Goal: Task Accomplishment & Management: Manage account settings

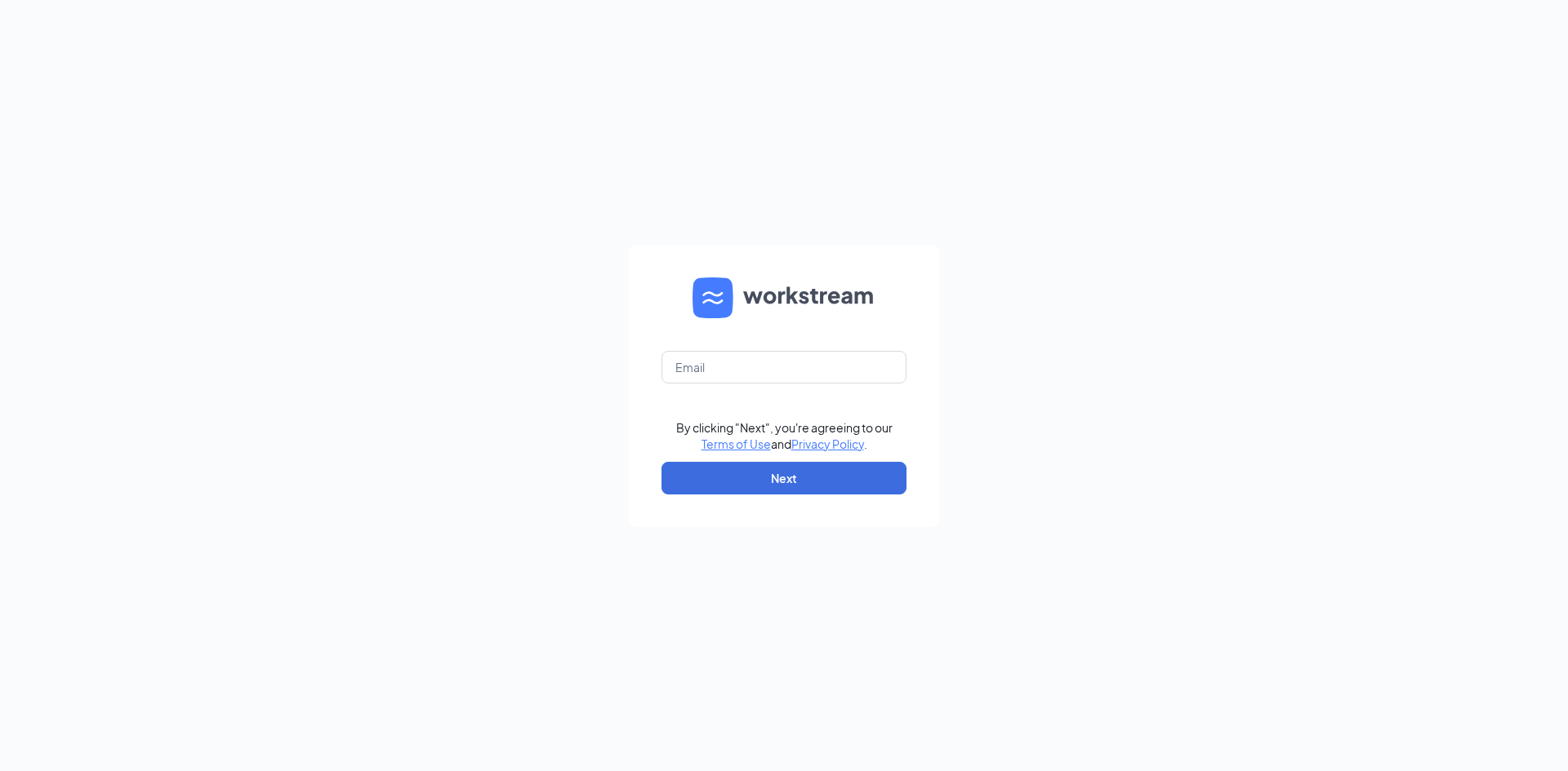
click at [742, 342] on form "By clicking "Next", you're agreeing to our Terms of Use and Privacy Policy . Ne…" at bounding box center [784, 386] width 311 height 283
click at [703, 370] on input "text" at bounding box center [784, 367] width 245 height 33
type input "[EMAIL_ADDRESS][DOMAIN_NAME]"
click at [849, 371] on input "[EMAIL_ADDRESS][DOMAIN_NAME]" at bounding box center [784, 367] width 245 height 33
click at [827, 370] on input "[EMAIL_ADDRESS][DOMAIN_NAME]" at bounding box center [784, 367] width 245 height 33
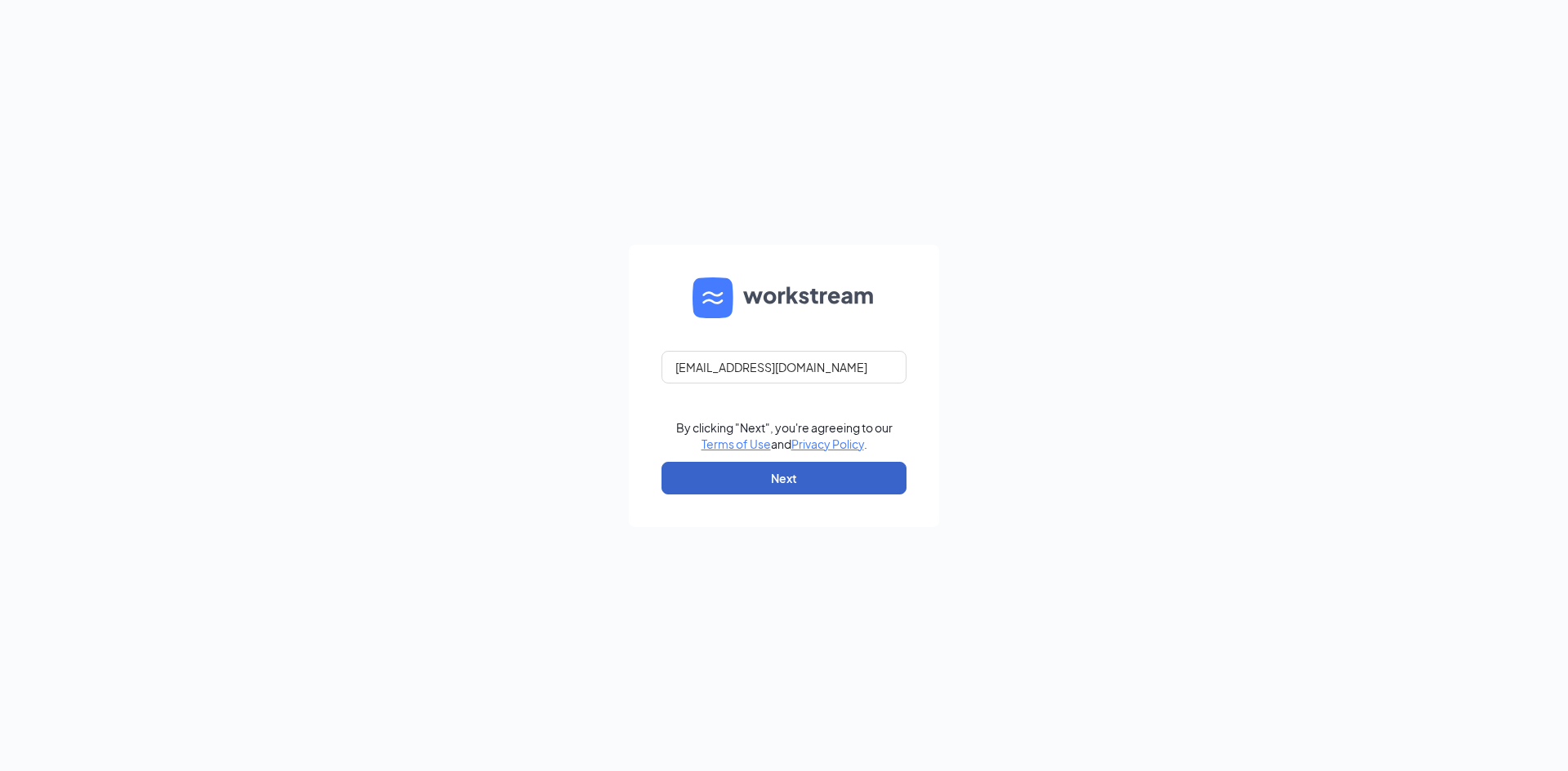
click at [771, 490] on button "Next" at bounding box center [784, 478] width 245 height 33
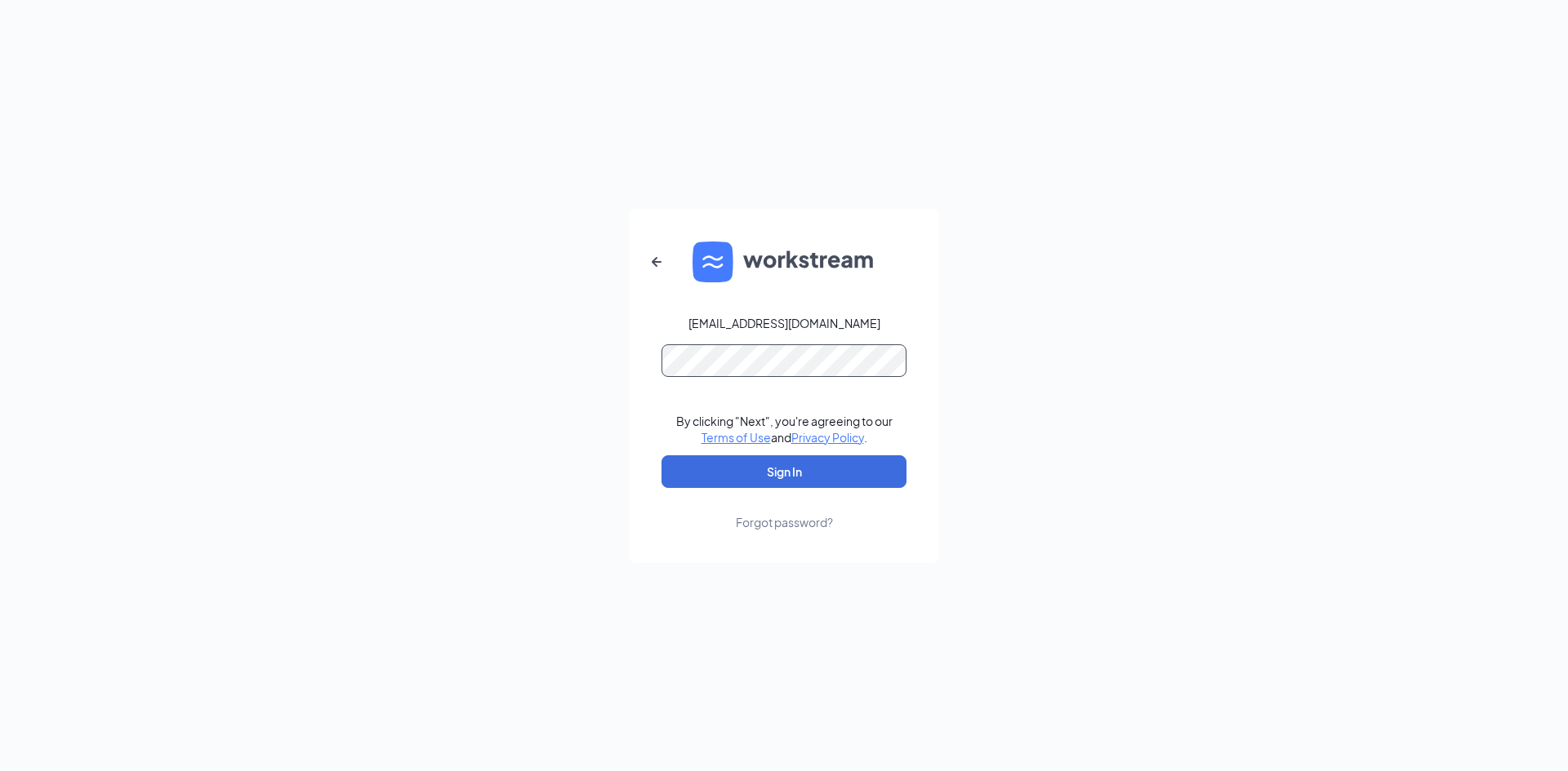
click at [662, 456] on button "Sign In" at bounding box center [784, 472] width 245 height 33
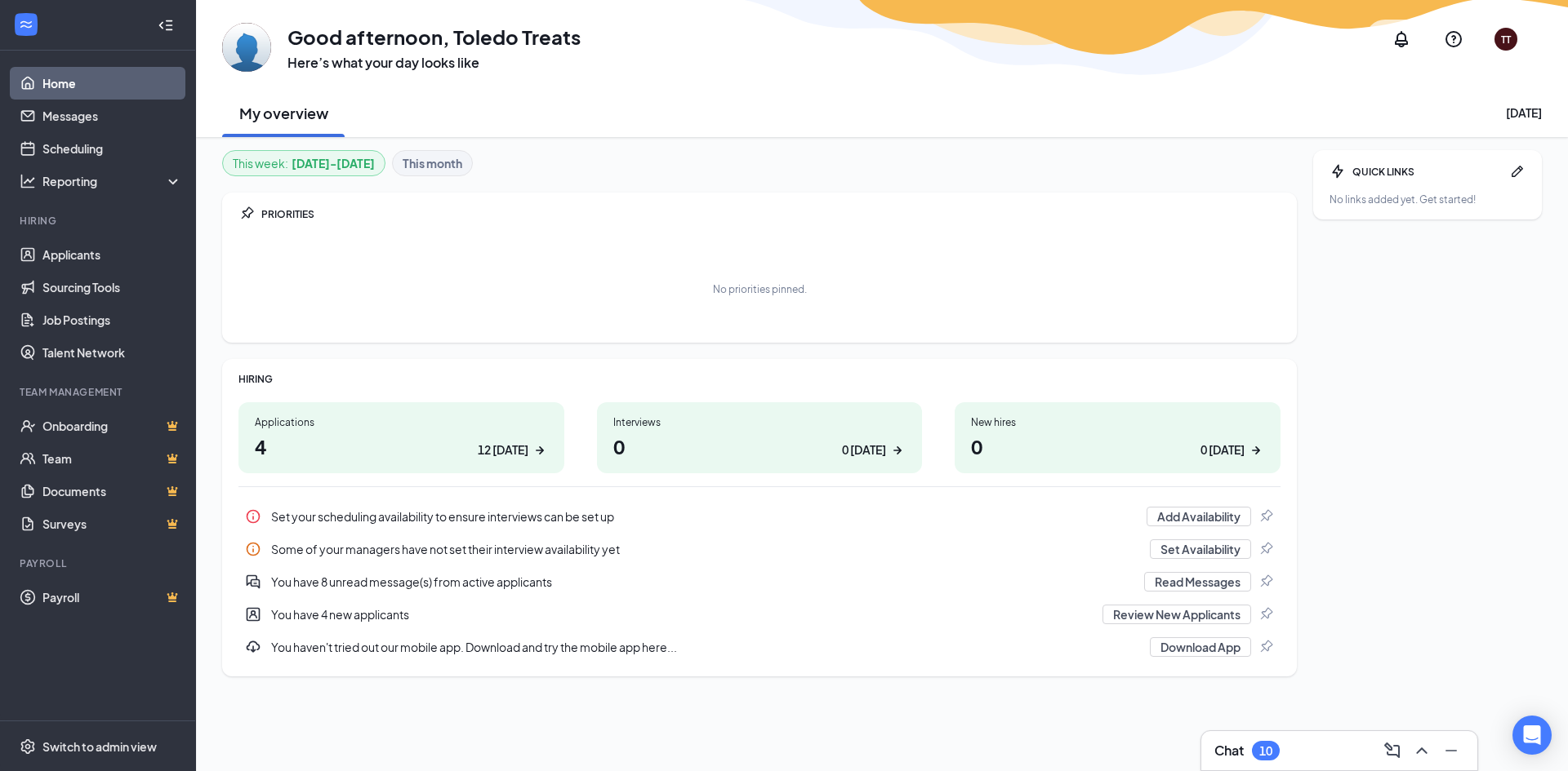
click at [386, 411] on div "Applications 4 12 today" at bounding box center [402, 438] width 326 height 71
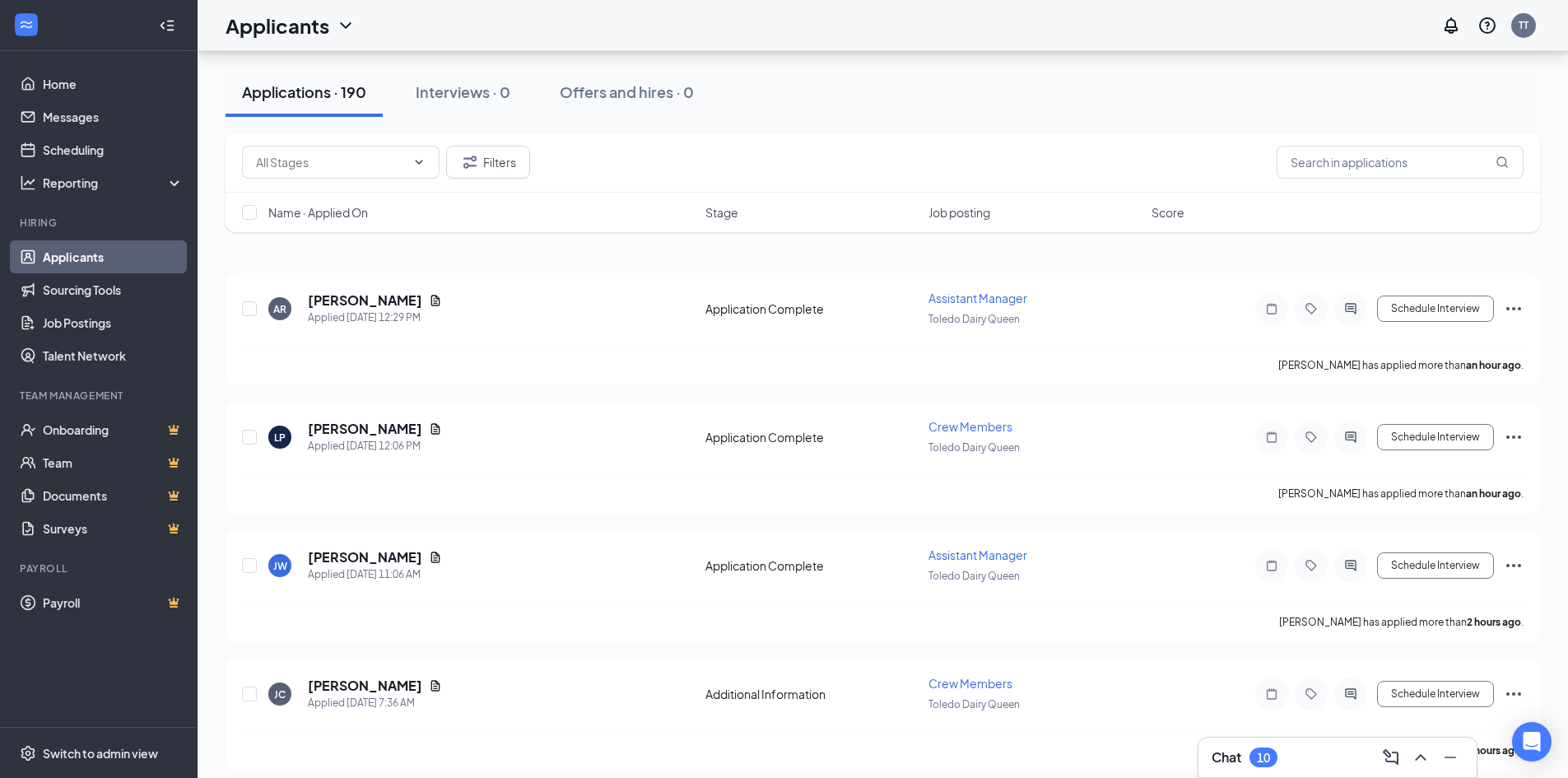
scroll to position [165, 0]
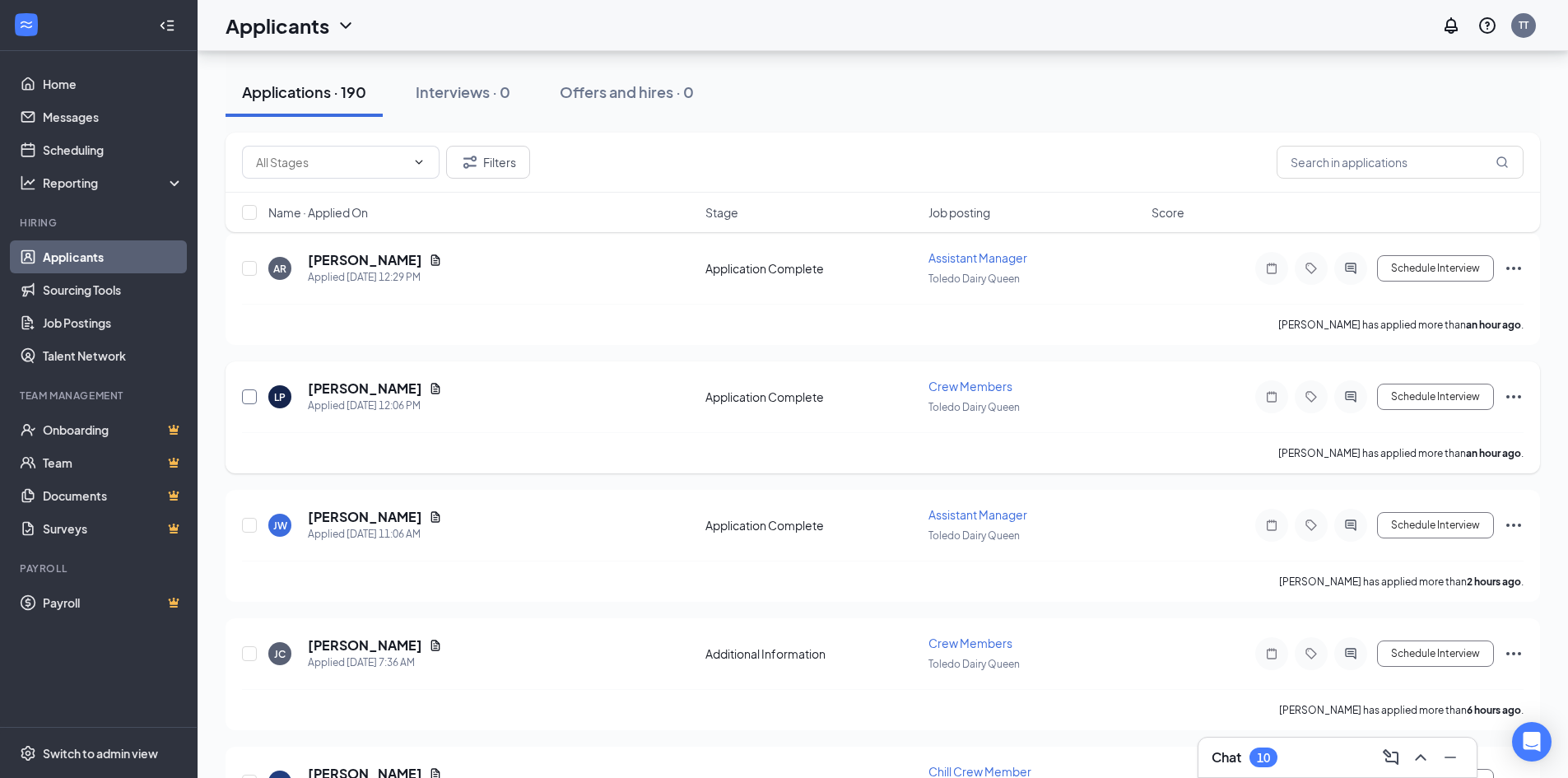
click at [249, 394] on input "checkbox" at bounding box center [248, 397] width 14 height 14
checkbox input "true"
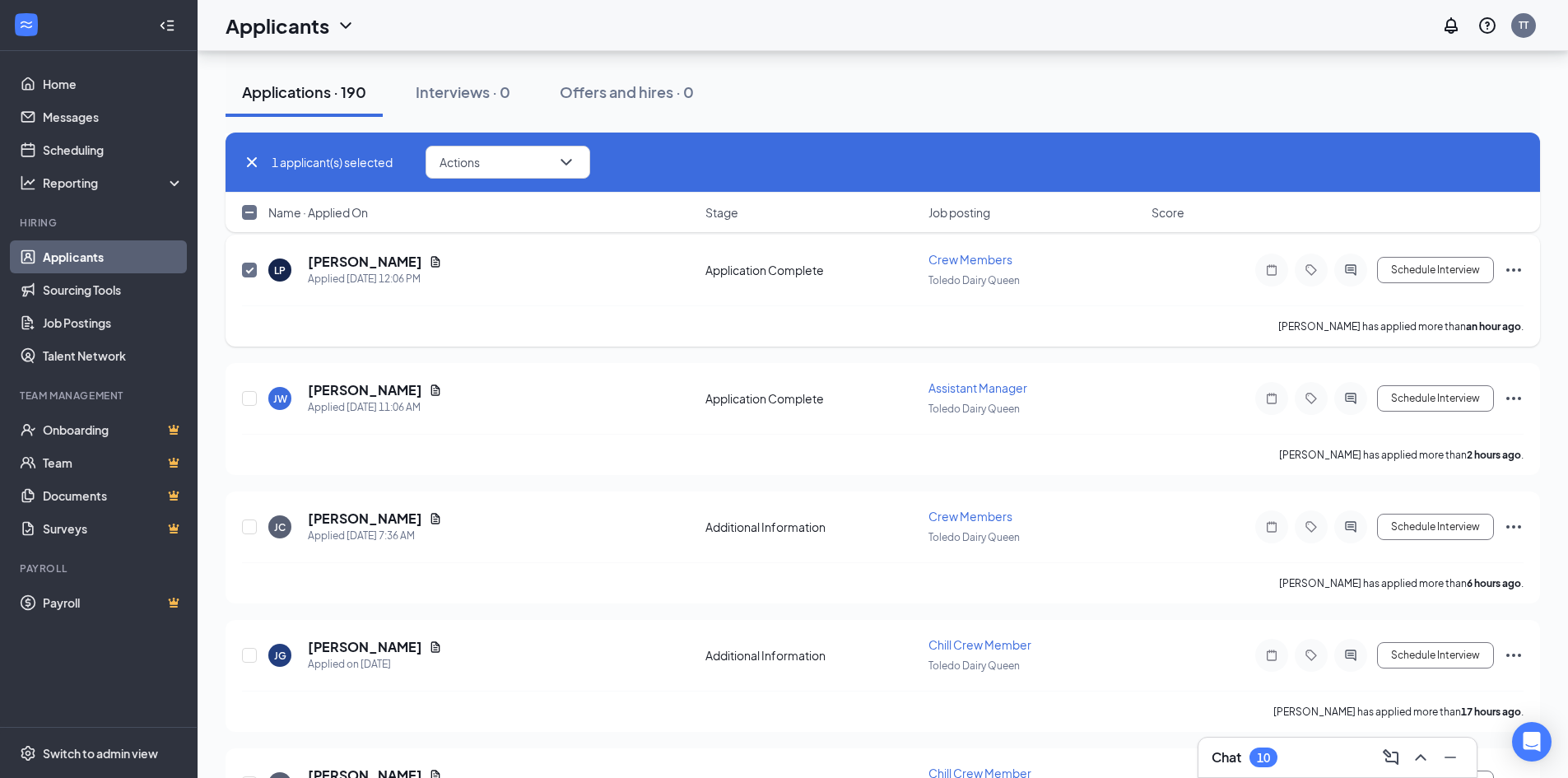
scroll to position [329, 0]
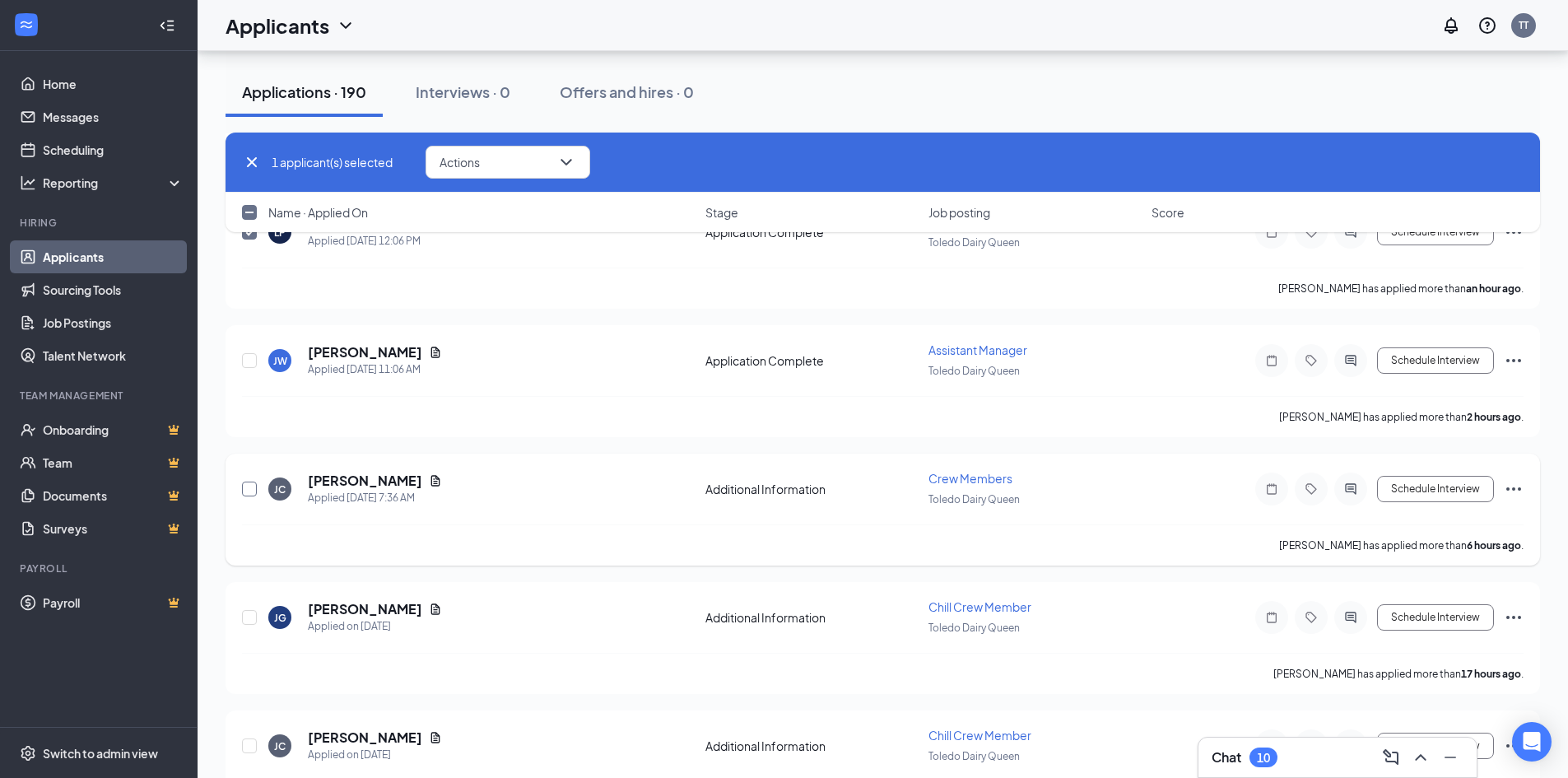
click at [243, 489] on input "checkbox" at bounding box center [248, 489] width 14 height 14
checkbox input "true"
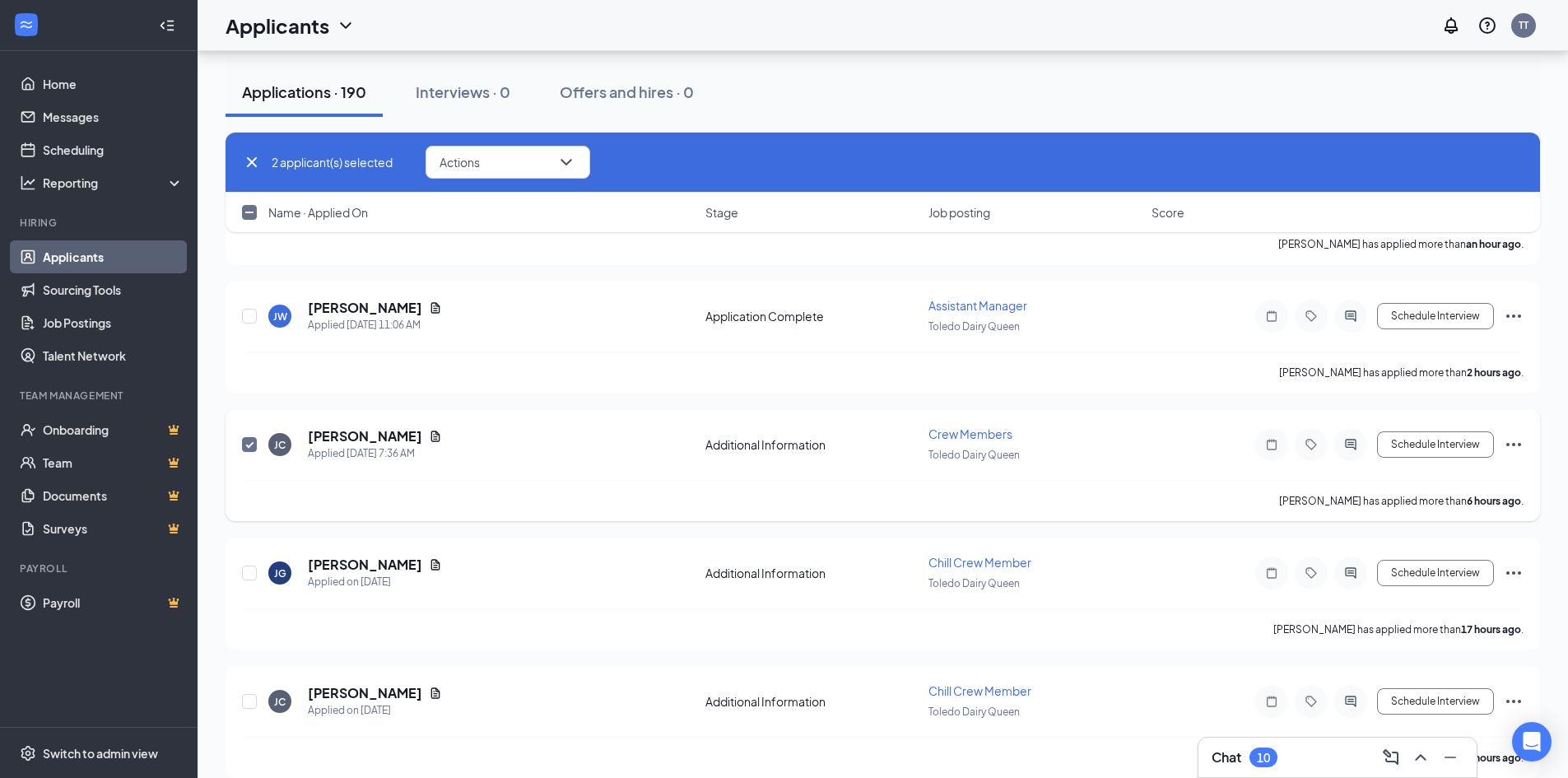
scroll to position [412, 0]
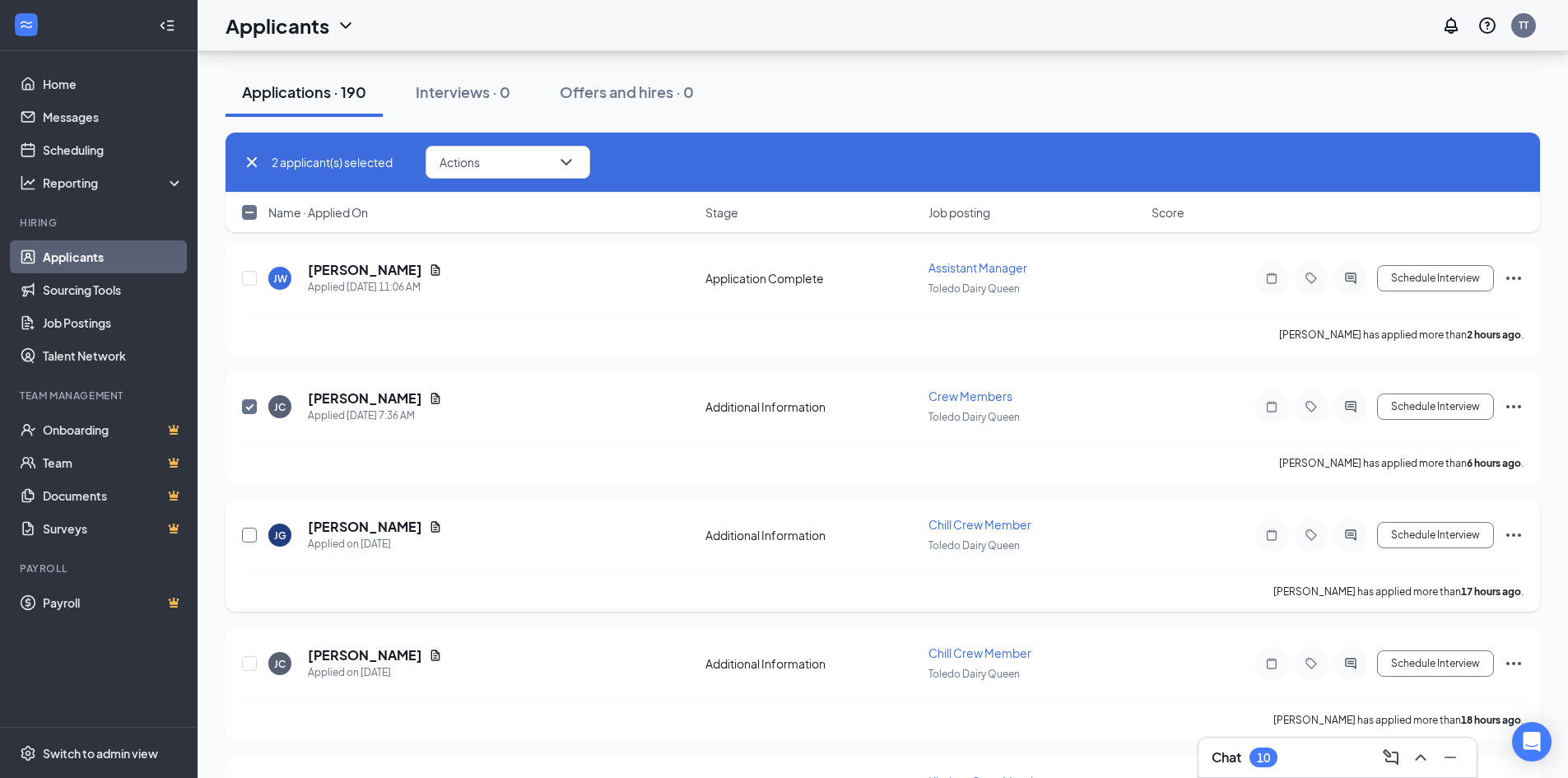
click at [248, 533] on input "checkbox" at bounding box center [248, 535] width 14 height 14
checkbox input "true"
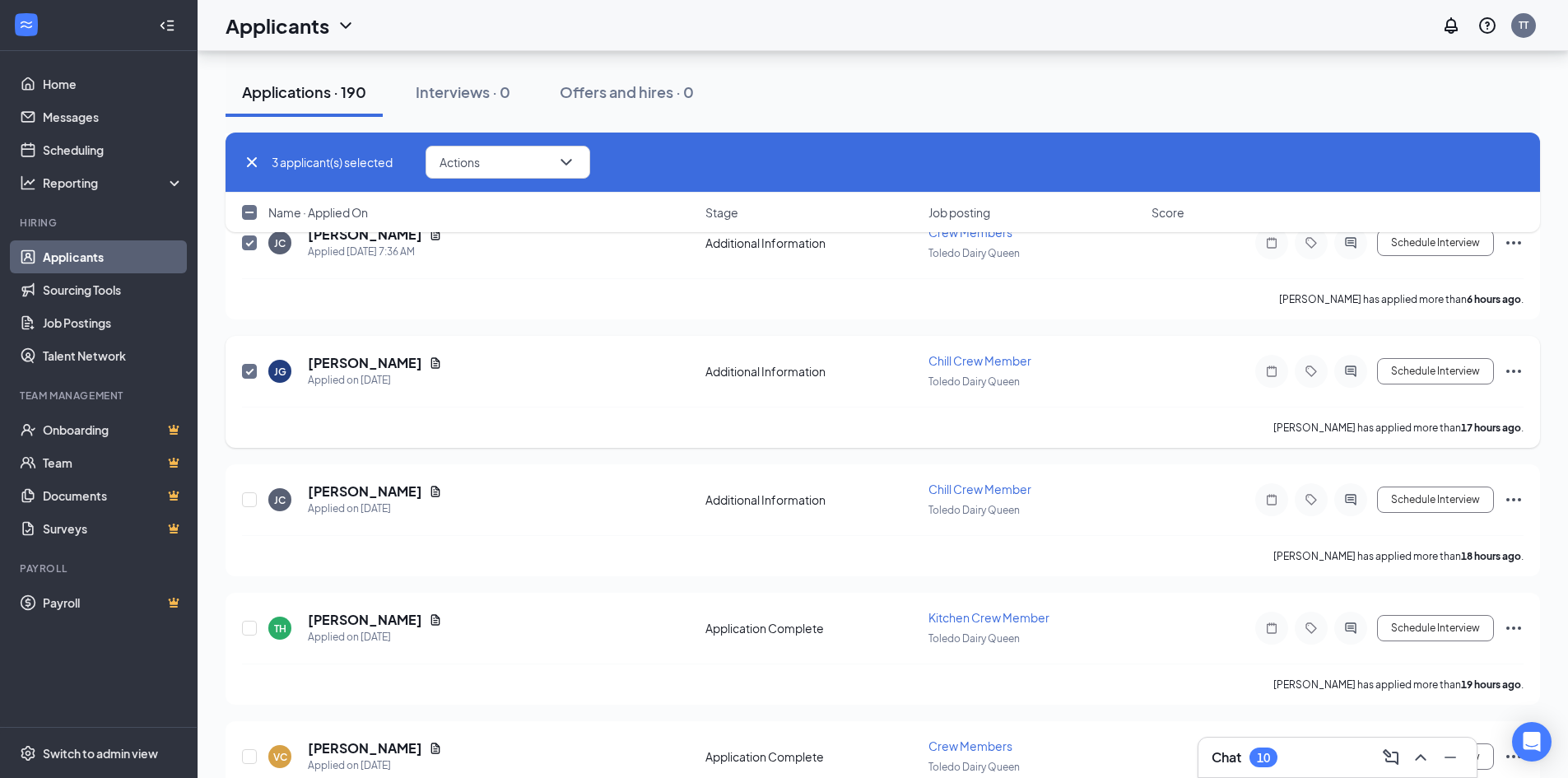
scroll to position [576, 0]
click at [246, 502] on input "checkbox" at bounding box center [248, 499] width 14 height 14
click at [251, 504] on input "checkbox" at bounding box center [248, 499] width 14 height 14
checkbox input "false"
click at [248, 365] on input "checkbox" at bounding box center [248, 370] width 14 height 14
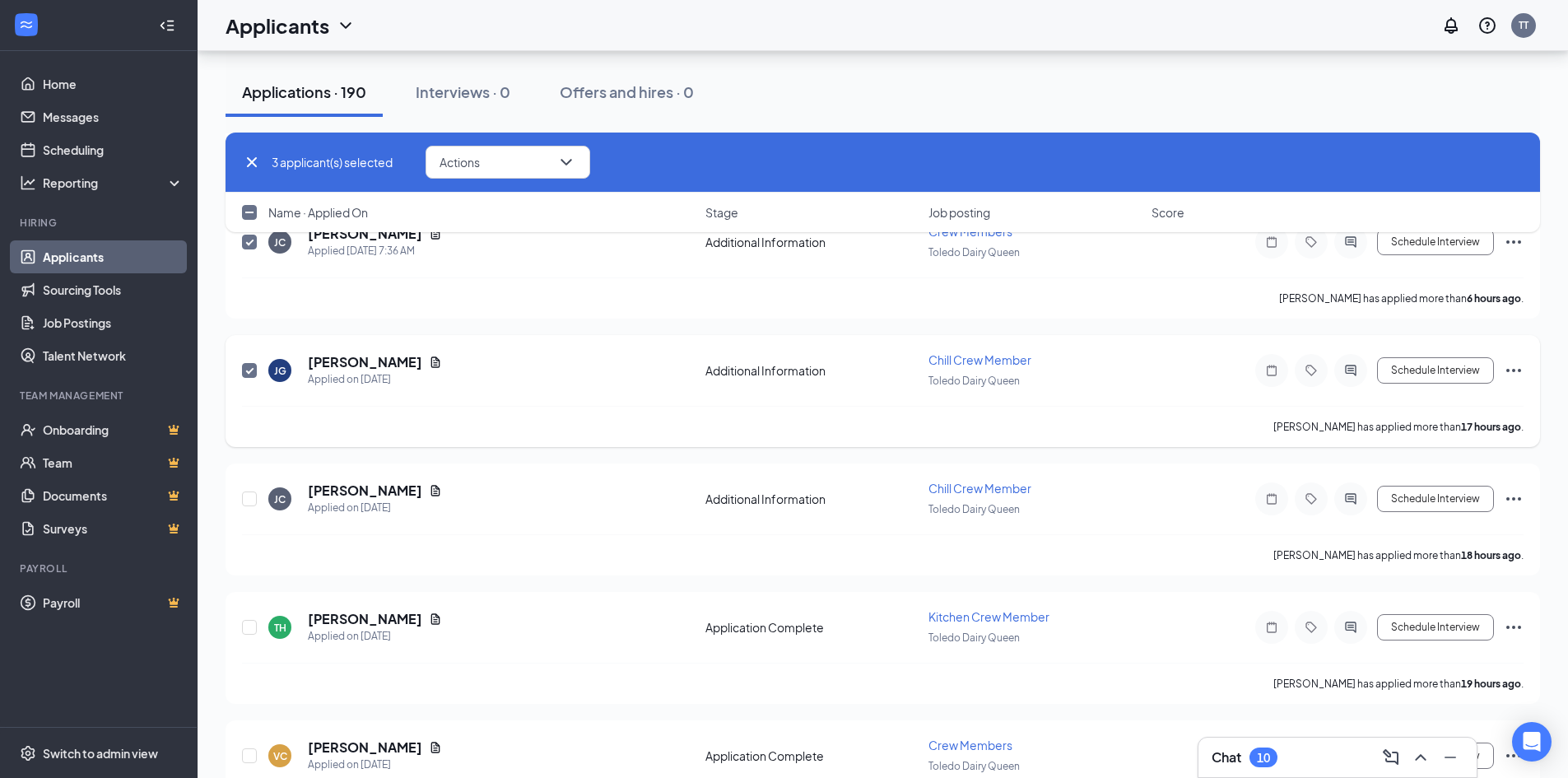
checkbox input "false"
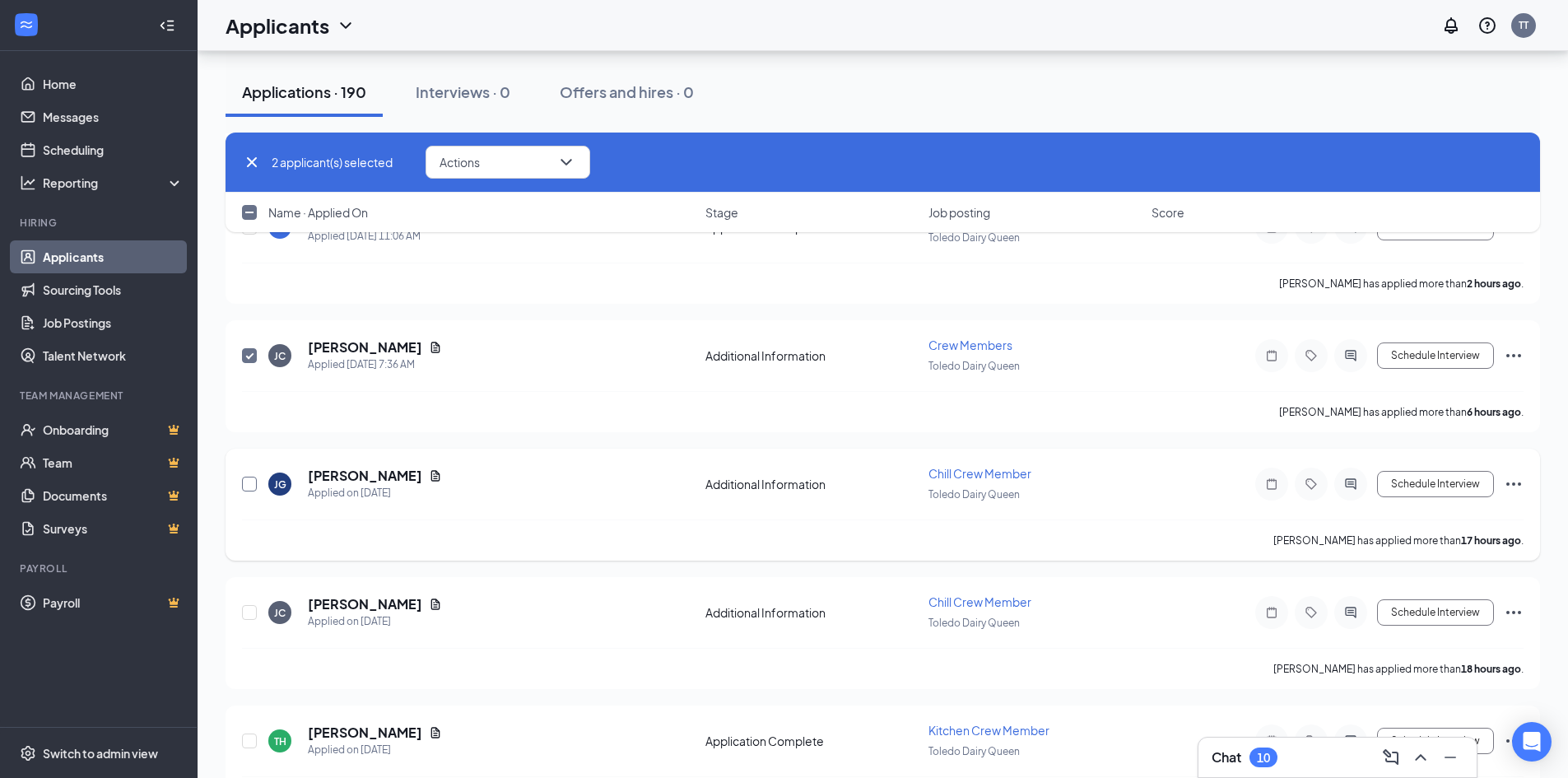
scroll to position [412, 0]
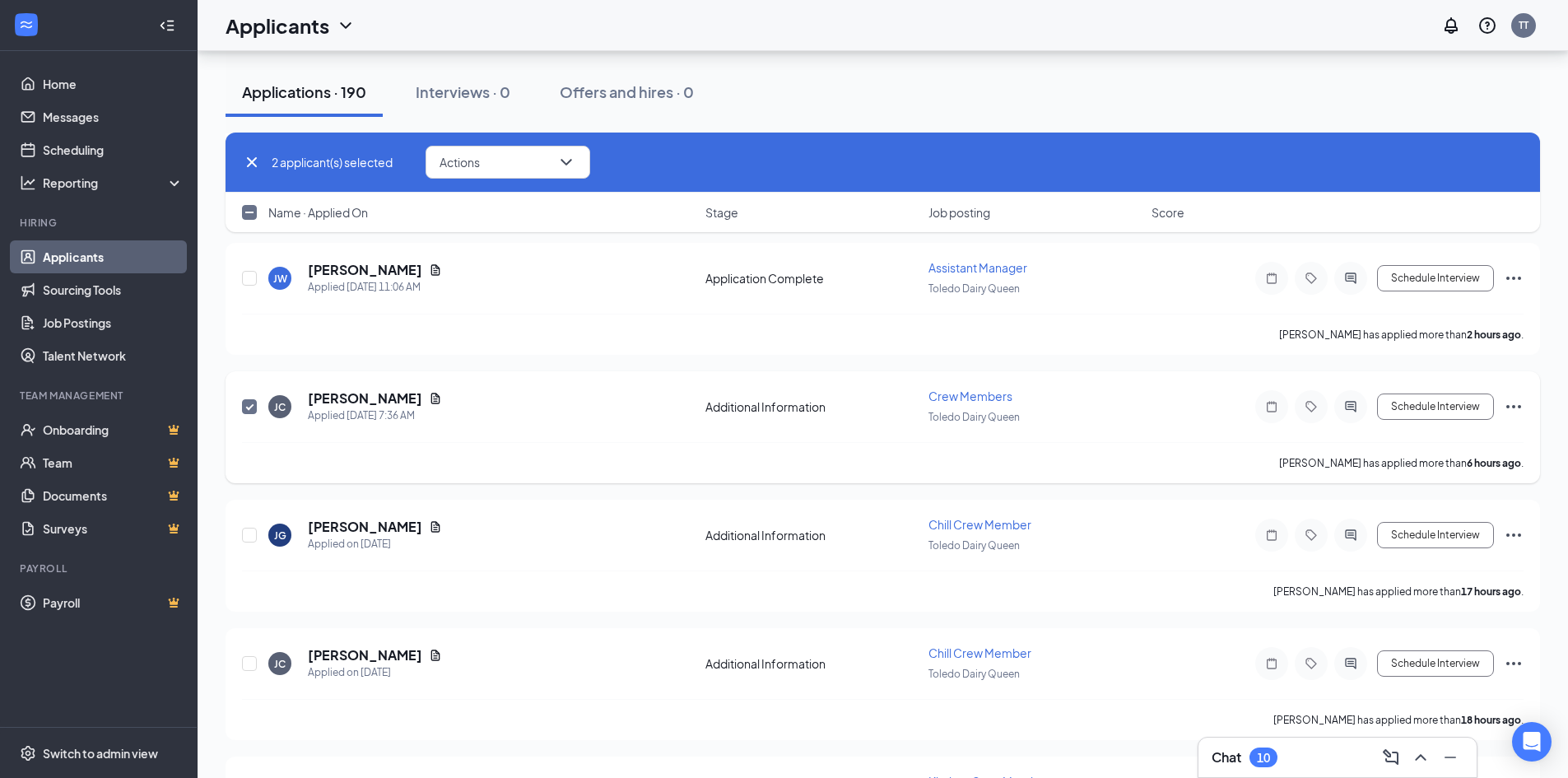
click at [251, 409] on input "checkbox" at bounding box center [248, 406] width 14 height 14
checkbox input "false"
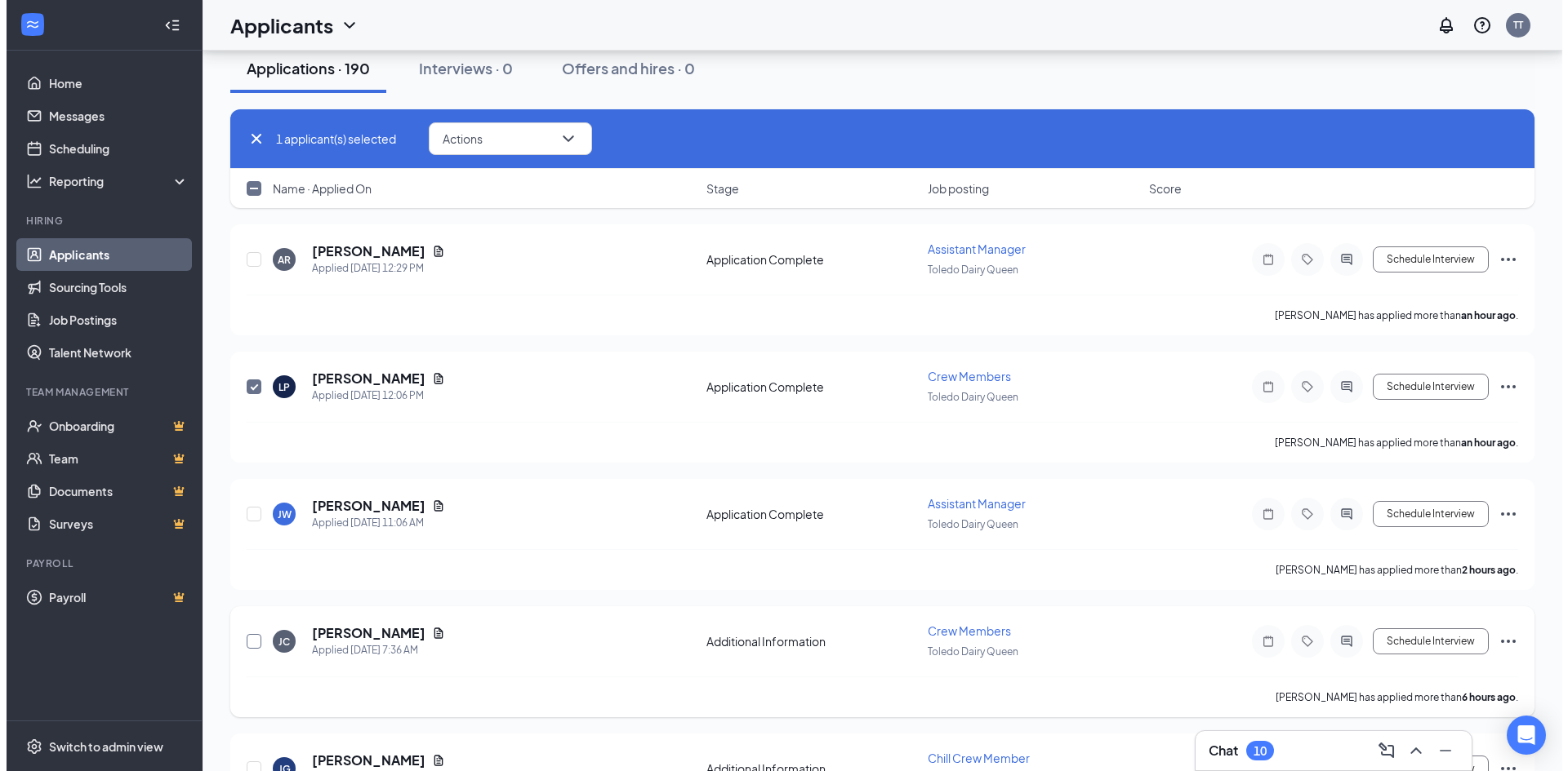
scroll to position [82, 0]
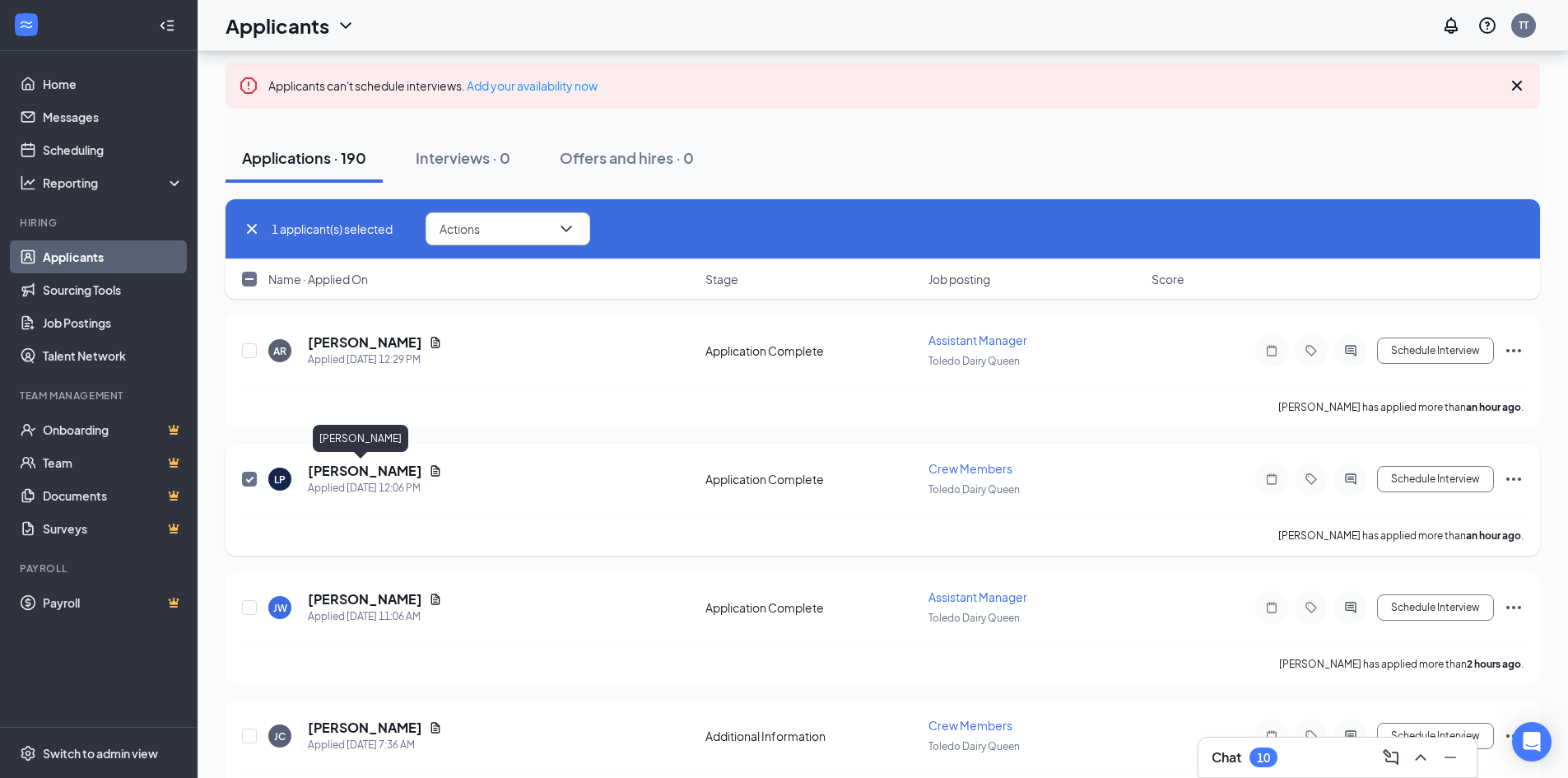
click at [340, 474] on h5 "[PERSON_NAME]" at bounding box center [365, 471] width 114 height 18
checkbox input "false"
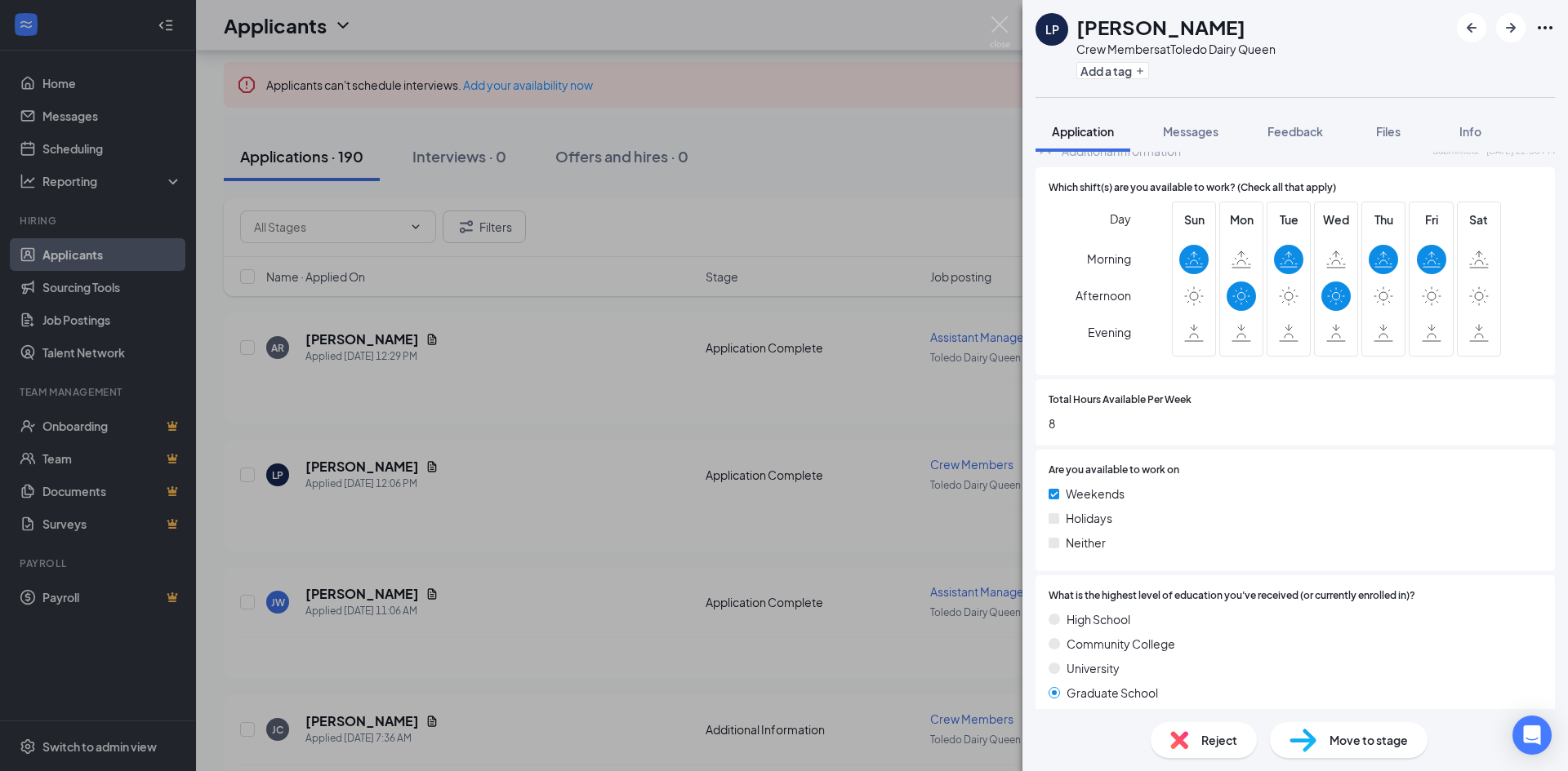
scroll to position [888, 0]
click at [1534, 744] on div "Open Intercom Messenger" at bounding box center [1532, 736] width 43 height 43
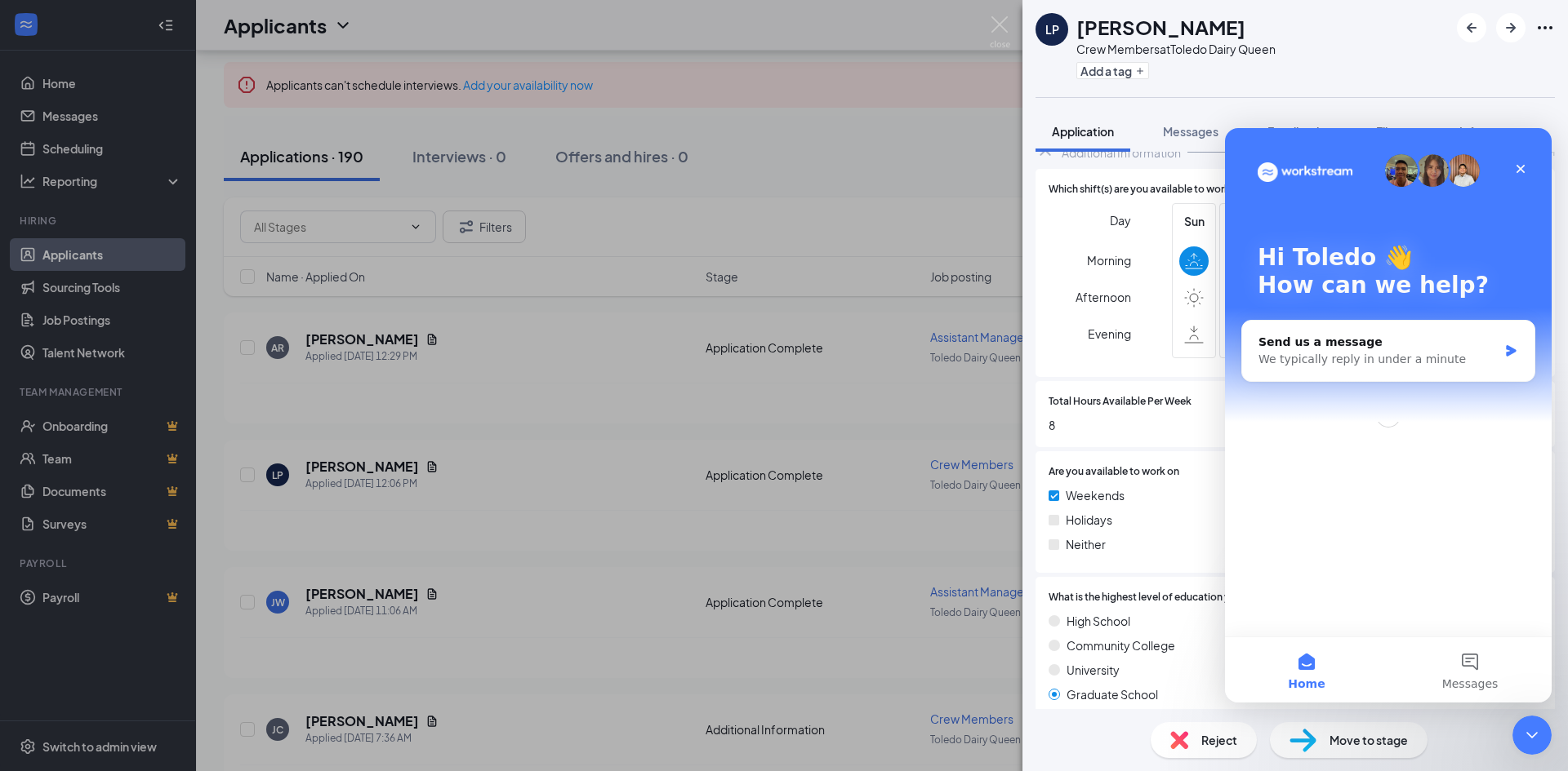
scroll to position [0, 0]
click at [1517, 167] on icon "Close" at bounding box center [1520, 169] width 13 height 13
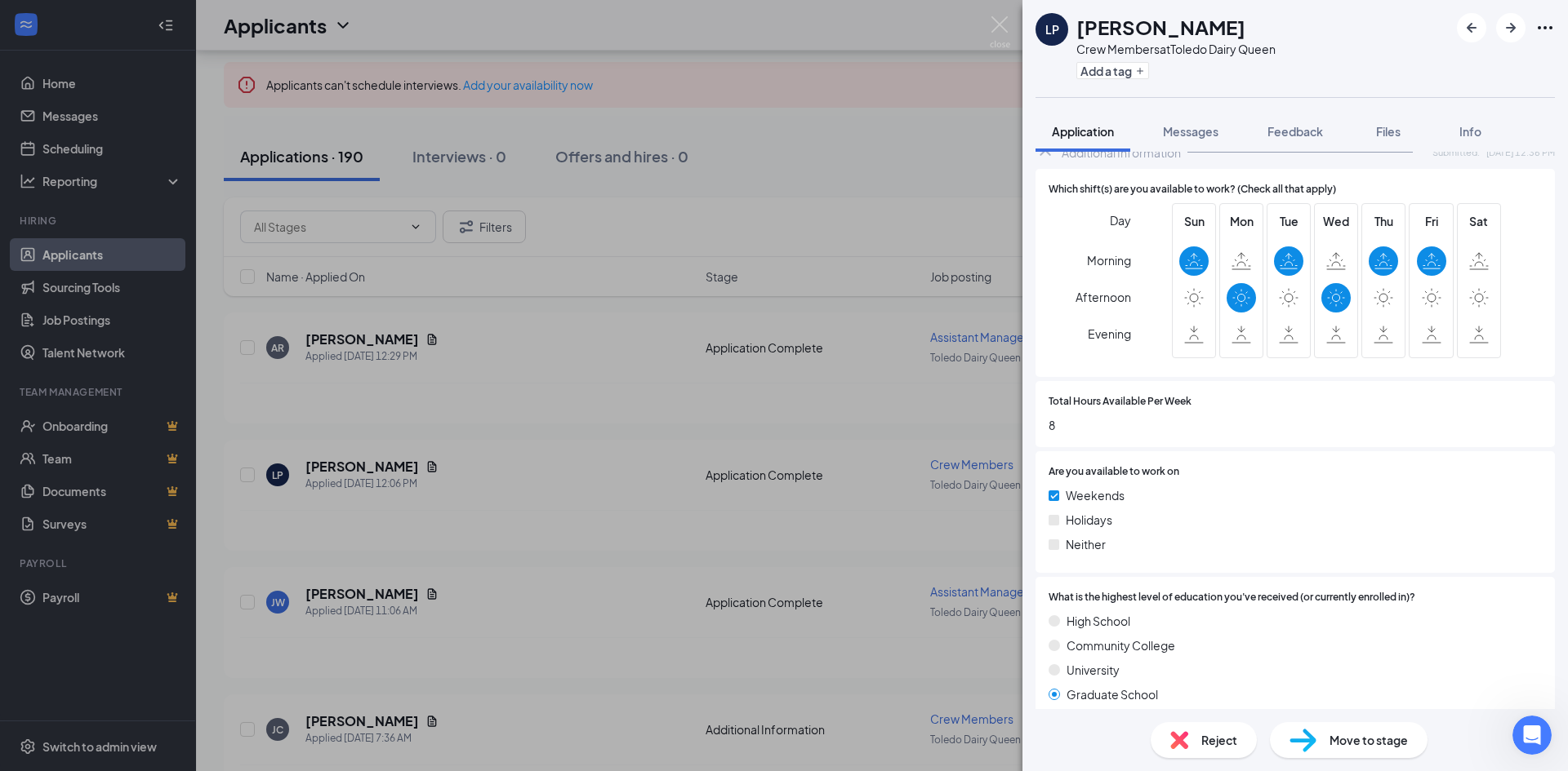
click at [665, 364] on div "LP [PERSON_NAME] Crew Members at [GEOGRAPHIC_DATA] Dairy Queen Add a tag Applic…" at bounding box center [784, 386] width 1568 height 771
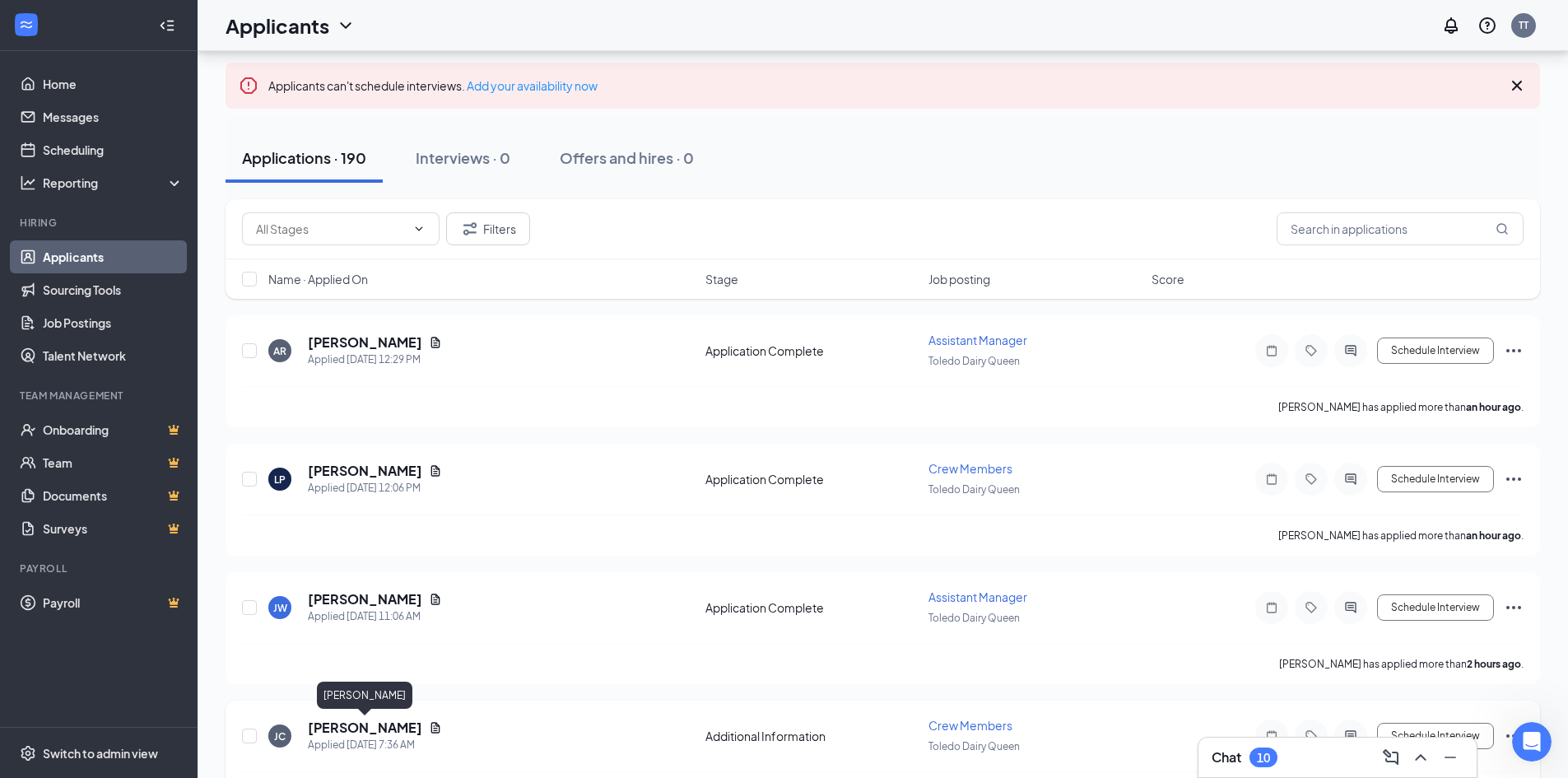
click at [384, 720] on h5 "[PERSON_NAME]" at bounding box center [365, 728] width 114 height 18
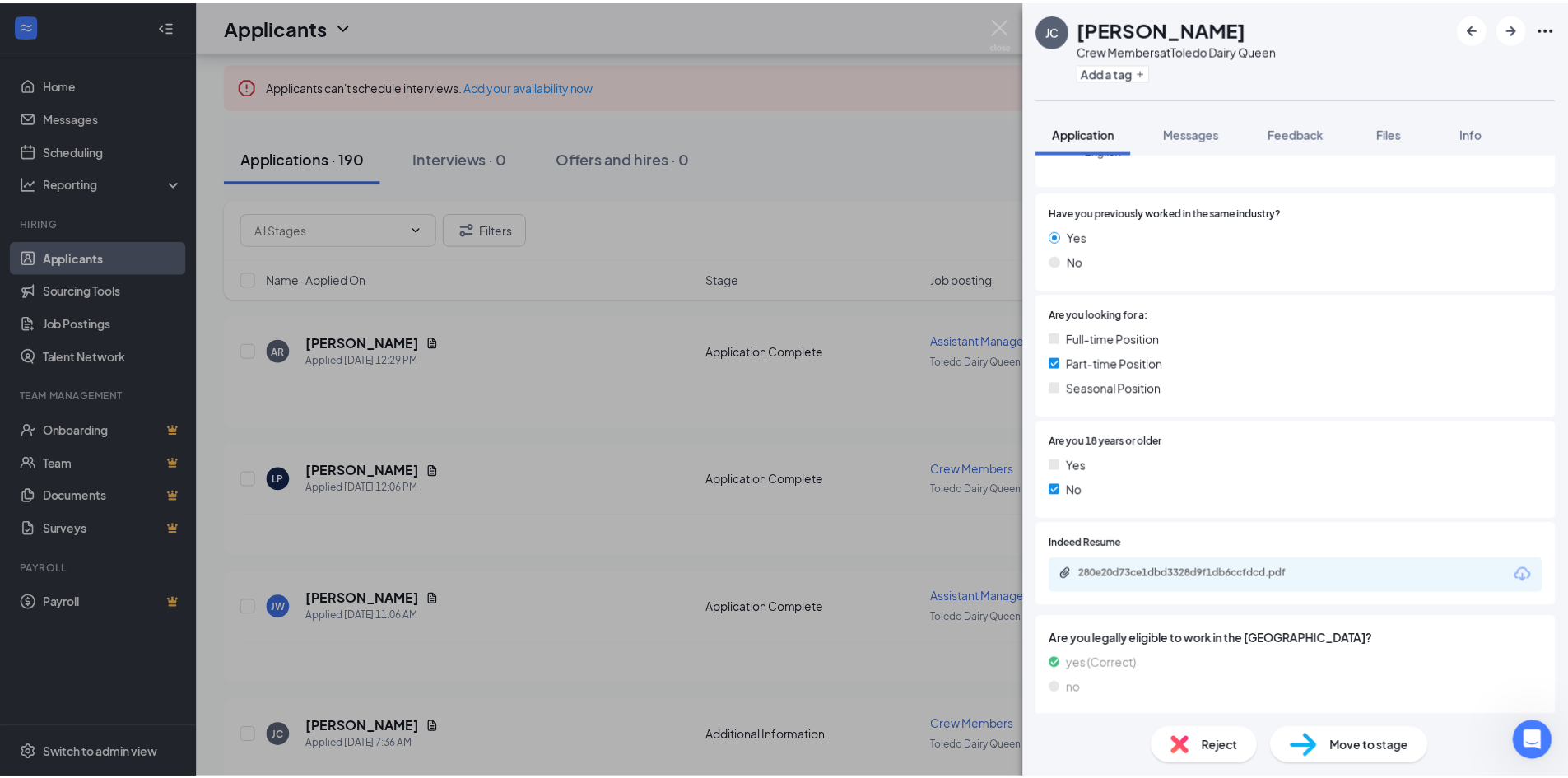
scroll to position [351, 0]
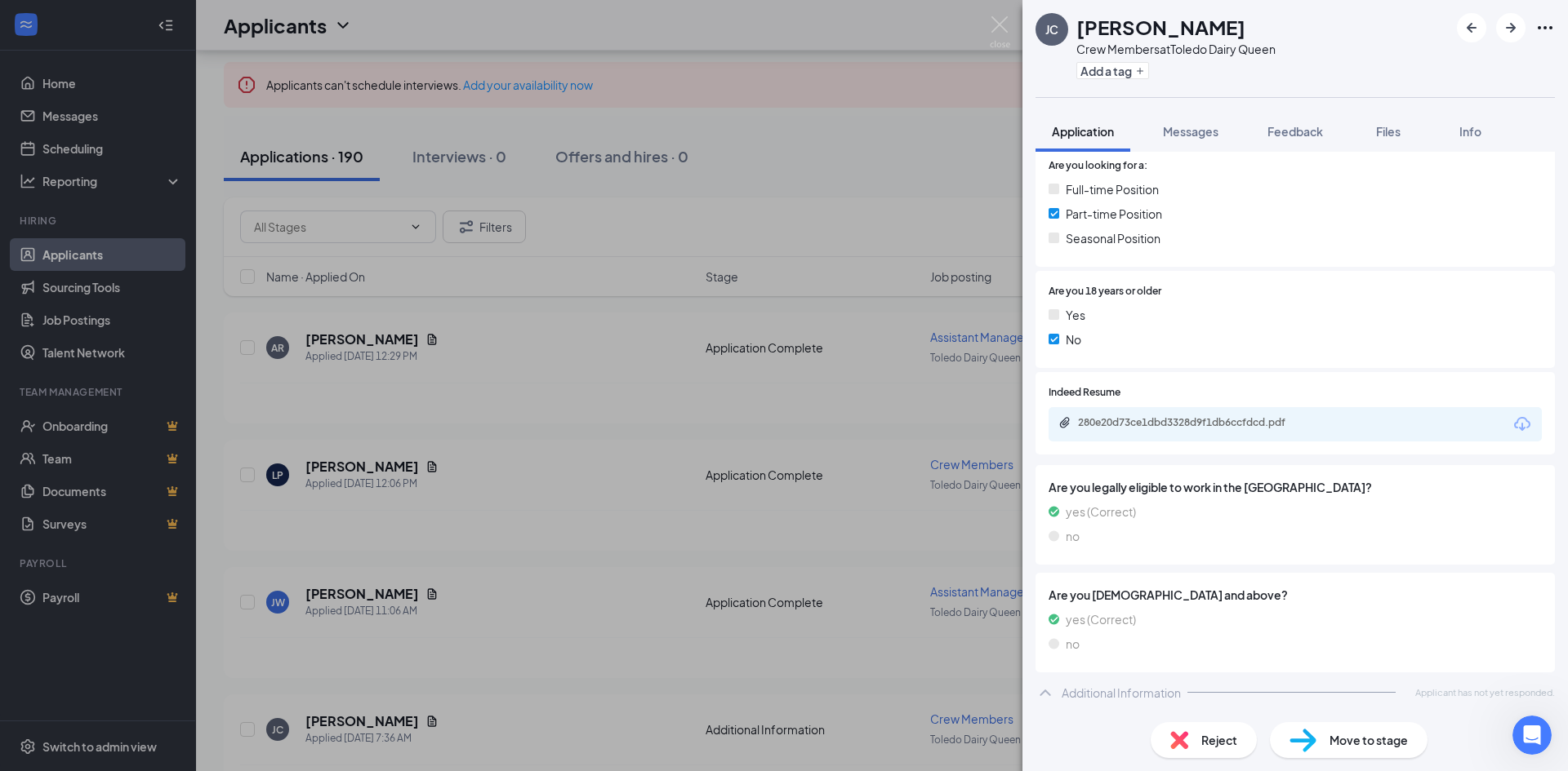
click at [557, 445] on div "[PERSON_NAME] Jaden [PERSON_NAME] Crew Members at [GEOGRAPHIC_DATA] Dairy Queen…" at bounding box center [784, 386] width 1568 height 771
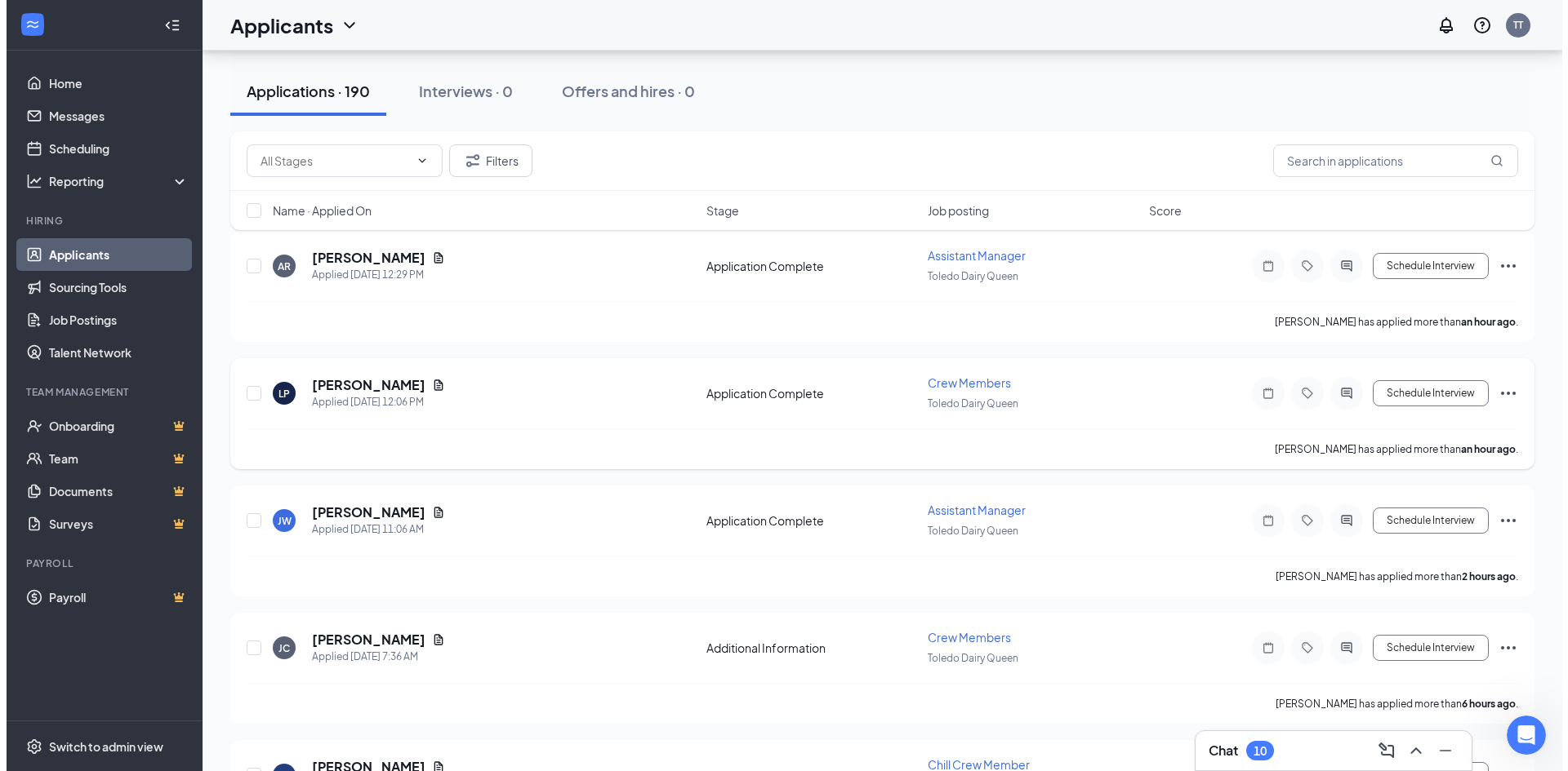
scroll to position [326, 0]
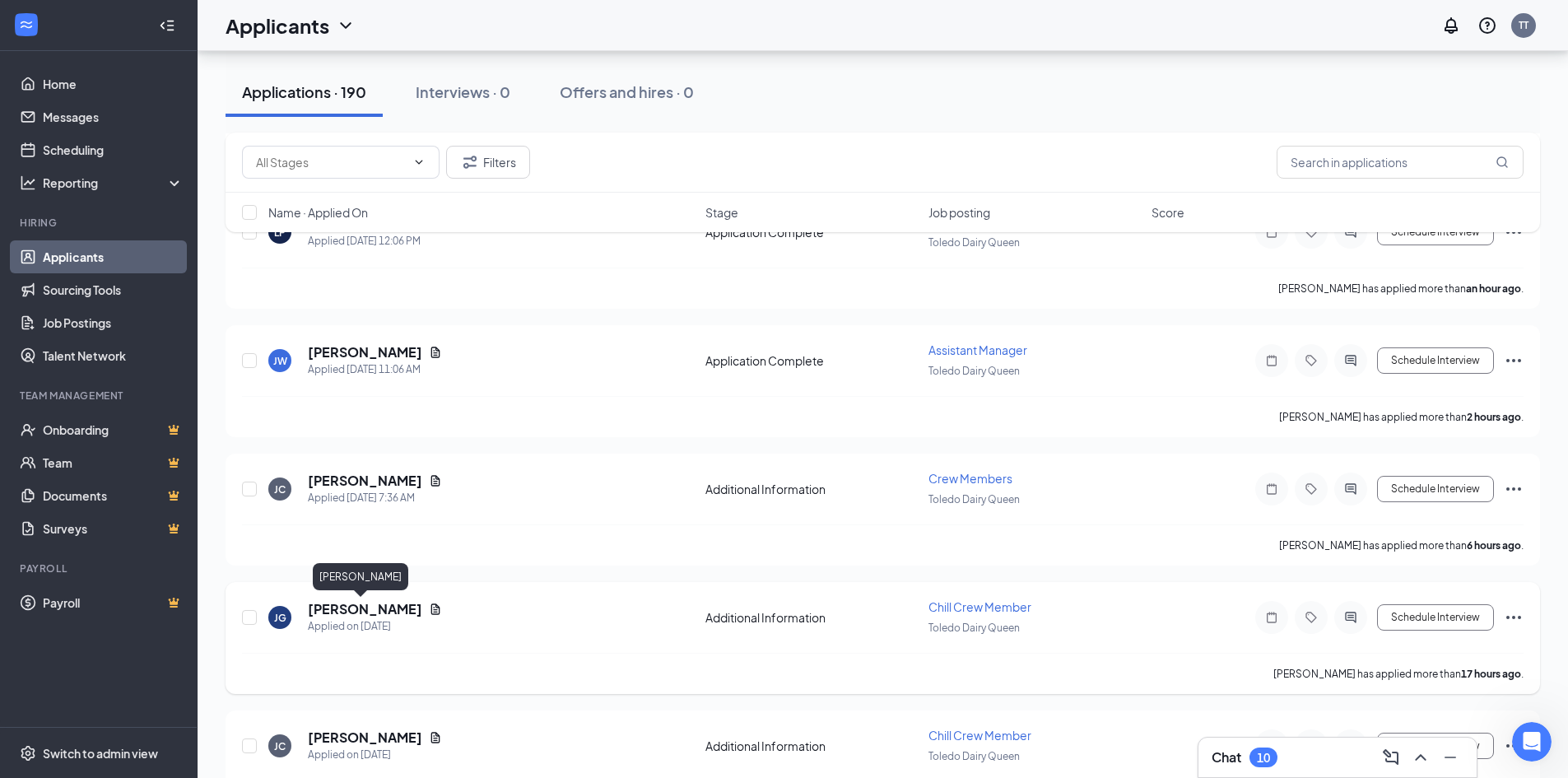
click at [361, 605] on h5 "[PERSON_NAME]" at bounding box center [365, 609] width 114 height 18
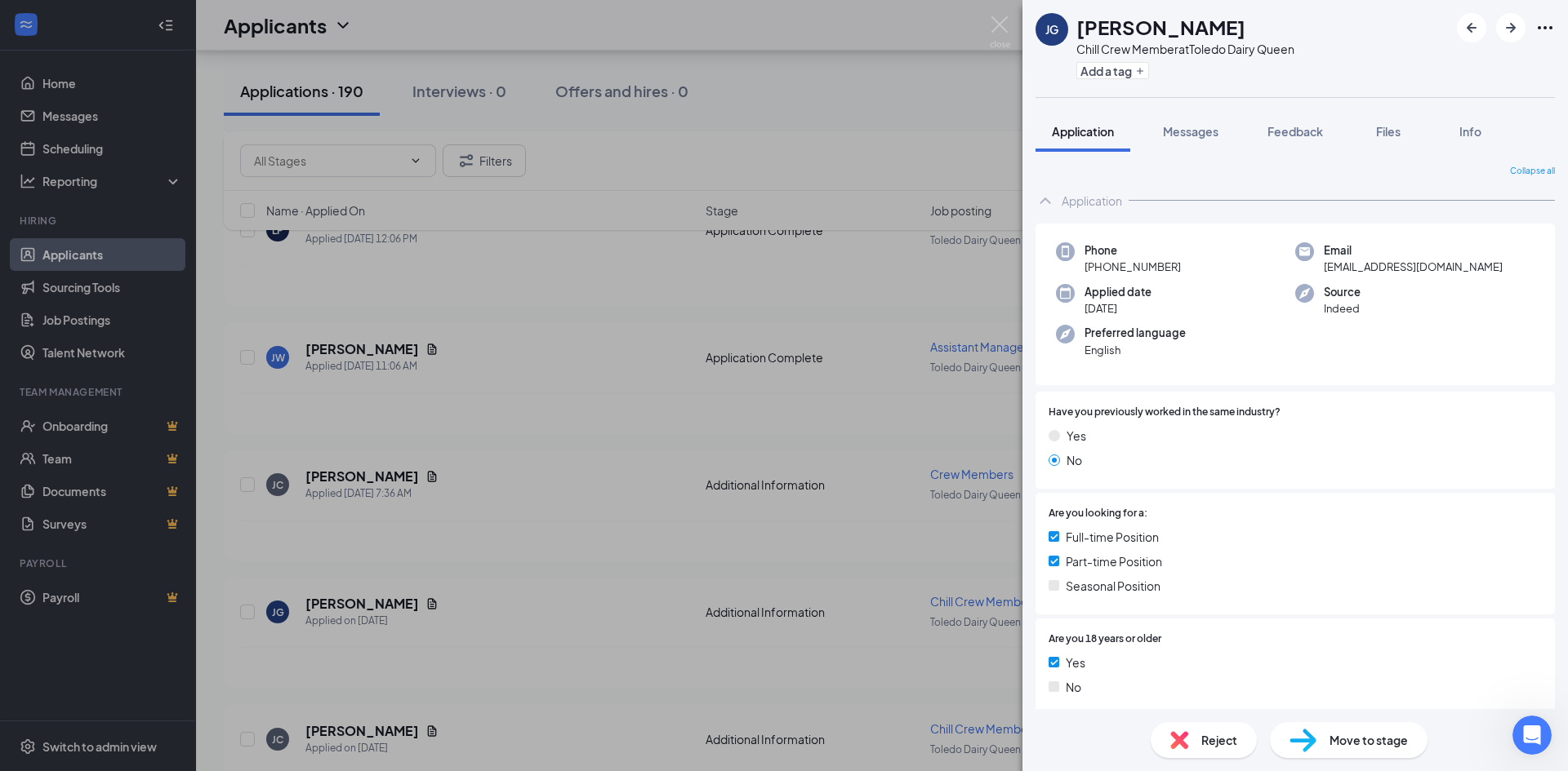
click at [523, 488] on div "[PERSON_NAME] Crew Member at [GEOGRAPHIC_DATA] Dairy Queen Add a tag Applicatio…" at bounding box center [784, 386] width 1568 height 771
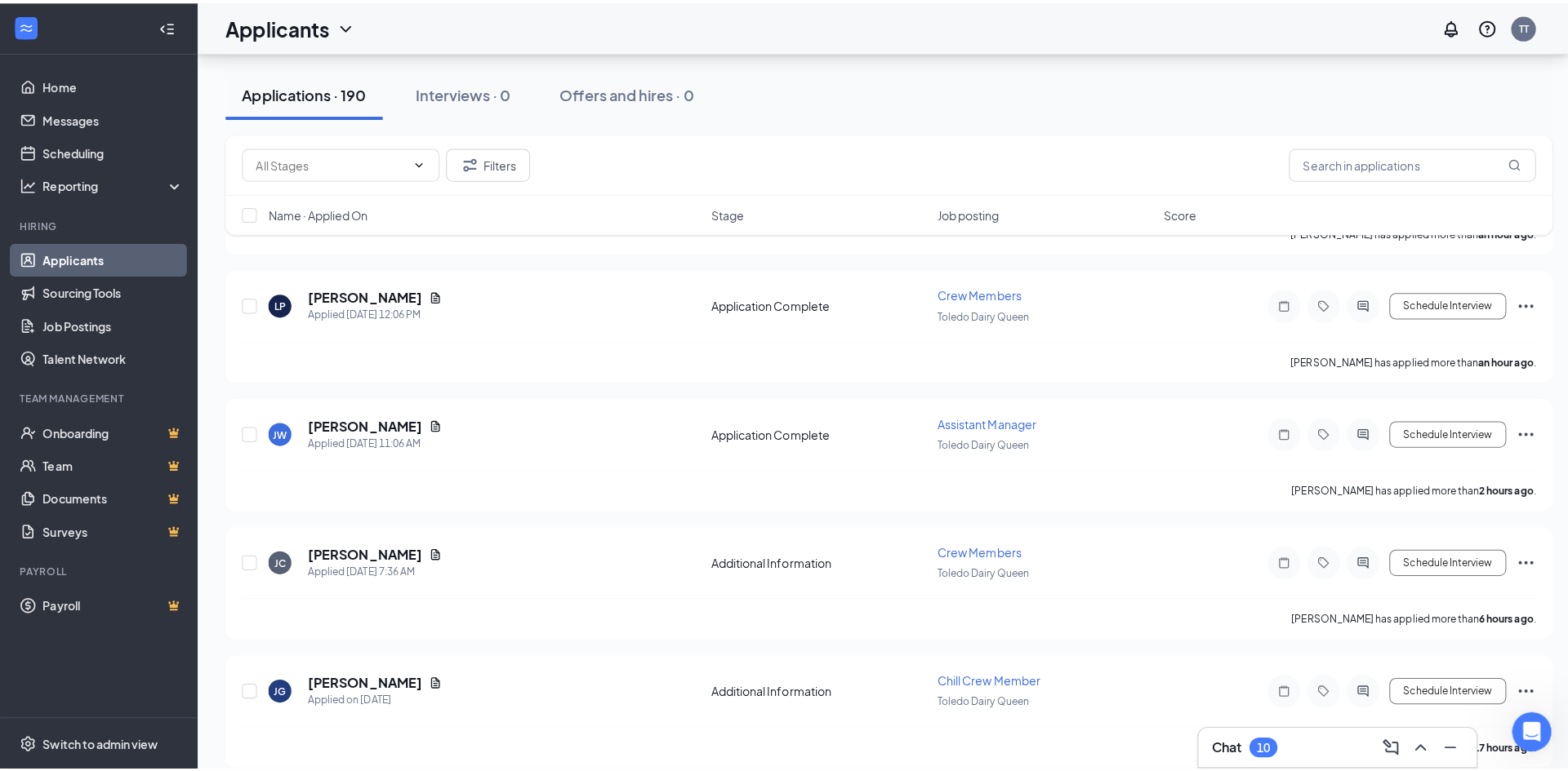
scroll to position [82, 0]
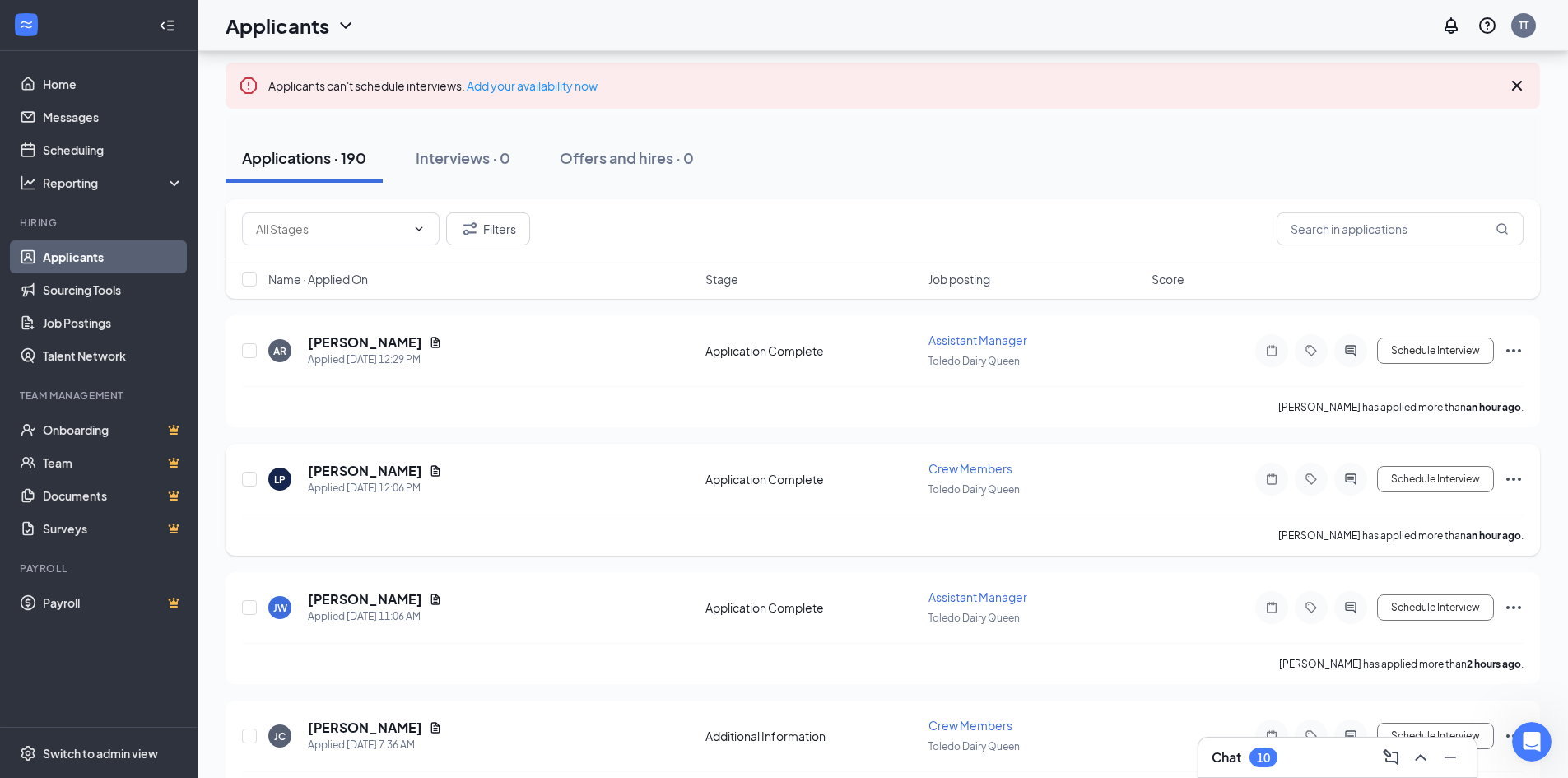
click at [568, 485] on div "LP [PERSON_NAME] Applied [DATE] 12:06 PM" at bounding box center [482, 479] width 427 height 35
click at [360, 484] on div "Applied [DATE] 12:06 PM" at bounding box center [375, 488] width 134 height 16
click at [291, 489] on div "LP [PERSON_NAME] Applied [DATE] 12:06 PM" at bounding box center [482, 479] width 427 height 35
click at [286, 478] on div "LP" at bounding box center [280, 479] width 12 height 14
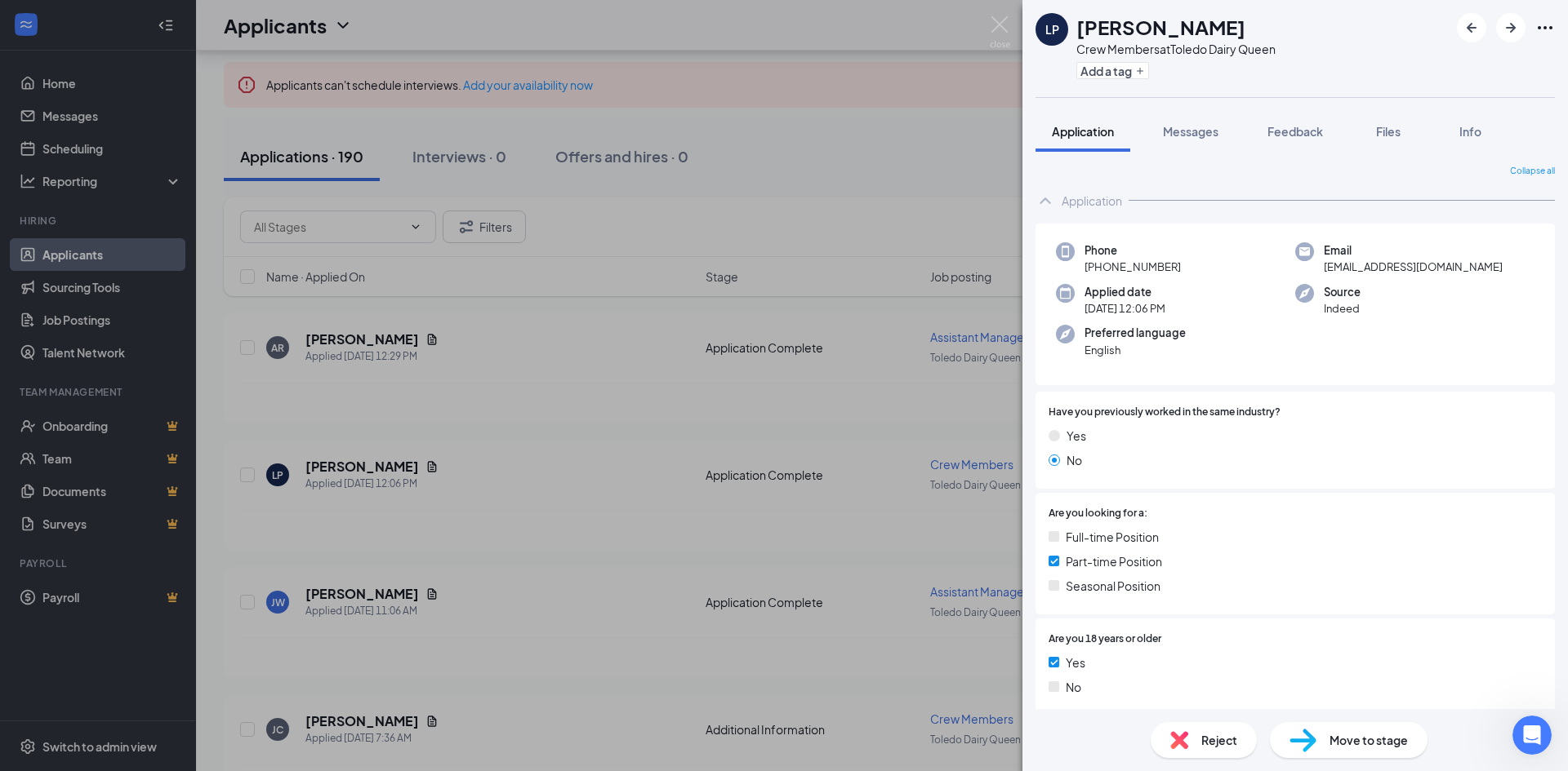
click at [549, 481] on div "LP [PERSON_NAME] Crew Members at [GEOGRAPHIC_DATA] Dairy Queen Add a tag Applic…" at bounding box center [784, 386] width 1568 height 771
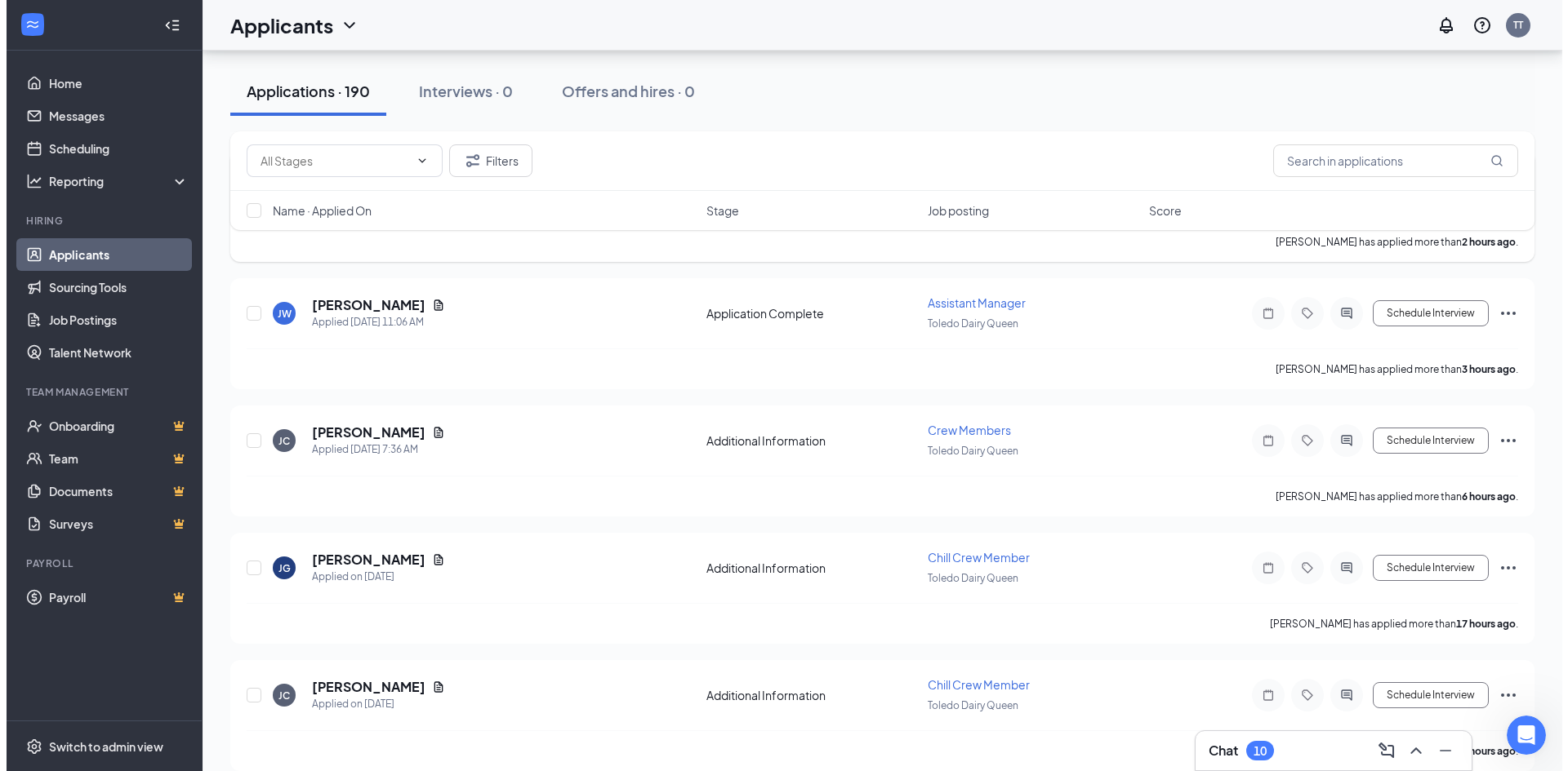
scroll to position [408, 0]
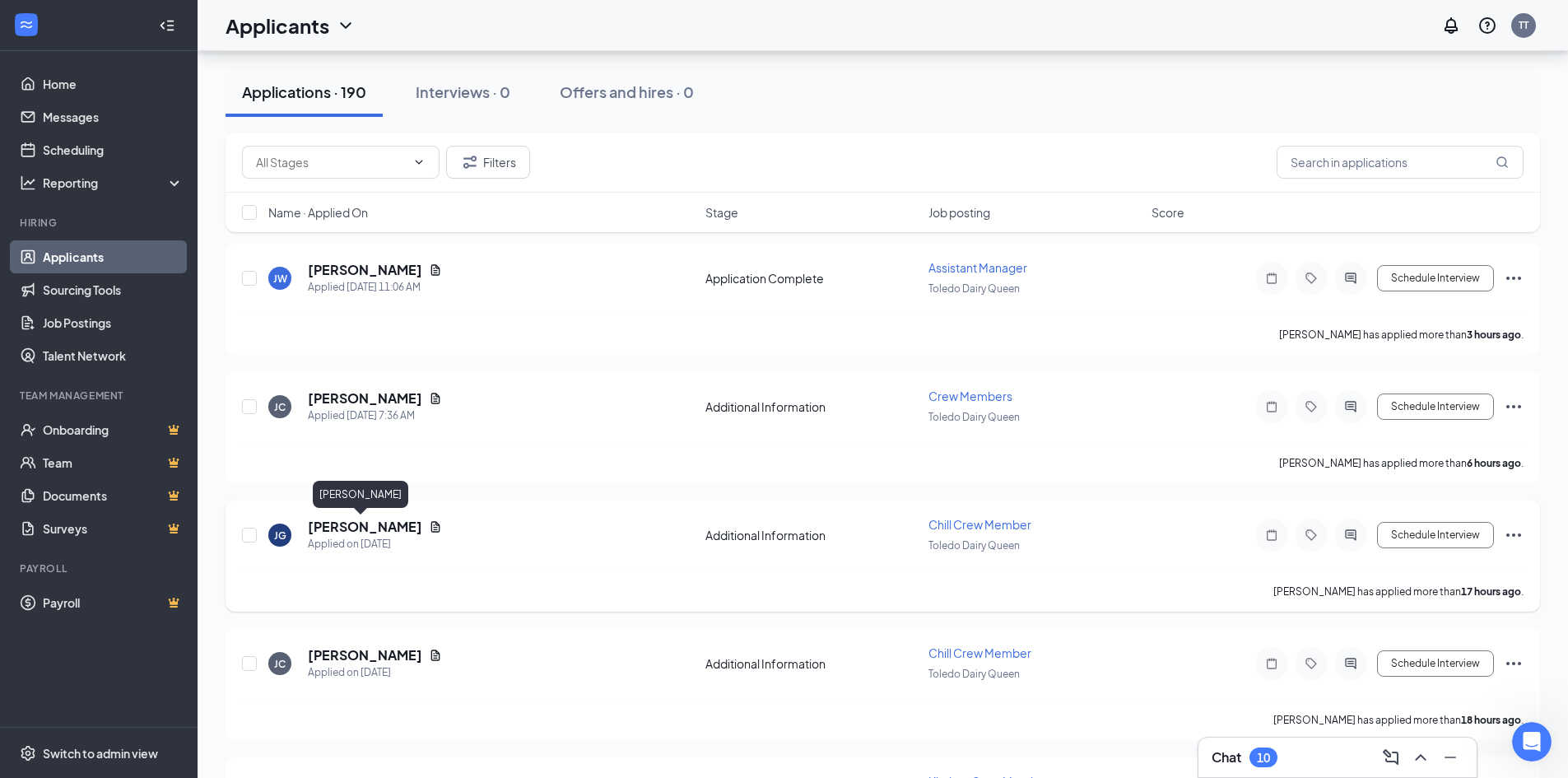
click at [321, 526] on h5 "[PERSON_NAME]" at bounding box center [365, 527] width 114 height 18
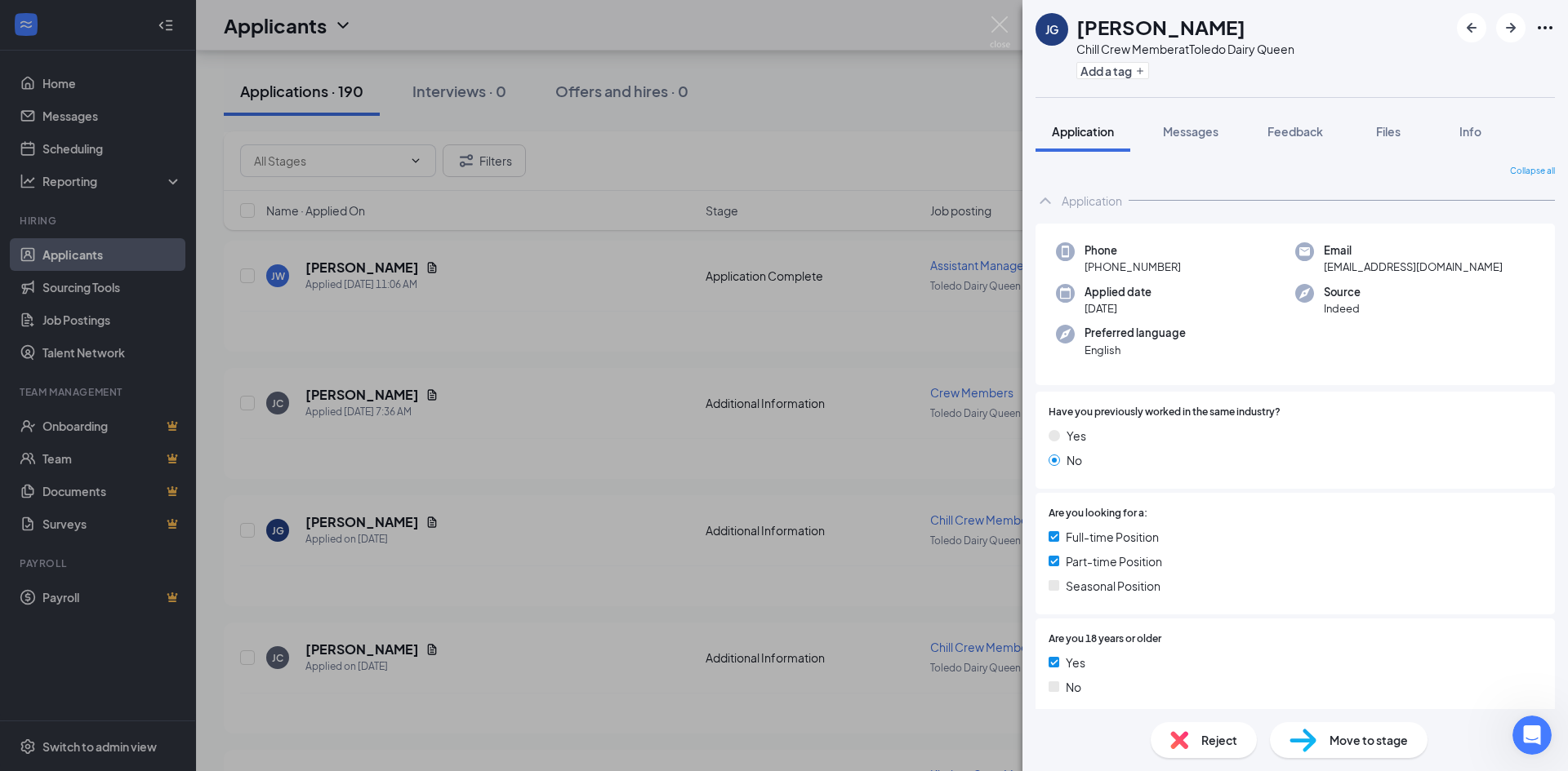
click at [473, 423] on div "[PERSON_NAME] Crew Member at [GEOGRAPHIC_DATA] Dairy Queen Add a tag Applicatio…" at bounding box center [784, 386] width 1568 height 771
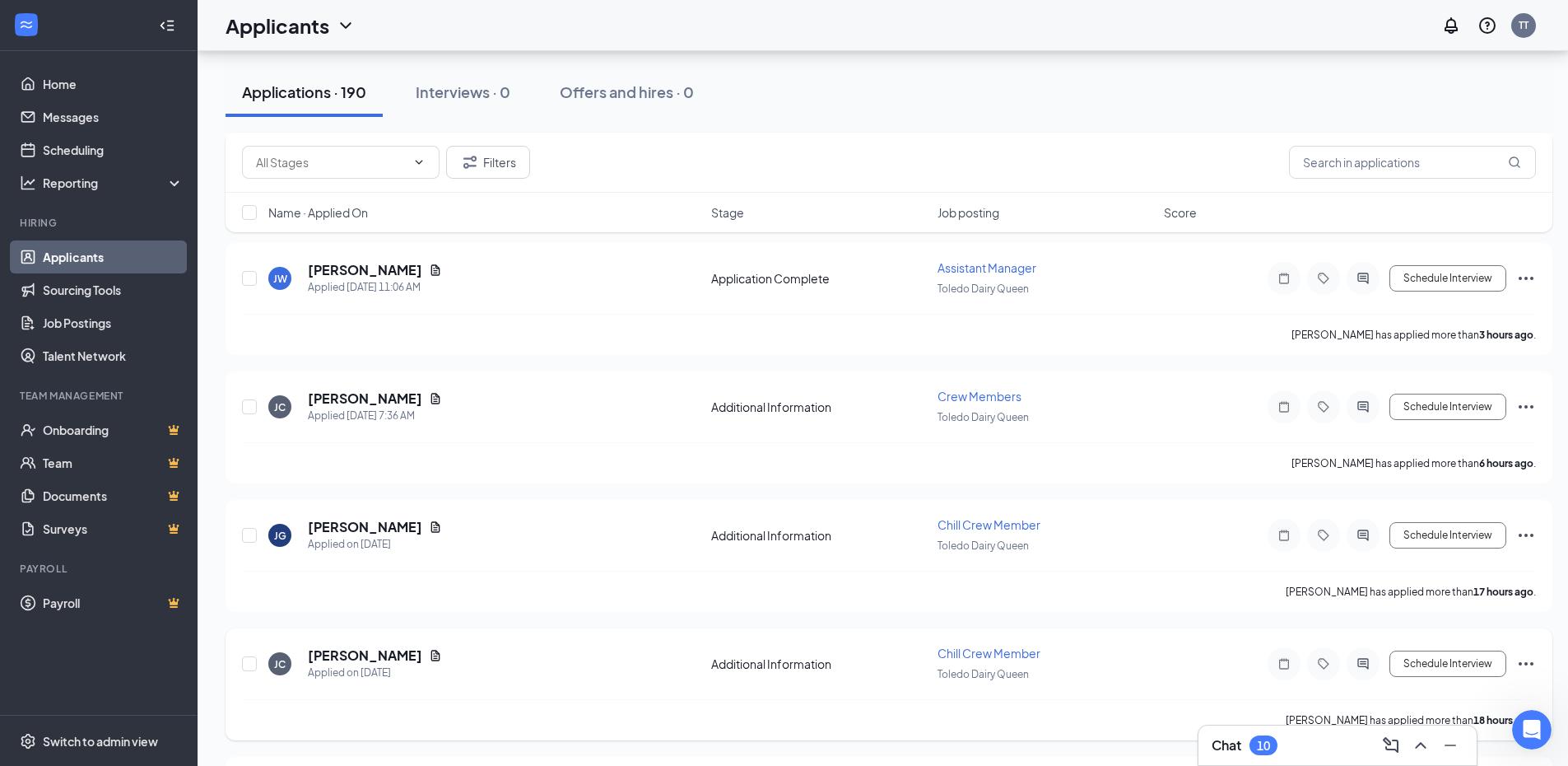
click at [280, 660] on div "JC" at bounding box center [280, 664] width 12 height 14
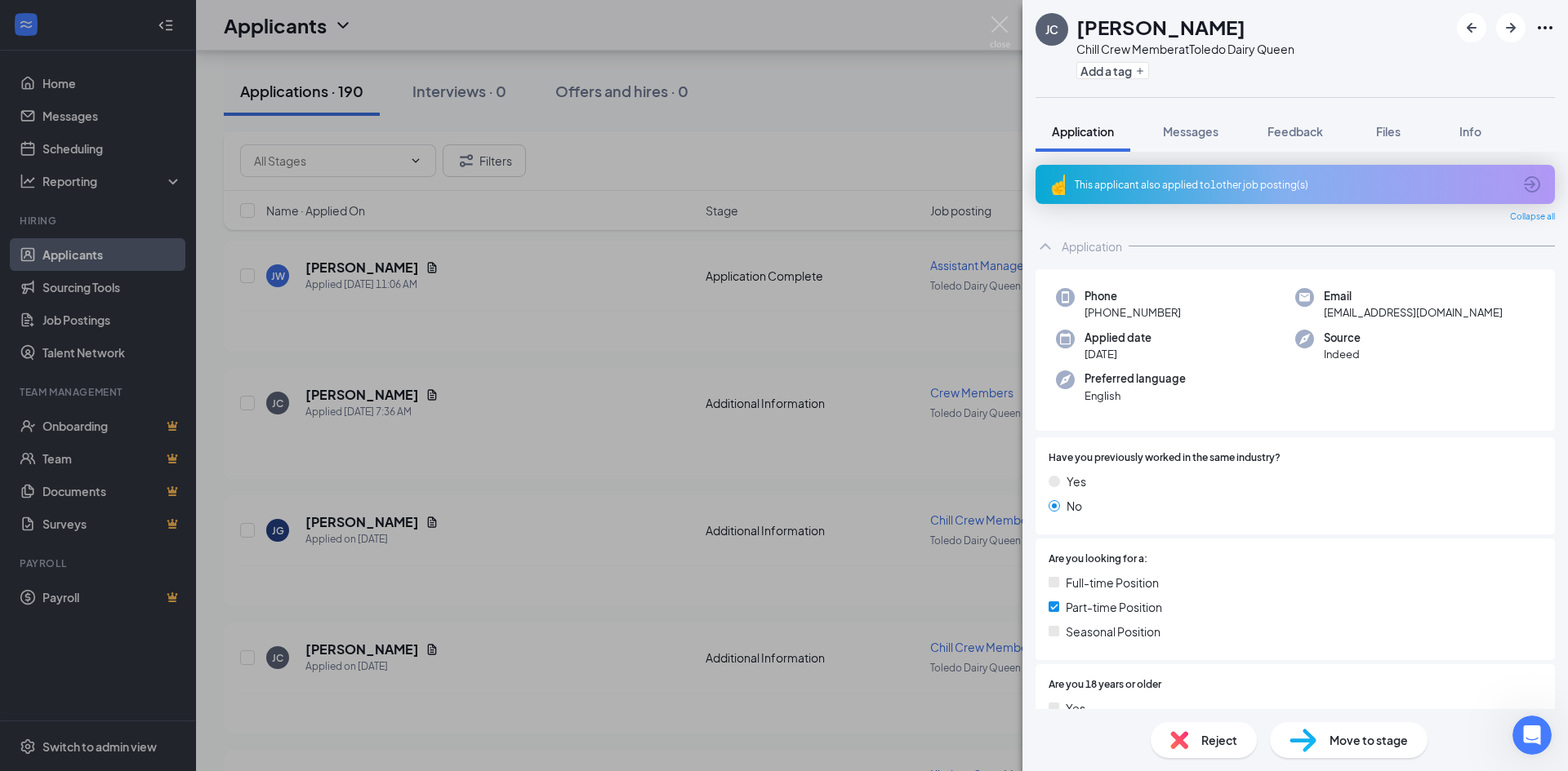
click at [726, 500] on div "[PERSON_NAME] Chill Crew Member at [GEOGRAPHIC_DATA] Dairy Queen Add a tag Appl…" at bounding box center [784, 386] width 1568 height 771
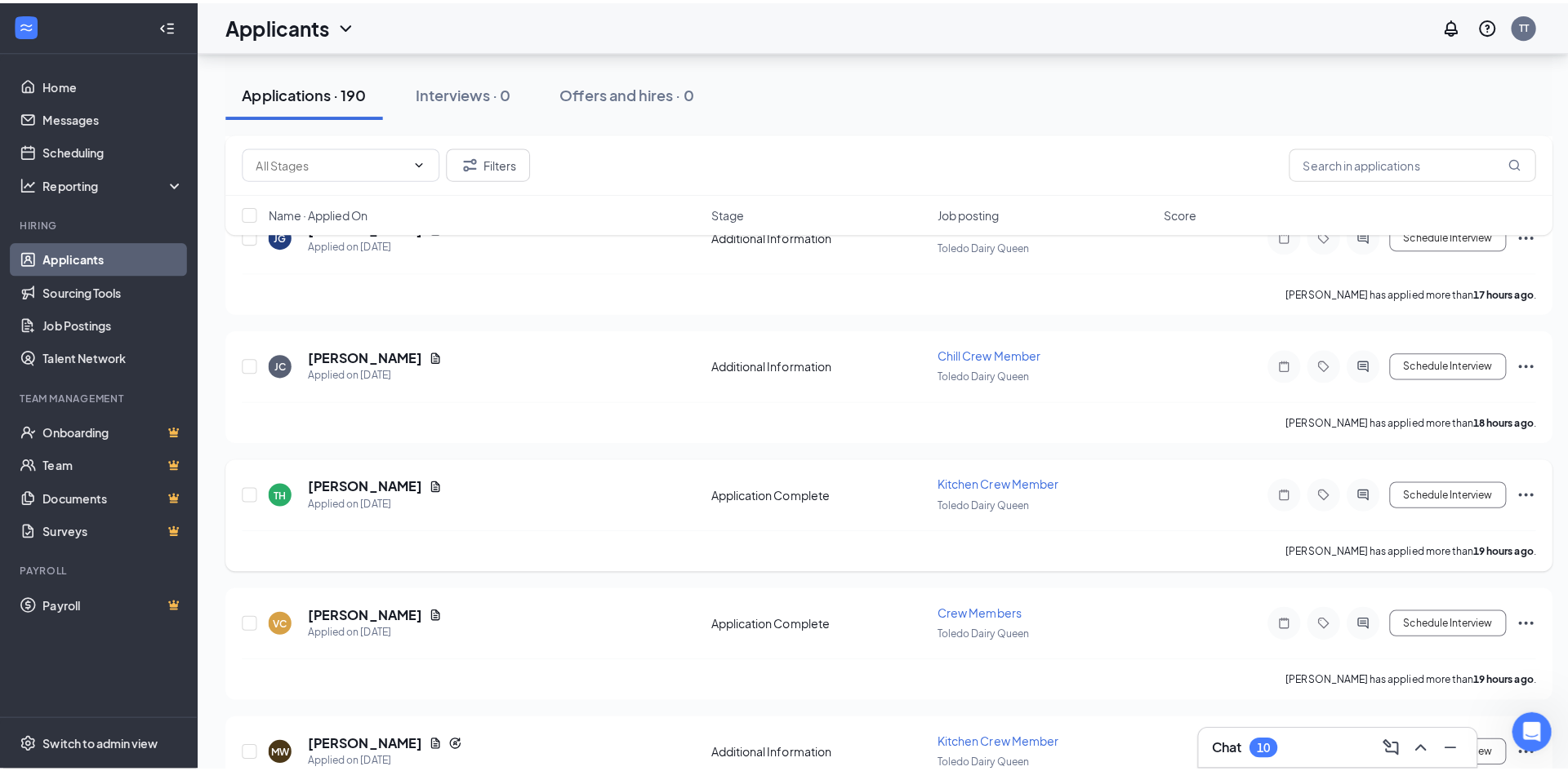
scroll to position [735, 0]
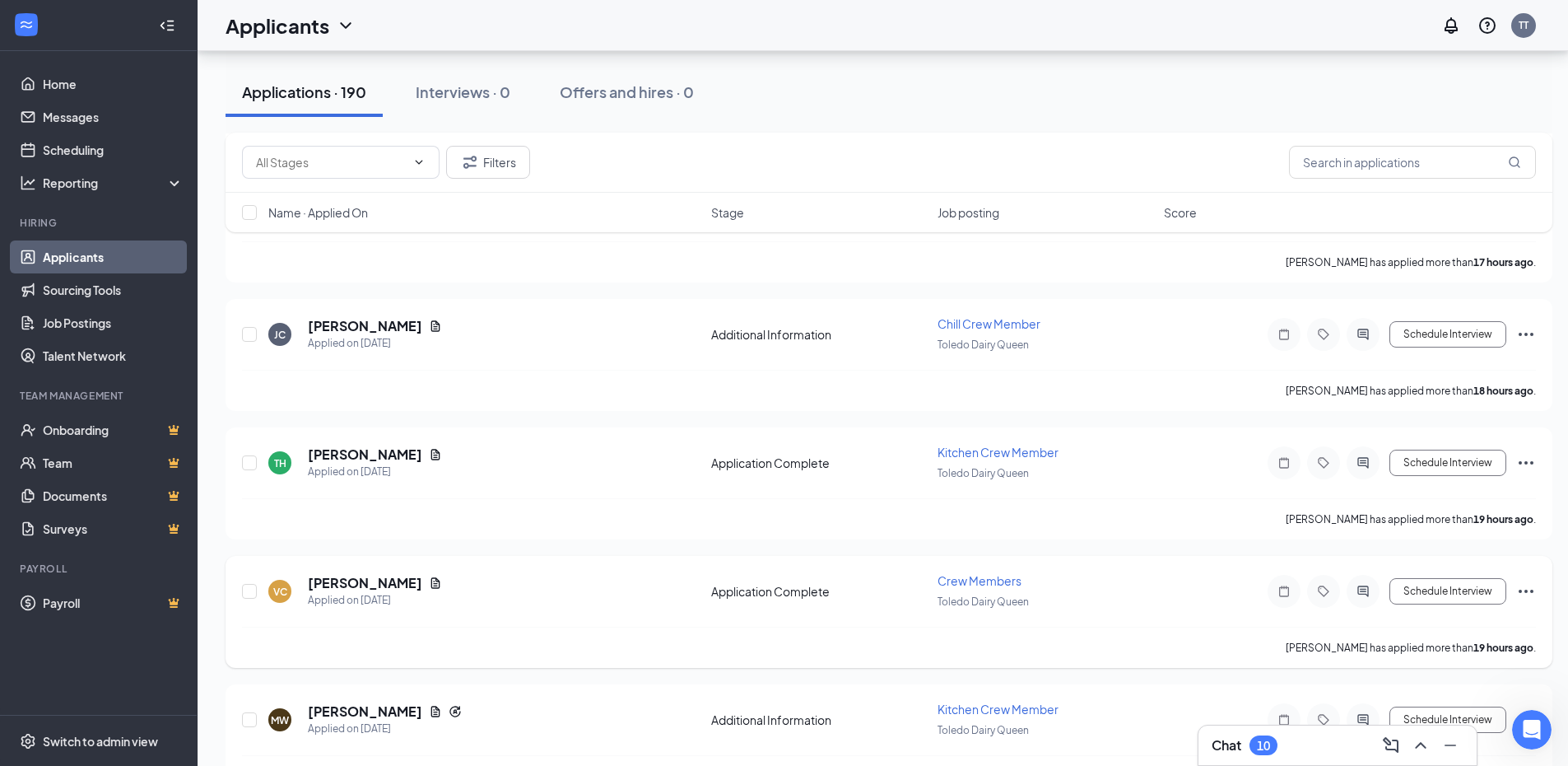
click at [271, 587] on div "VC" at bounding box center [279, 591] width 23 height 23
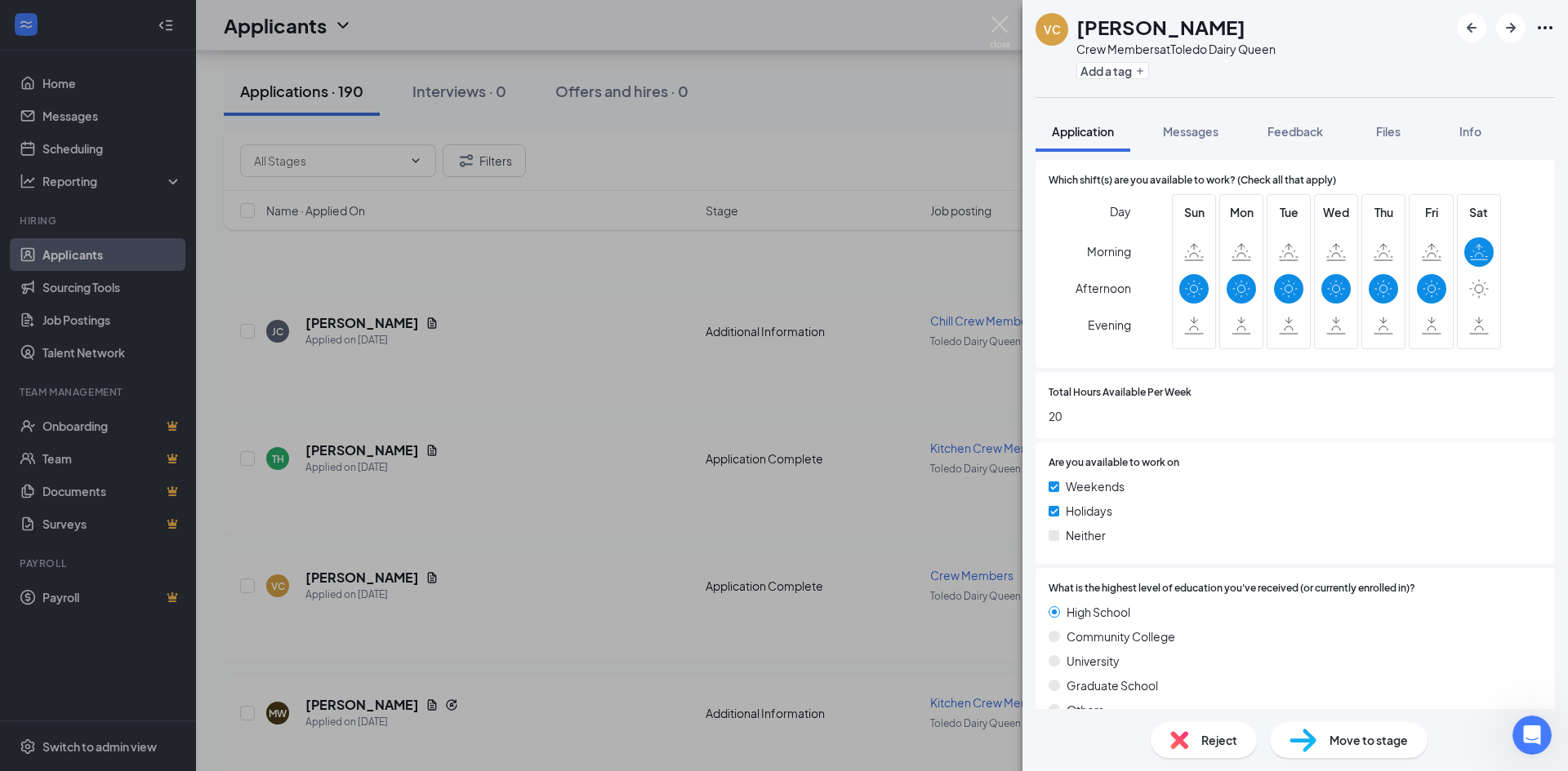
scroll to position [898, 0]
click at [817, 447] on div "VC Velicionna [PERSON_NAME] Crew Members at Toledo Dairy Queen Add a tag Applic…" at bounding box center [784, 386] width 1568 height 771
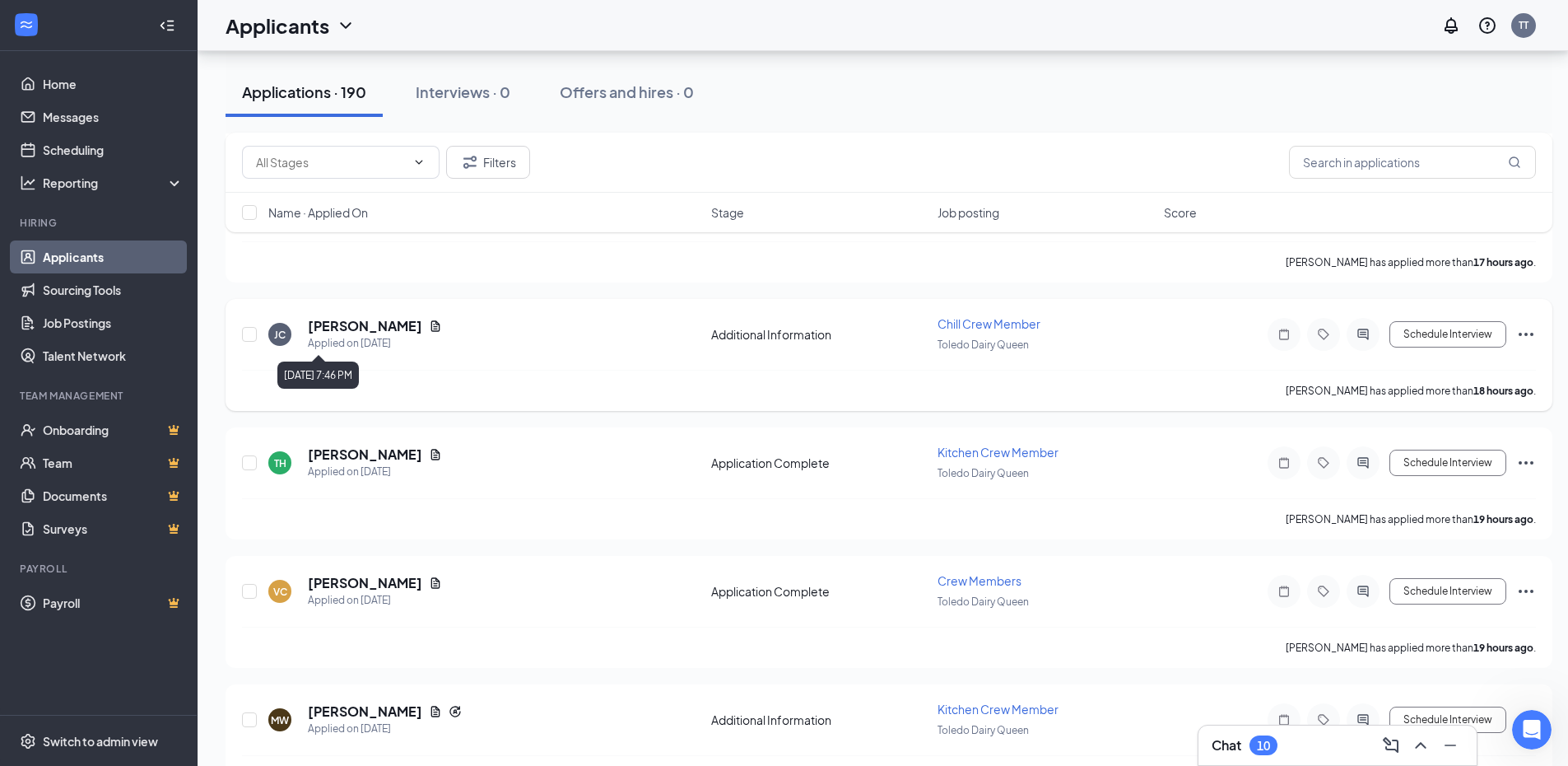
click at [322, 340] on div "Applied on [DATE]" at bounding box center [375, 343] width 134 height 16
click at [285, 334] on div "JC" at bounding box center [280, 334] width 12 height 14
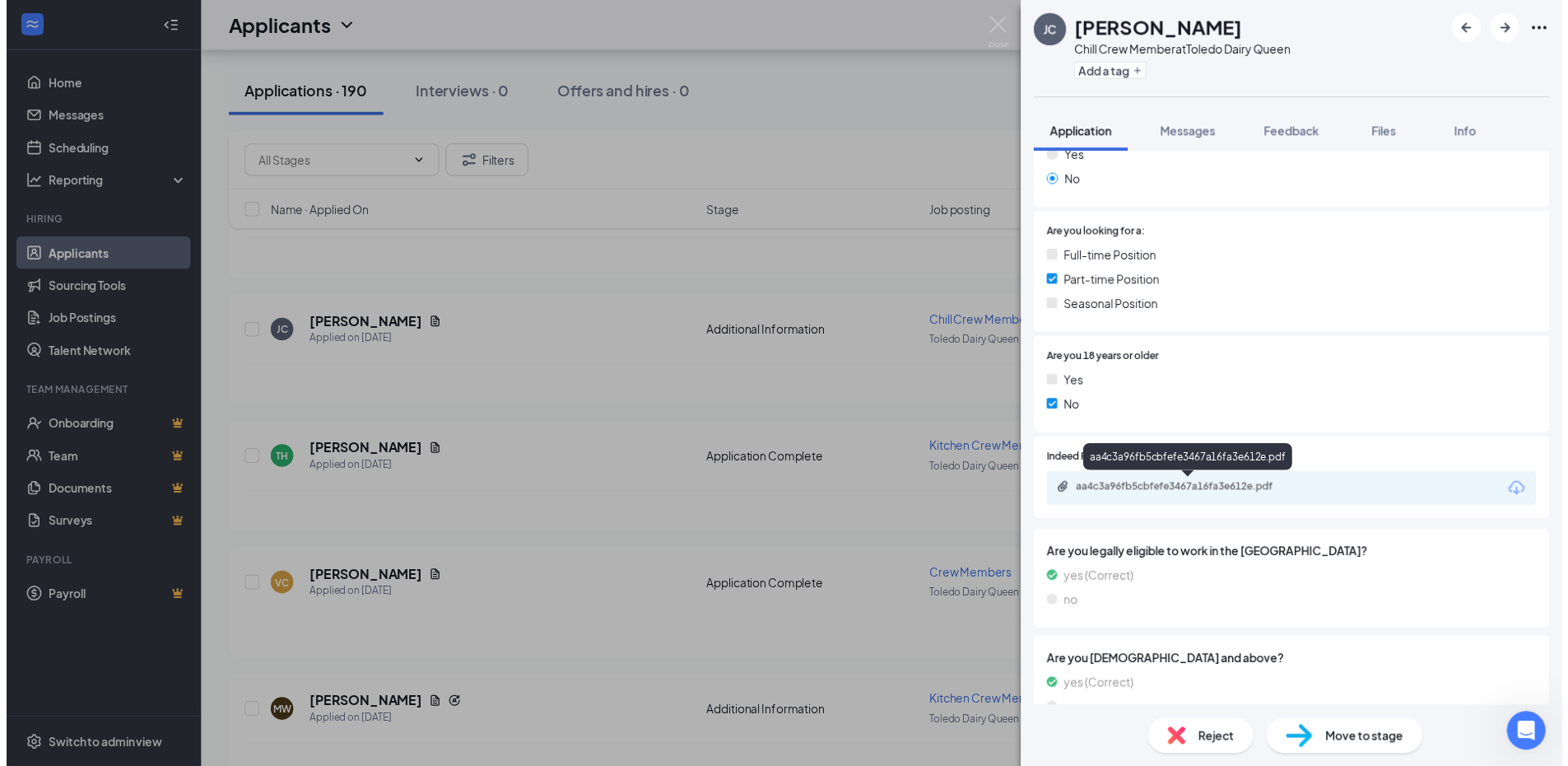
scroll to position [397, 0]
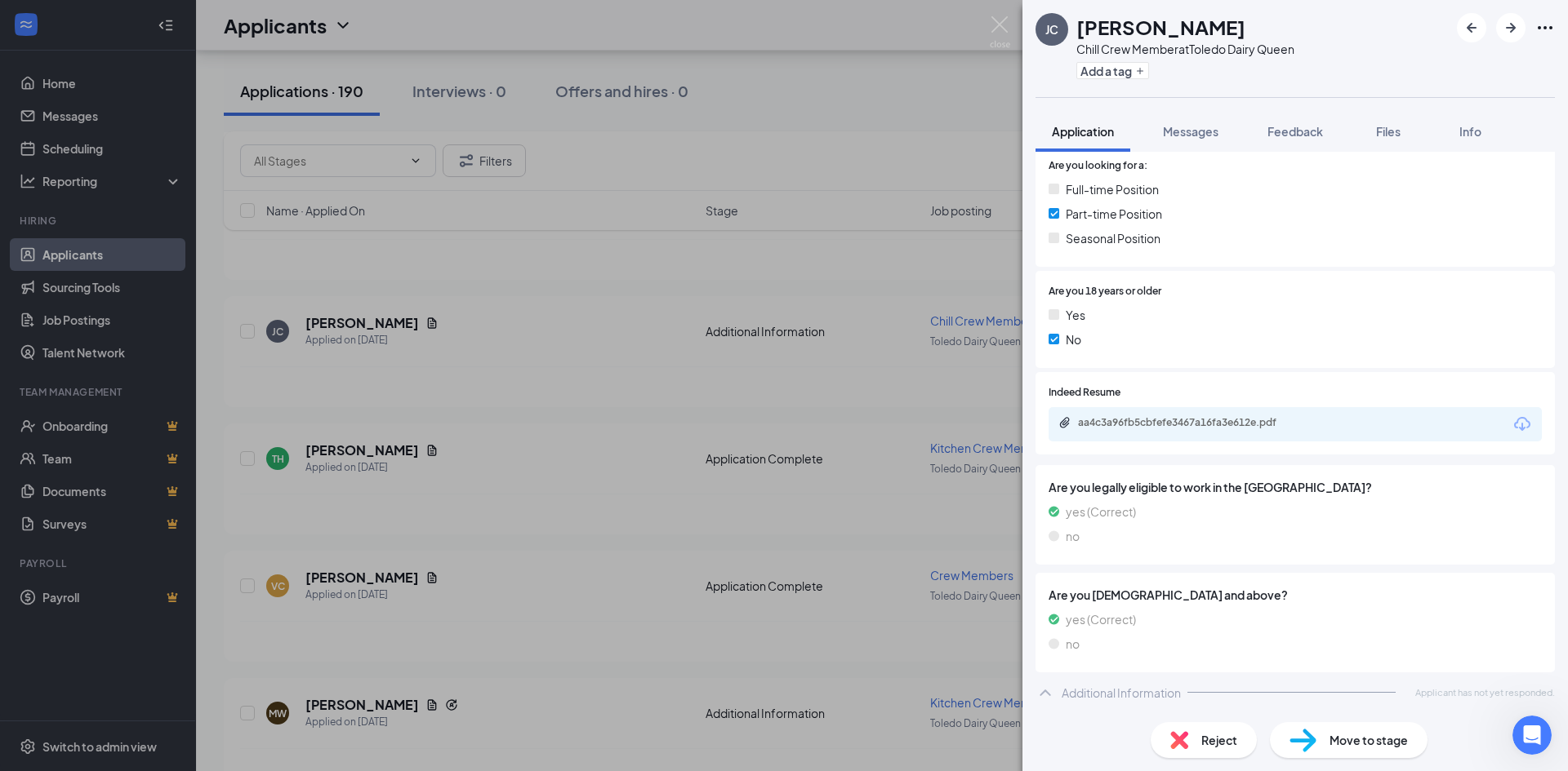
click at [487, 452] on div "[PERSON_NAME] Chill Crew Member at [GEOGRAPHIC_DATA] Dairy Queen Add a tag Appl…" at bounding box center [784, 386] width 1568 height 771
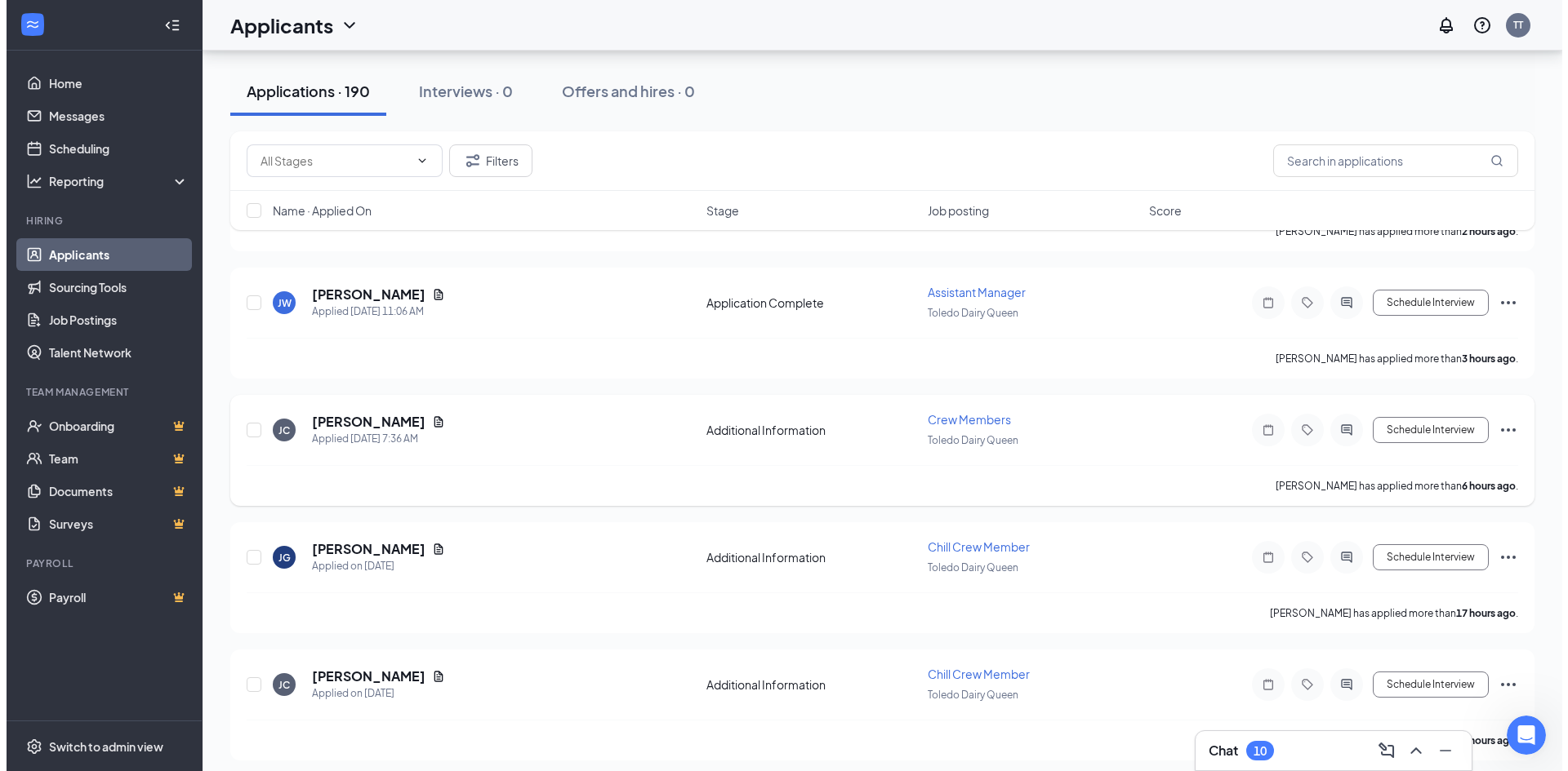
scroll to position [408, 0]
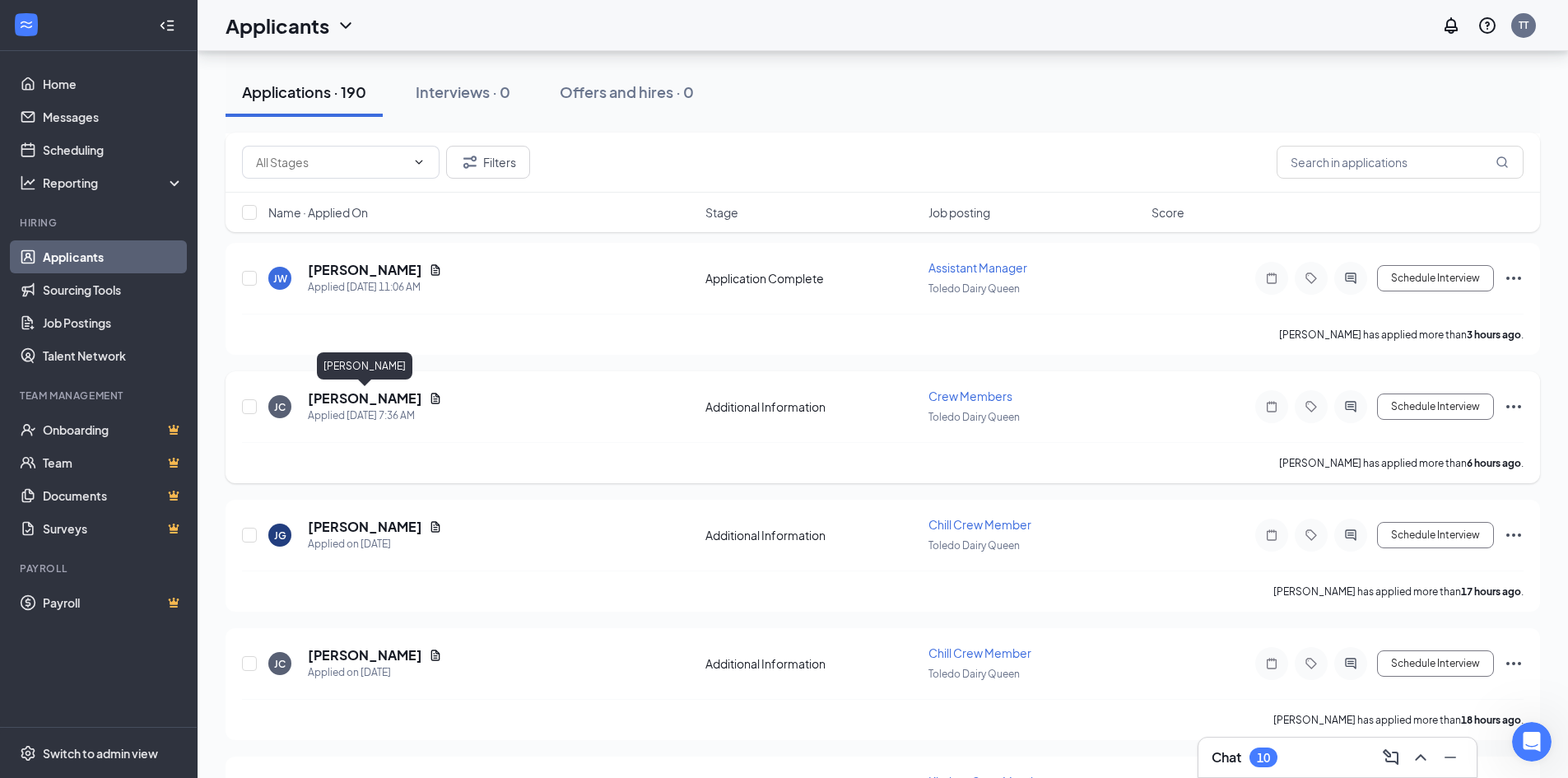
click at [316, 401] on h5 "[PERSON_NAME]" at bounding box center [365, 398] width 114 height 18
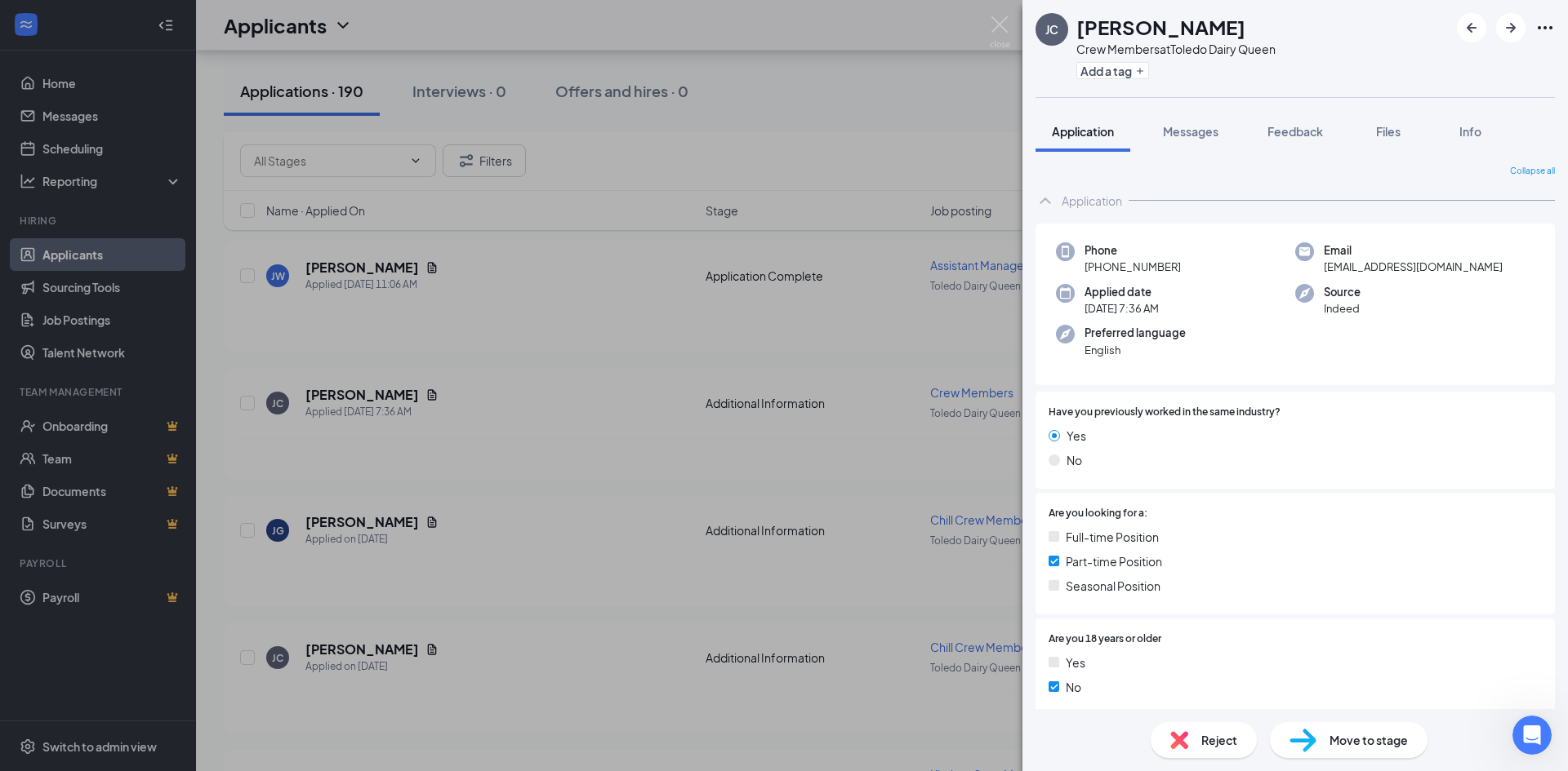
click at [624, 489] on div "[PERSON_NAME] Jaden [PERSON_NAME] Crew Members at [GEOGRAPHIC_DATA] Dairy Queen…" at bounding box center [784, 386] width 1568 height 771
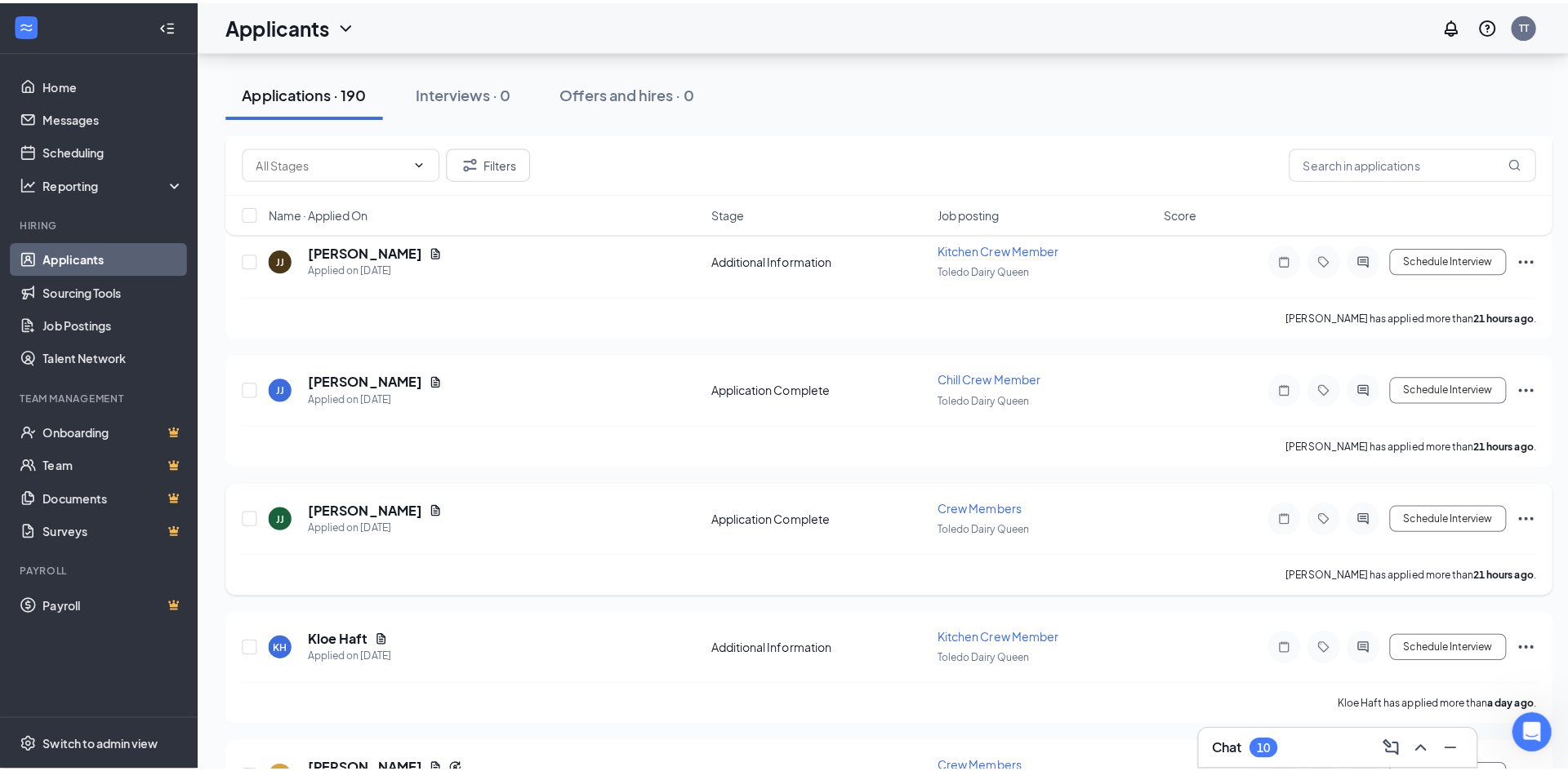
scroll to position [1306, 0]
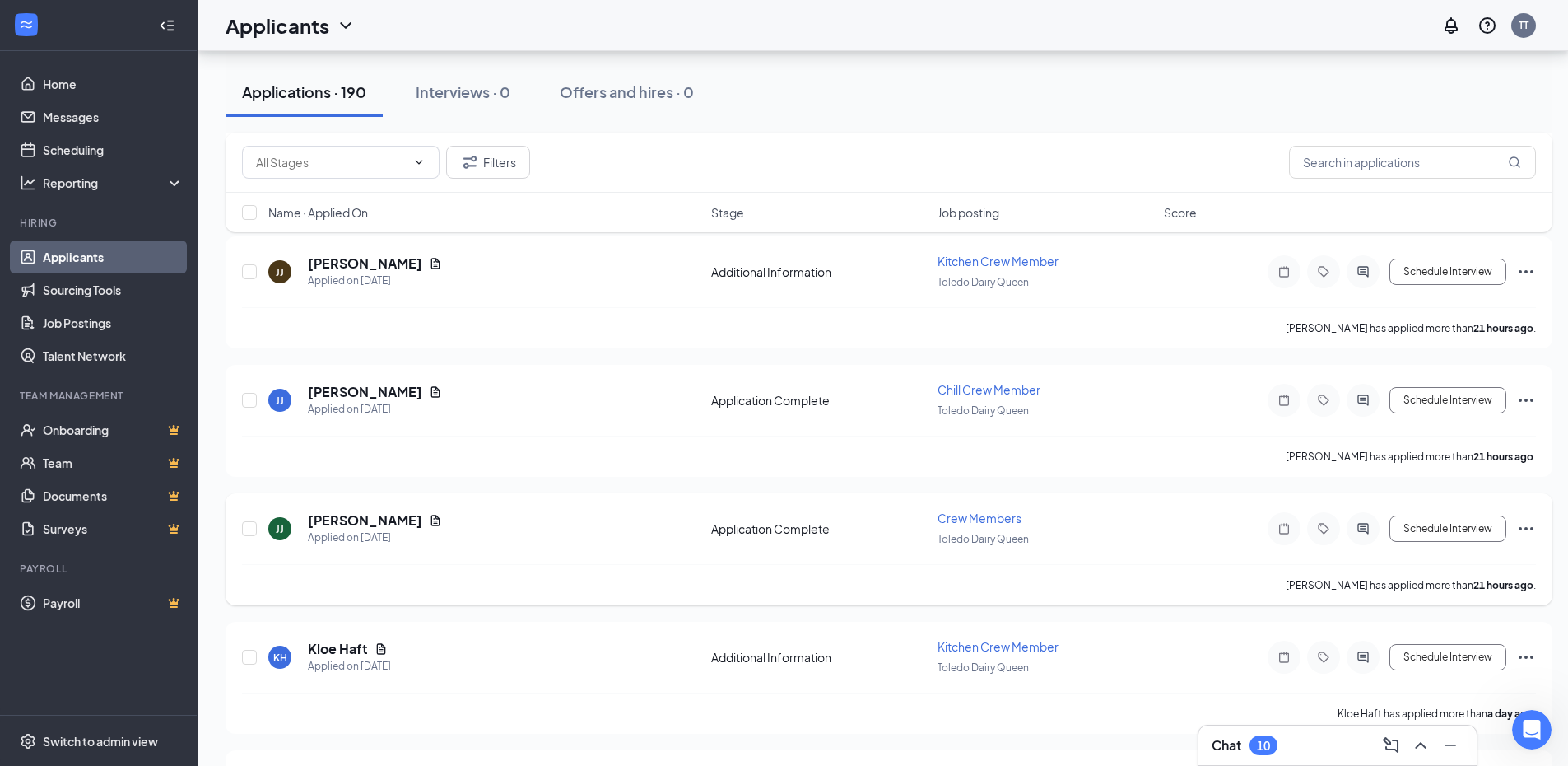
click at [286, 517] on div "[PERSON_NAME] [PERSON_NAME] Applied on [DATE]" at bounding box center [484, 529] width 433 height 35
click at [283, 529] on div "JJ" at bounding box center [280, 529] width 9 height 14
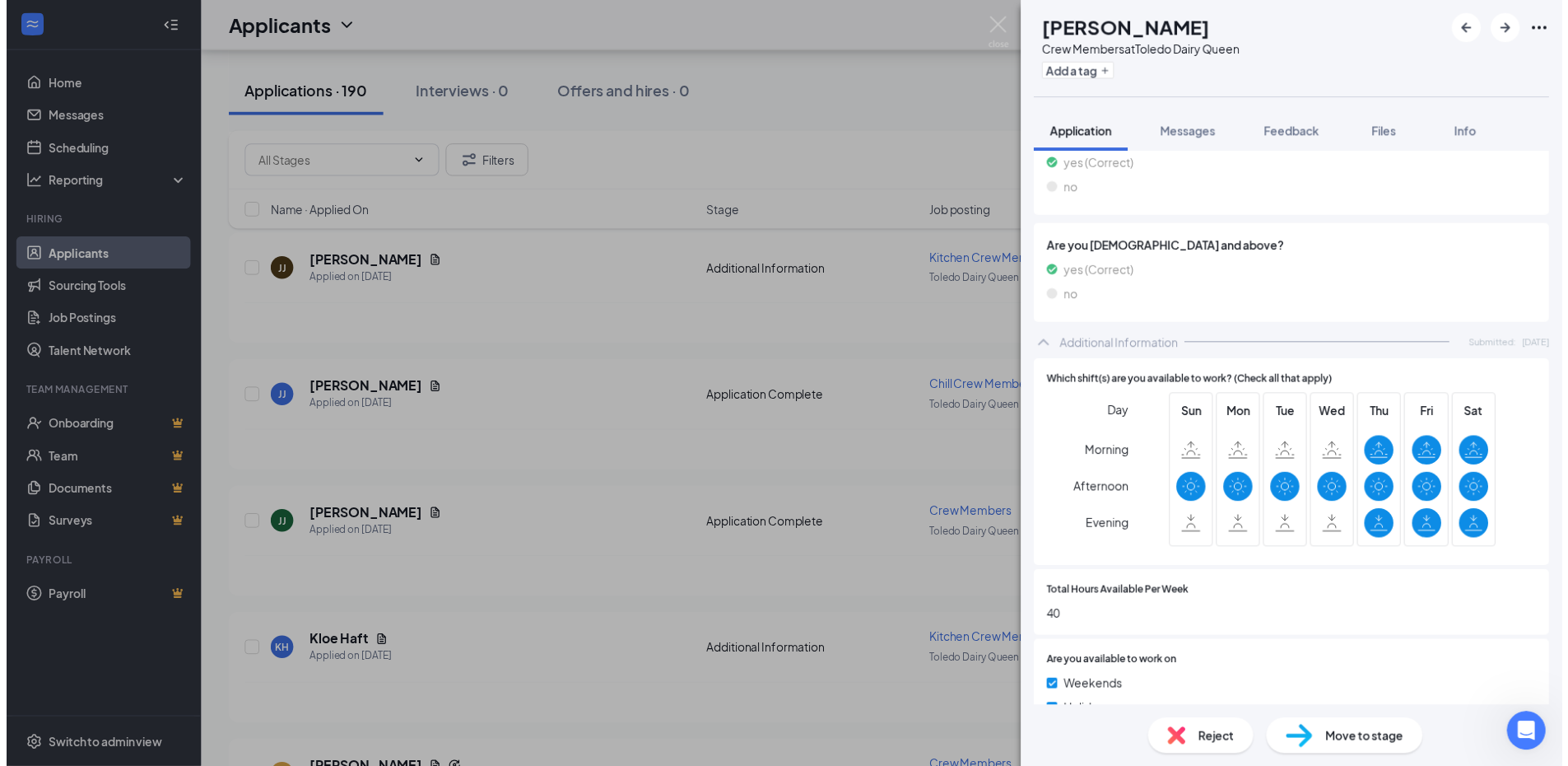
scroll to position [741, 0]
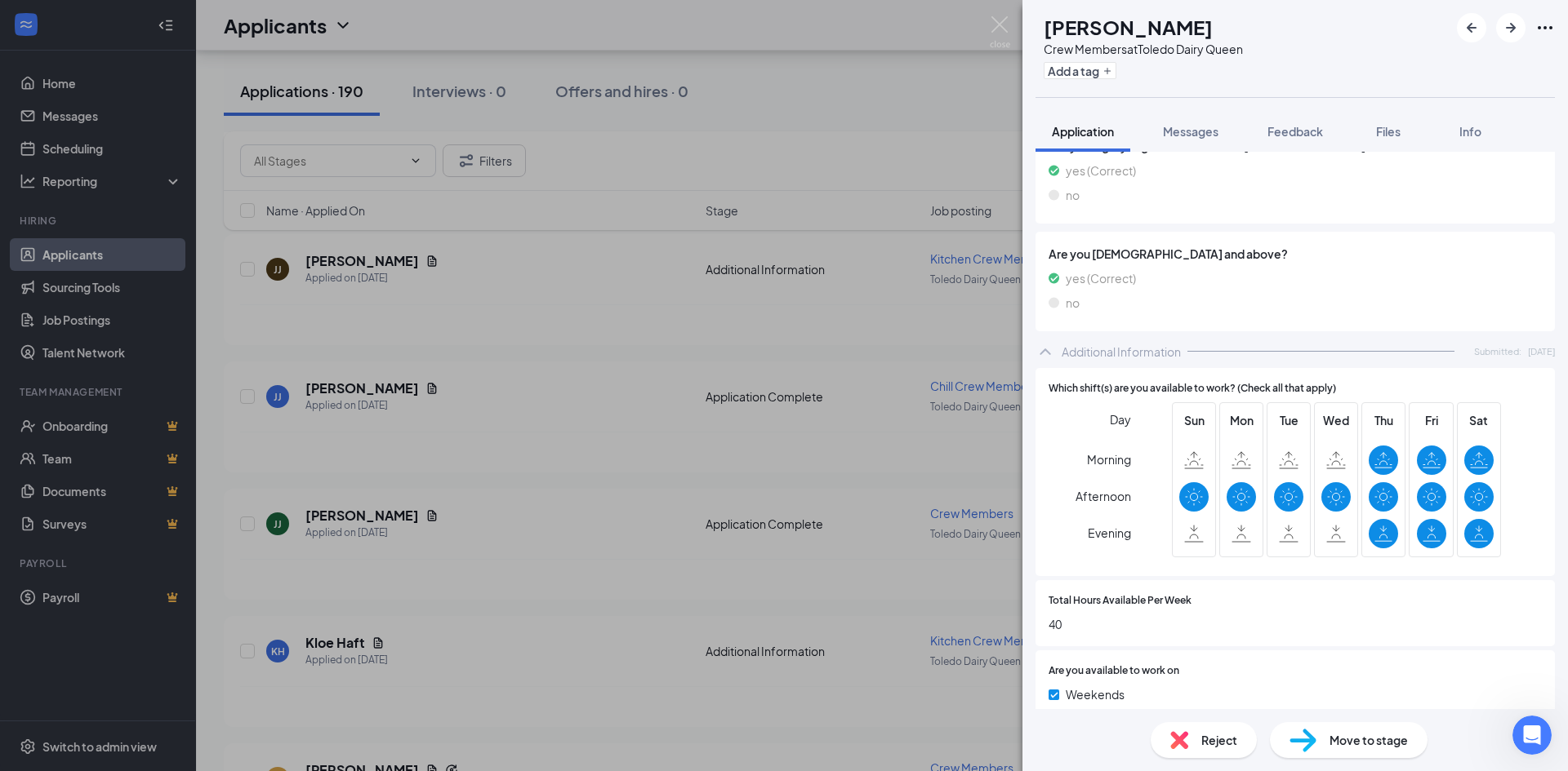
click at [571, 484] on div "[PERSON_NAME] [PERSON_NAME] Crew Members at Toledo Dairy Queen Add a tag Applic…" at bounding box center [784, 386] width 1568 height 771
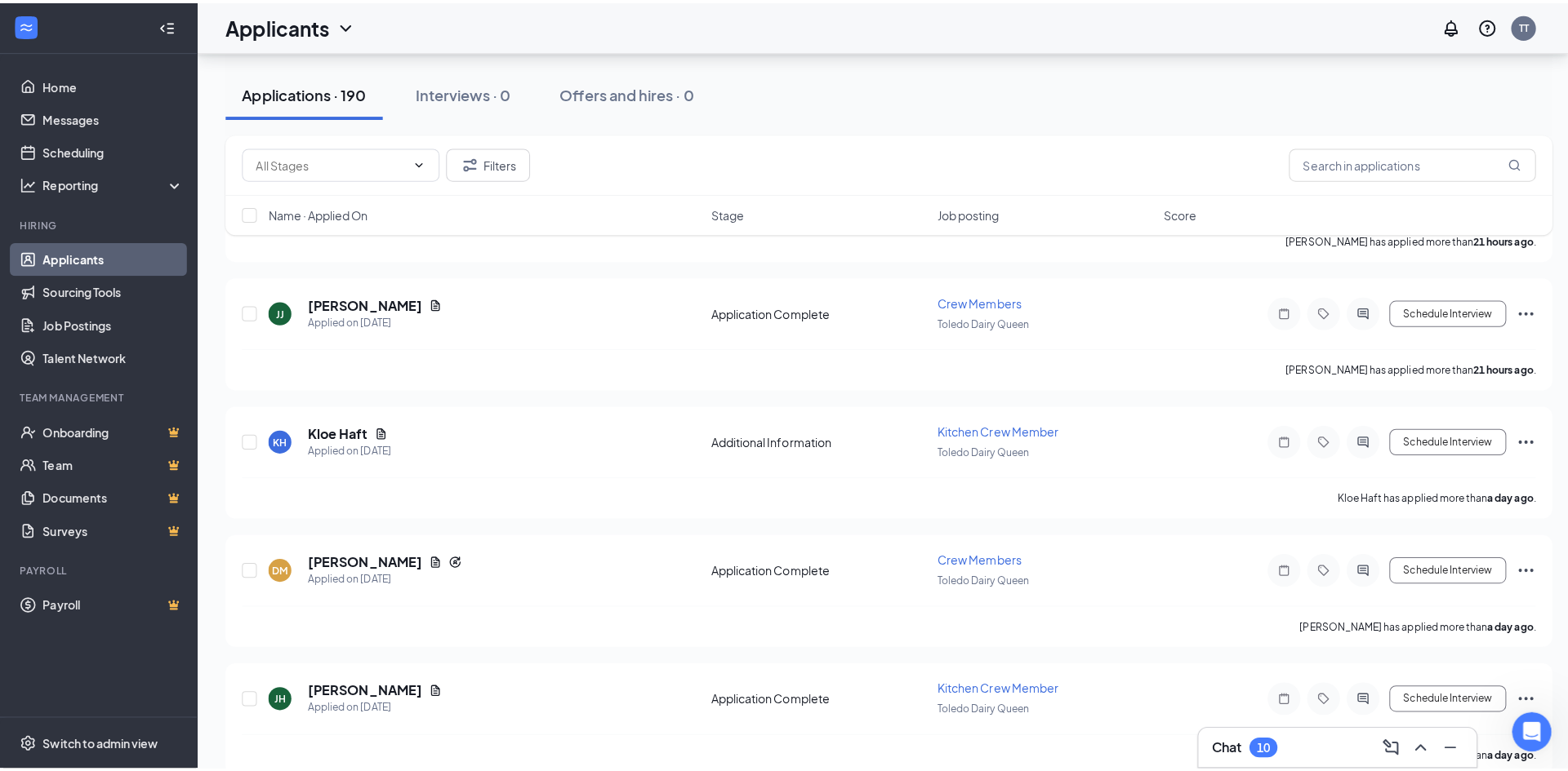
scroll to position [1550, 0]
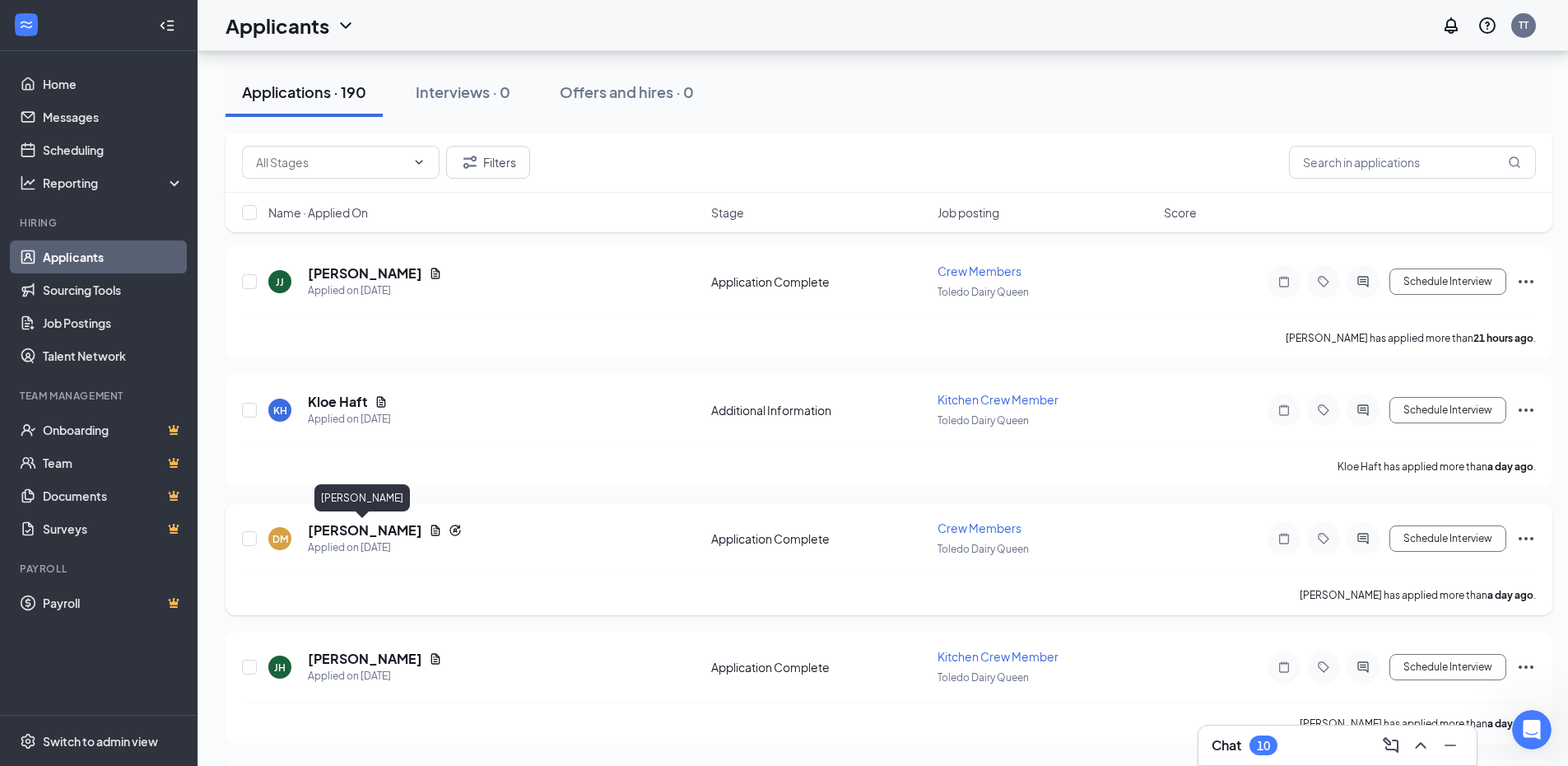
click at [339, 522] on h5 "[PERSON_NAME]" at bounding box center [365, 529] width 114 height 18
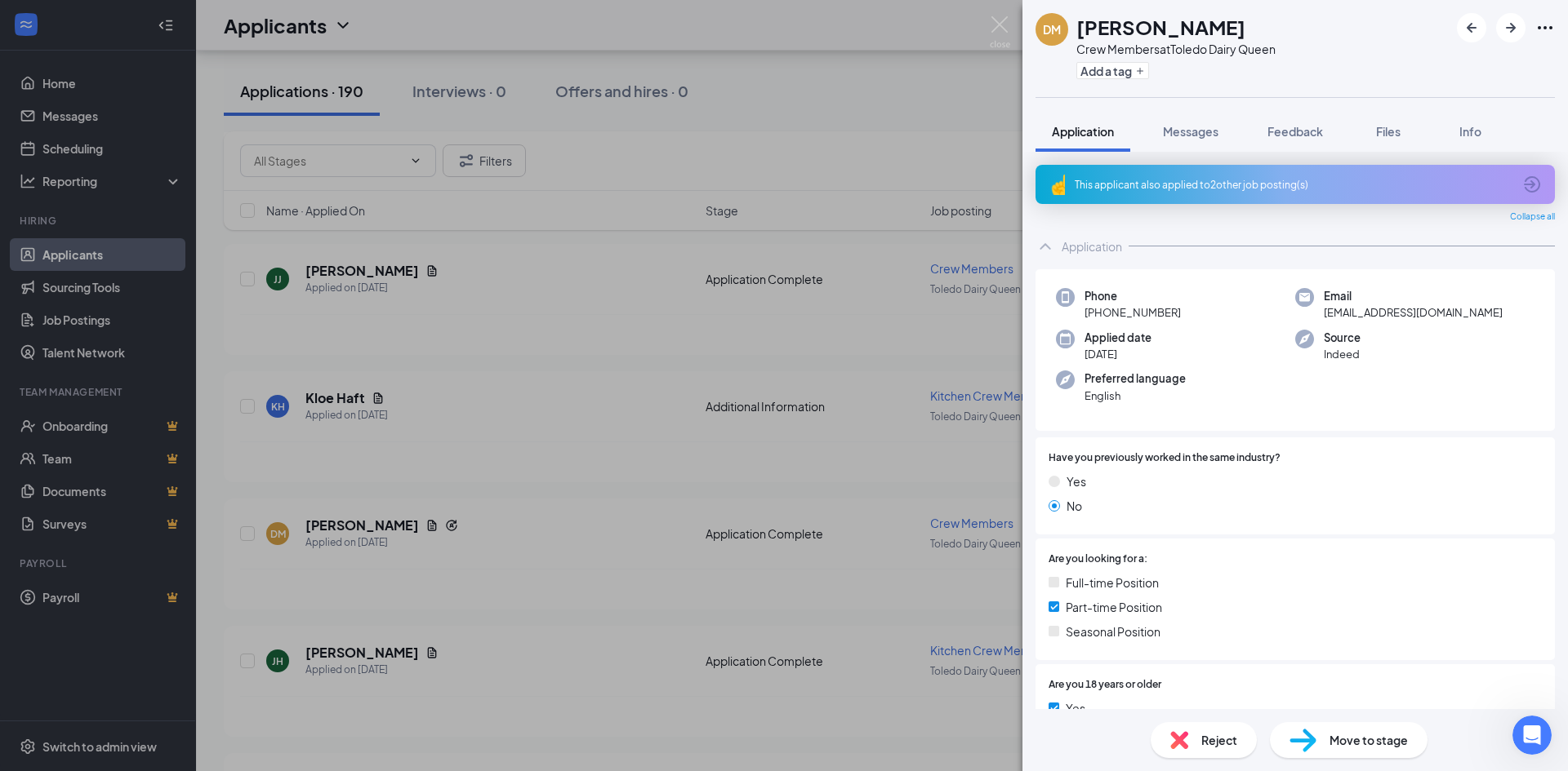
click at [504, 457] on div "[PERSON_NAME] Crew Members at Toledo Dairy Queen Add a tag Application Messages…" at bounding box center [784, 386] width 1568 height 771
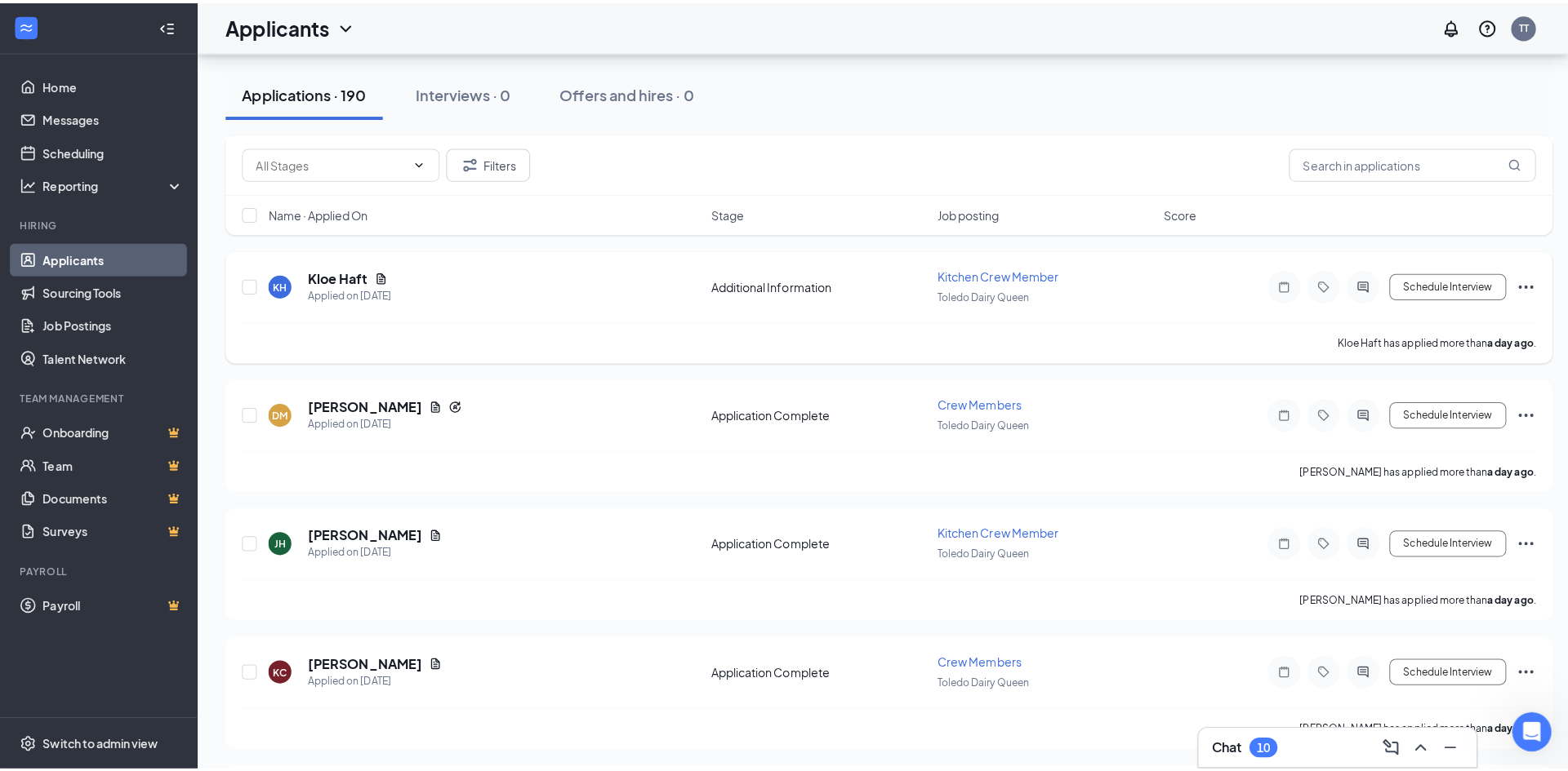
scroll to position [1714, 0]
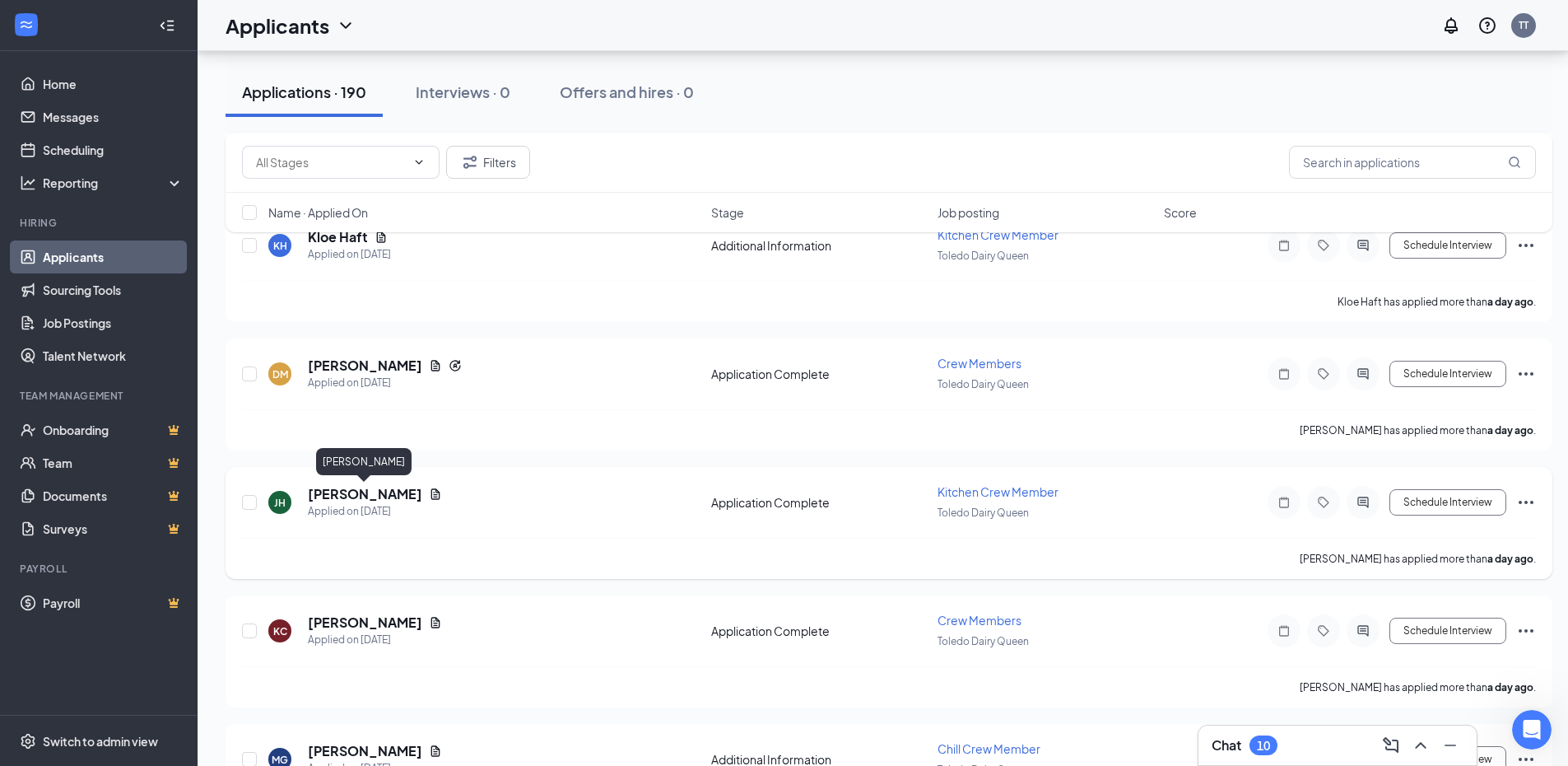
click at [334, 495] on h5 "[PERSON_NAME]" at bounding box center [365, 494] width 114 height 18
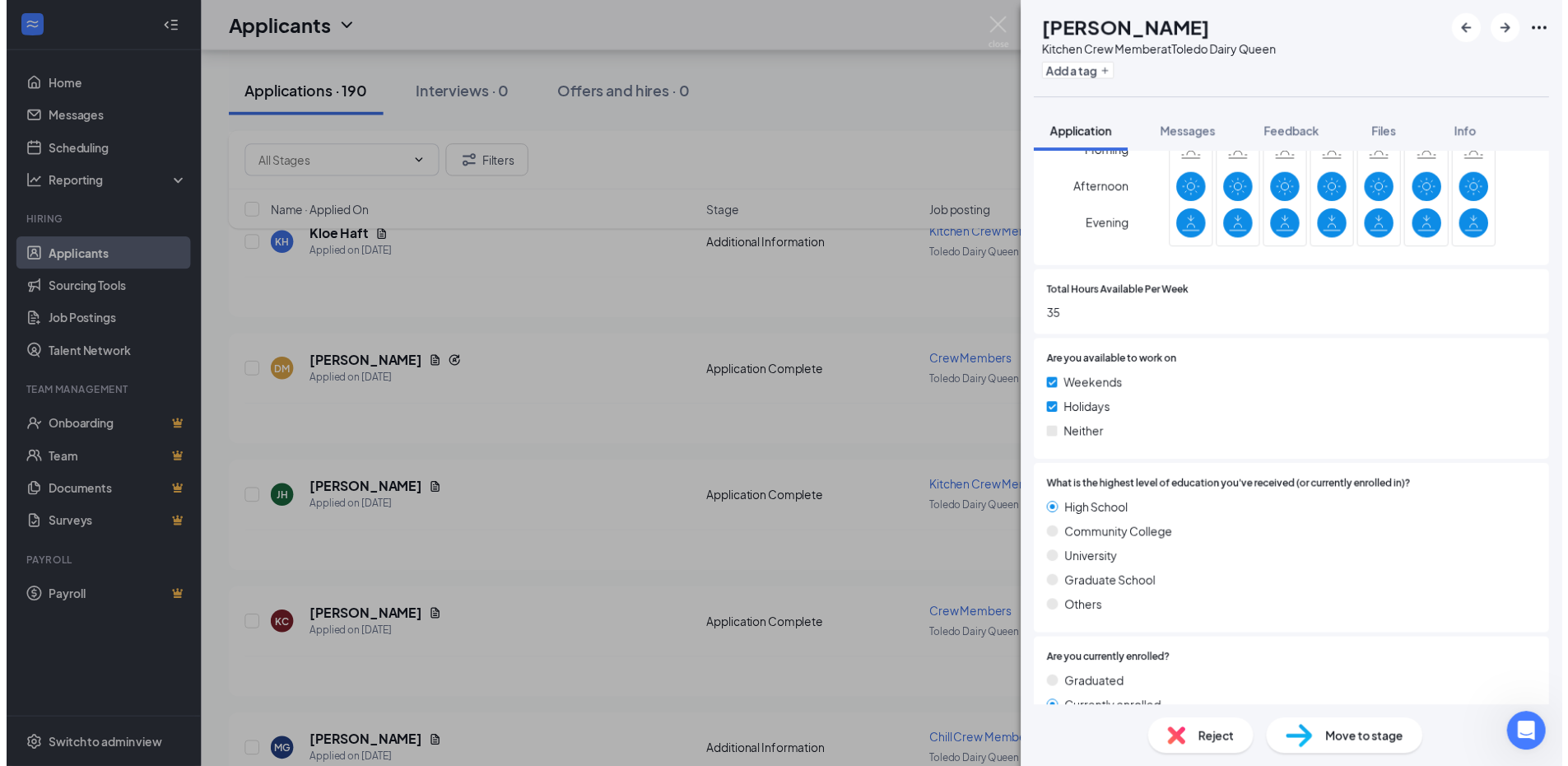
scroll to position [988, 0]
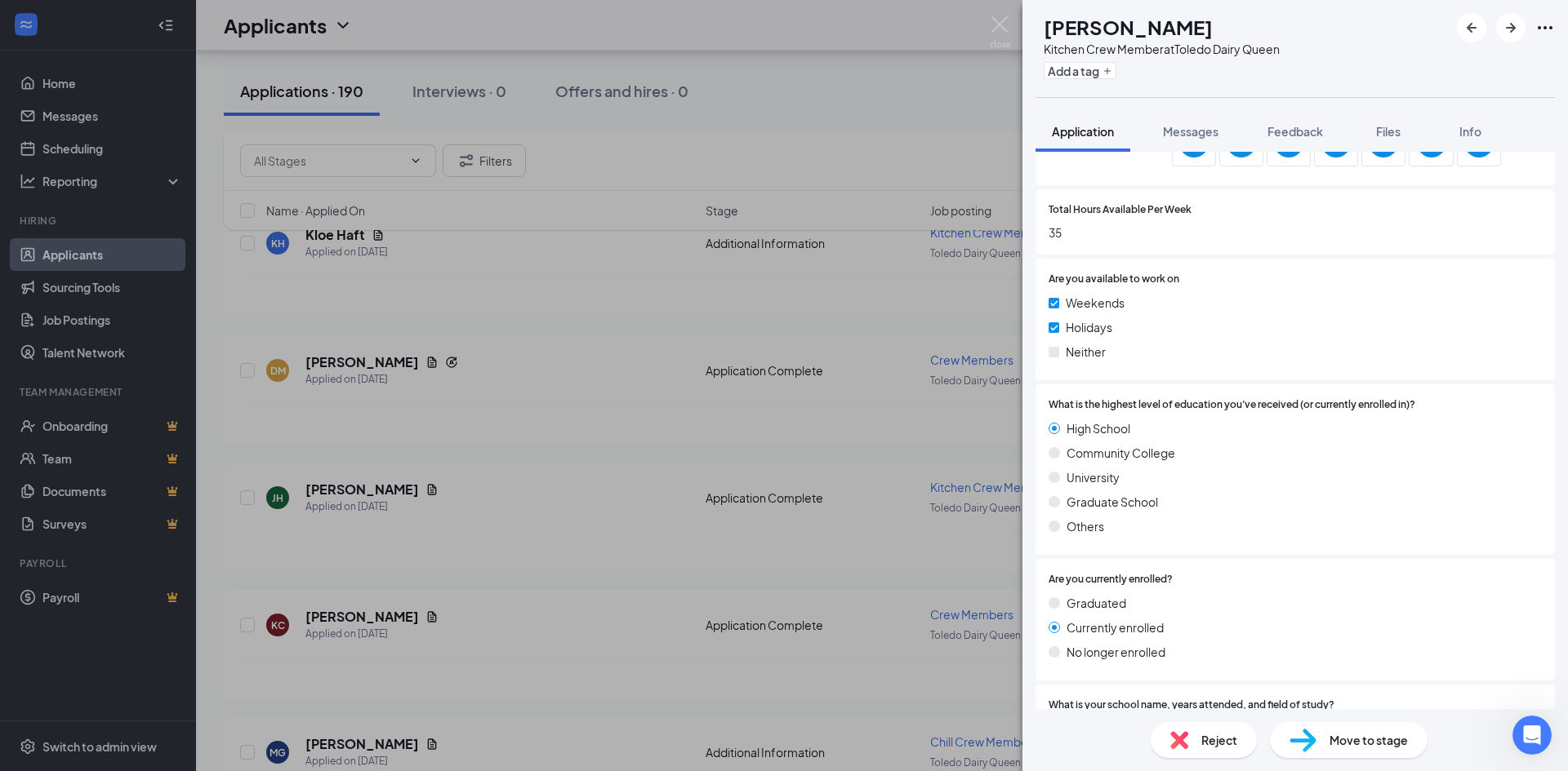
click at [536, 450] on div "[PERSON_NAME] Jameyiah [PERSON_NAME] Kitchen Crew Member at [GEOGRAPHIC_DATA] D…" at bounding box center [784, 386] width 1568 height 771
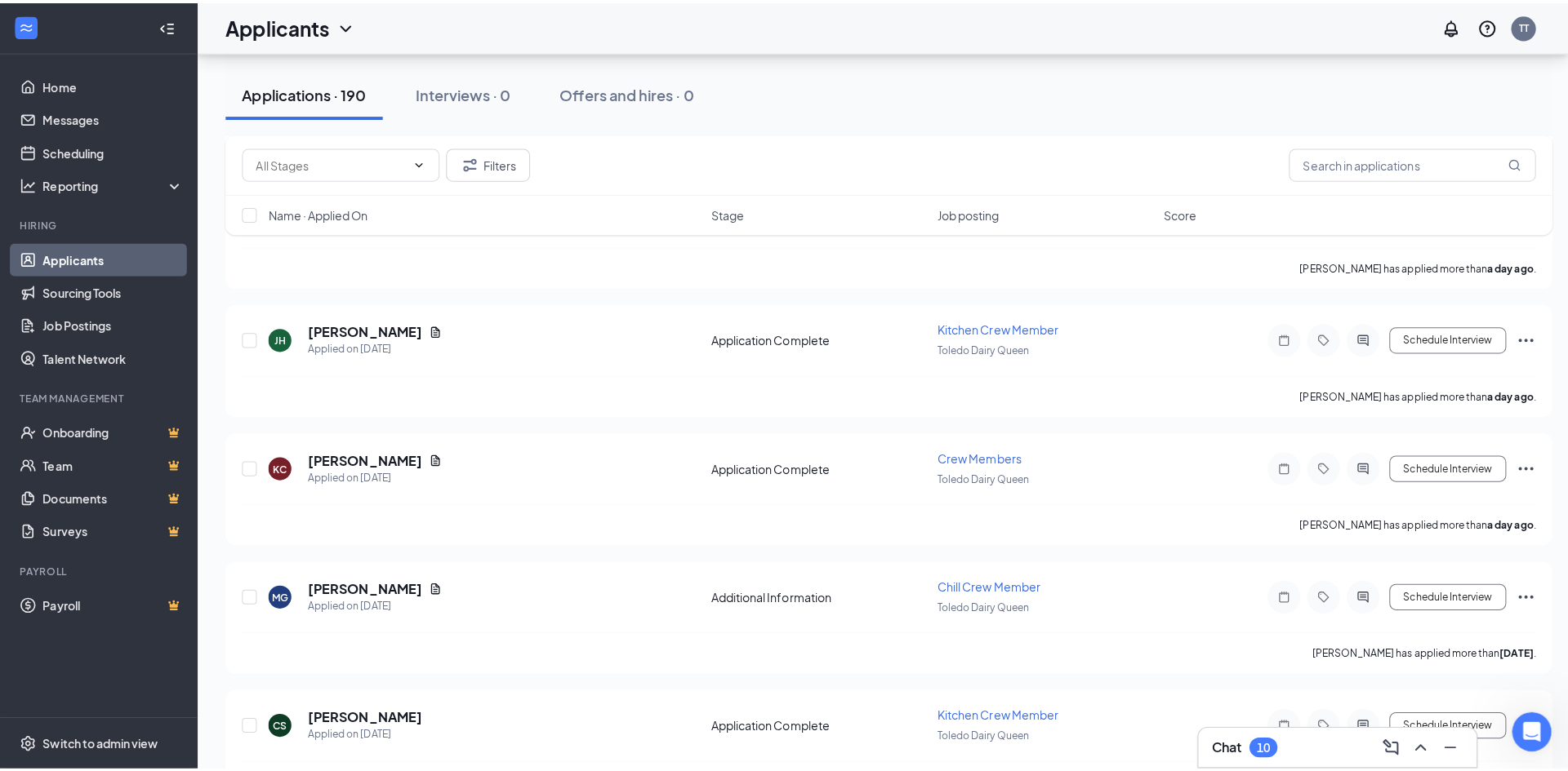
scroll to position [1959, 0]
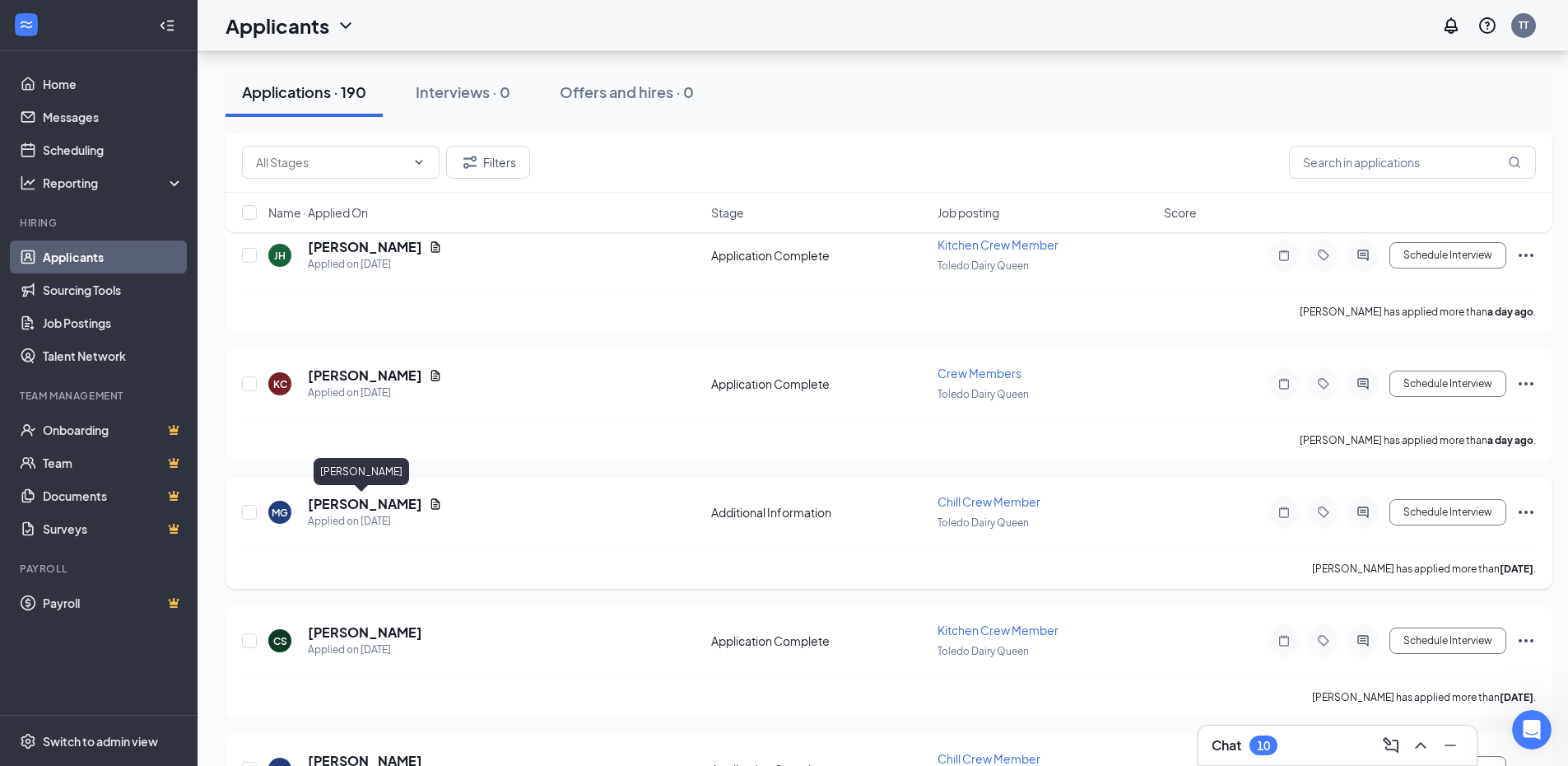
click at [322, 499] on h5 "[PERSON_NAME]" at bounding box center [365, 503] width 114 height 18
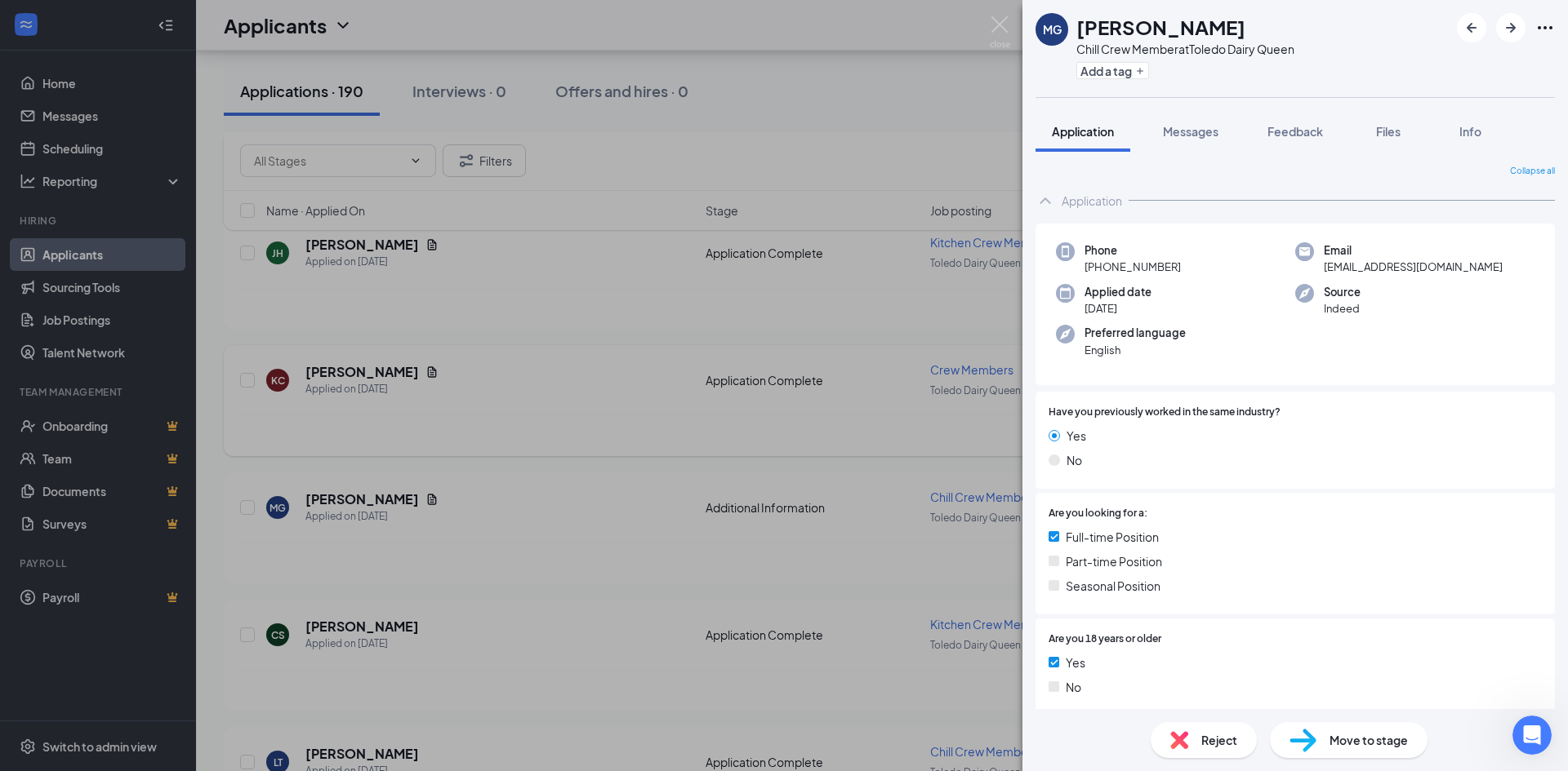
click at [565, 289] on div "MG [PERSON_NAME] Chill Crew Member at [GEOGRAPHIC_DATA] Dairy Queen Add a tag A…" at bounding box center [784, 386] width 1568 height 771
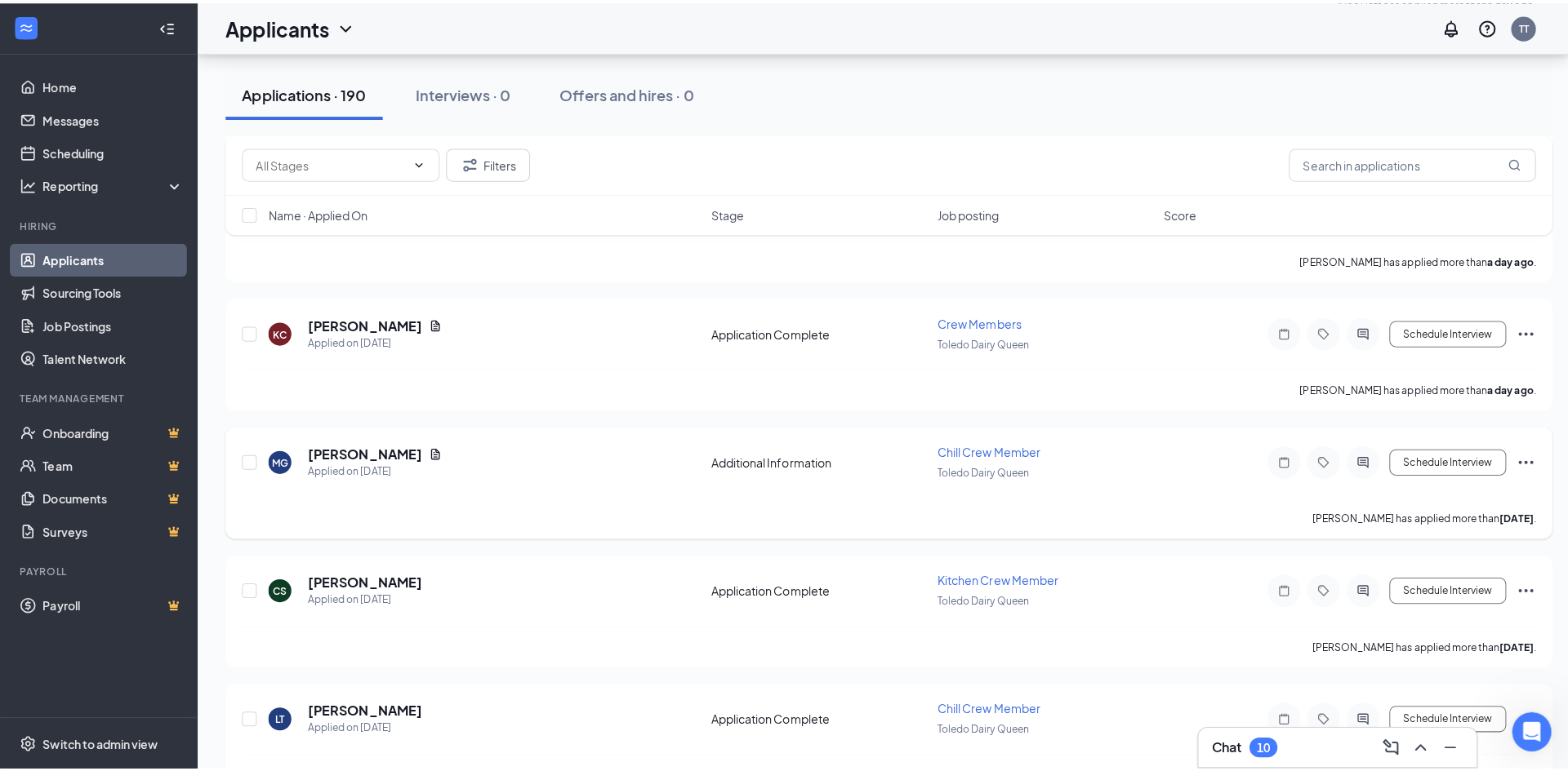
scroll to position [2041, 0]
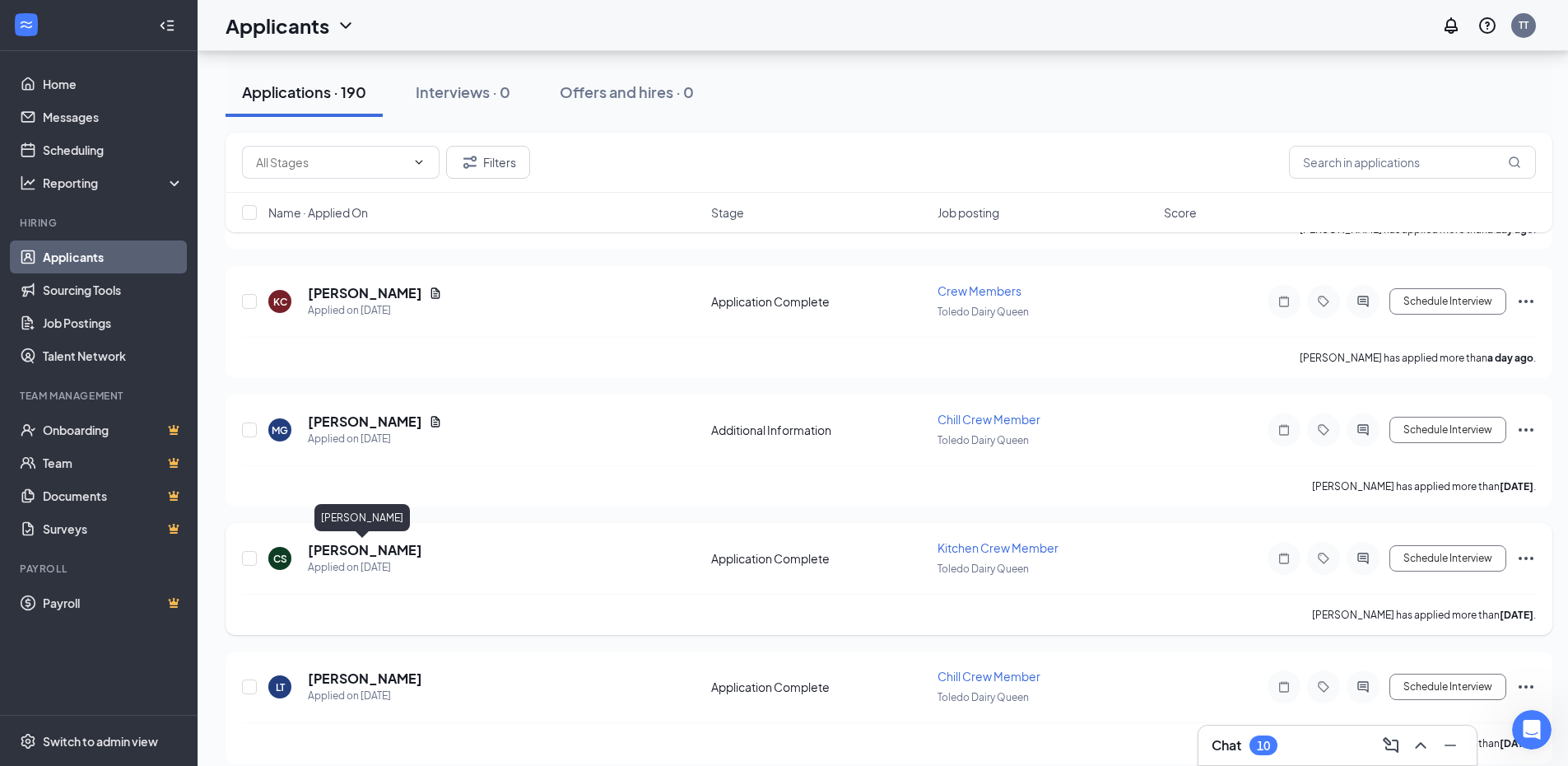
click at [340, 553] on h5 "[PERSON_NAME]" at bounding box center [365, 550] width 114 height 18
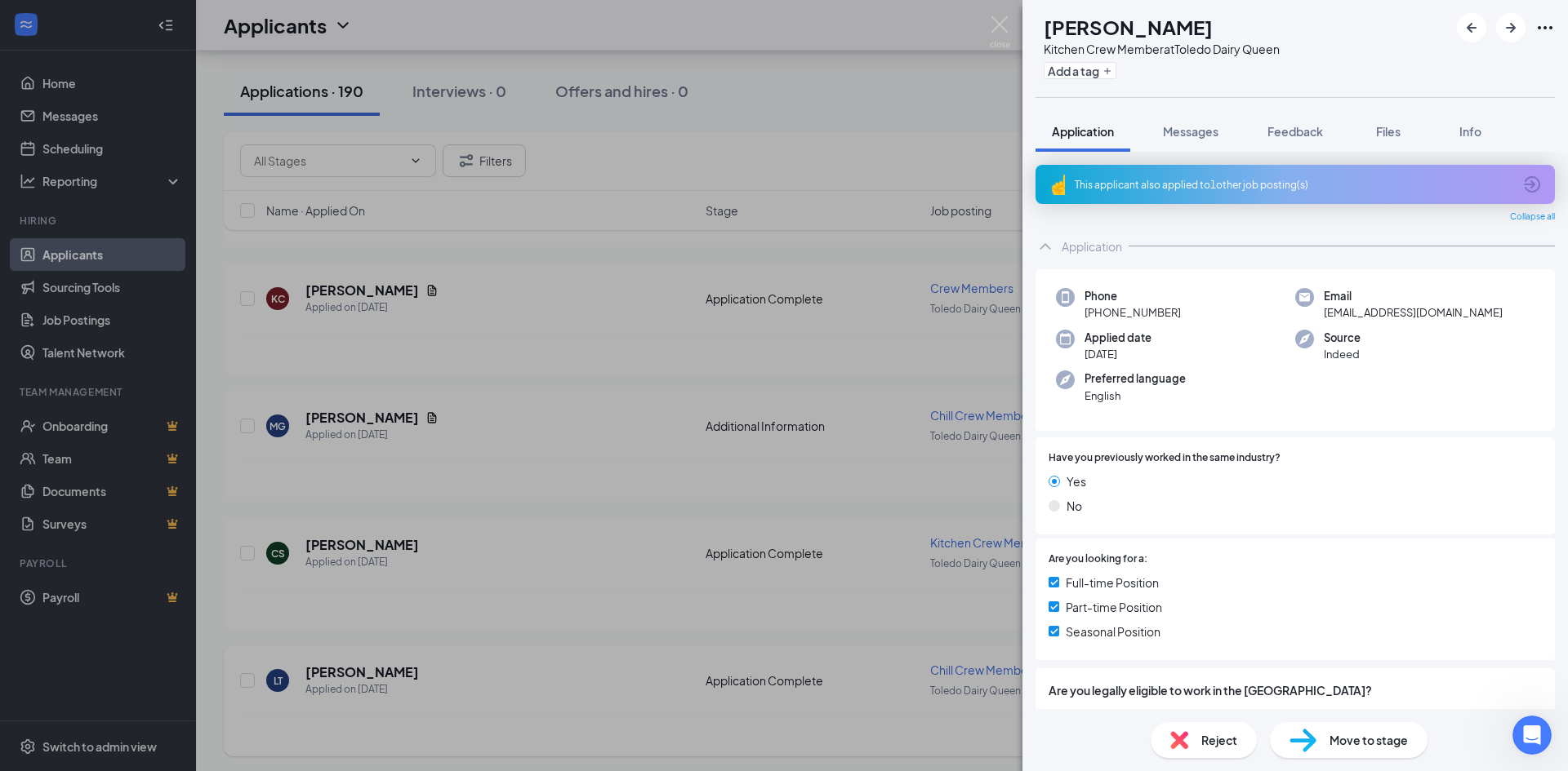
drag, startPoint x: 709, startPoint y: 549, endPoint x: 570, endPoint y: 703, distance: 207.5
click at [709, 550] on div "CS [PERSON_NAME] Kitchen Crew Member at [GEOGRAPHIC_DATA] Dairy Queen Add a tag…" at bounding box center [784, 386] width 1568 height 771
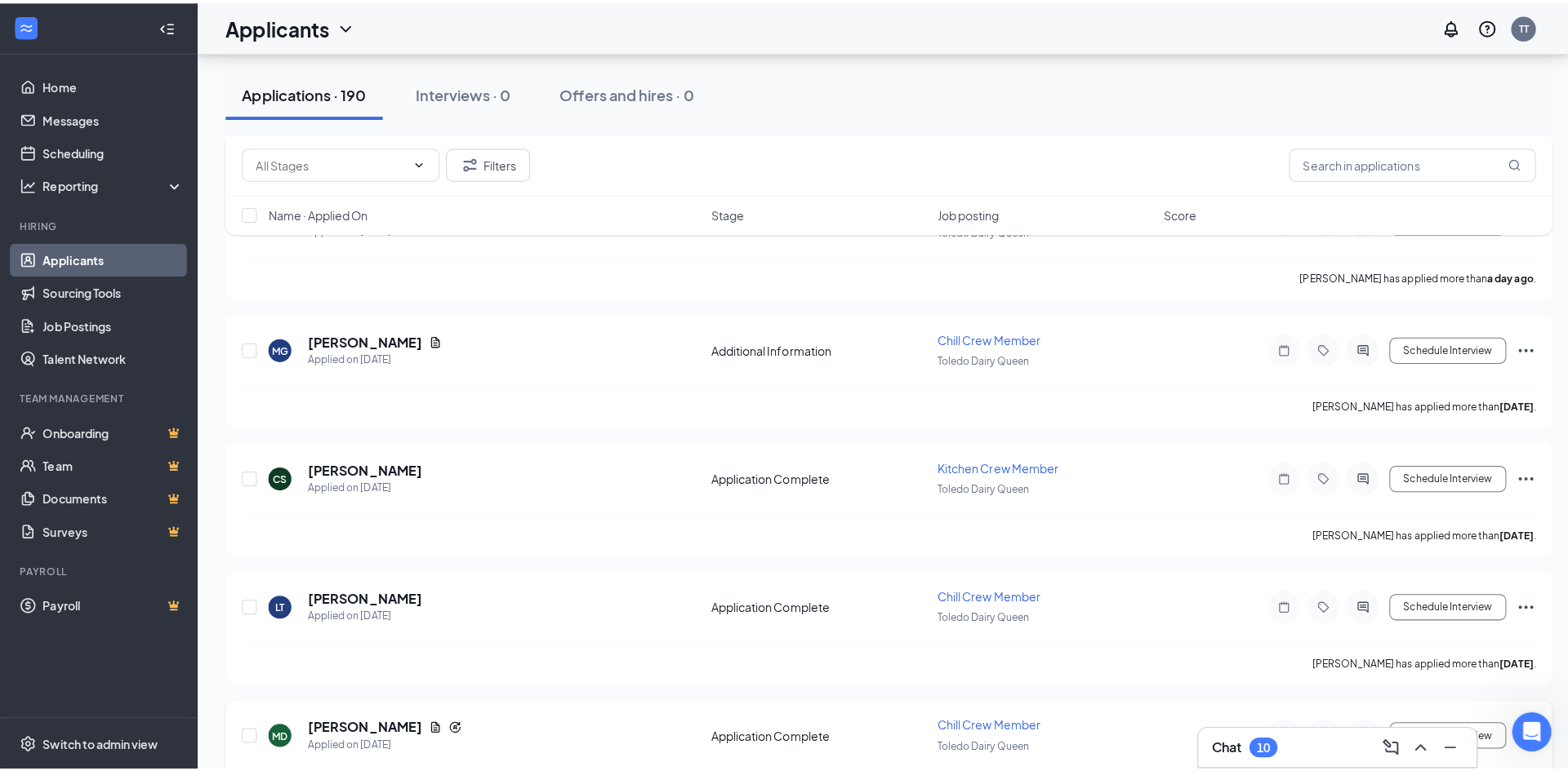
scroll to position [2367, 0]
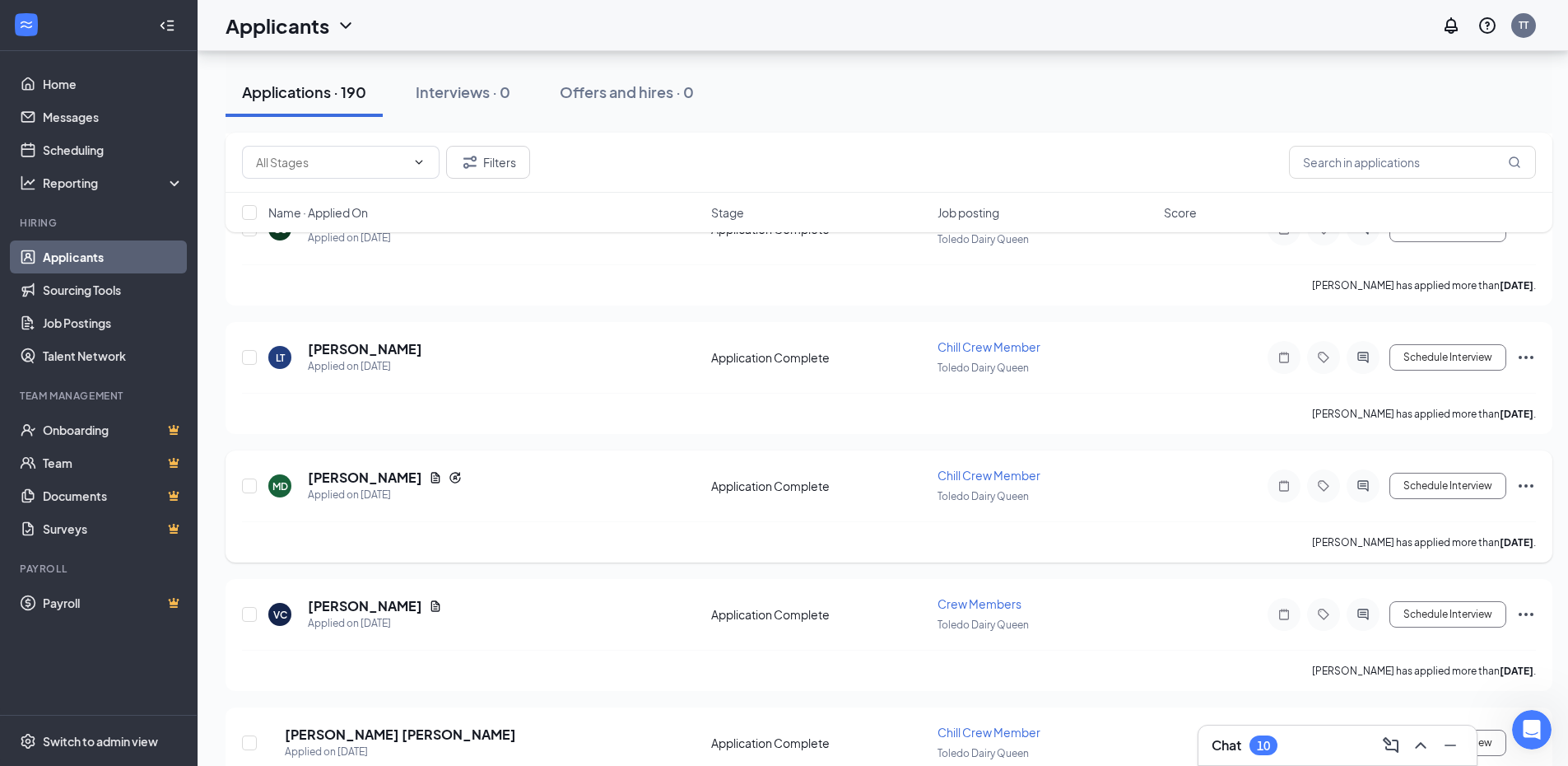
click at [305, 479] on div "MD [PERSON_NAME] Applied on [DATE]" at bounding box center [484, 486] width 433 height 35
click at [313, 477] on h5 "[PERSON_NAME]" at bounding box center [365, 477] width 114 height 18
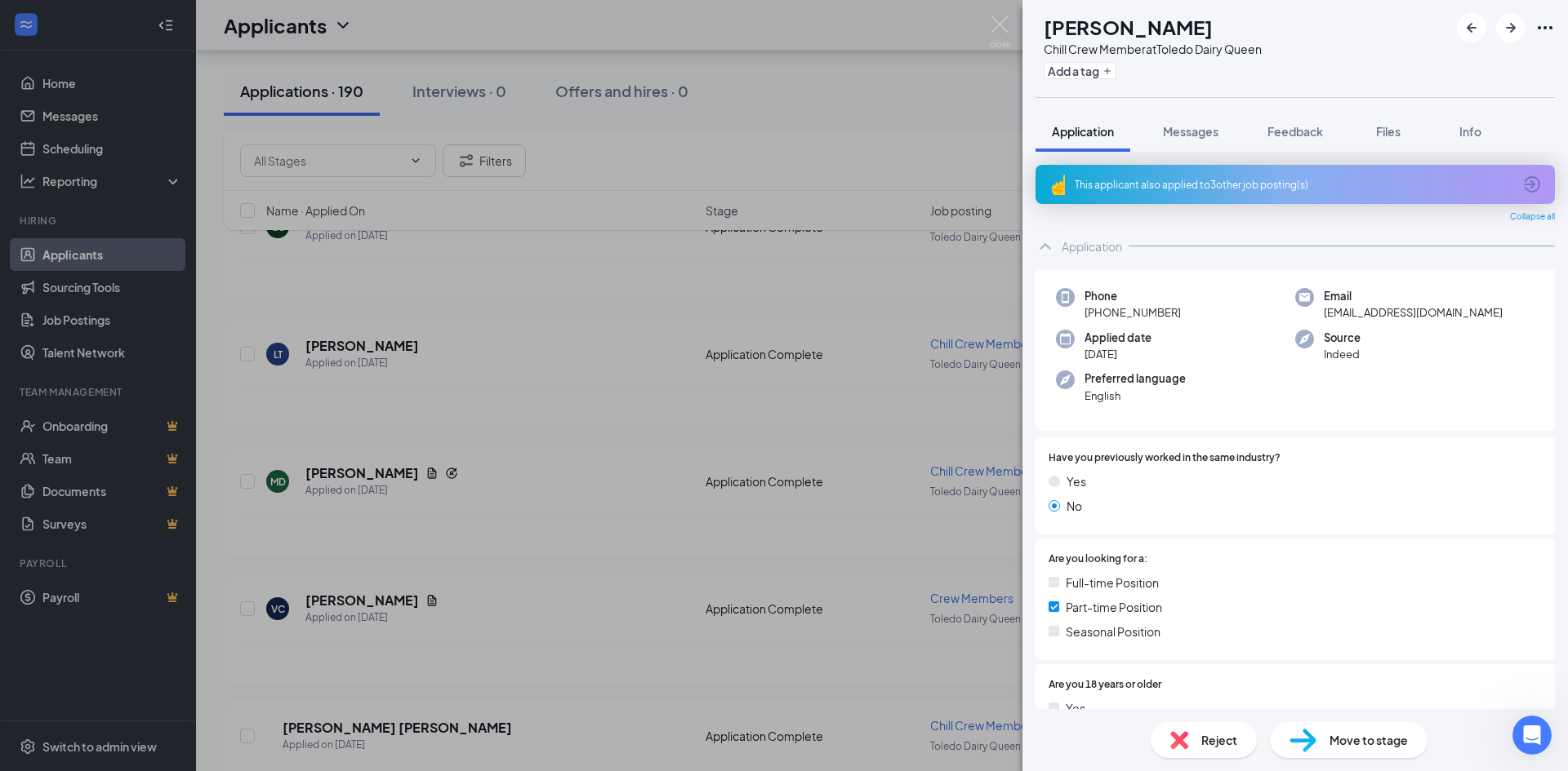
click at [621, 518] on div "MD [PERSON_NAME] Chill Crew Member at [GEOGRAPHIC_DATA] Dairy Queen Add a tag A…" at bounding box center [784, 386] width 1568 height 771
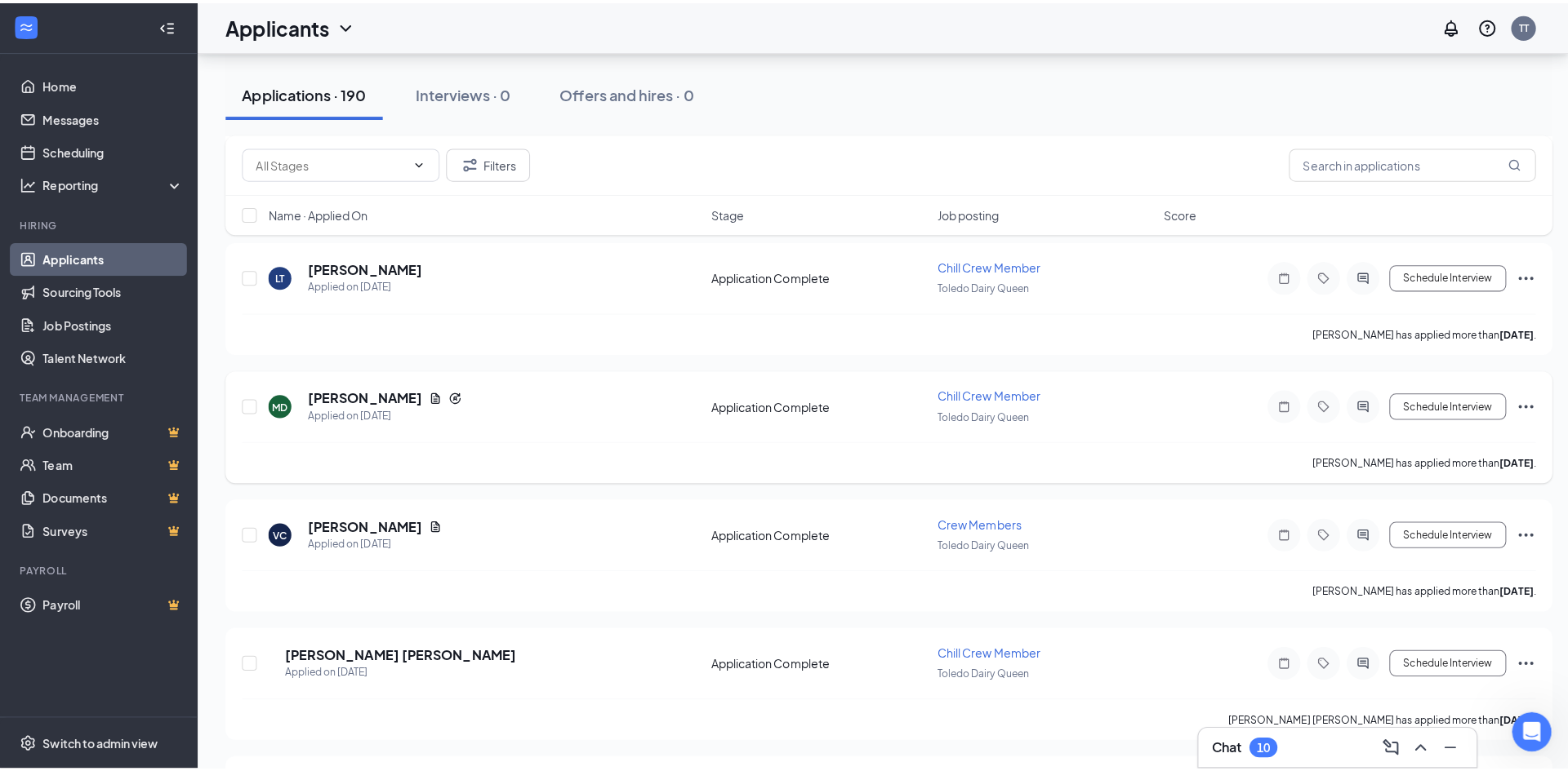
scroll to position [2449, 0]
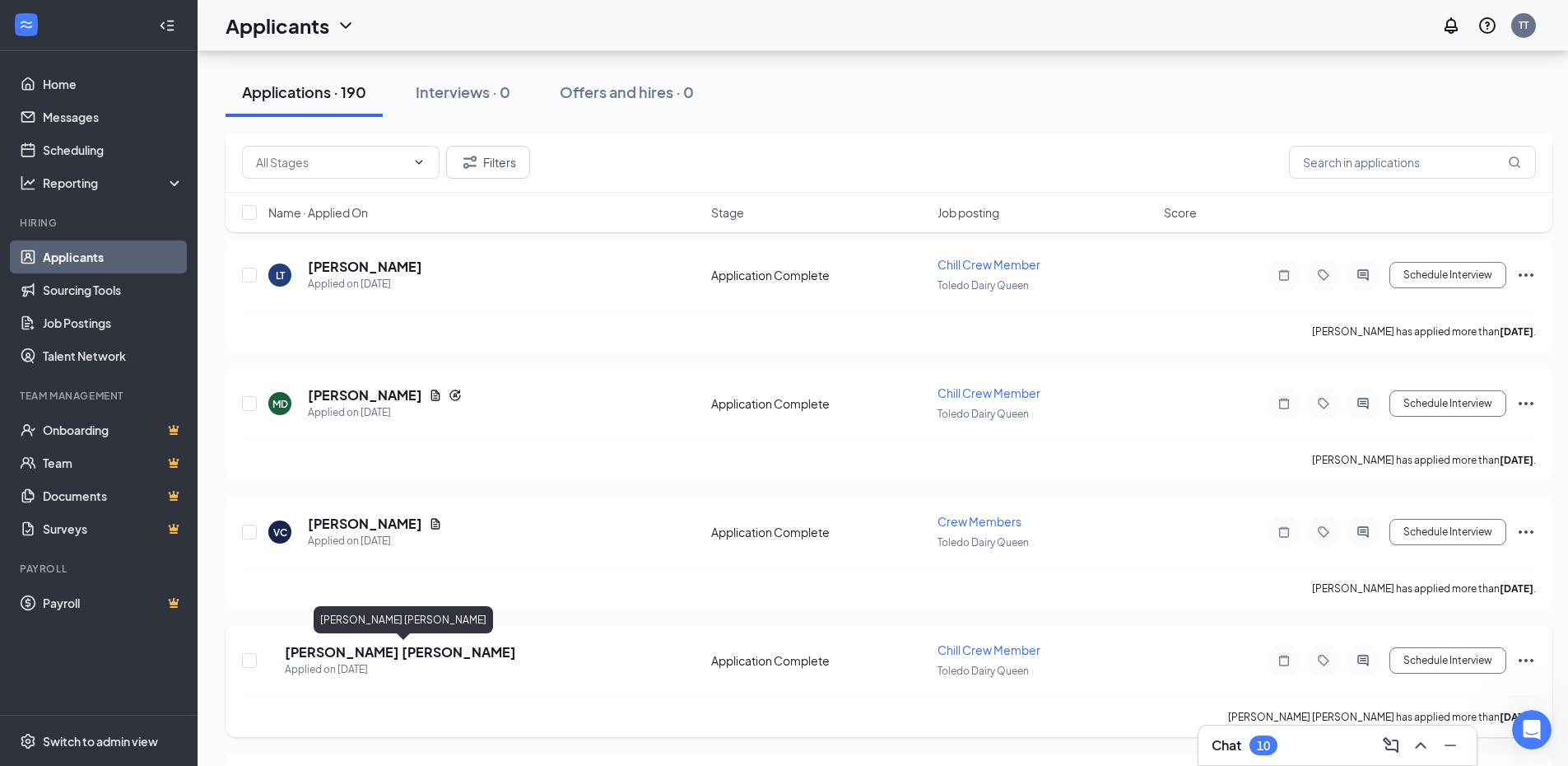
click at [343, 645] on h5 "[PERSON_NAME] [PERSON_NAME]" at bounding box center [401, 652] width 231 height 18
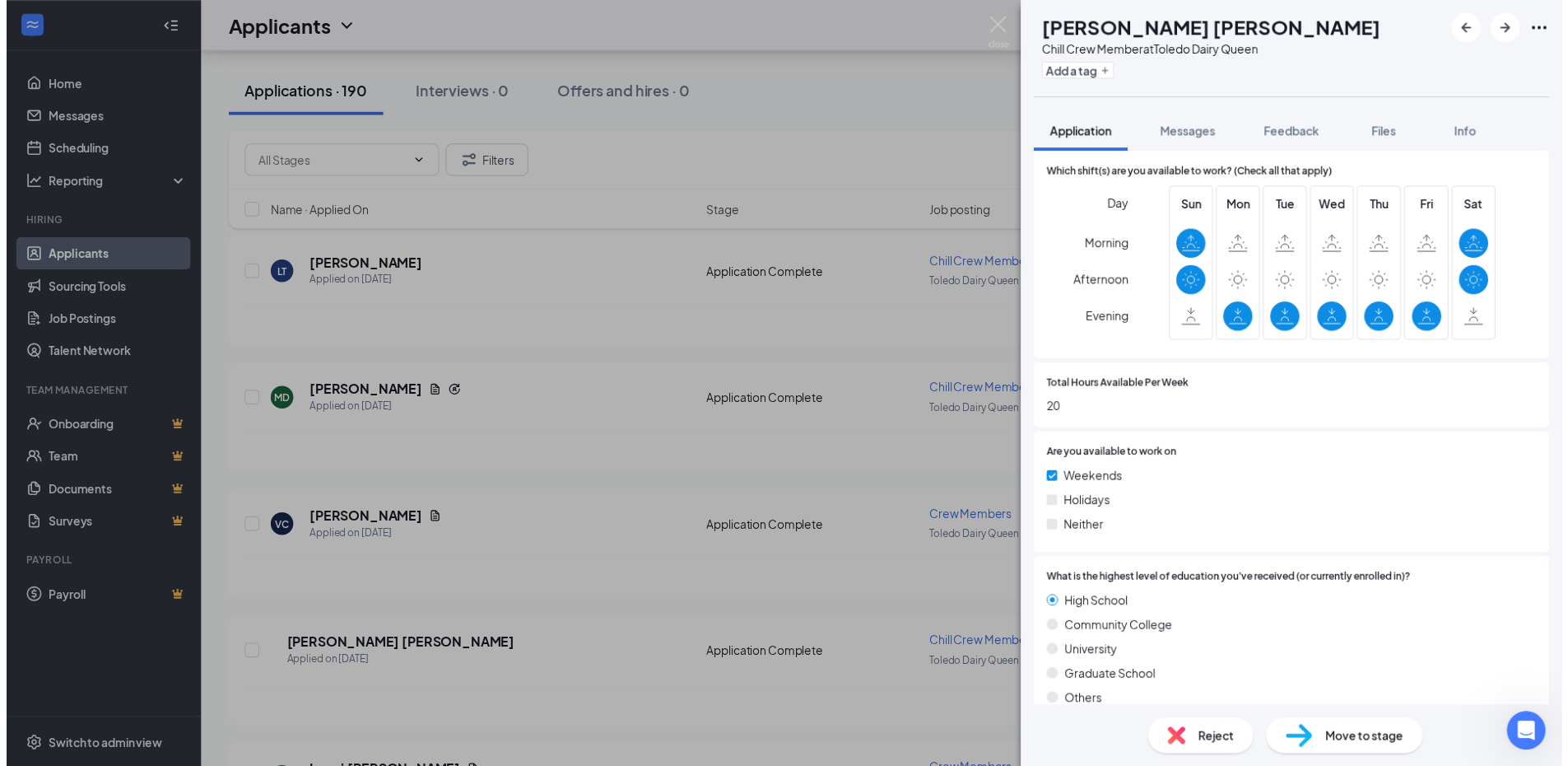
scroll to position [830, 0]
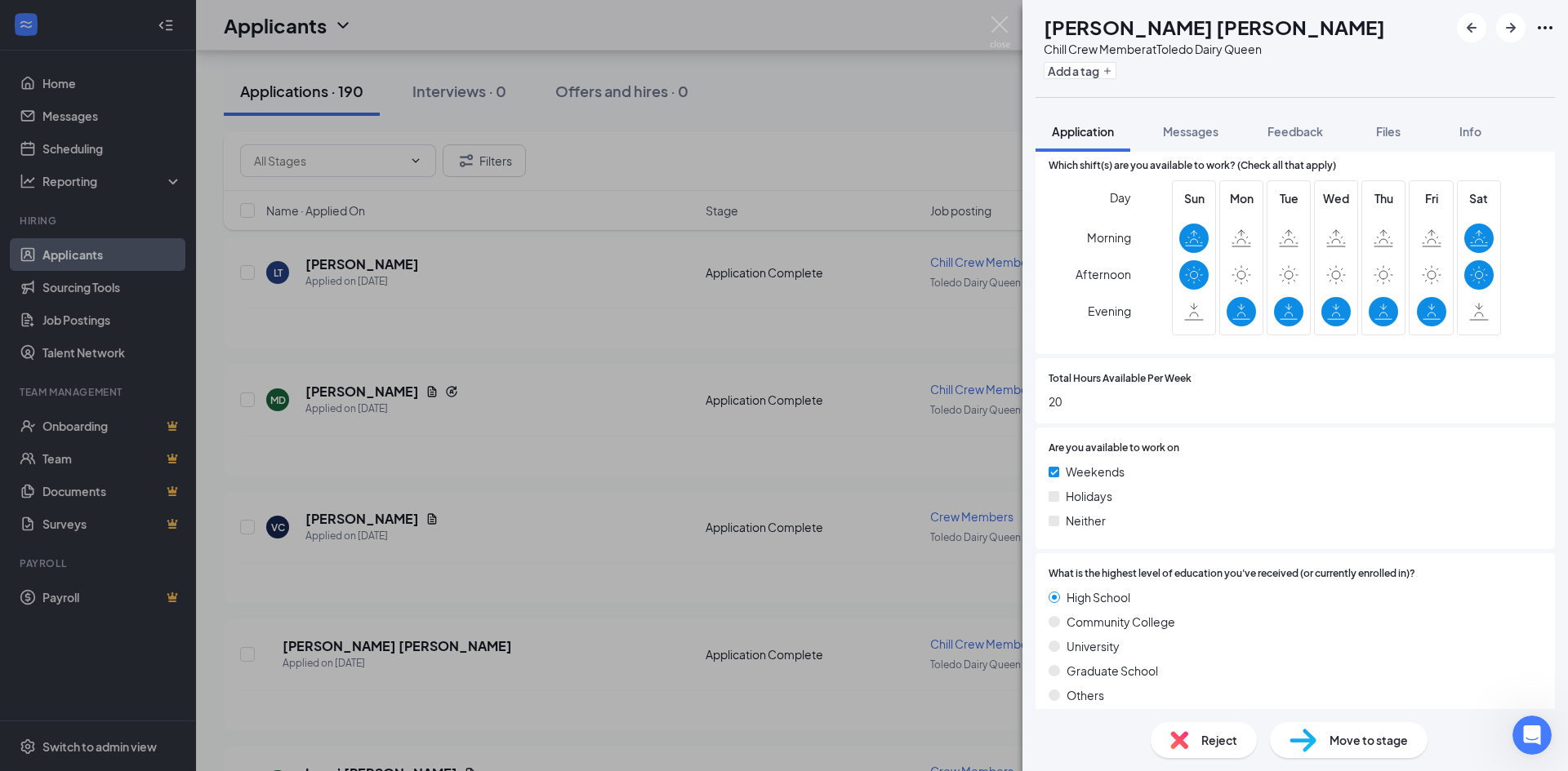
click at [575, 515] on div "[PERSON_NAME] Chill Crew Member at [GEOGRAPHIC_DATA] Dairy Queen Add a tag Appl…" at bounding box center [784, 386] width 1568 height 771
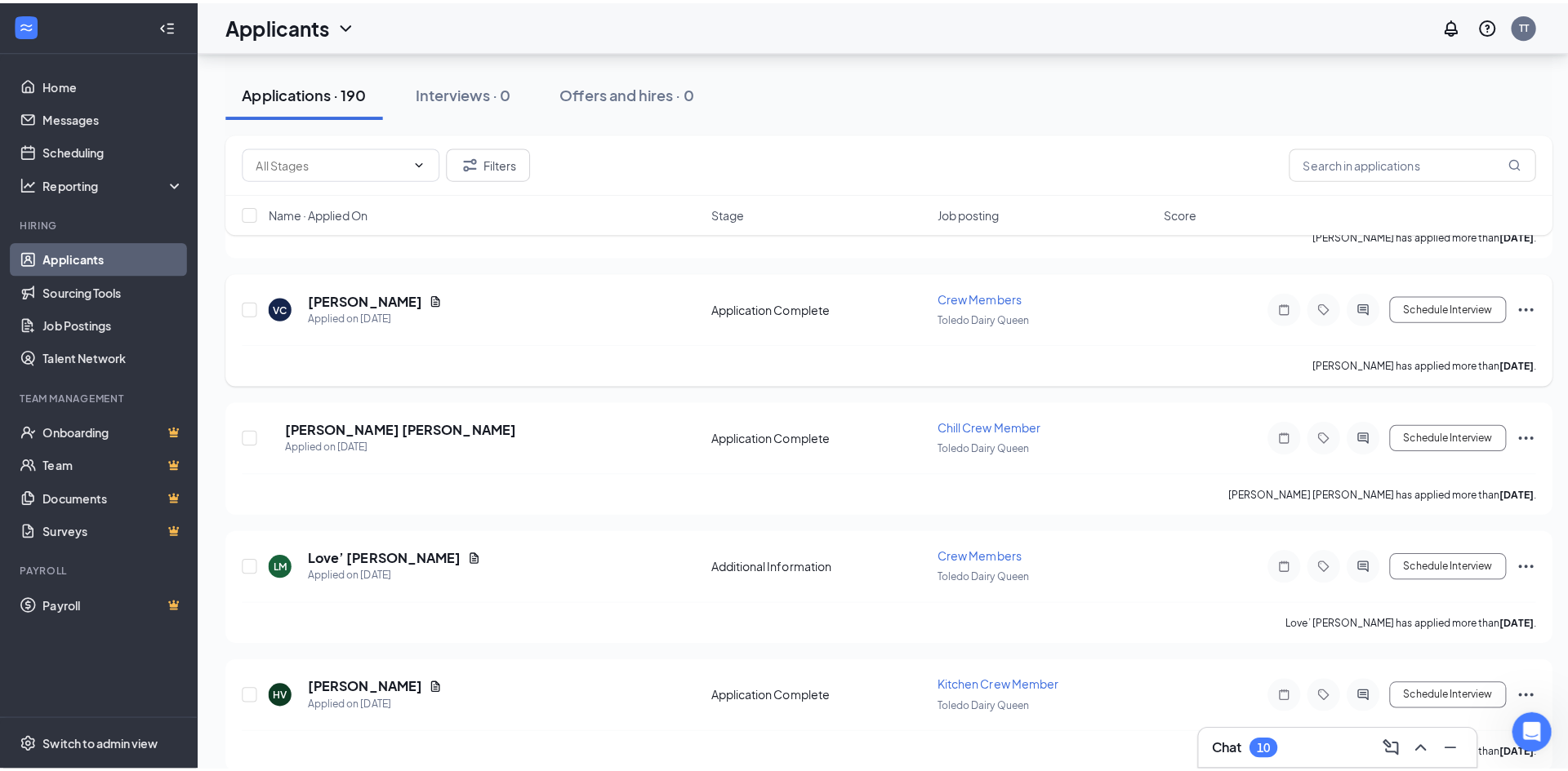
scroll to position [2693, 0]
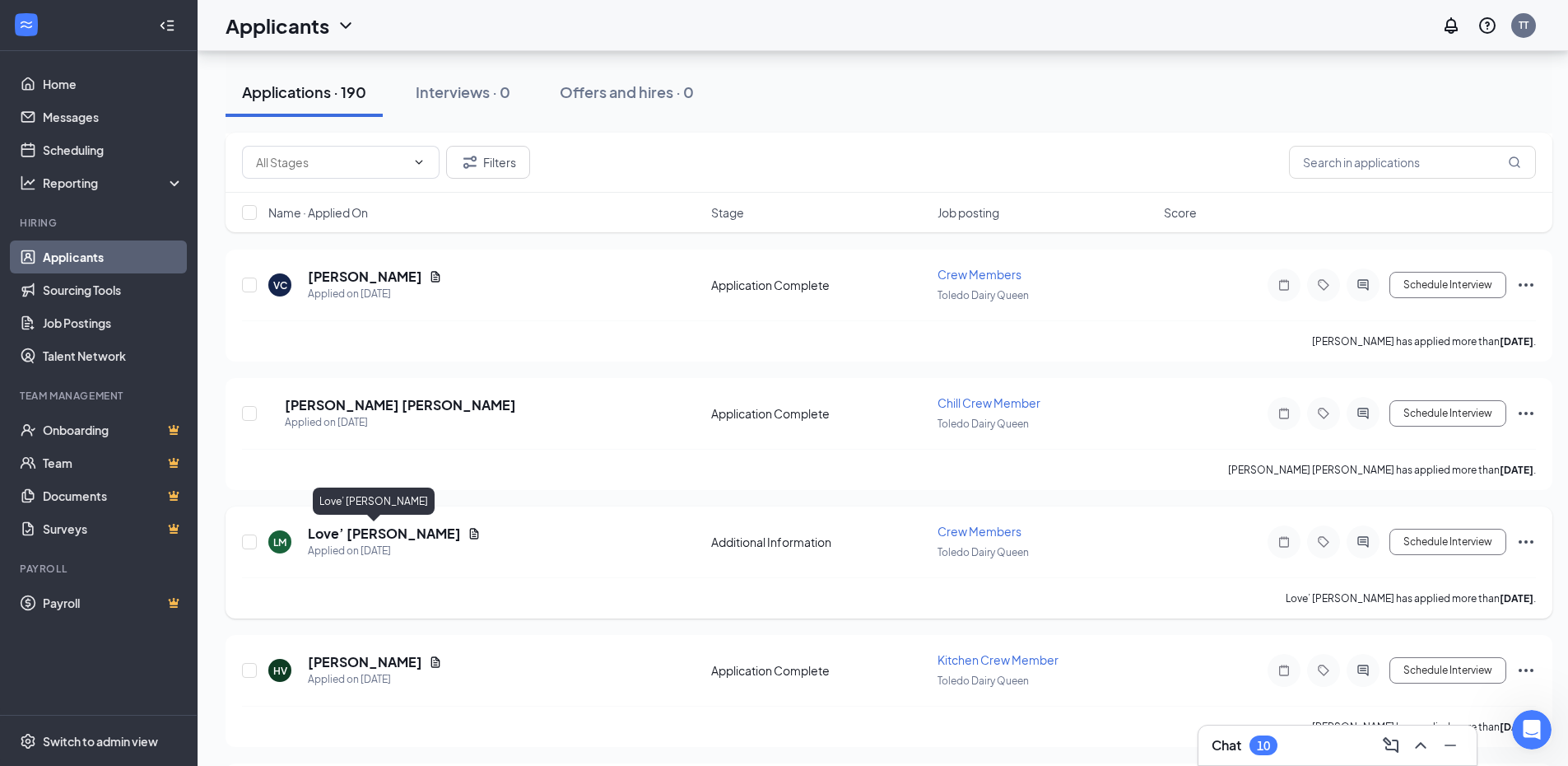
click at [332, 529] on h5 "Love’ [PERSON_NAME]" at bounding box center [385, 533] width 153 height 18
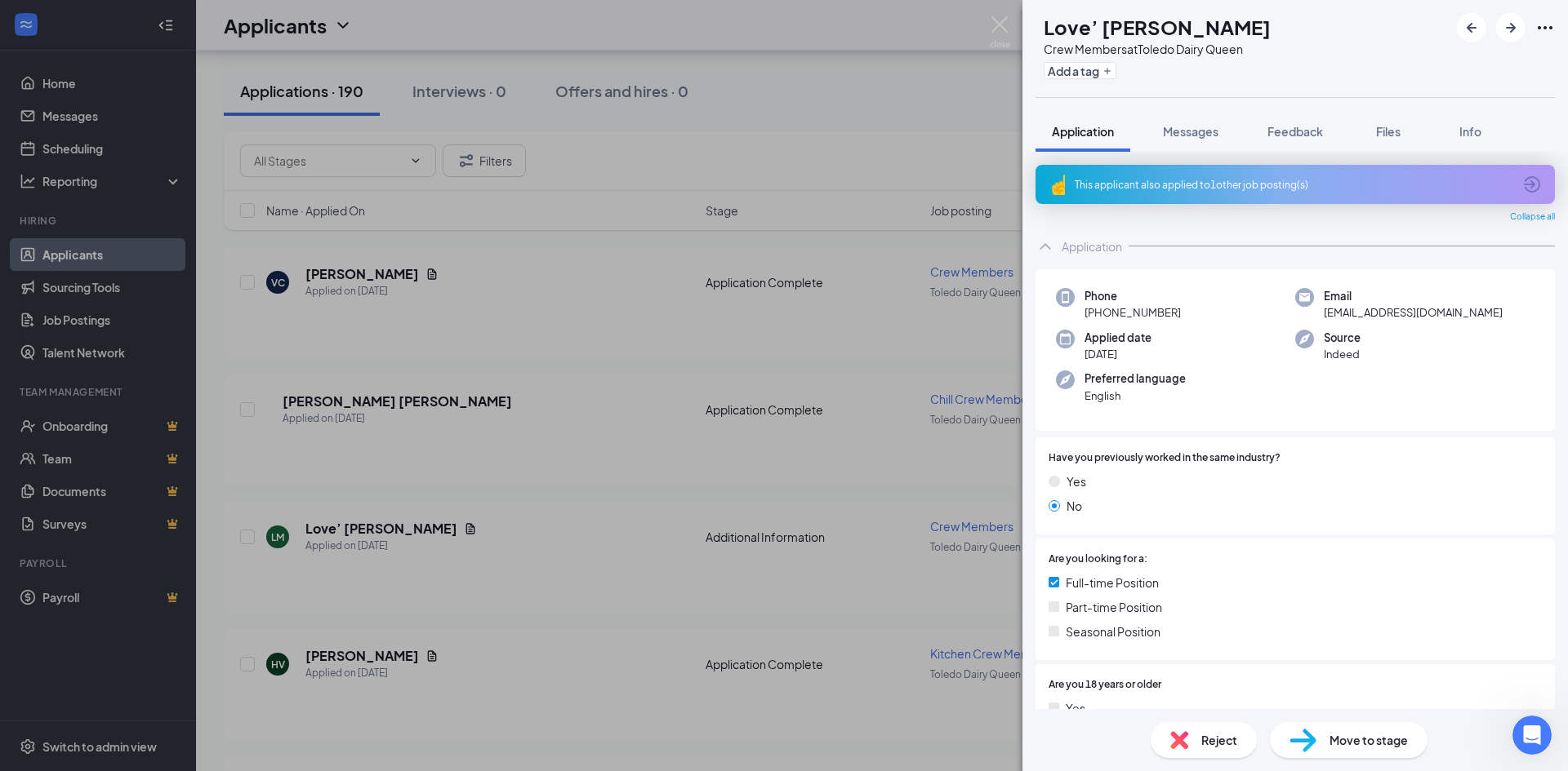
click at [591, 566] on div "LM Love’ [PERSON_NAME] Crew Members at [GEOGRAPHIC_DATA] Dairy Queen Add a tag …" at bounding box center [784, 386] width 1568 height 771
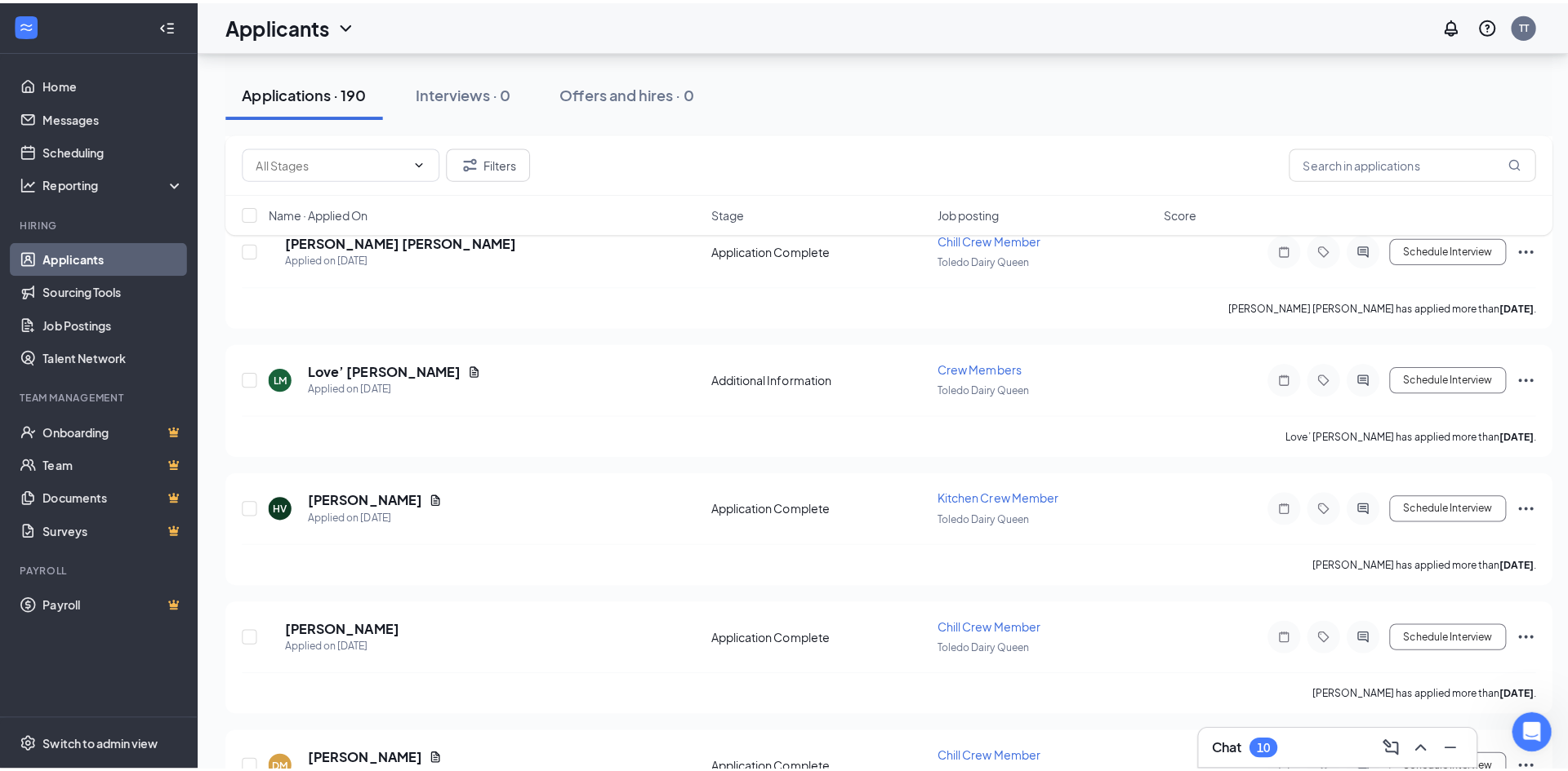
scroll to position [2856, 0]
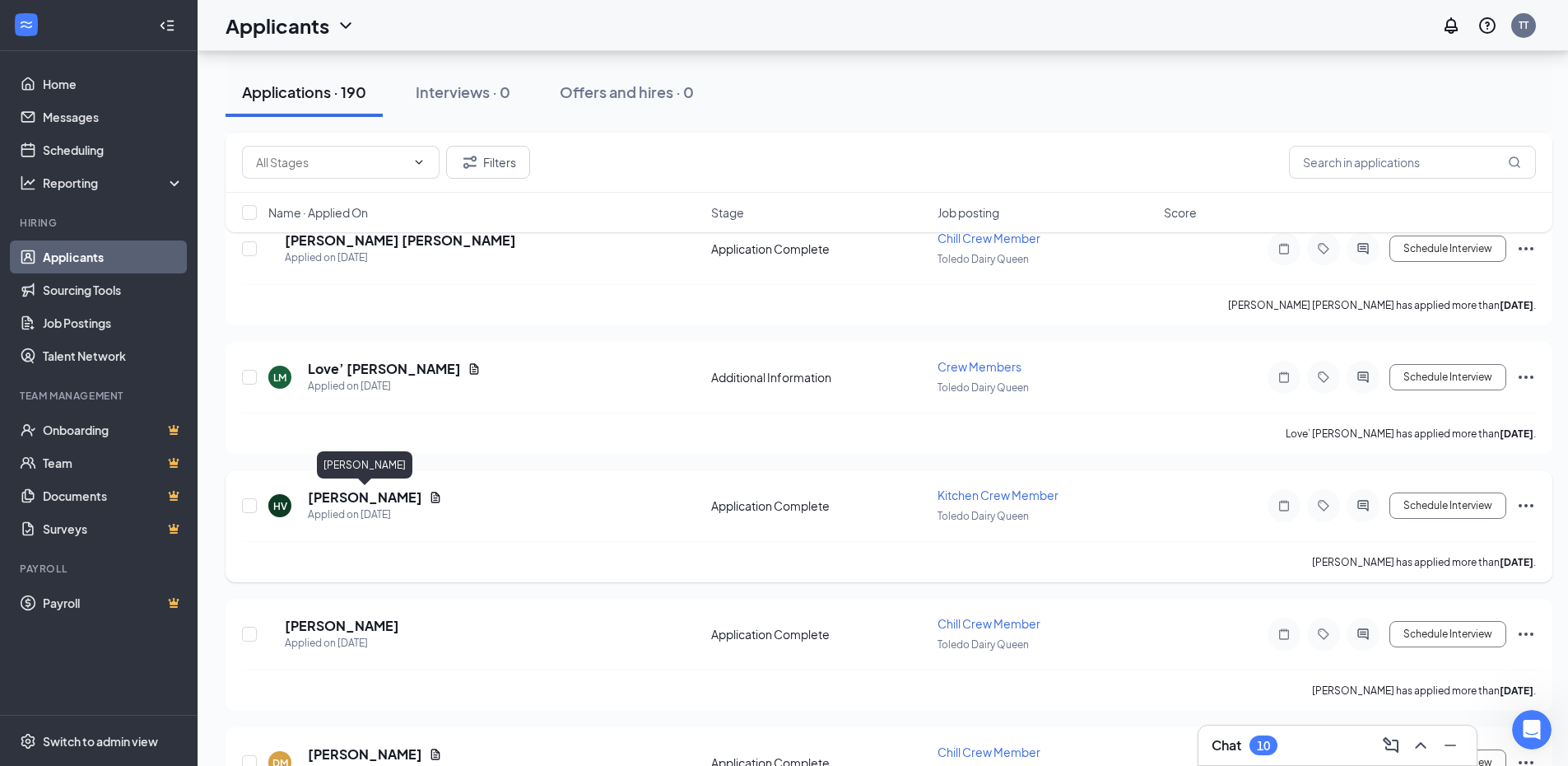
click at [364, 494] on h5 "[PERSON_NAME]" at bounding box center [365, 497] width 114 height 18
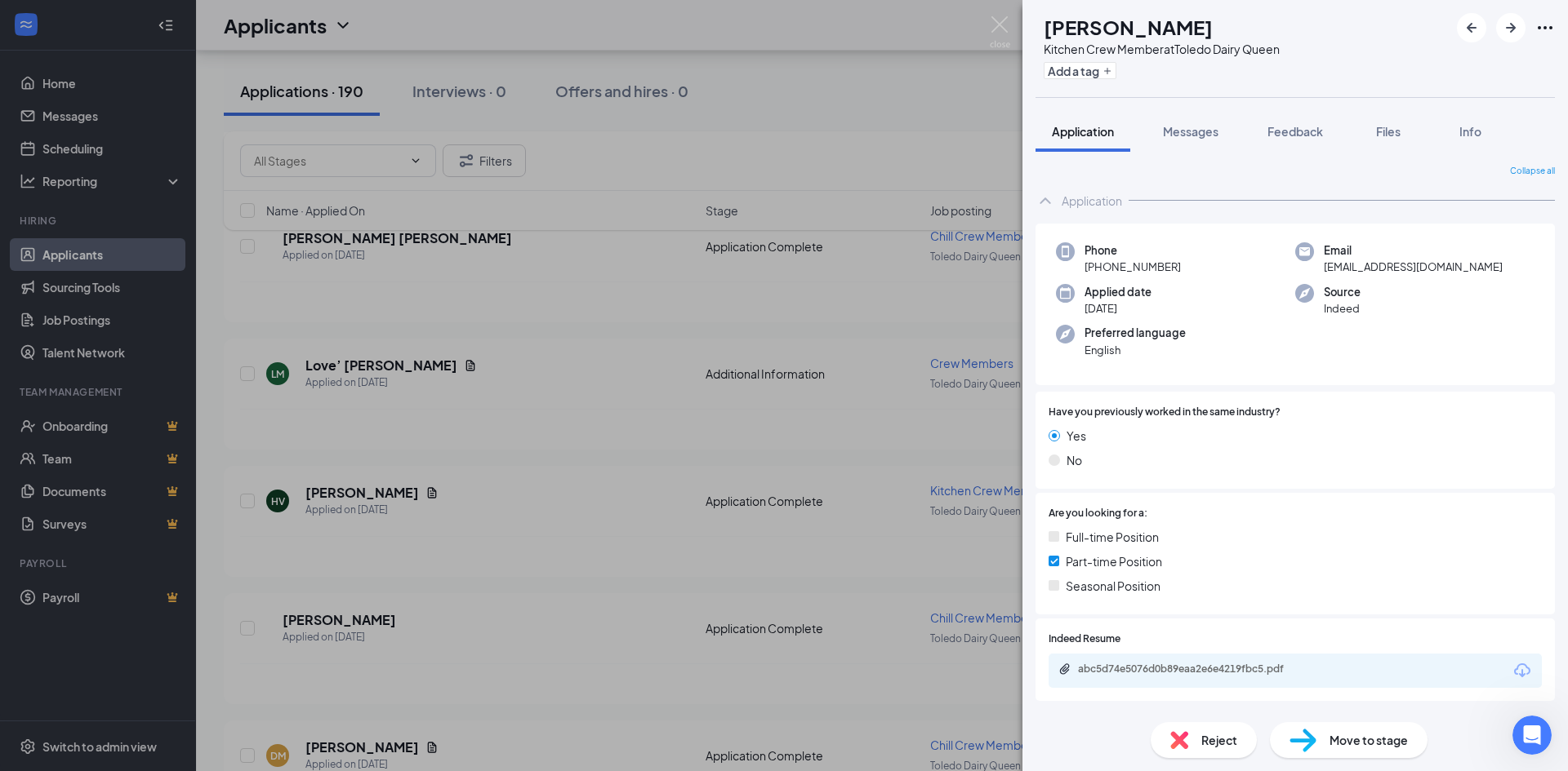
click at [651, 363] on div "HV [PERSON_NAME] Kitchen Crew Member at [GEOGRAPHIC_DATA] Dairy Queen Add a tag…" at bounding box center [784, 386] width 1568 height 771
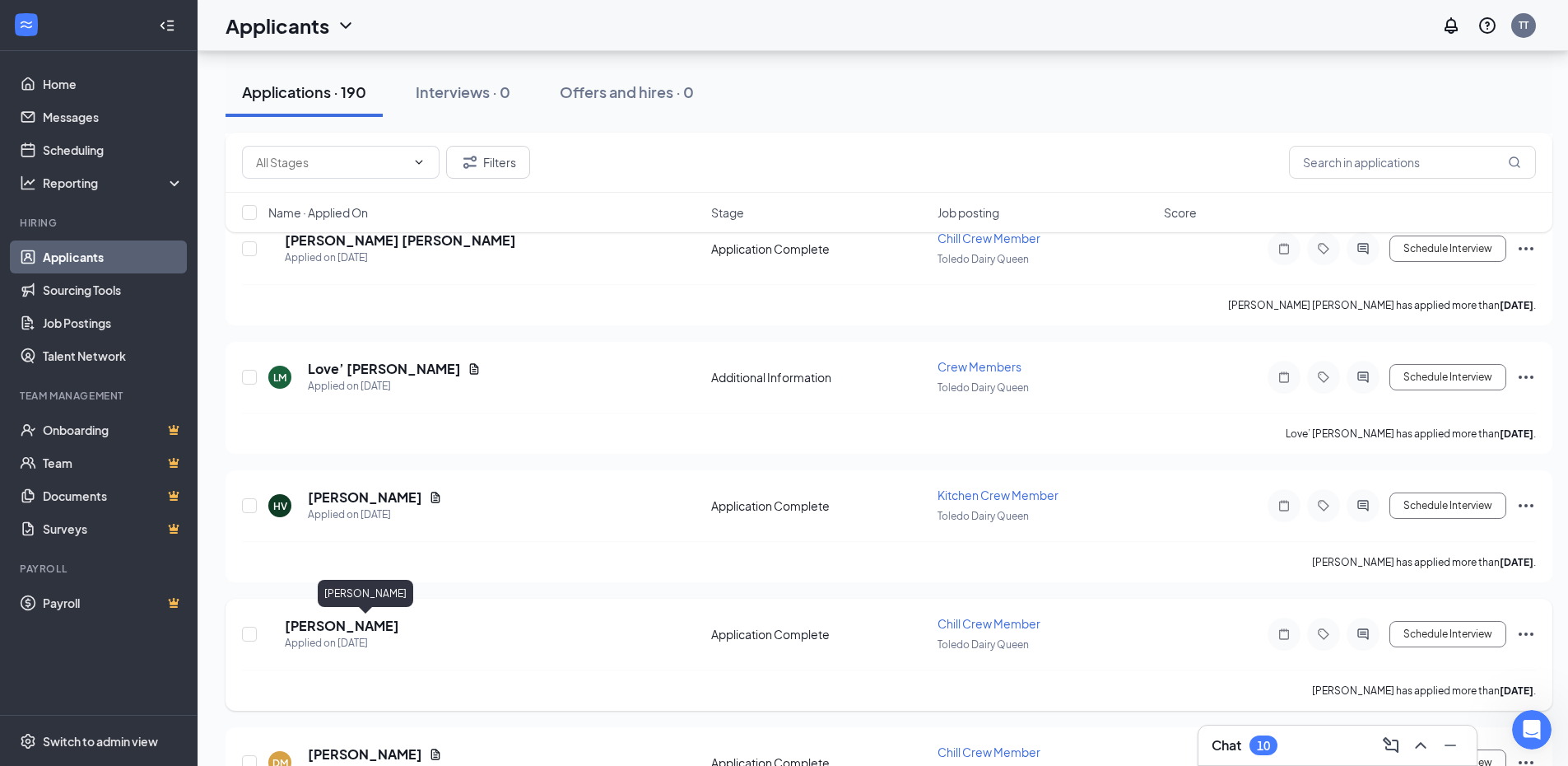
click at [314, 626] on h5 "[PERSON_NAME]" at bounding box center [342, 626] width 114 height 18
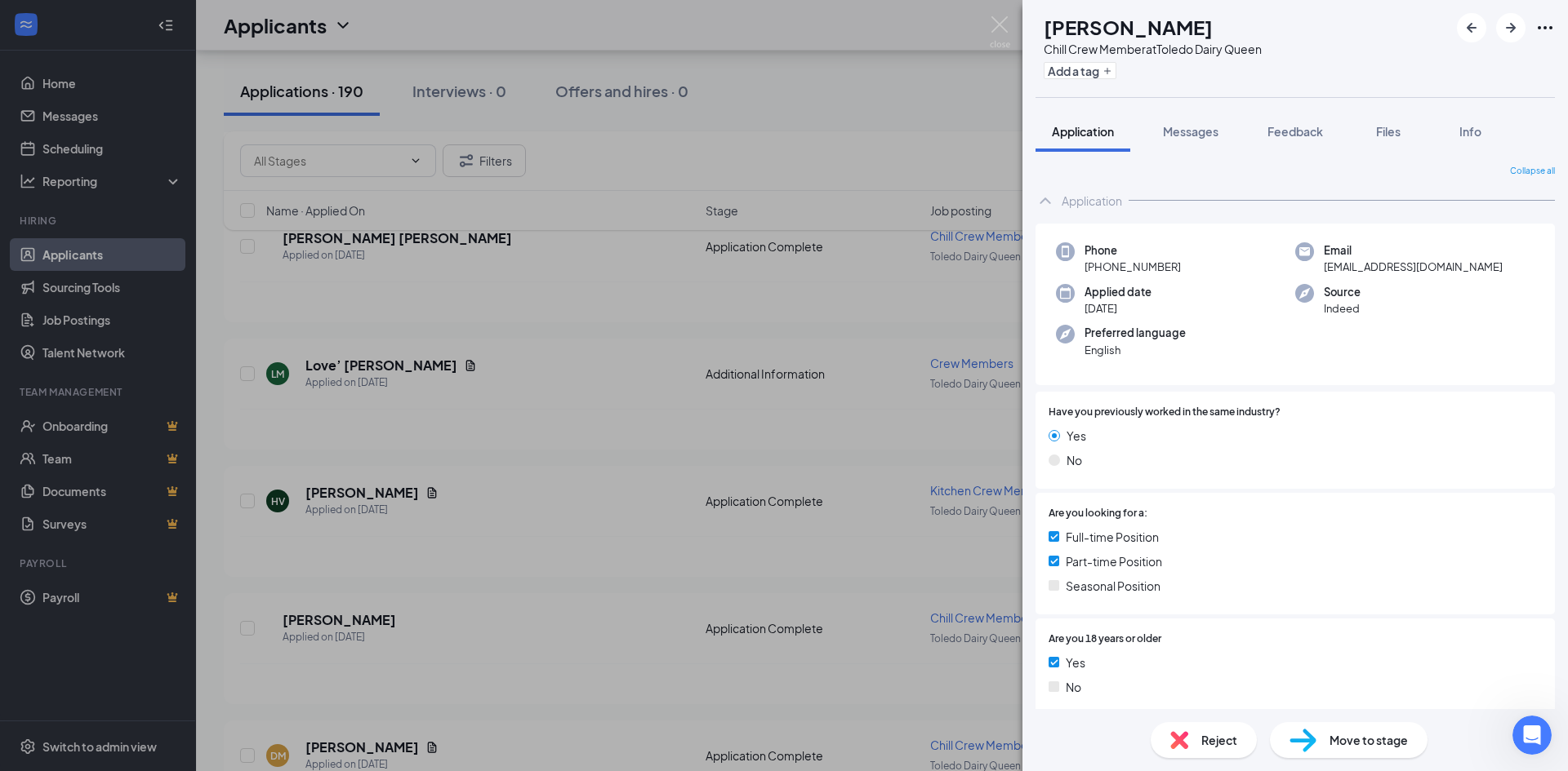
click at [811, 332] on div "MW [PERSON_NAME] Crew Member at [GEOGRAPHIC_DATA] Dairy Queen Add a tag Applica…" at bounding box center [784, 386] width 1568 height 771
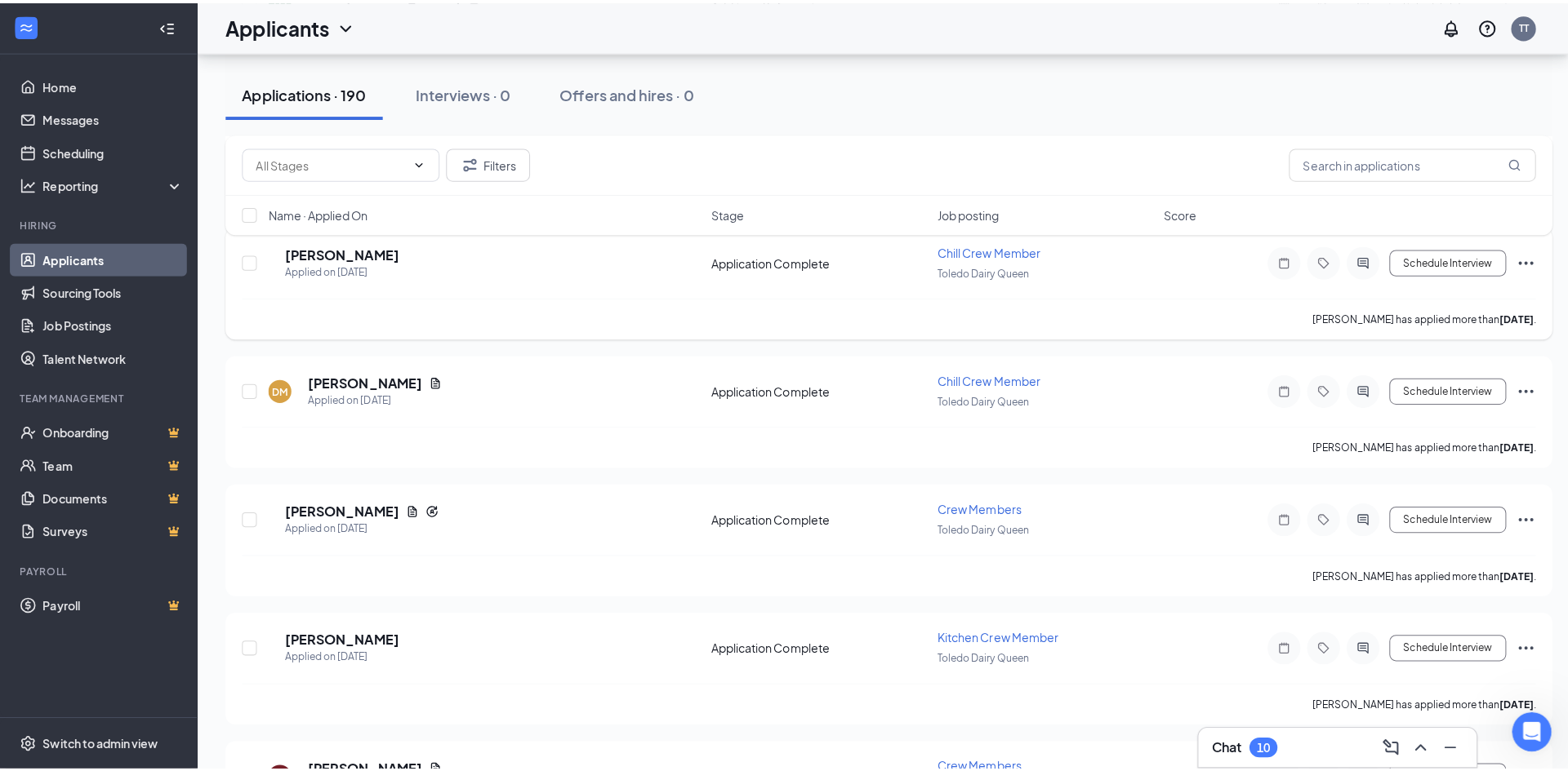
scroll to position [3265, 0]
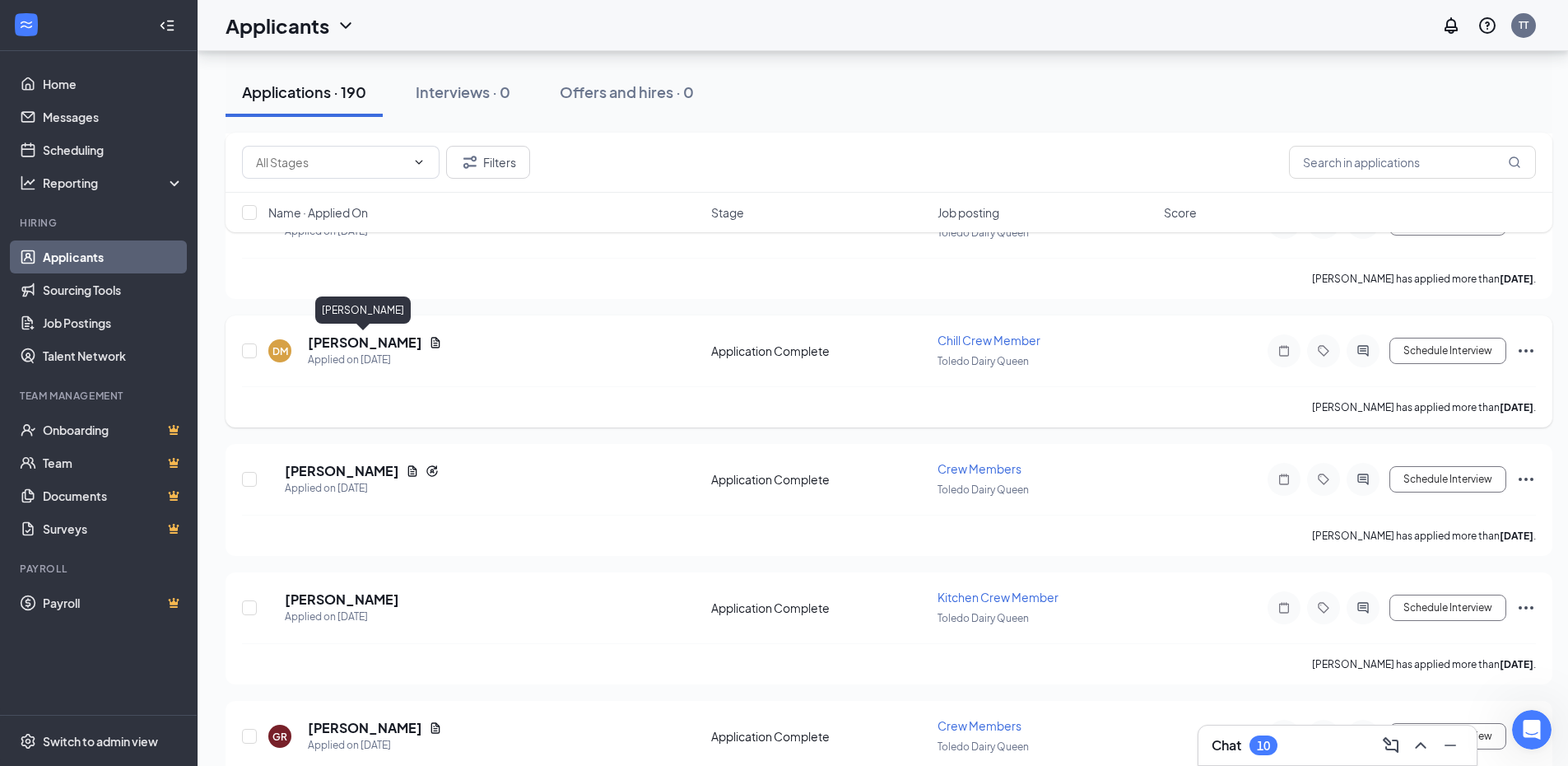
click at [332, 343] on h5 "[PERSON_NAME]" at bounding box center [365, 342] width 114 height 18
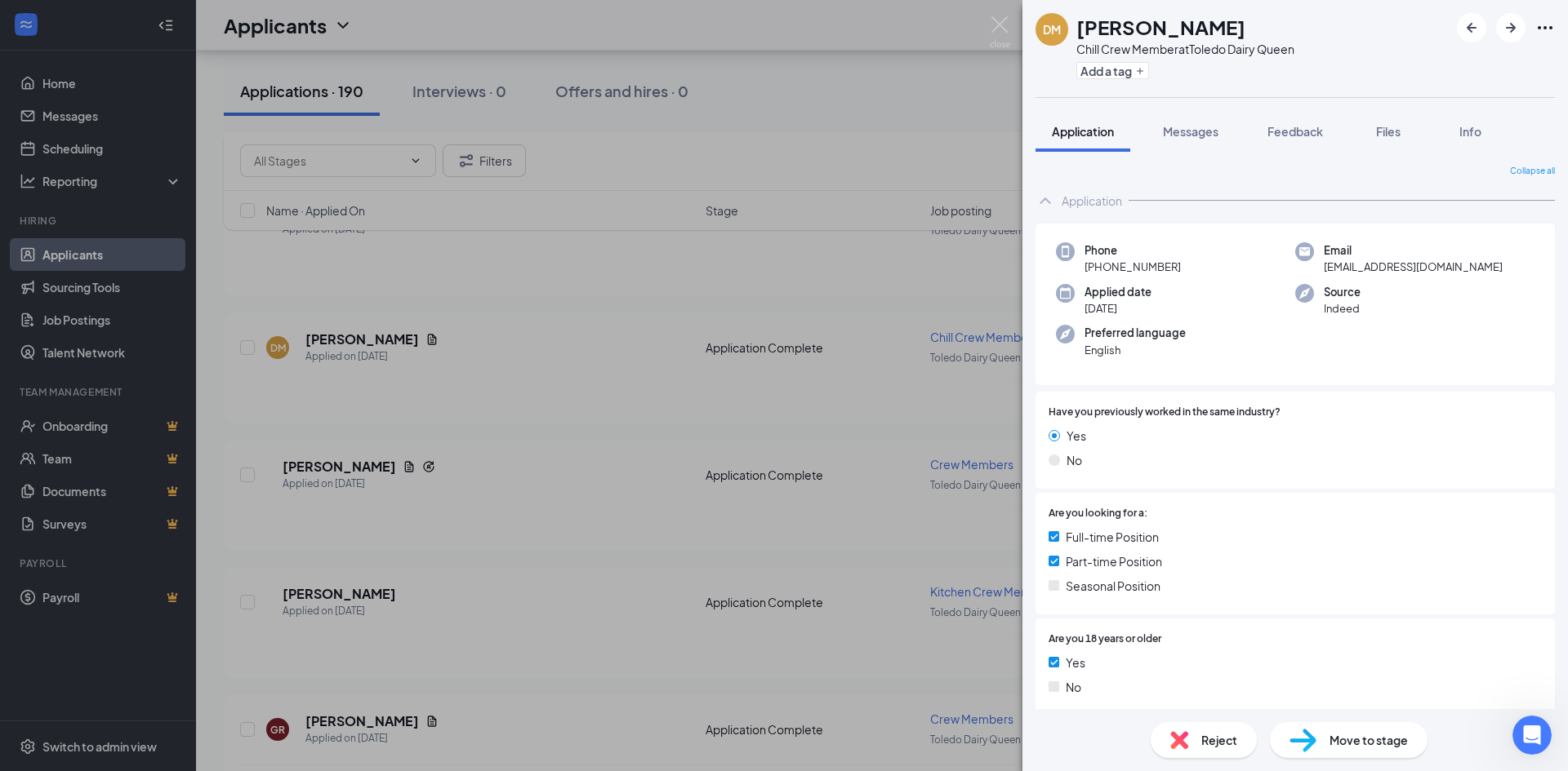
click at [879, 219] on div "DM [PERSON_NAME] Chill Crew Member at [GEOGRAPHIC_DATA] Dairy Queen Add a tag A…" at bounding box center [784, 386] width 1568 height 771
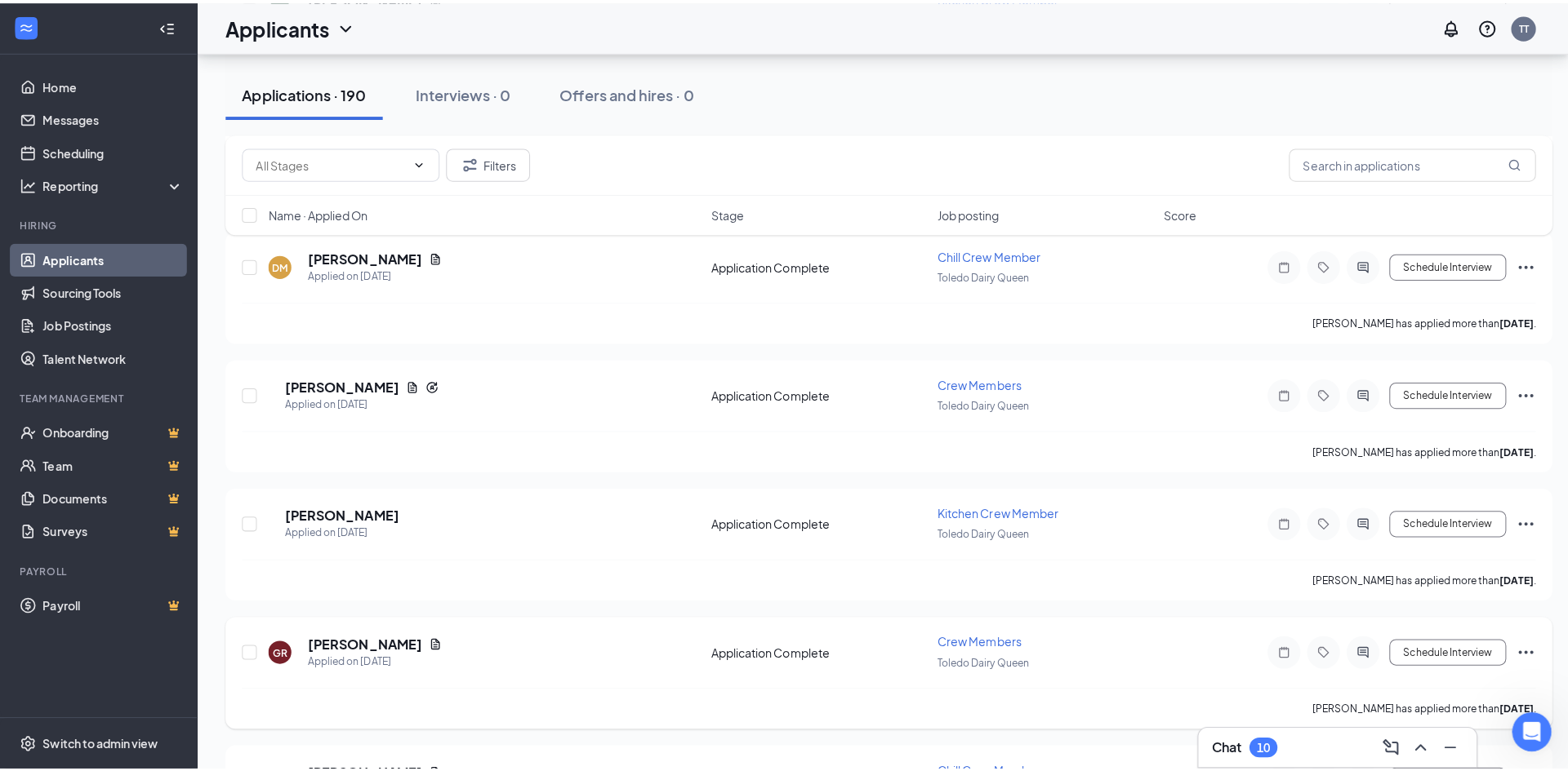
scroll to position [3428, 0]
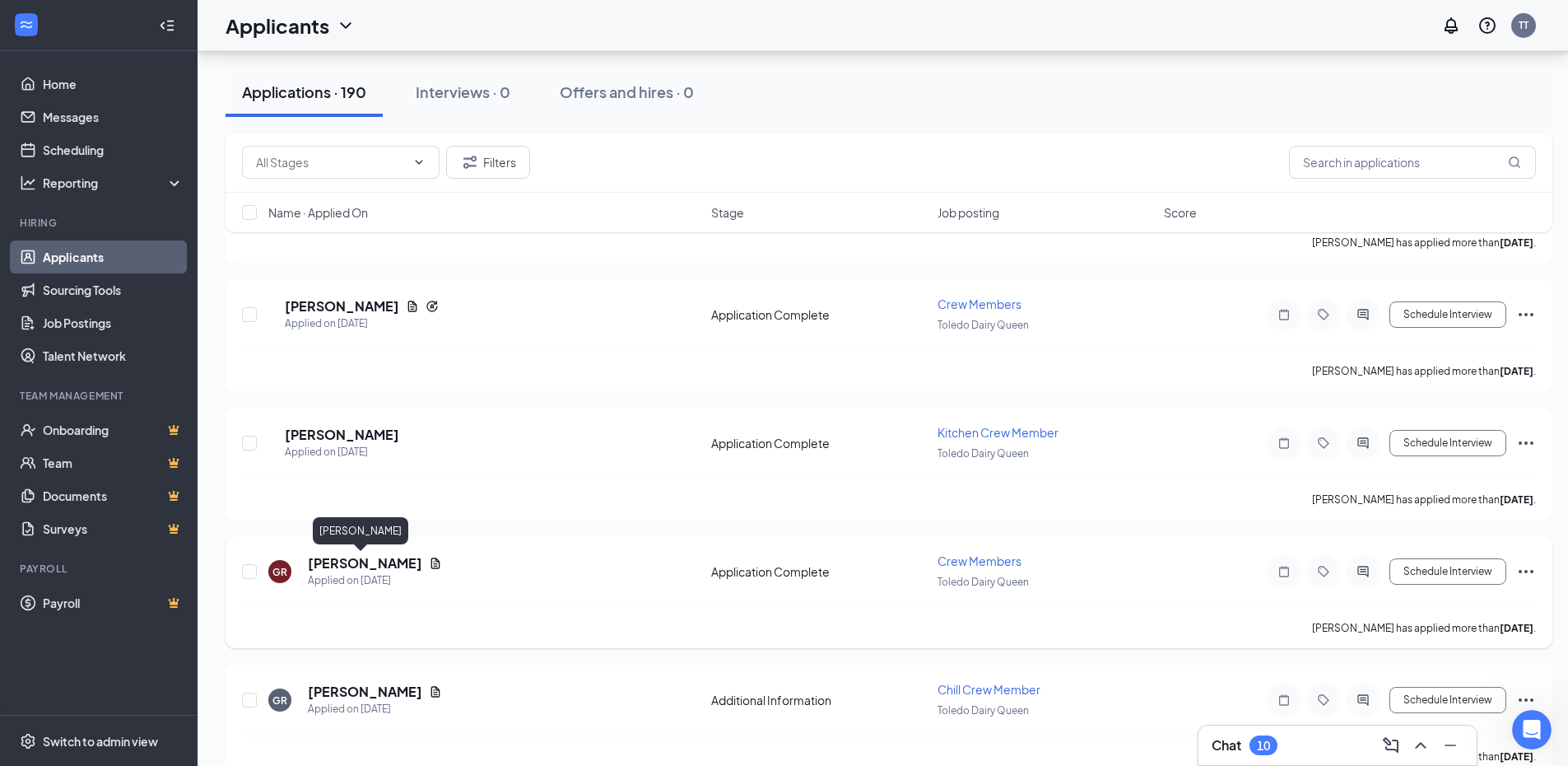
click at [342, 562] on h5 "[PERSON_NAME]" at bounding box center [365, 563] width 114 height 18
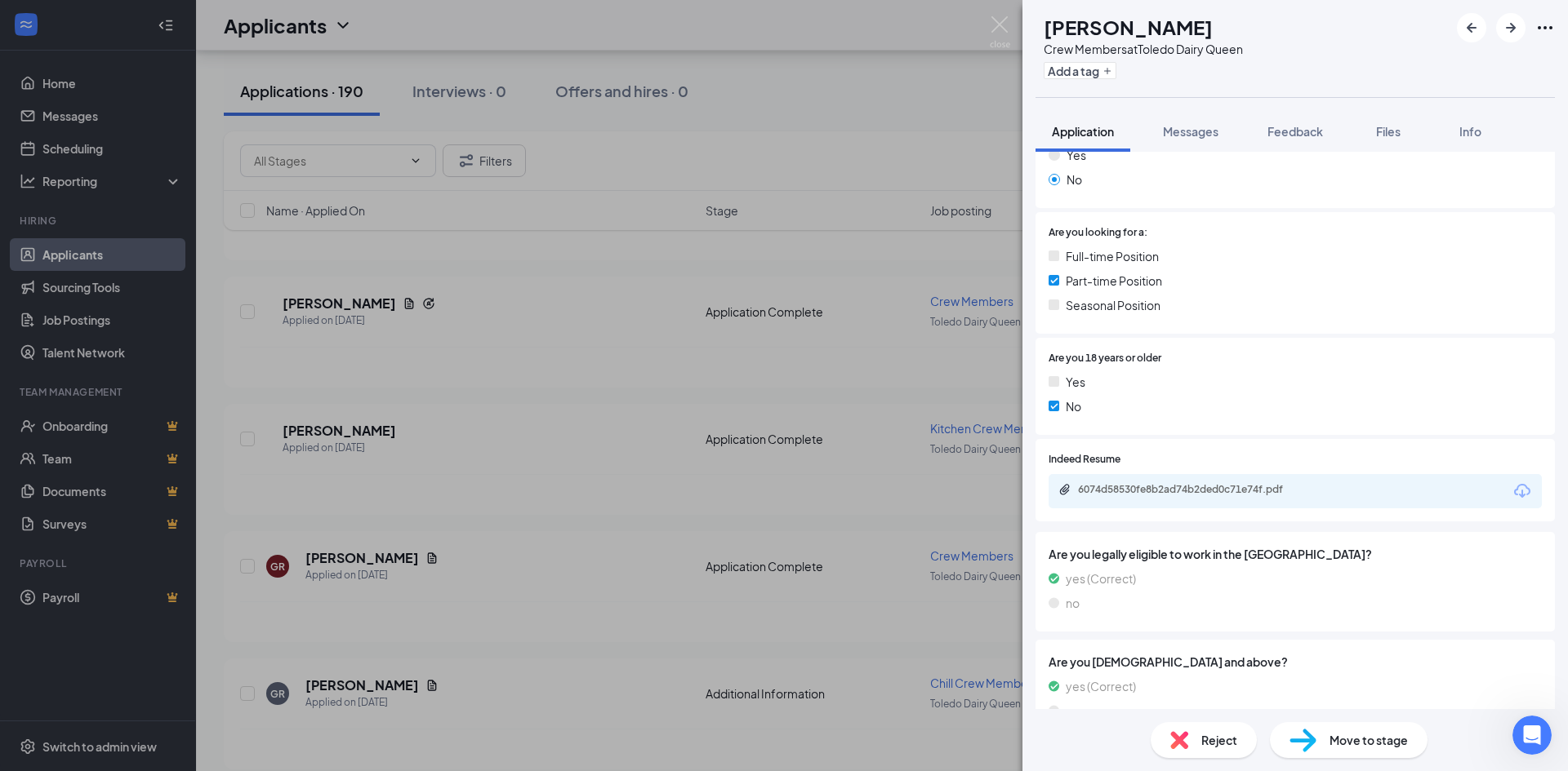
scroll to position [653, 0]
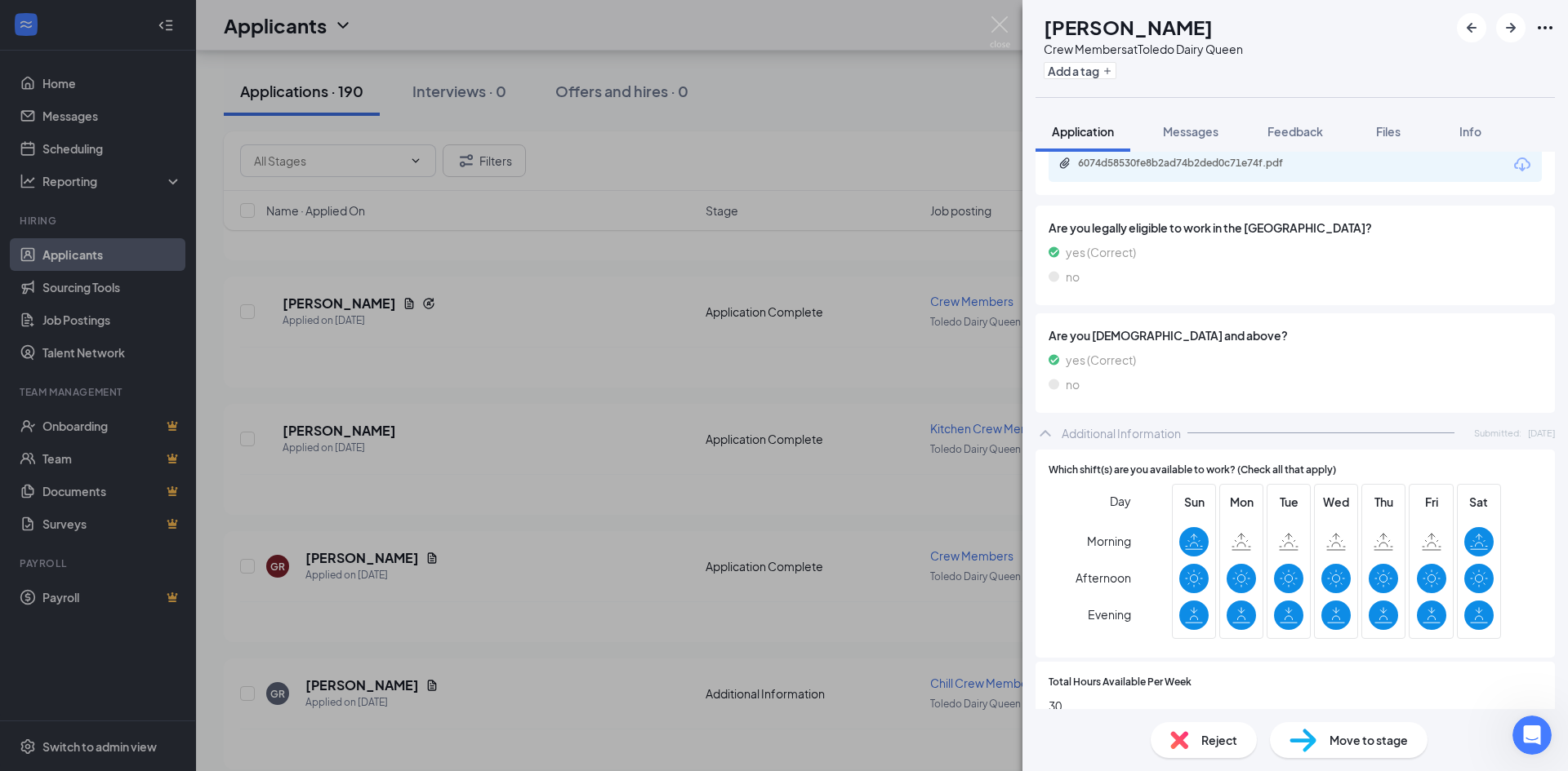
click at [714, 508] on div "GR [PERSON_NAME] Crew Members at Toledo Dairy Queen Add a tag Application Messa…" at bounding box center [784, 386] width 1568 height 771
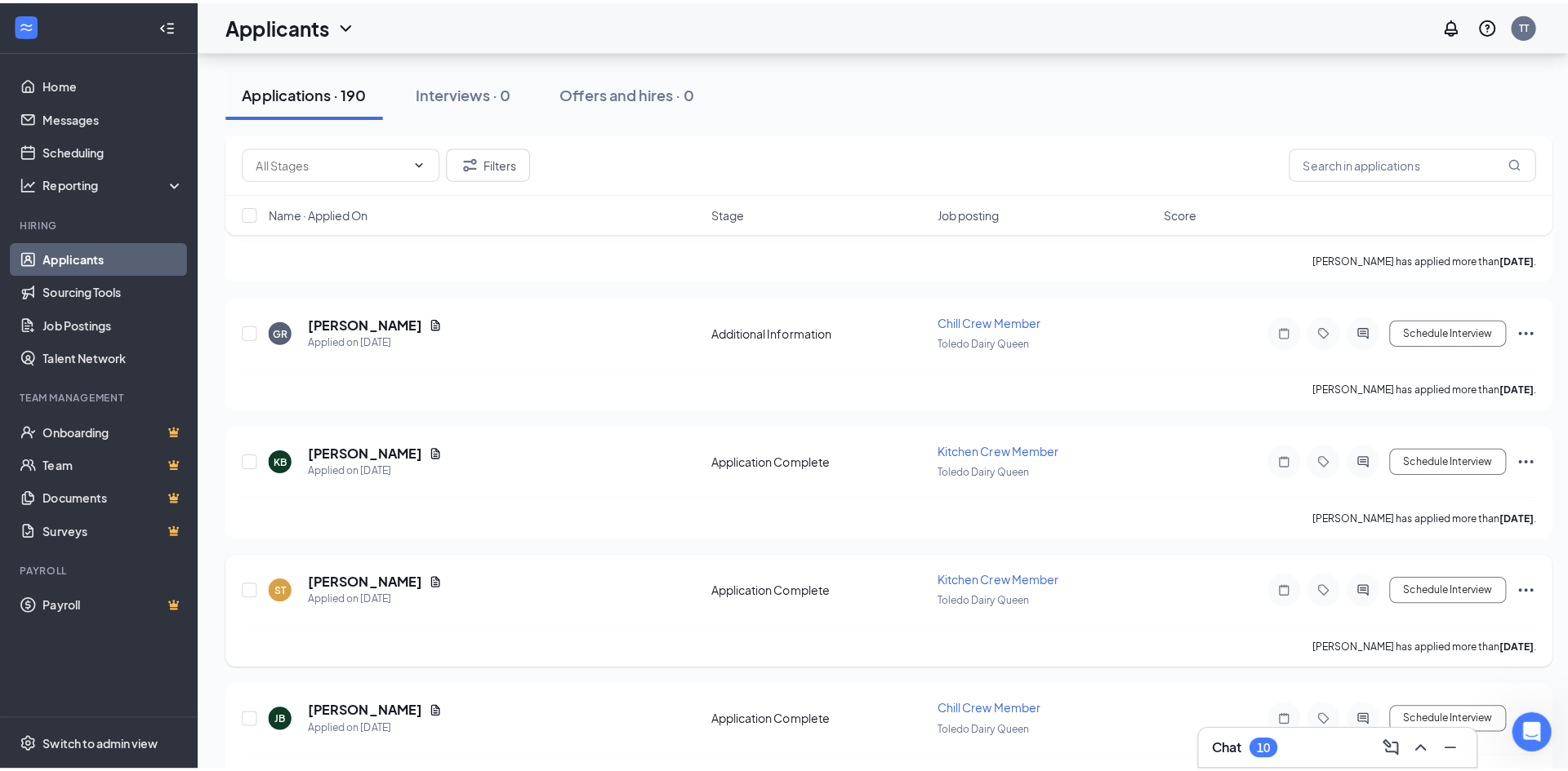
scroll to position [3703, 0]
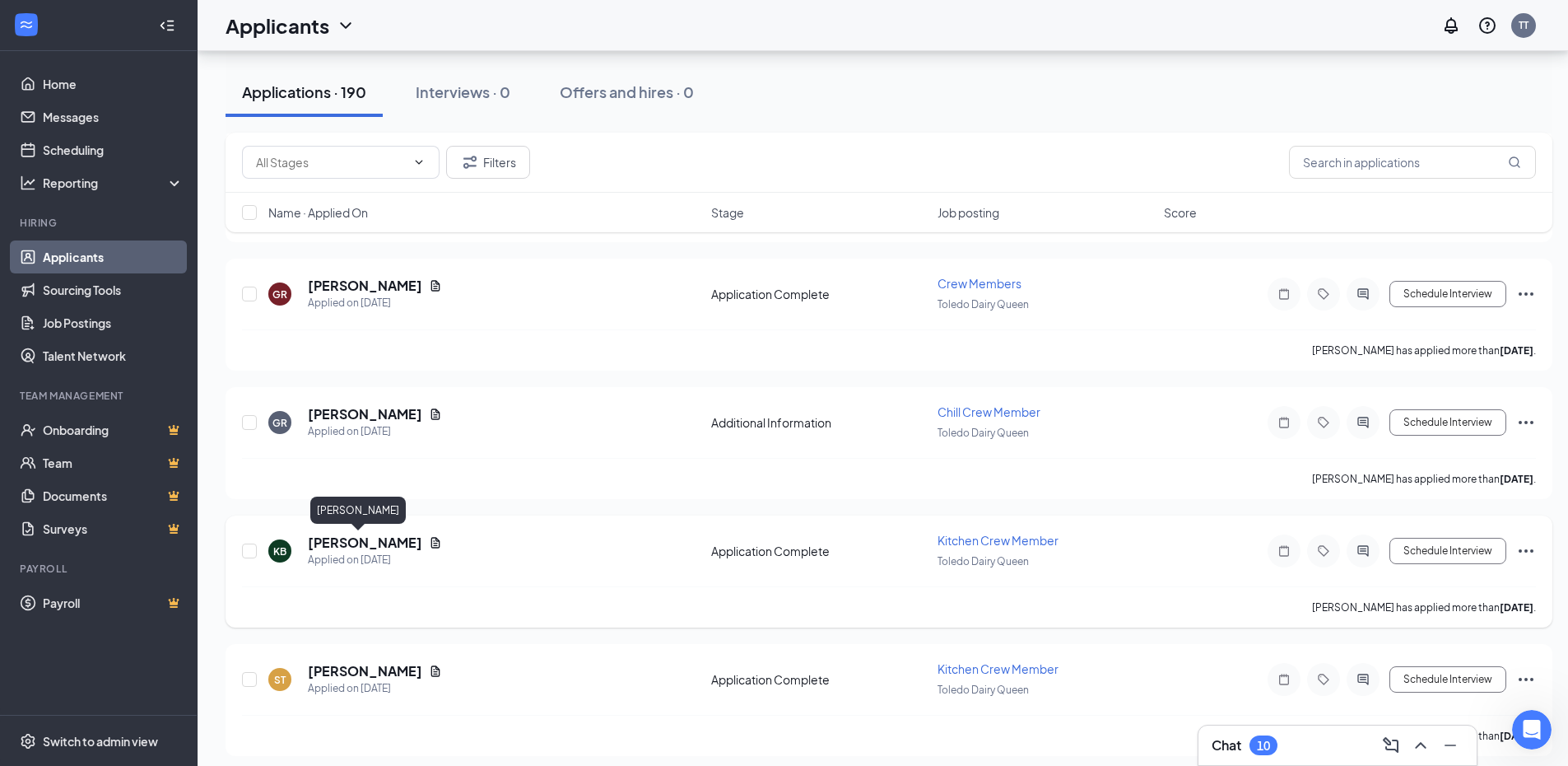
click at [342, 543] on h5 "[PERSON_NAME]" at bounding box center [365, 542] width 114 height 18
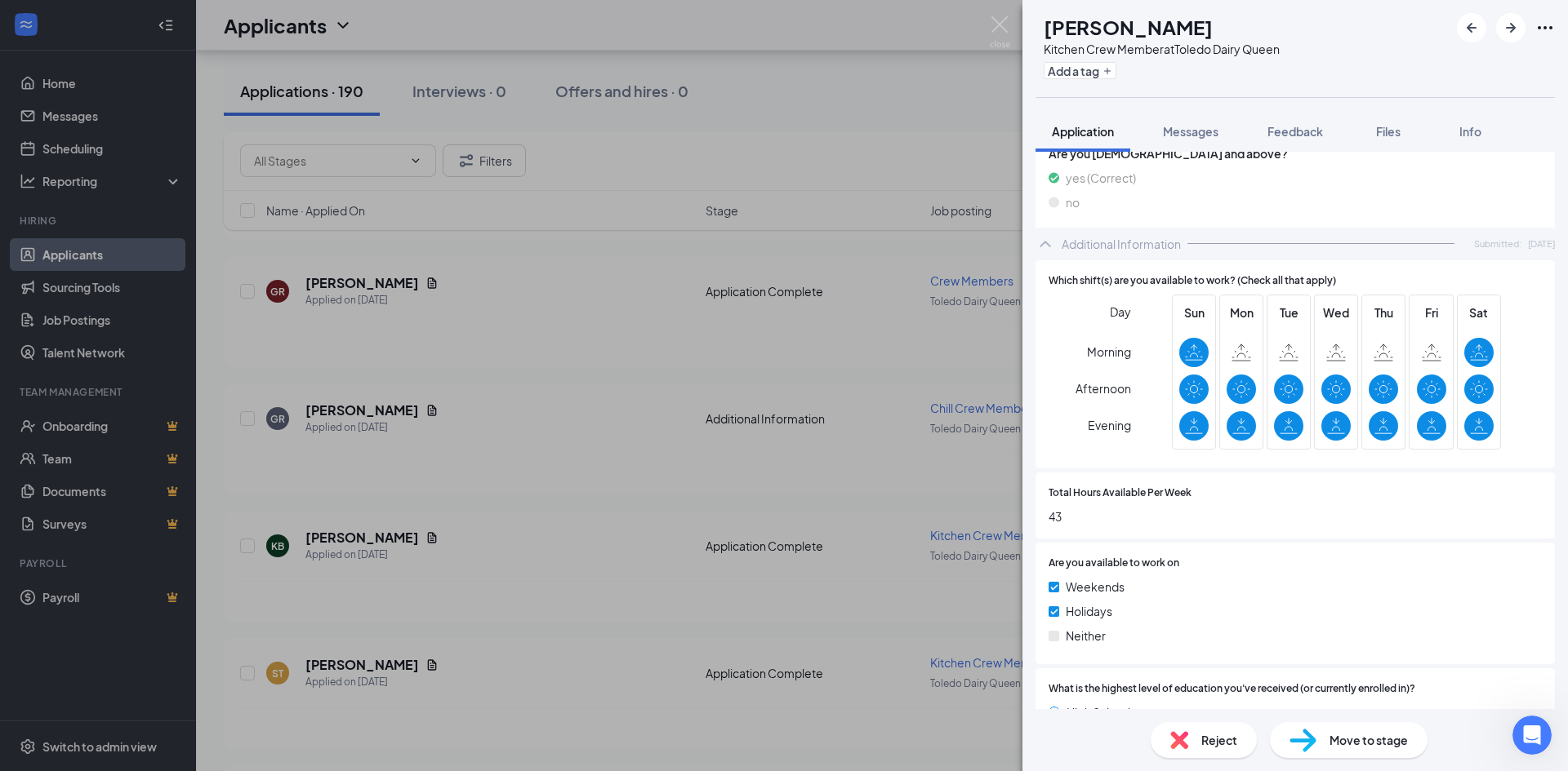
scroll to position [735, 0]
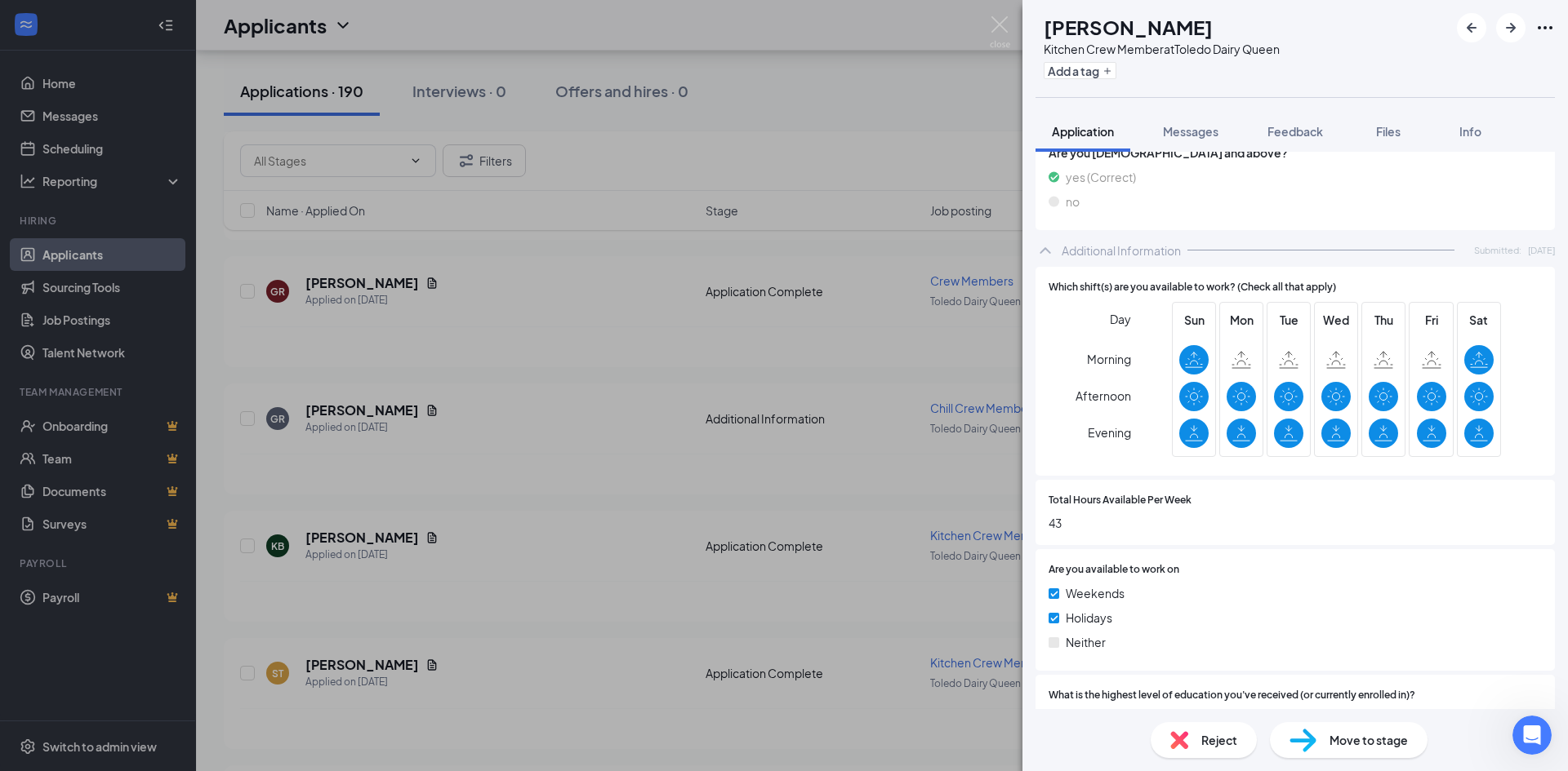
click at [613, 494] on div "KB [PERSON_NAME] Kitchen Crew Member at [GEOGRAPHIC_DATA] Dairy Queen Add a tag…" at bounding box center [784, 386] width 1568 height 771
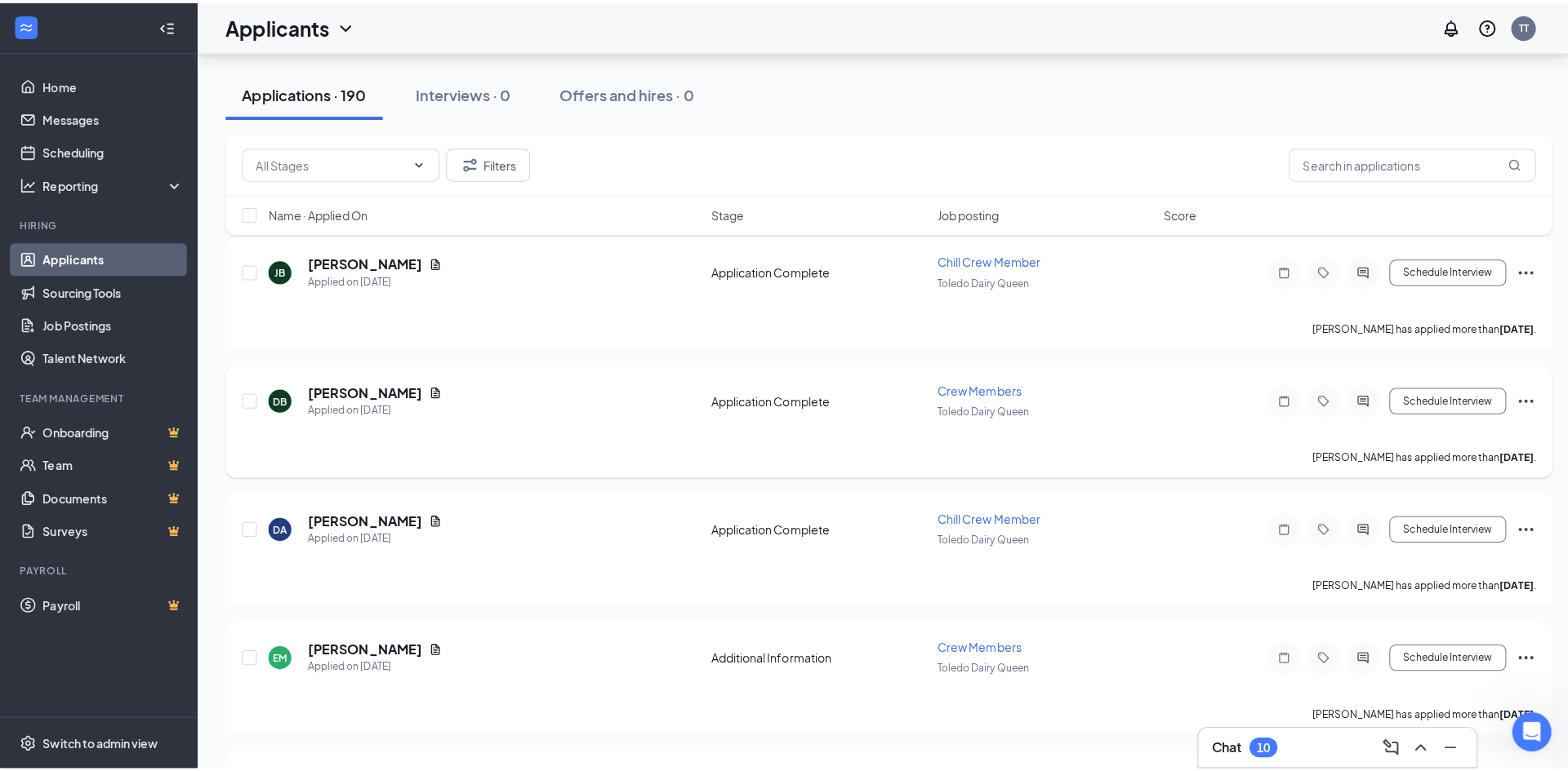
scroll to position [4356, 0]
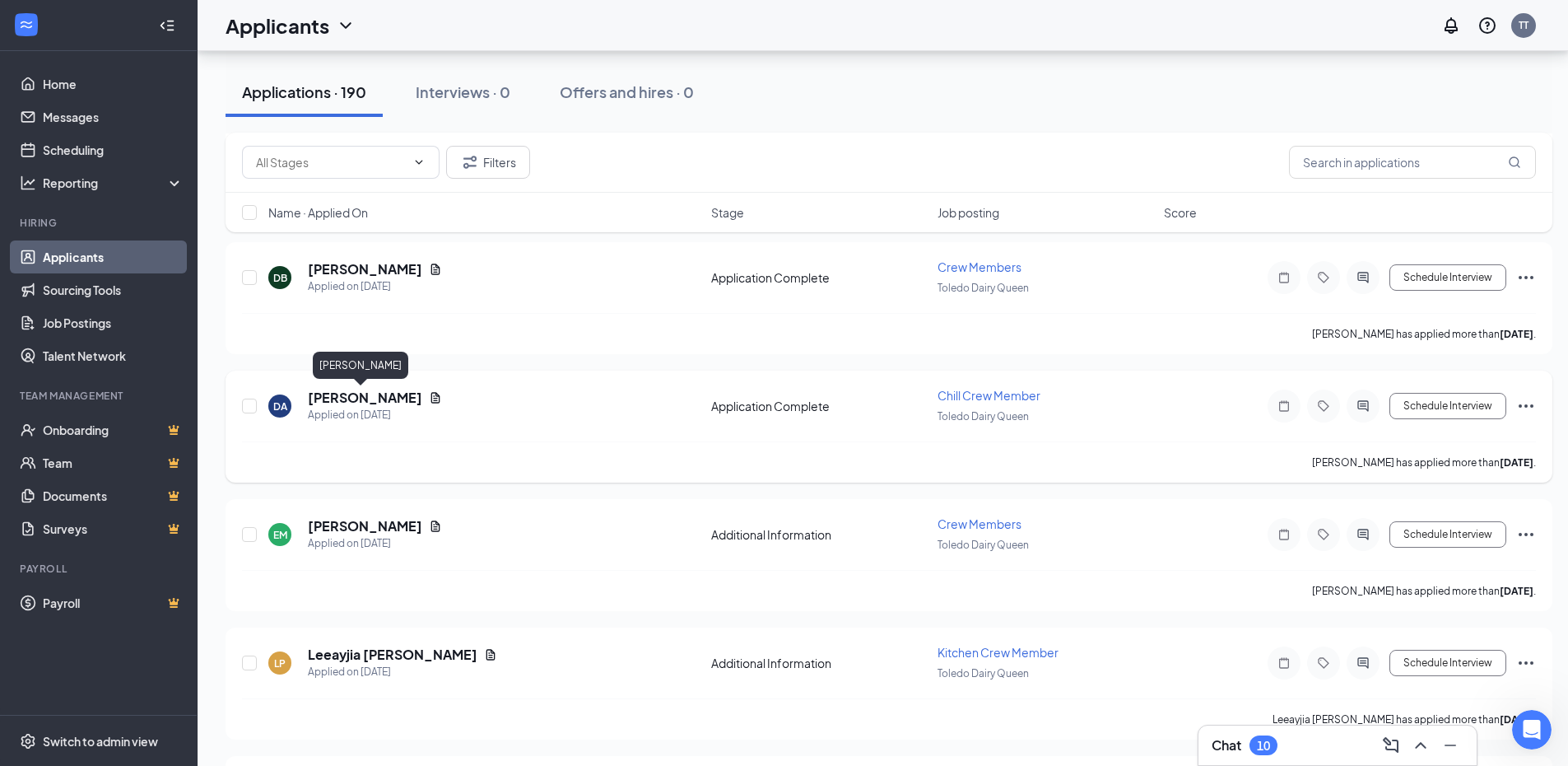
click at [352, 390] on h5 "[PERSON_NAME]" at bounding box center [365, 397] width 114 height 18
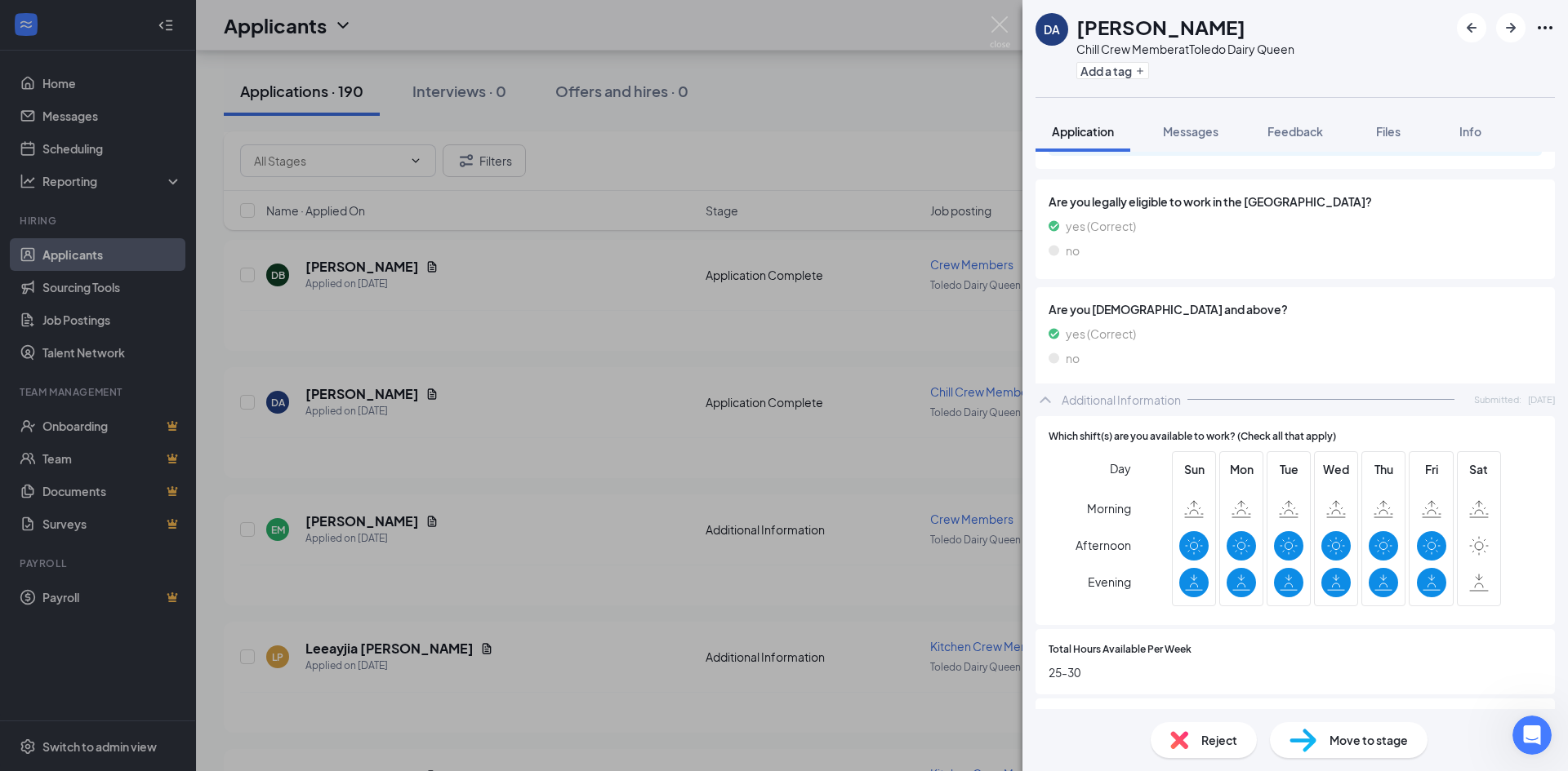
scroll to position [653, 0]
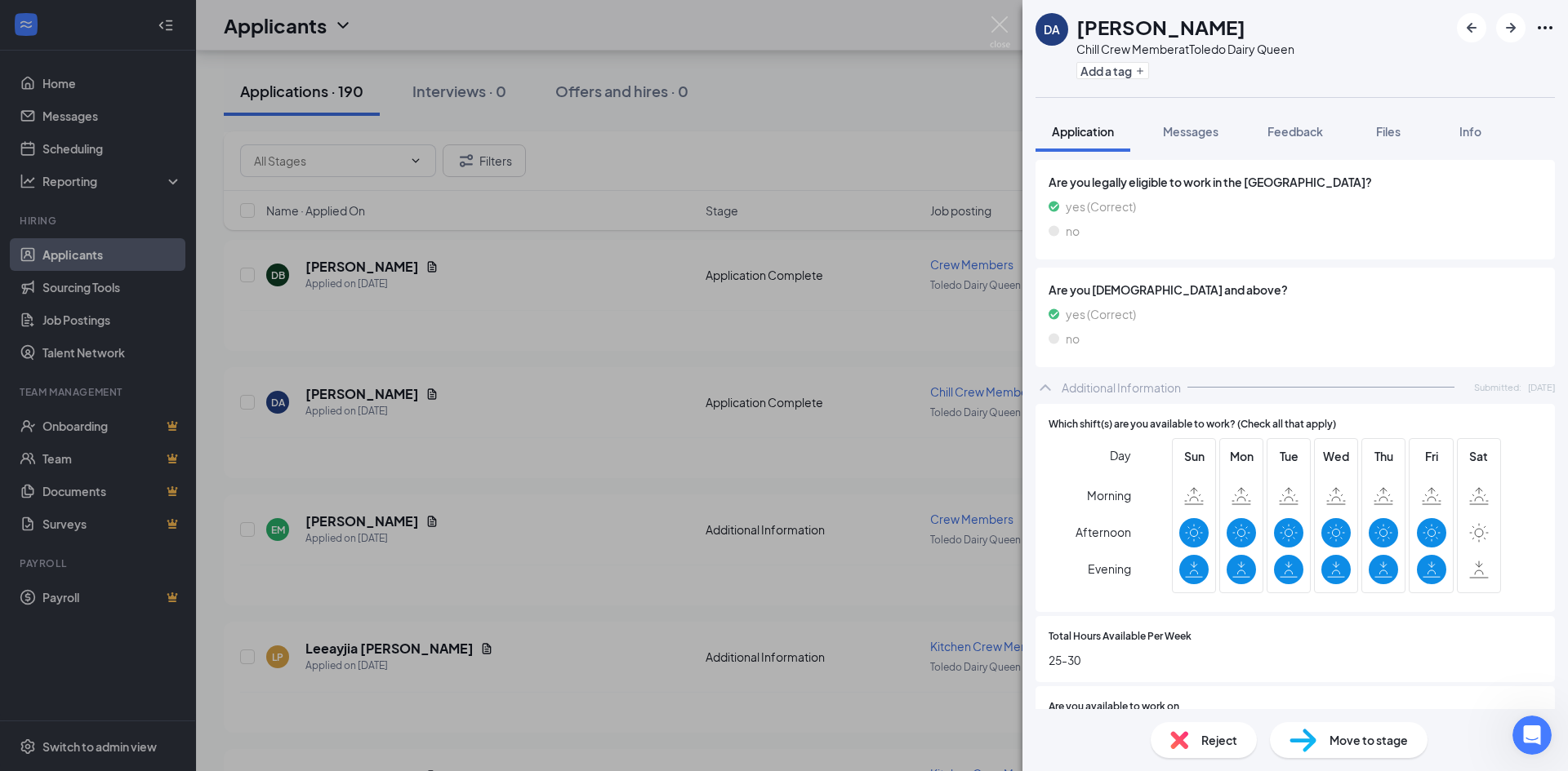
click at [603, 555] on div "DA [PERSON_NAME] Crew Member at [GEOGRAPHIC_DATA] Dairy Queen Add a tag Applica…" at bounding box center [784, 386] width 1568 height 771
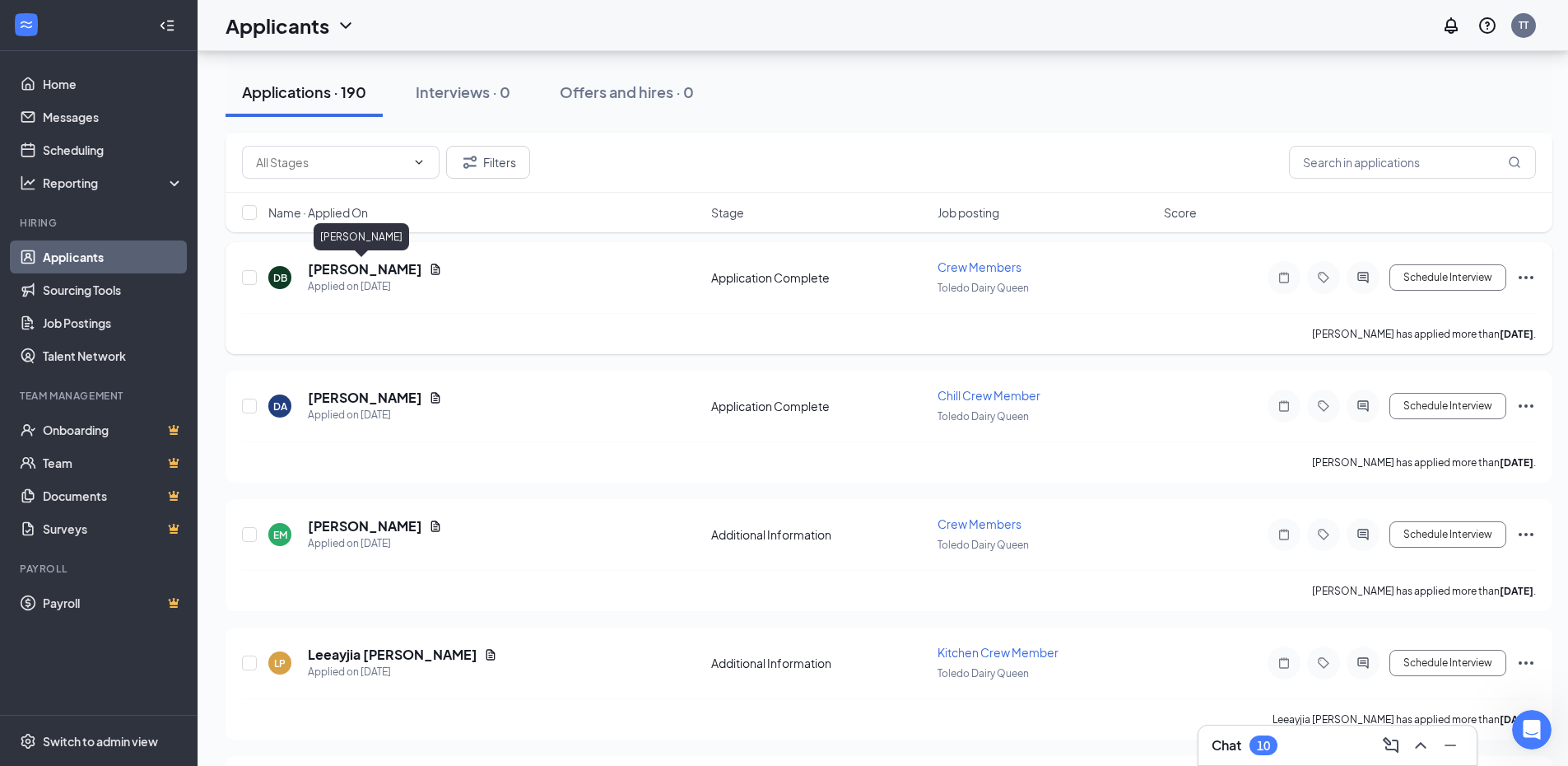
click at [334, 274] on h5 "[PERSON_NAME]" at bounding box center [365, 269] width 114 height 18
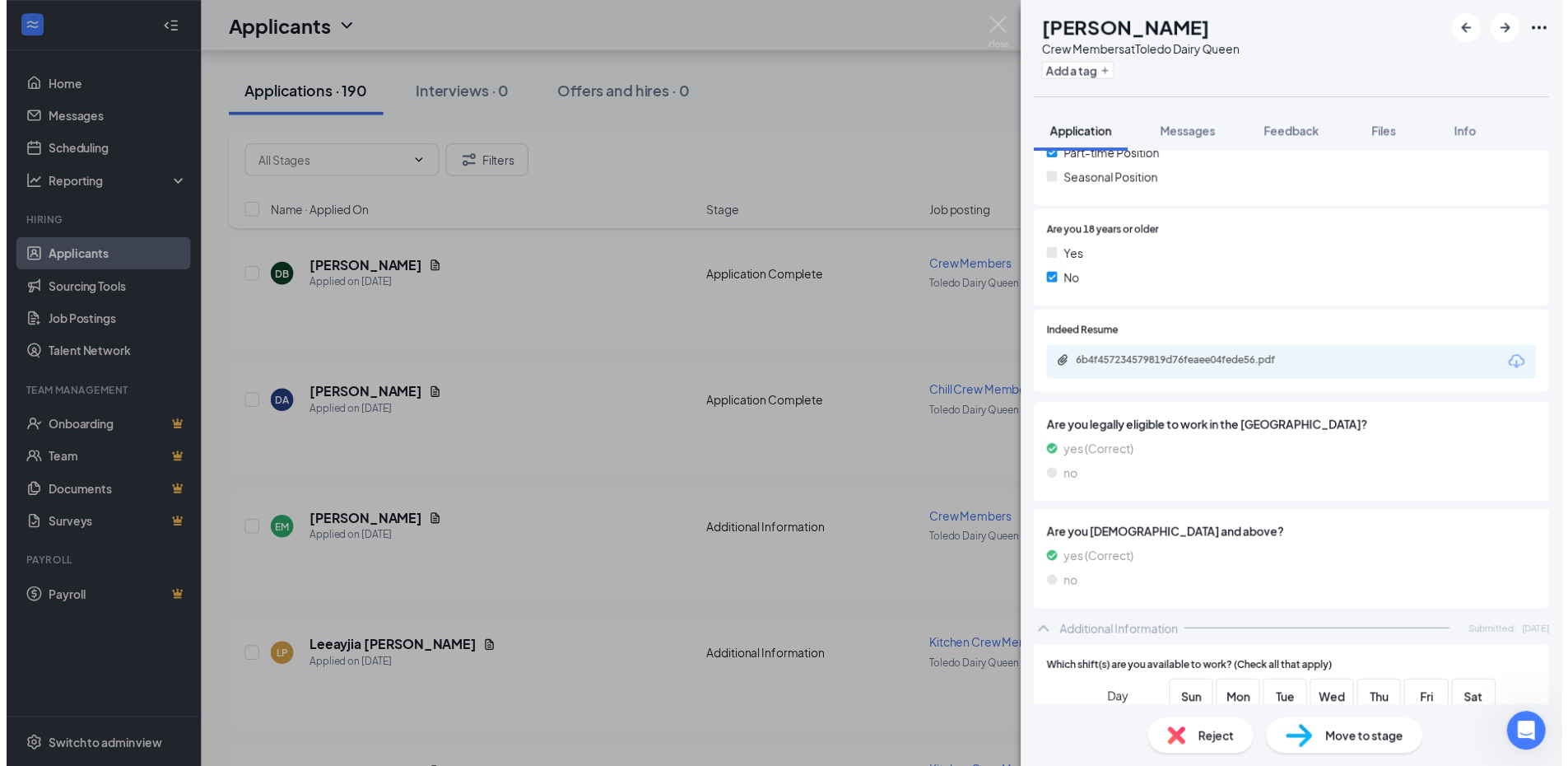
scroll to position [659, 0]
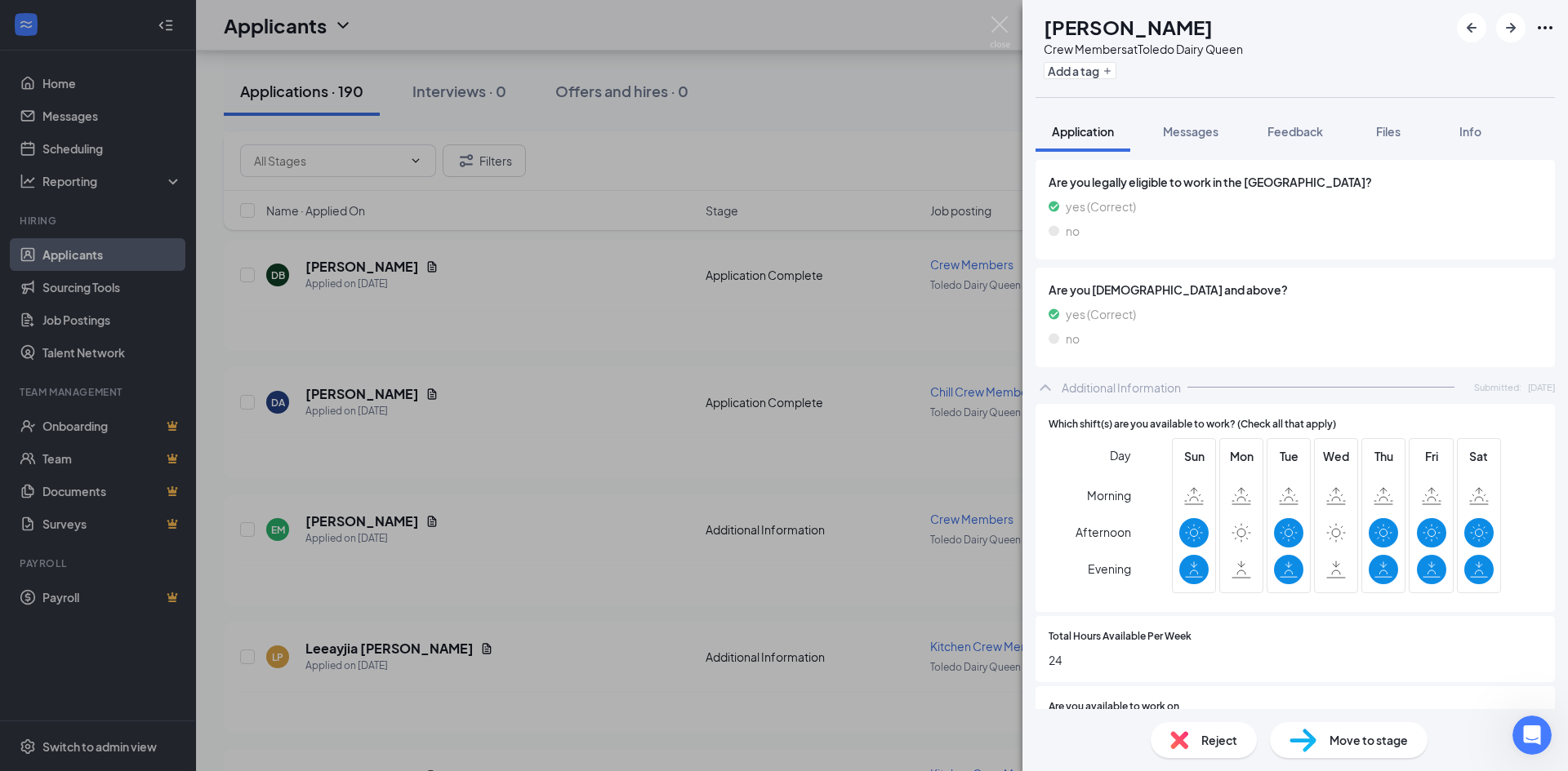
click at [618, 552] on div "DB [PERSON_NAME] Crew Members at Toledo Dairy Queen Add a tag Application Messa…" at bounding box center [784, 386] width 1568 height 771
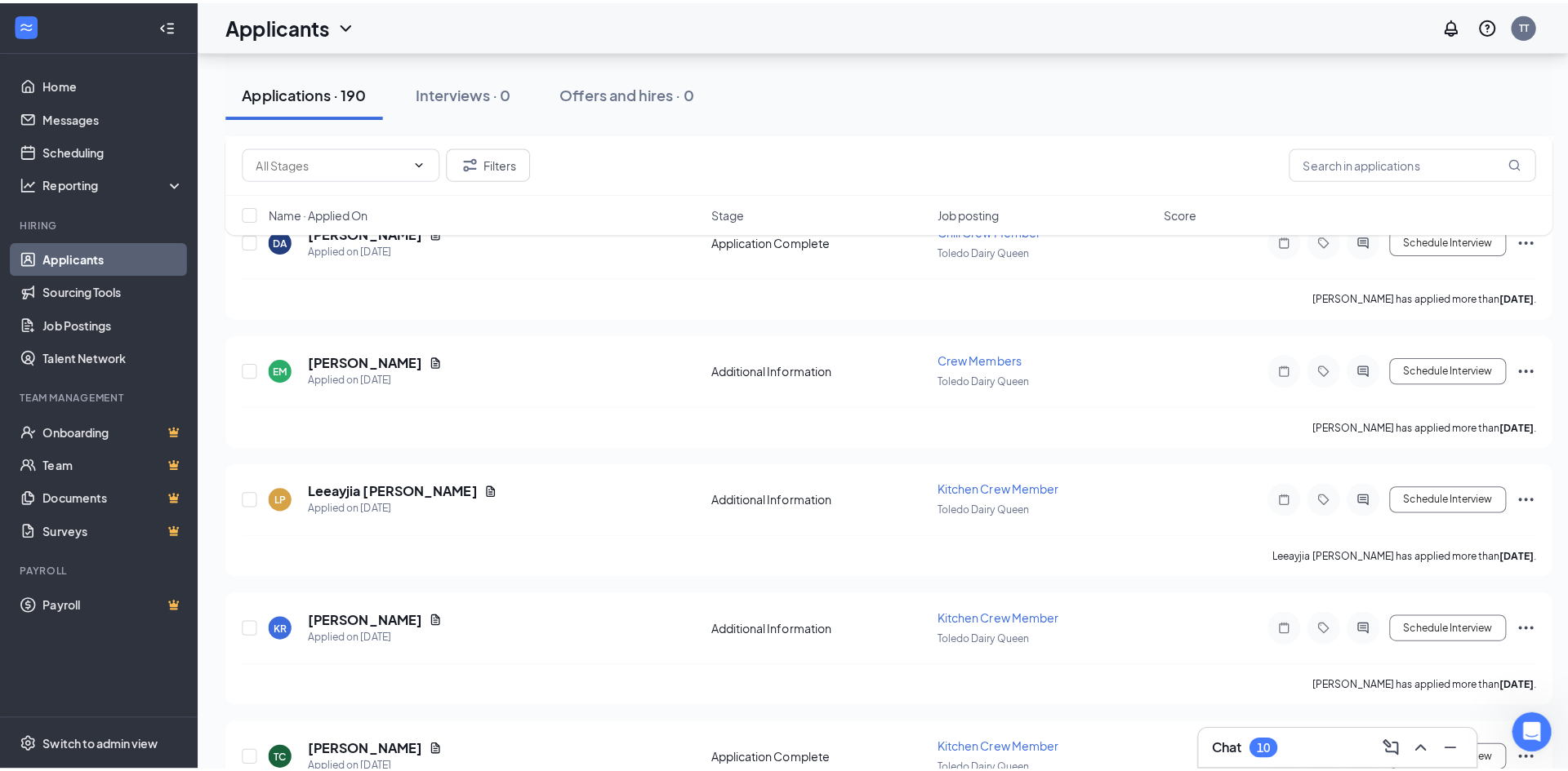
scroll to position [4601, 0]
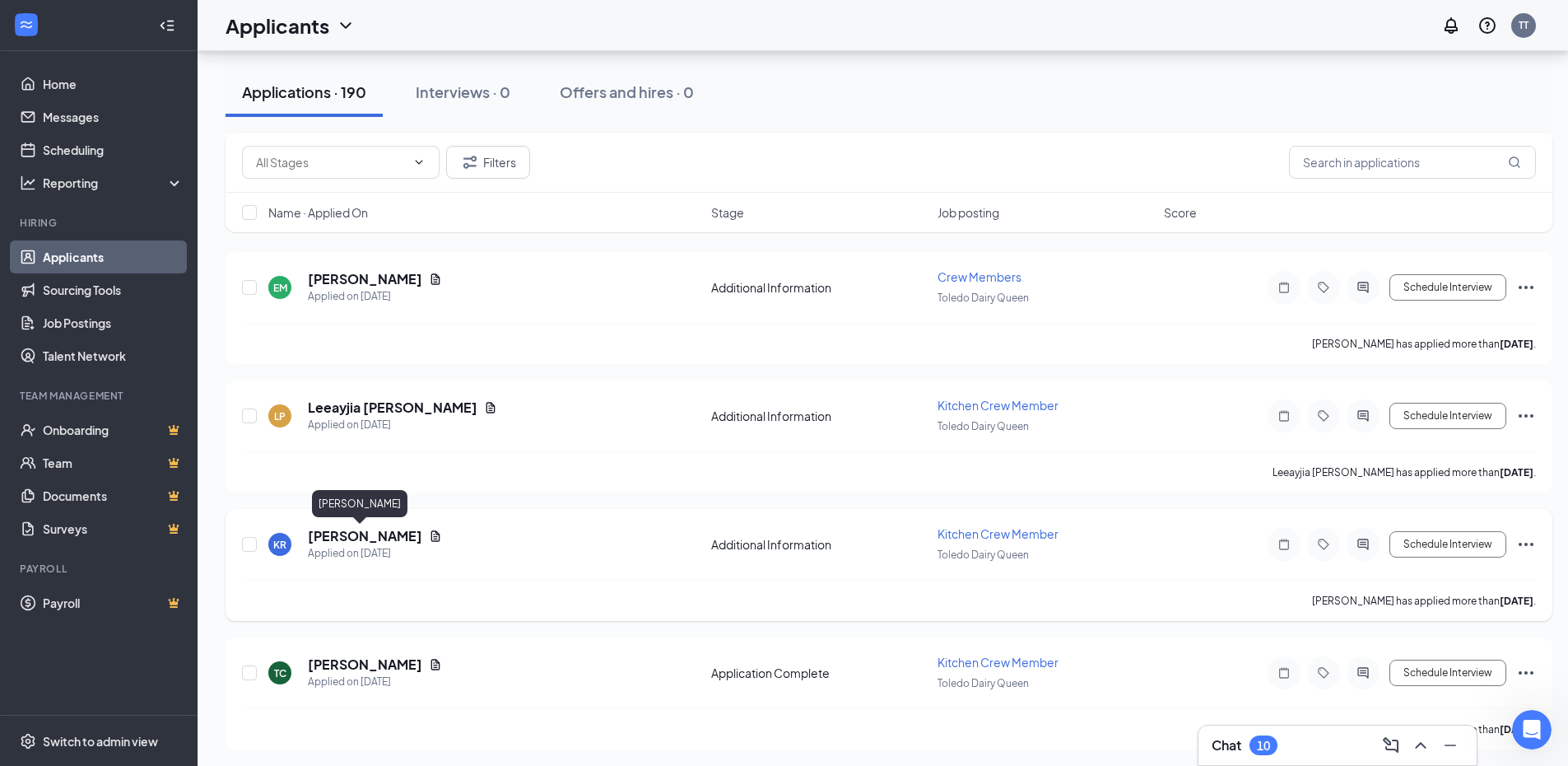
click at [328, 533] on h5 "[PERSON_NAME]" at bounding box center [365, 535] width 114 height 18
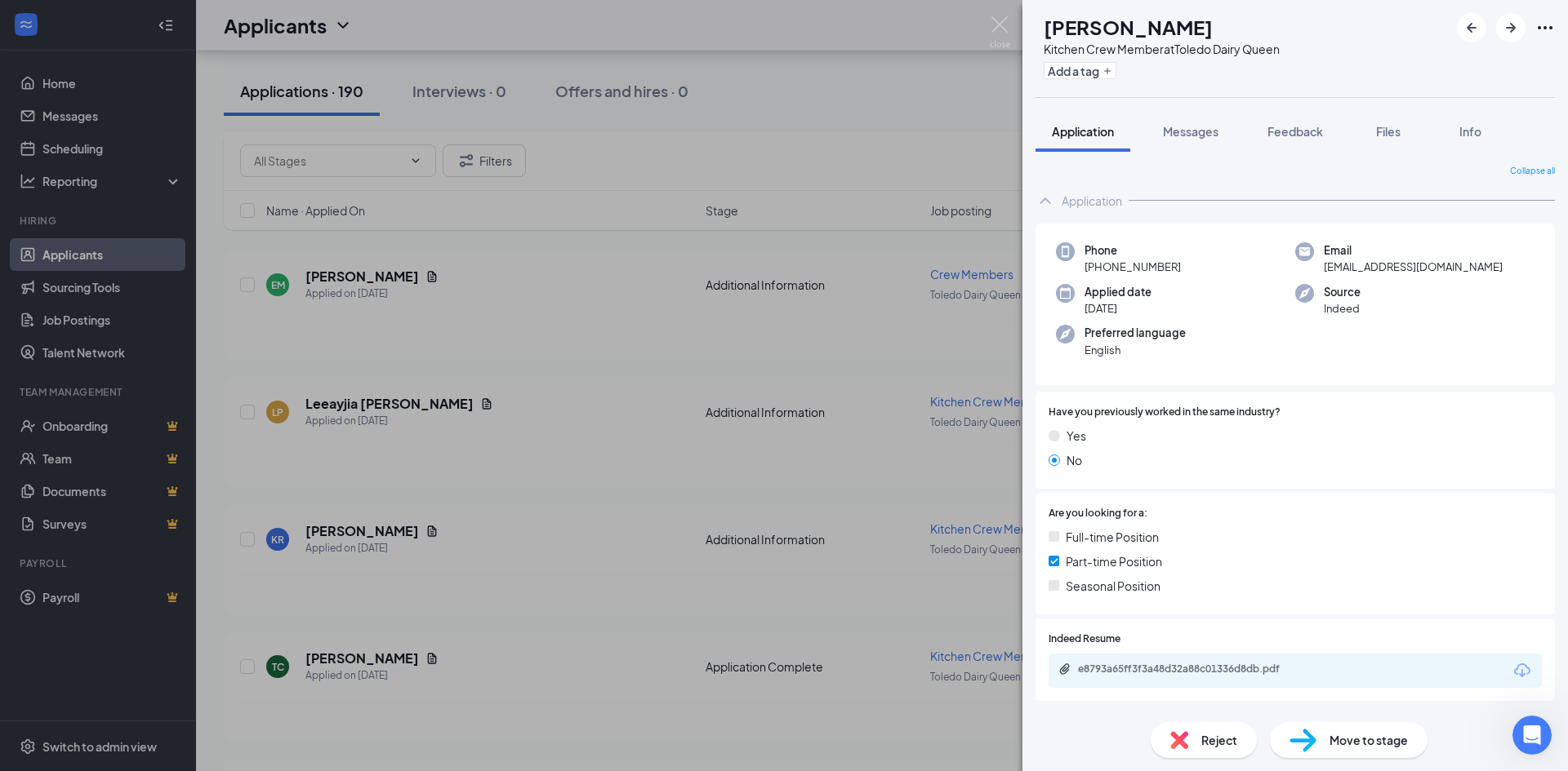
click at [583, 578] on div "KR [PERSON_NAME] Kitchen Crew Member at [GEOGRAPHIC_DATA] Dairy Queen Add a tag…" at bounding box center [784, 386] width 1568 height 771
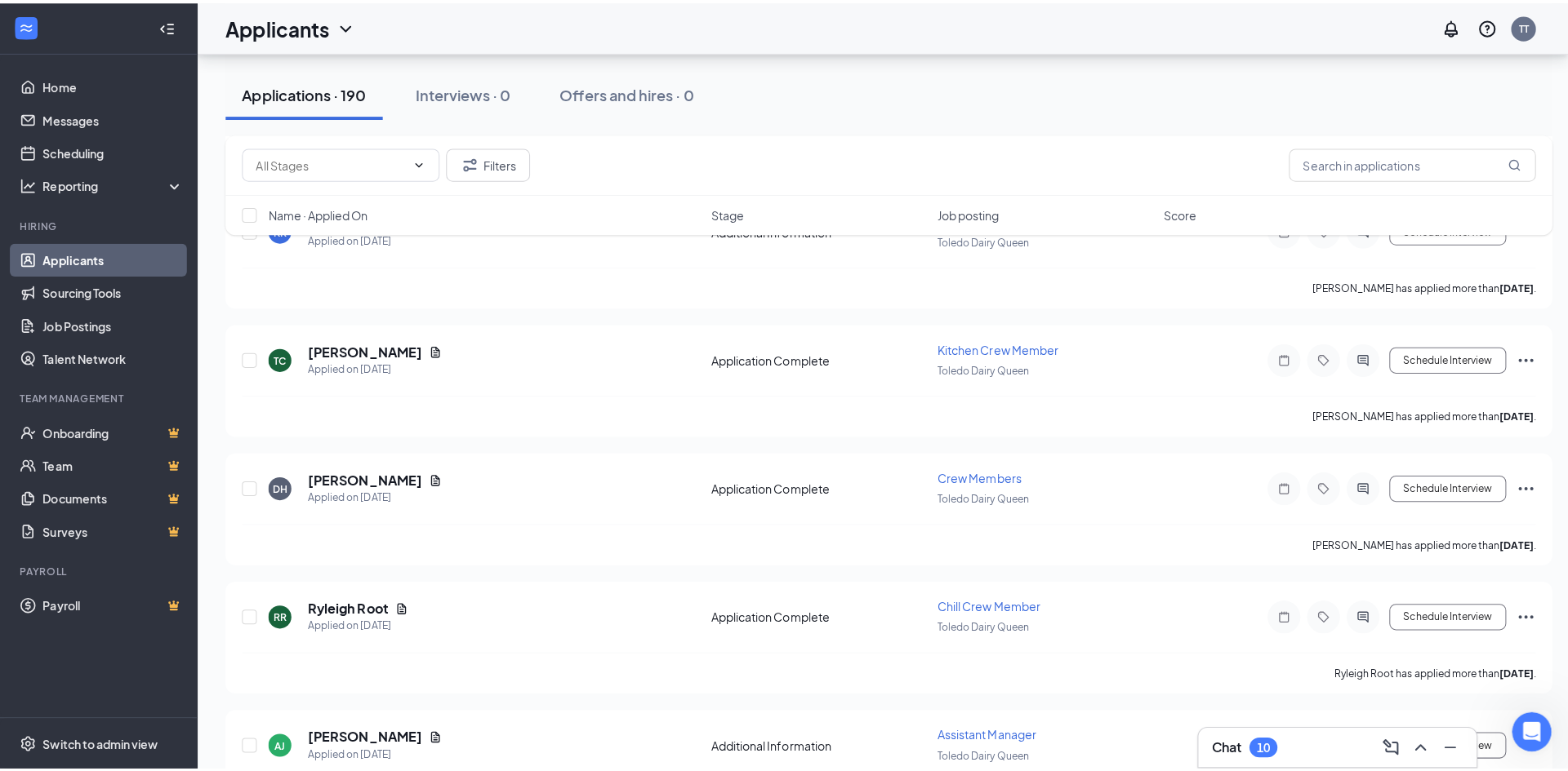
scroll to position [4927, 0]
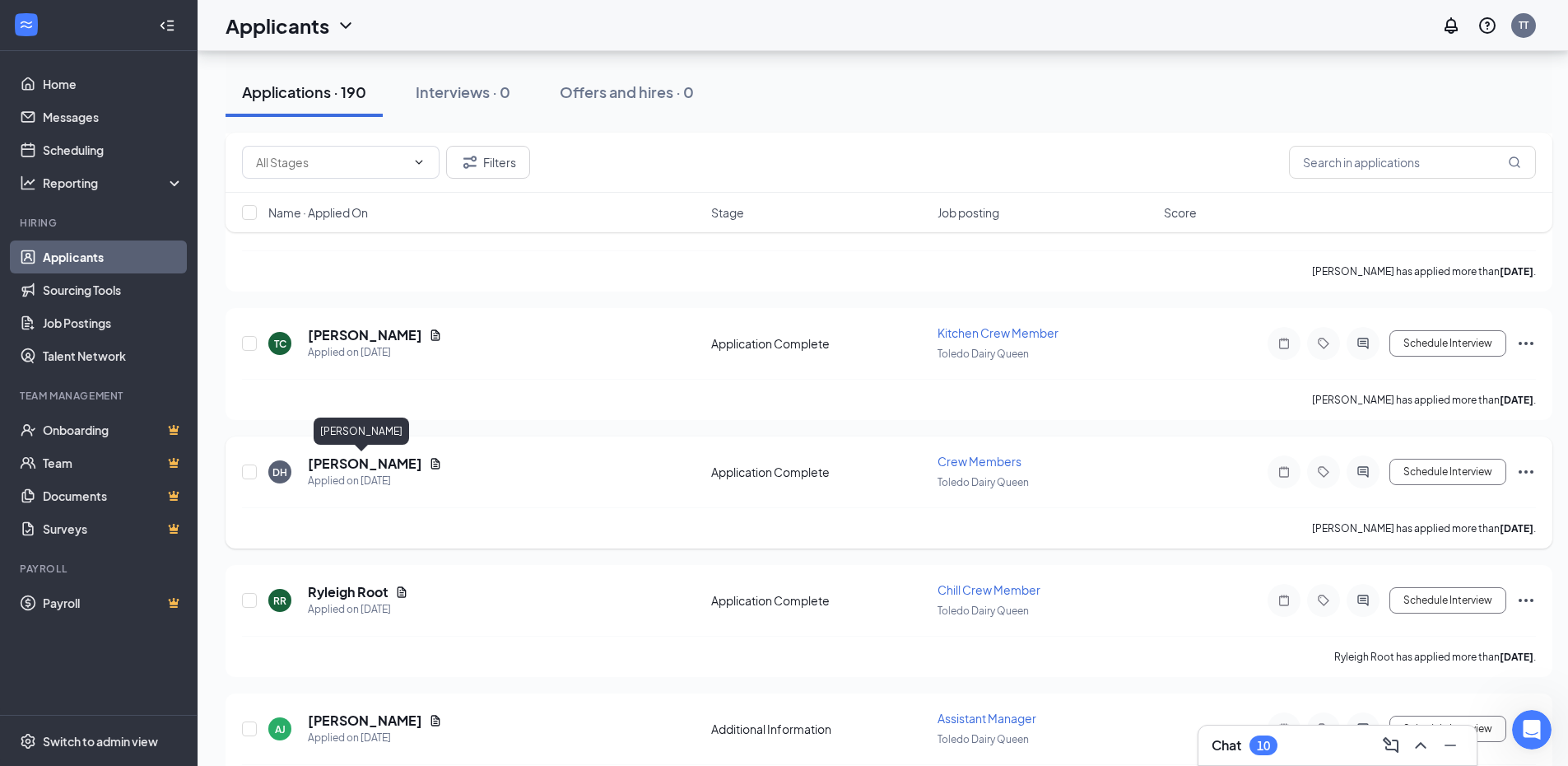
click at [353, 464] on h5 "[PERSON_NAME]" at bounding box center [365, 463] width 114 height 18
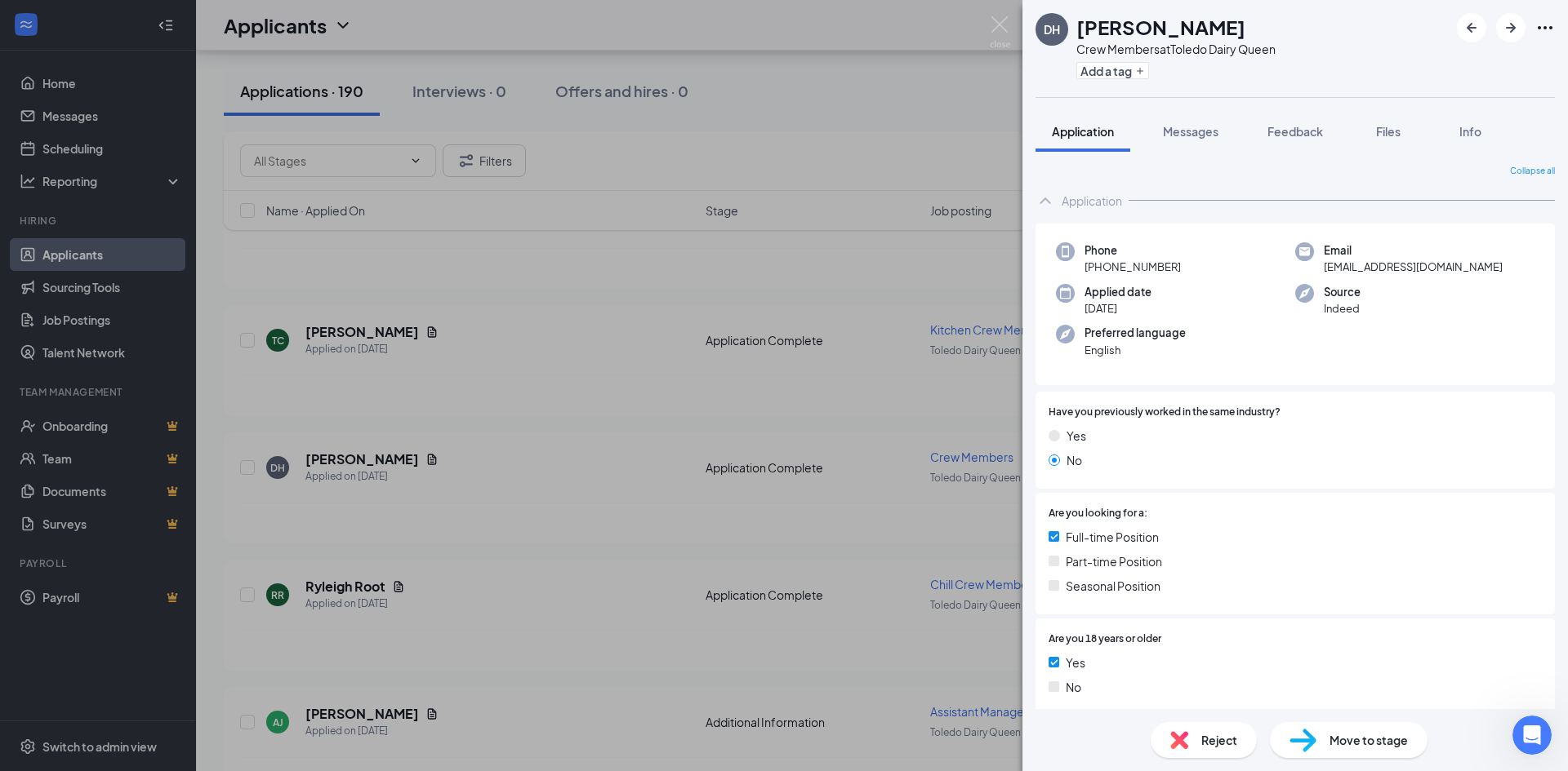
click at [623, 487] on div "DH [PERSON_NAME] Crew Members at [GEOGRAPHIC_DATA] Dairy Queen Add a tag Applic…" at bounding box center [784, 386] width 1568 height 771
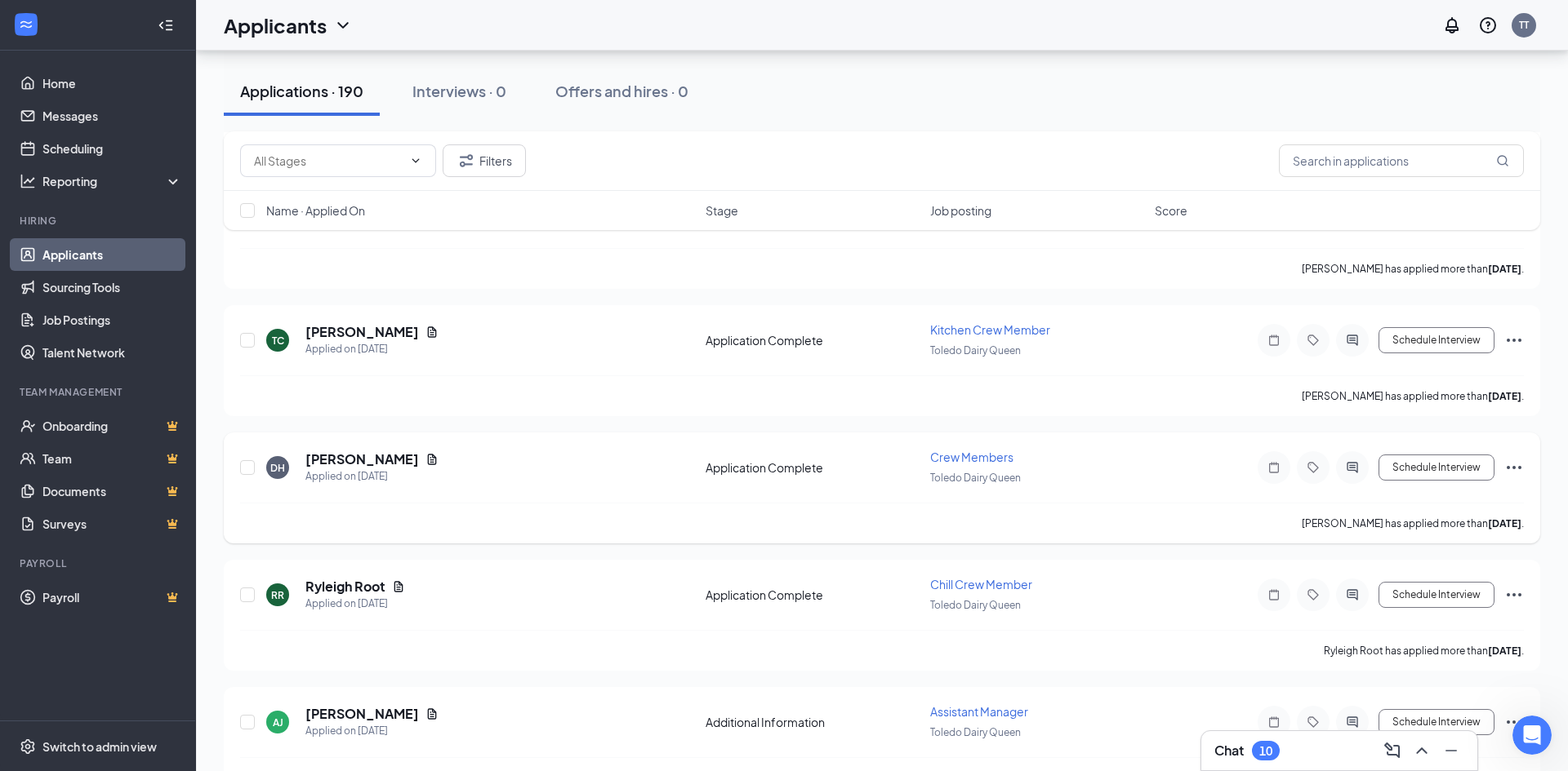
click at [335, 584] on h5 "Ryleigh Root" at bounding box center [345, 586] width 80 height 18
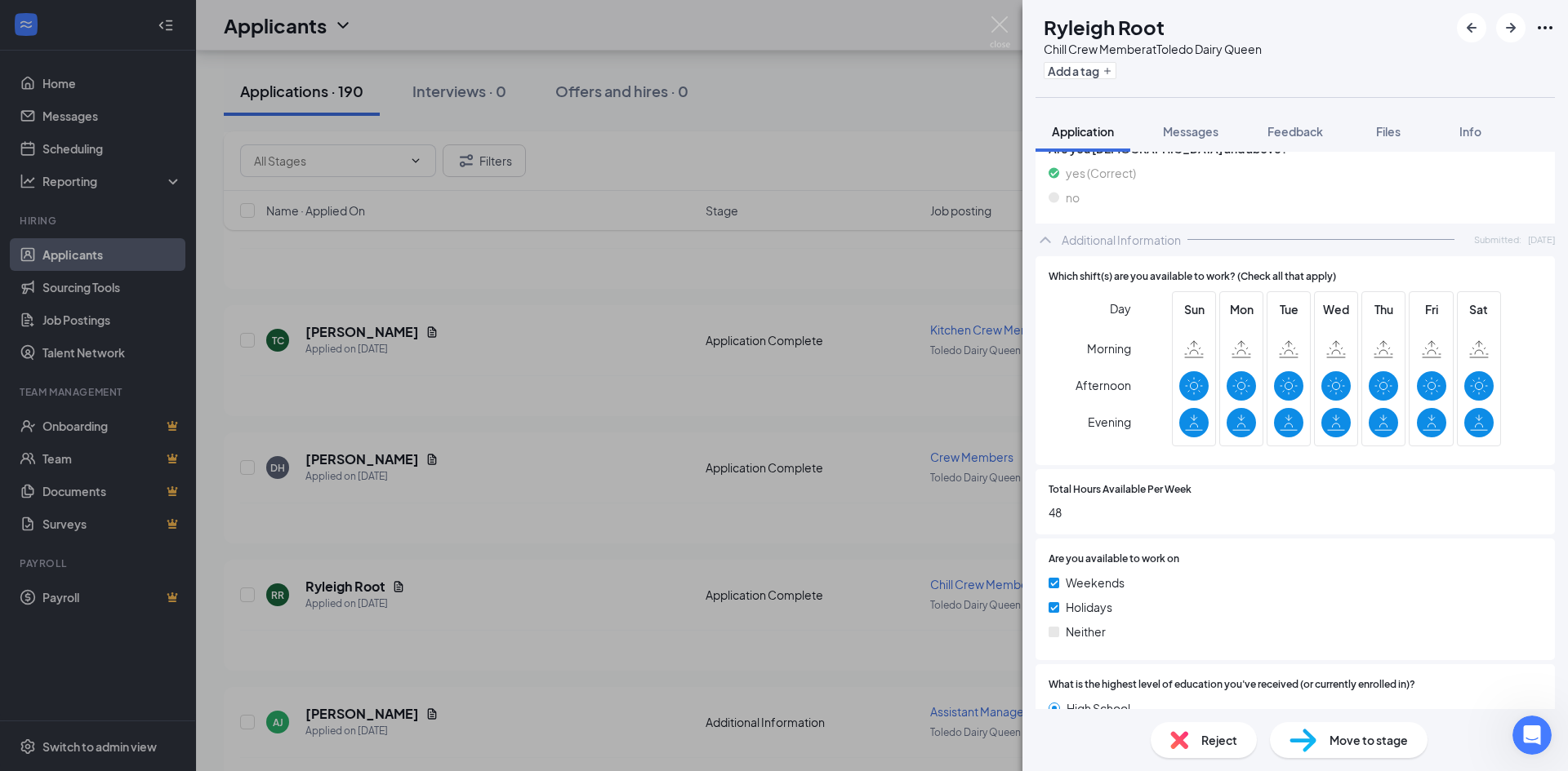
scroll to position [898, 0]
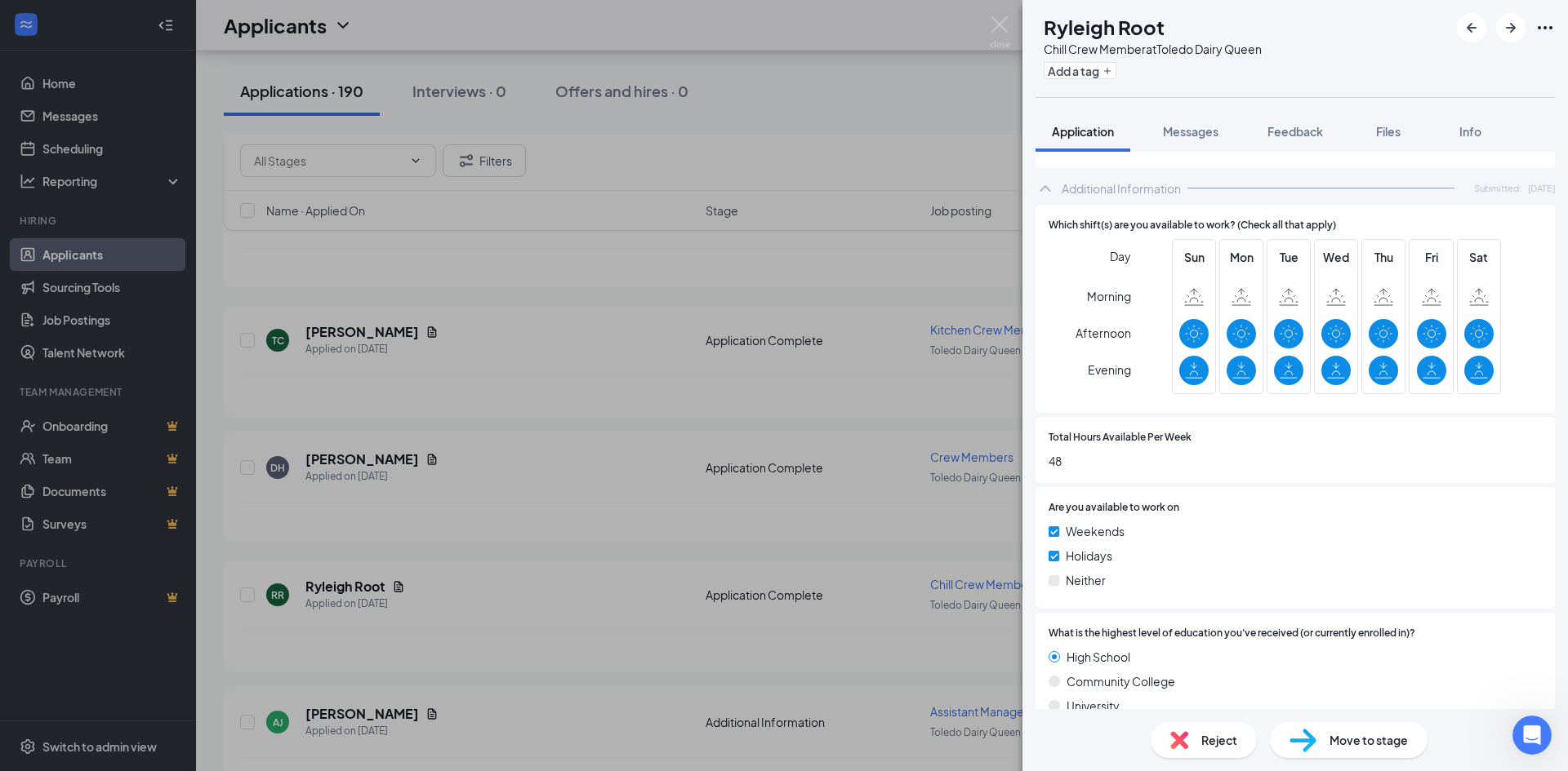
click at [536, 499] on div "RR Ryleigh Root Chill Crew Member at [GEOGRAPHIC_DATA] Dairy Queen Add a tag Ap…" at bounding box center [784, 386] width 1568 height 771
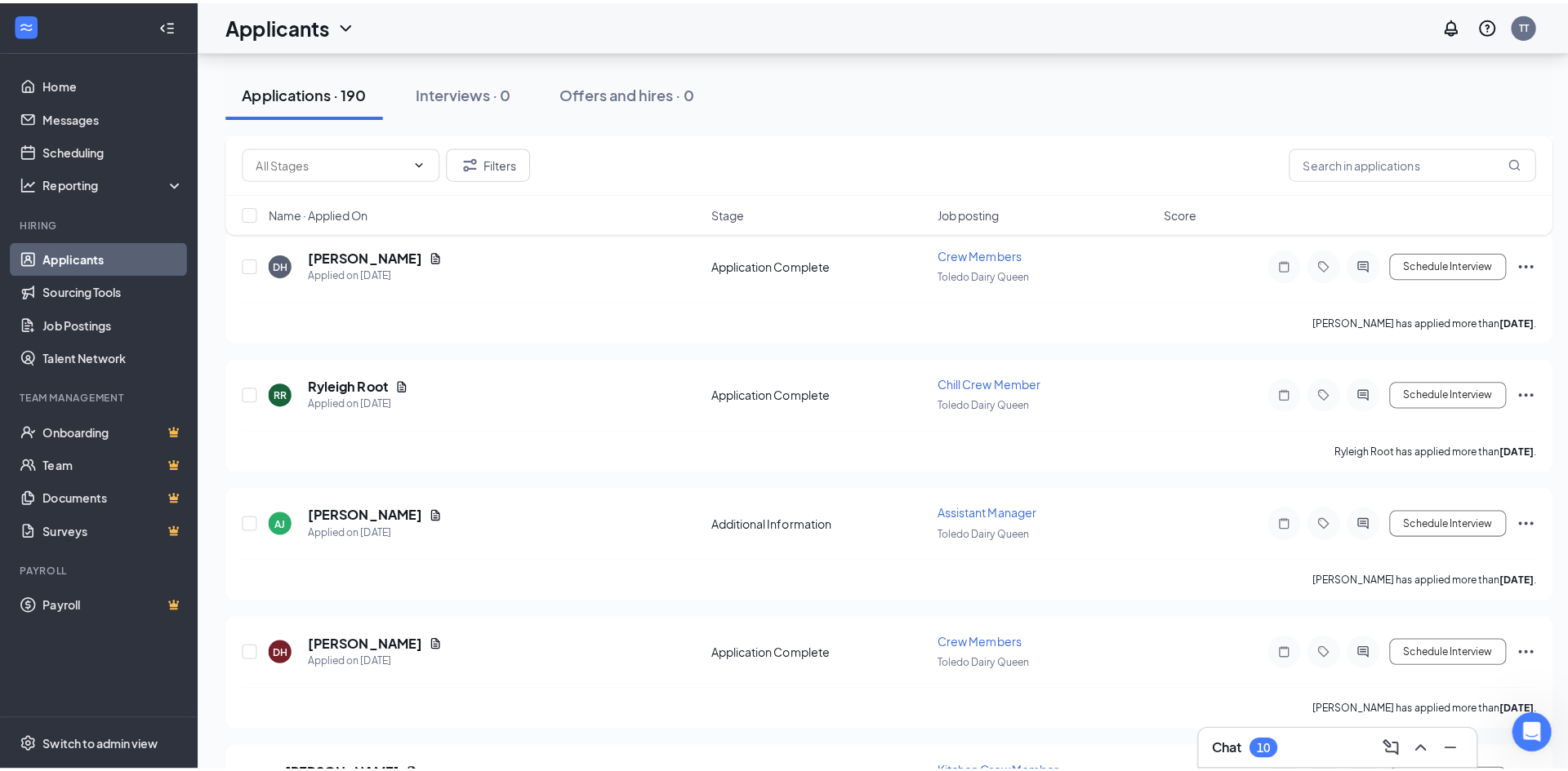
scroll to position [5172, 0]
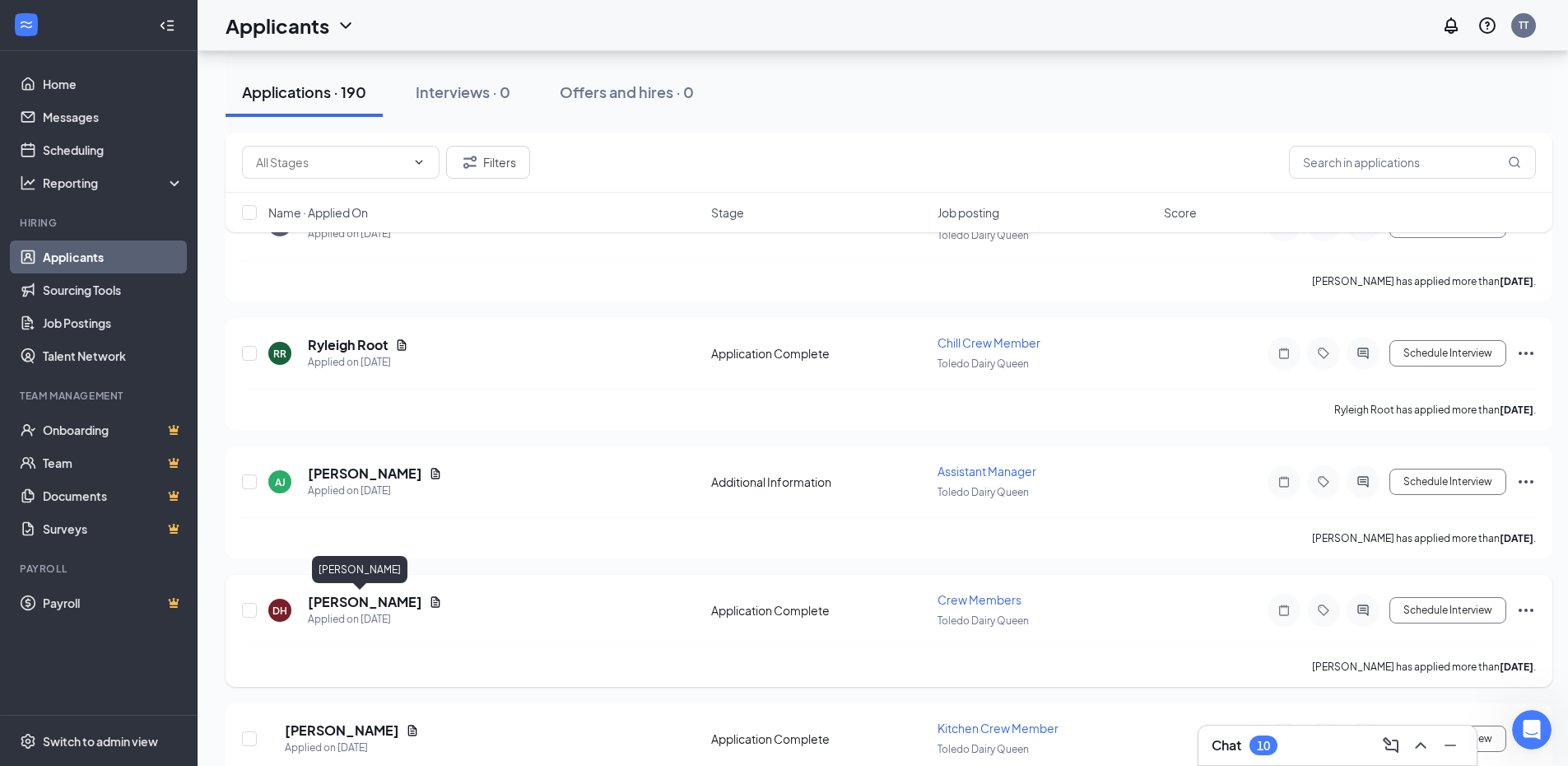
click at [350, 597] on h5 "[PERSON_NAME]" at bounding box center [365, 602] width 114 height 18
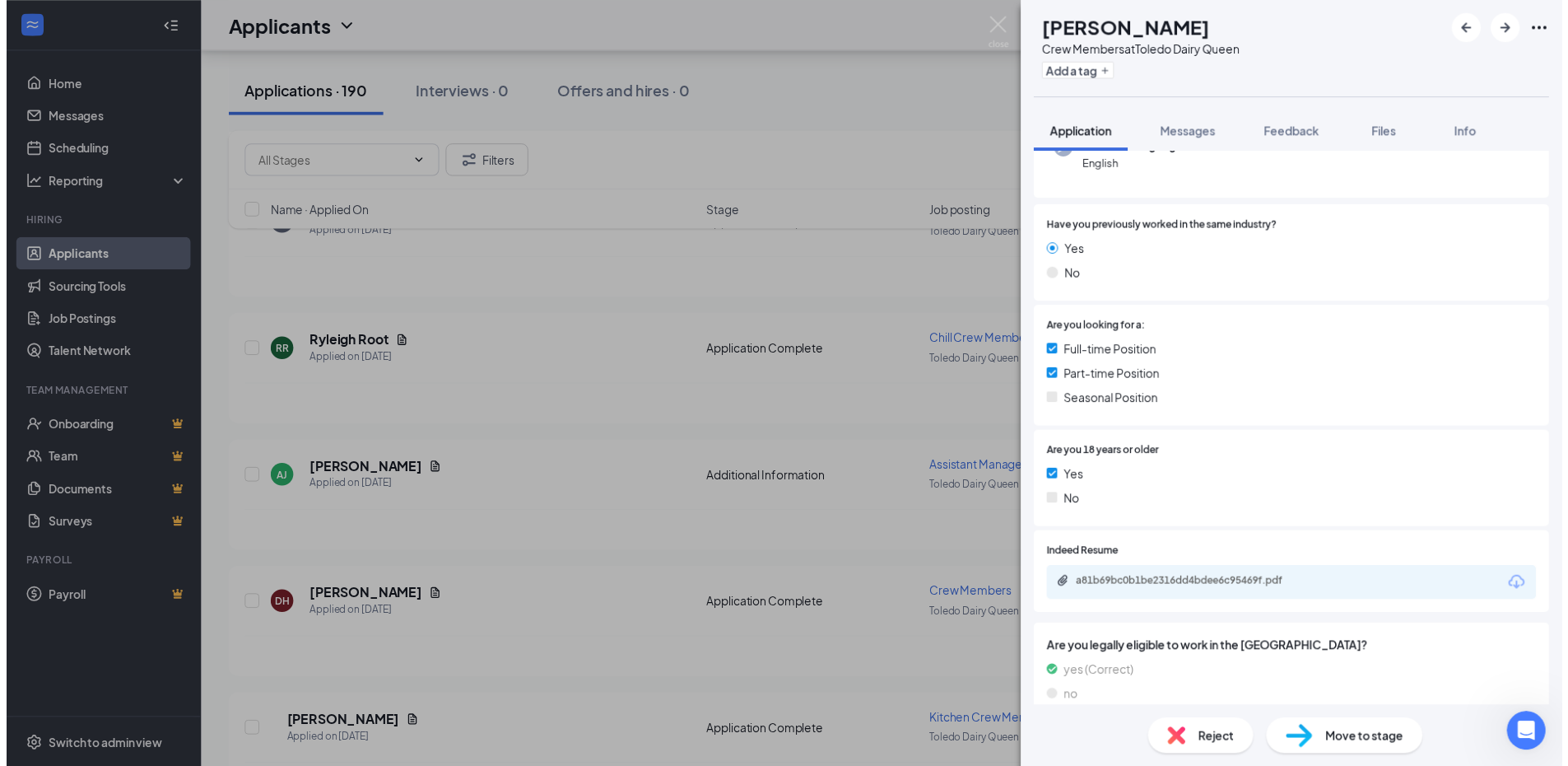
scroll to position [165, 0]
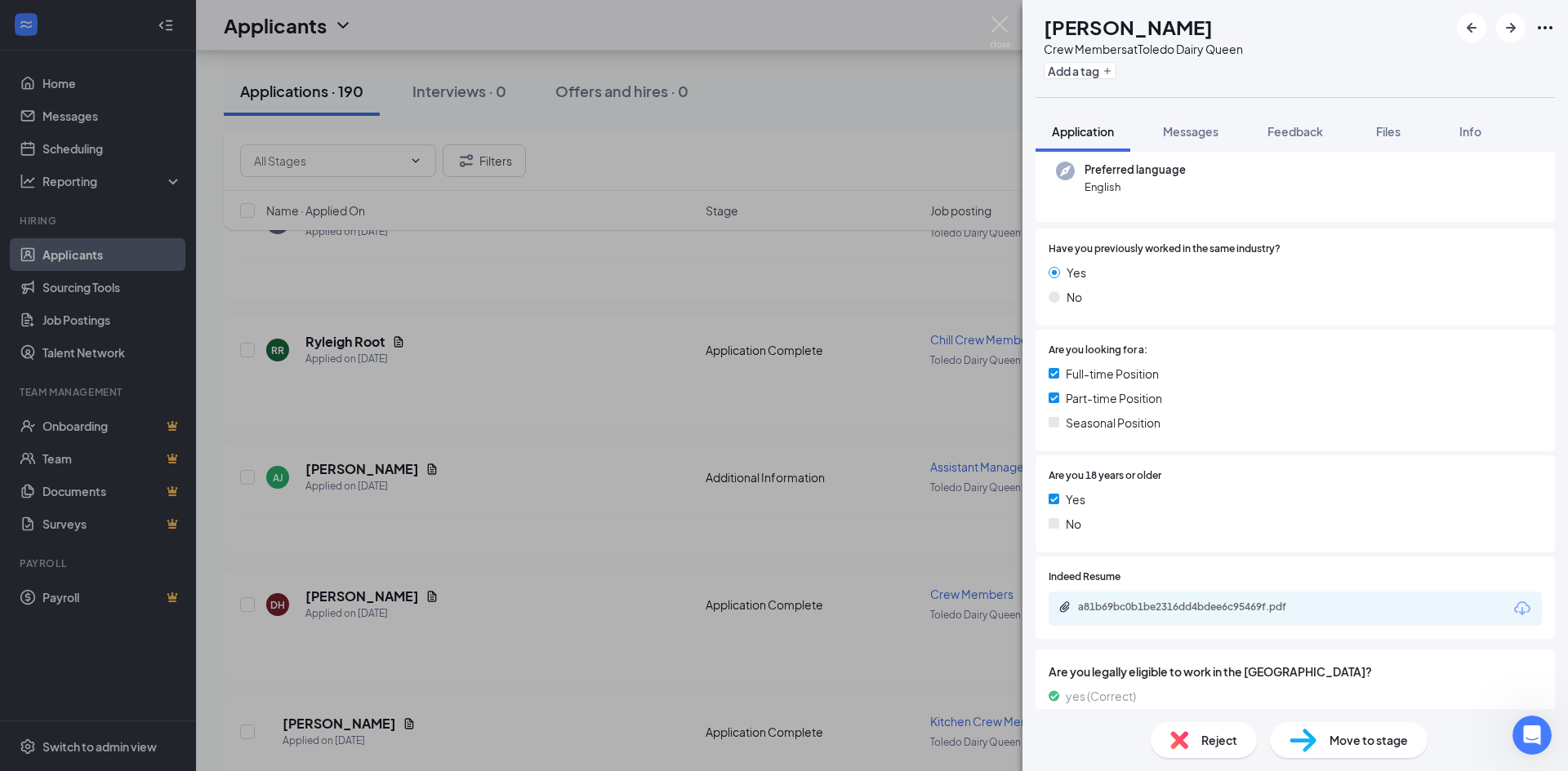
click at [495, 588] on div "DH [PERSON_NAME] Crew Members at Toledo Dairy Queen Add a tag Application Messa…" at bounding box center [784, 386] width 1568 height 771
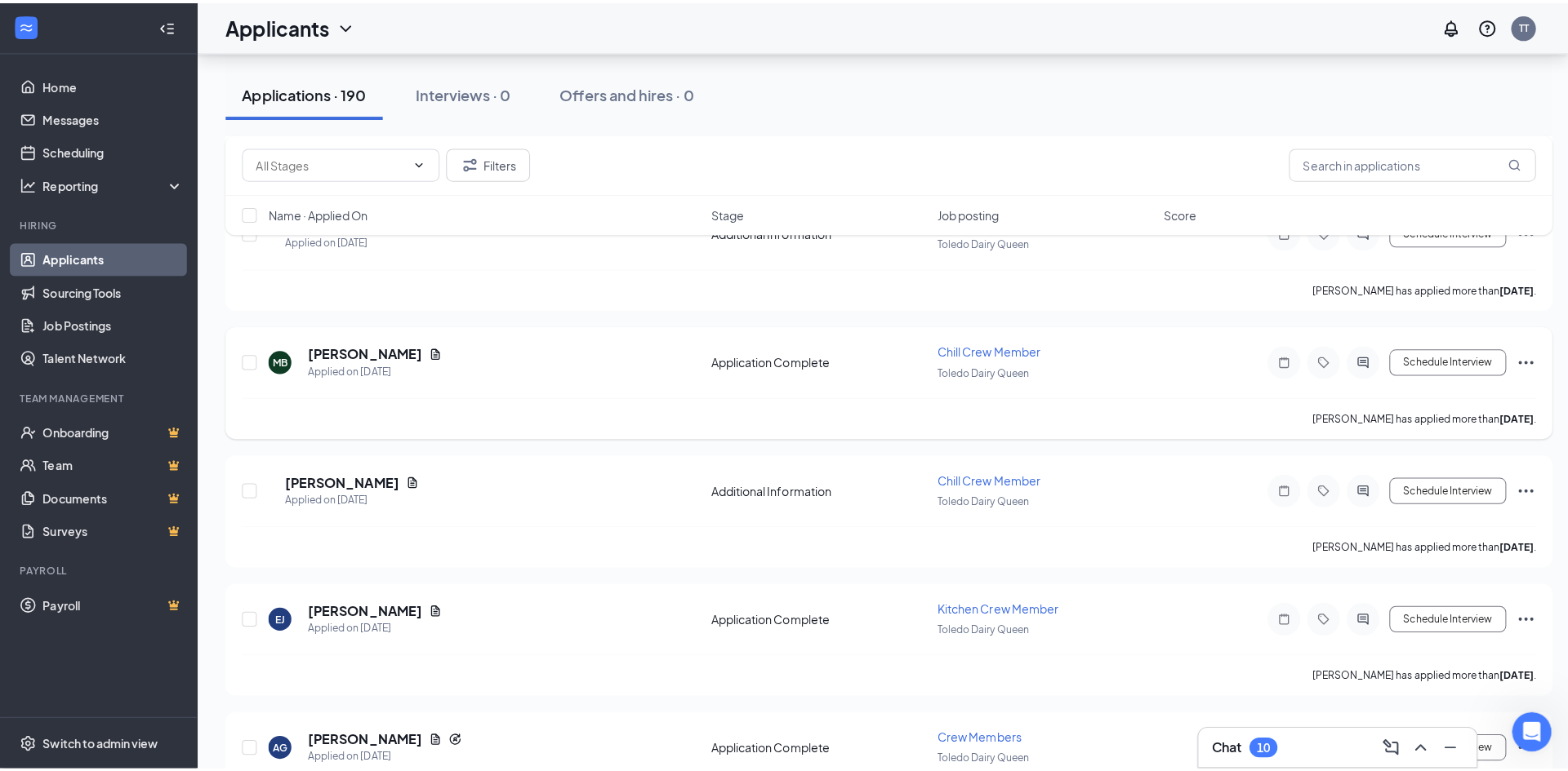
scroll to position [5825, 0]
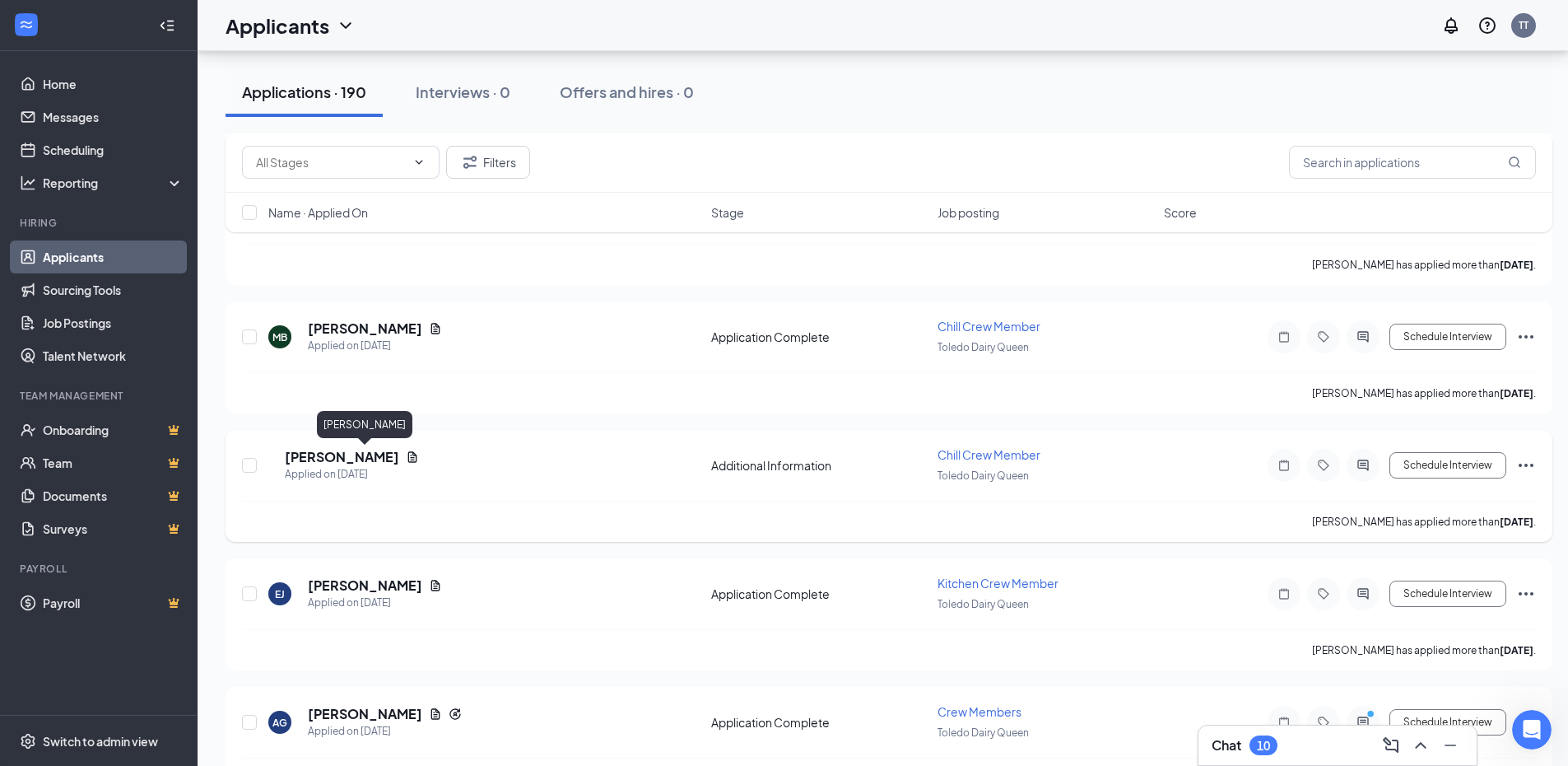
click at [352, 448] on h5 "[PERSON_NAME]" at bounding box center [342, 456] width 114 height 18
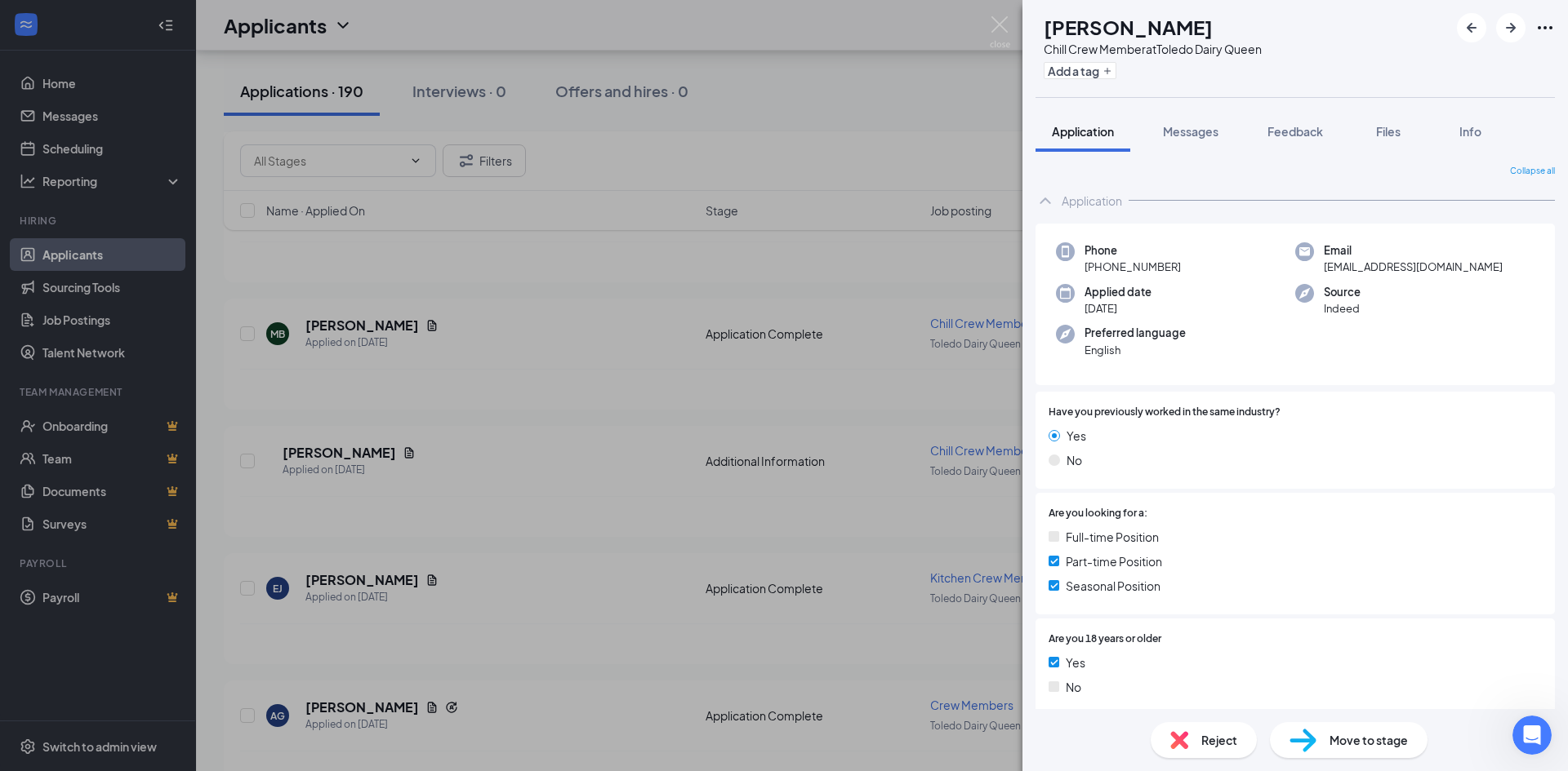
click at [637, 547] on div "[PERSON_NAME] Chill Crew Member at [GEOGRAPHIC_DATA] Dairy Queen Add a tag Appl…" at bounding box center [784, 386] width 1568 height 771
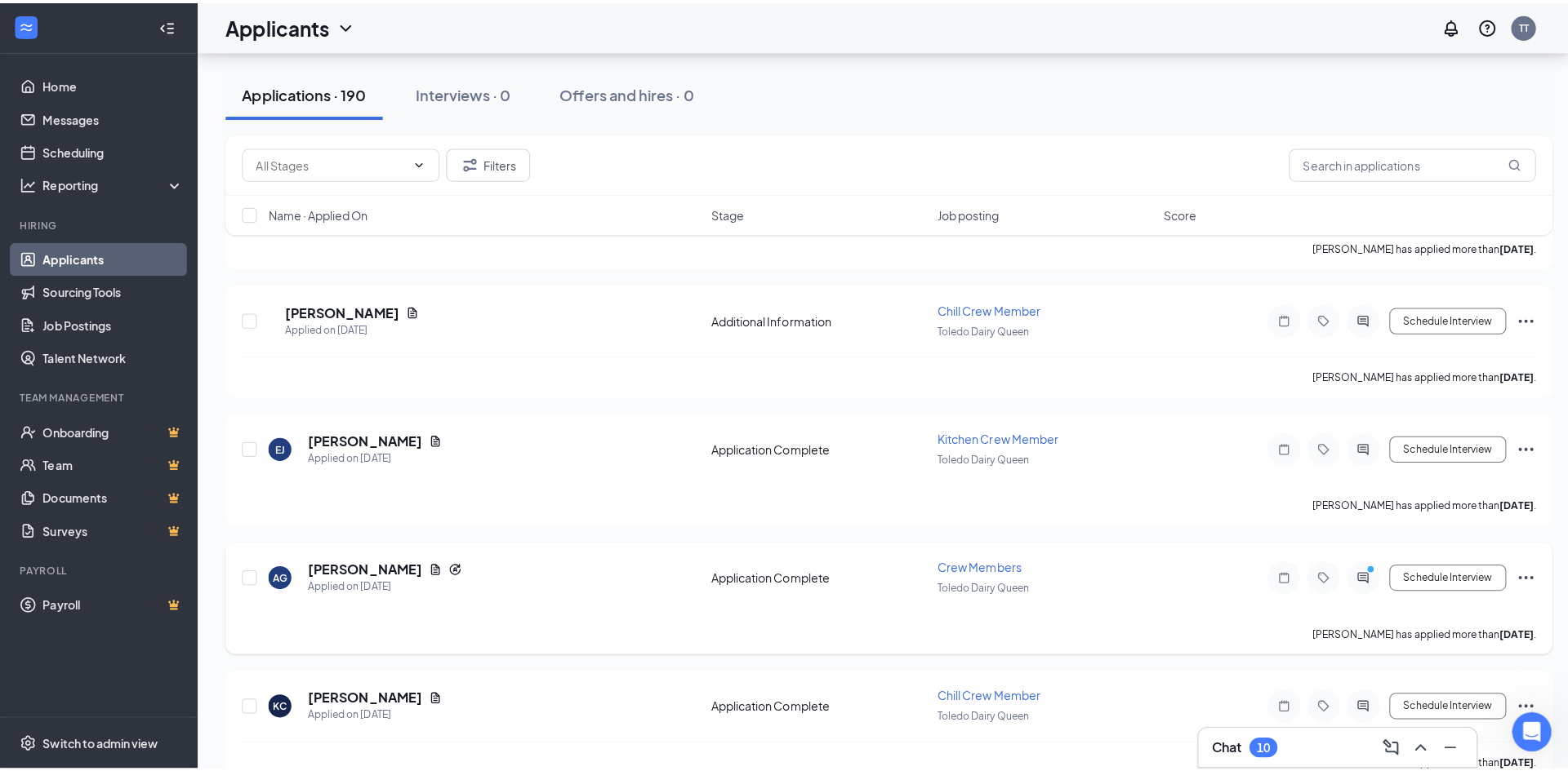
scroll to position [6070, 0]
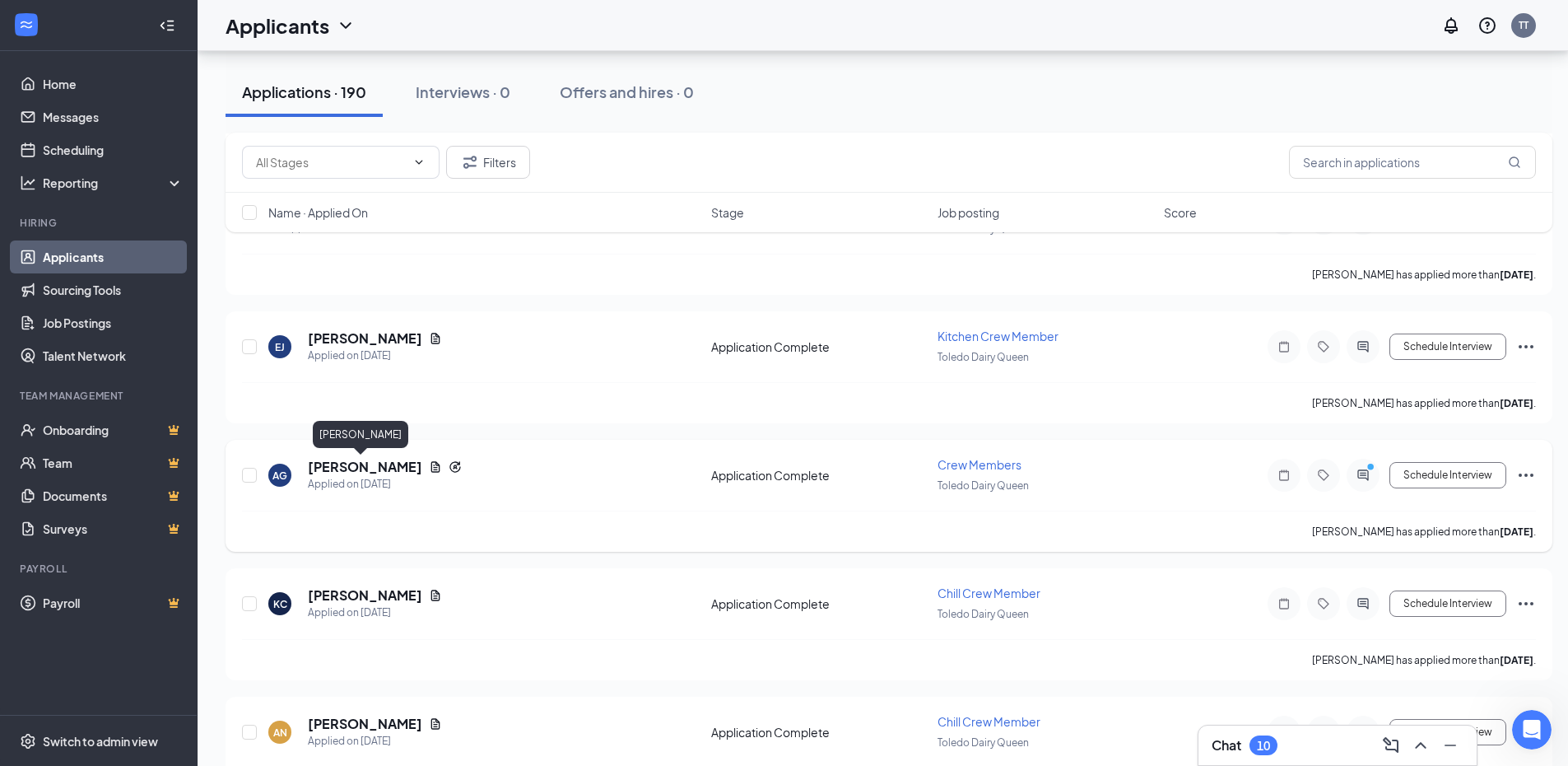
click at [332, 465] on h5 "[PERSON_NAME]" at bounding box center [365, 466] width 114 height 18
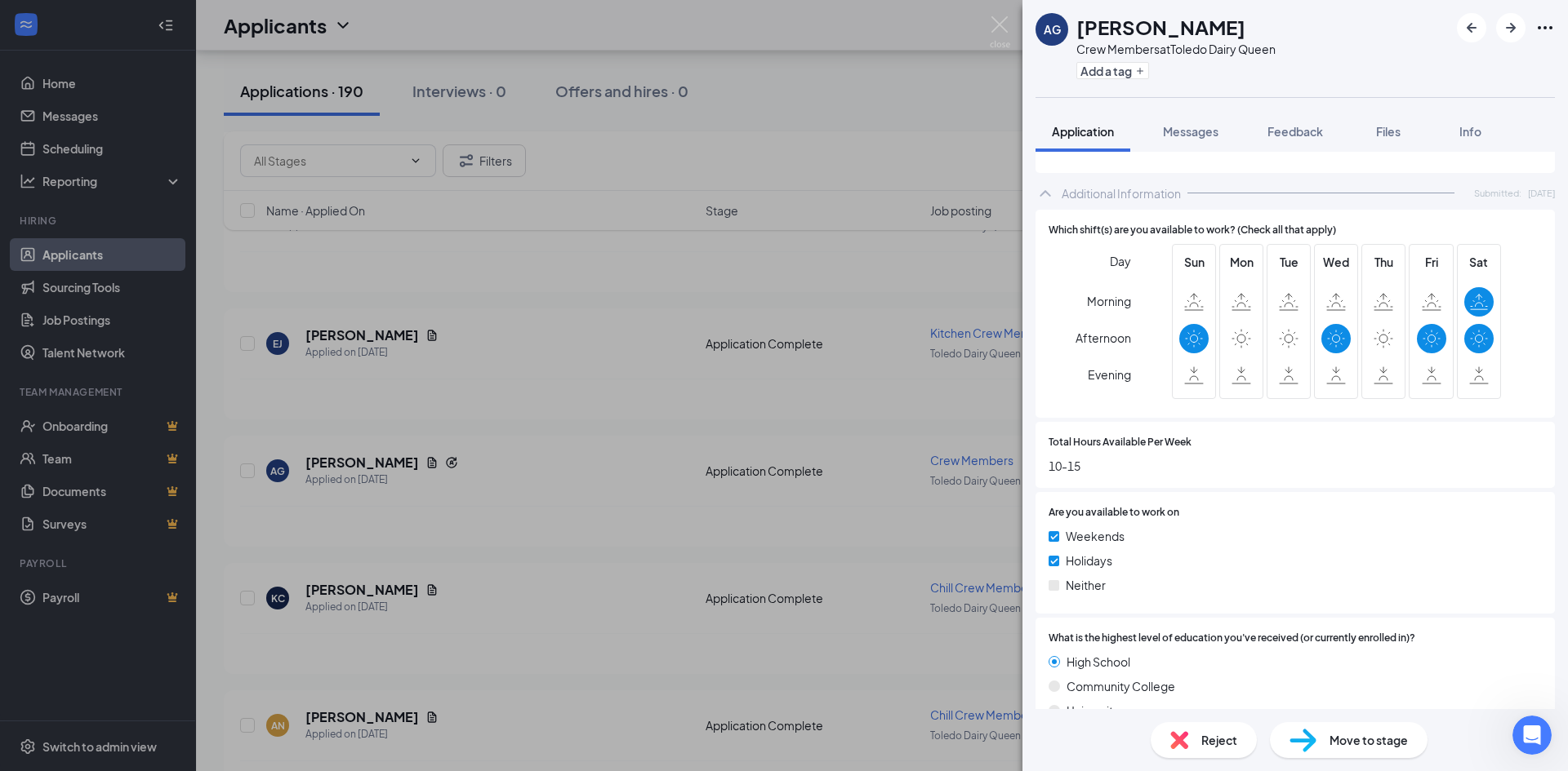
scroll to position [898, 0]
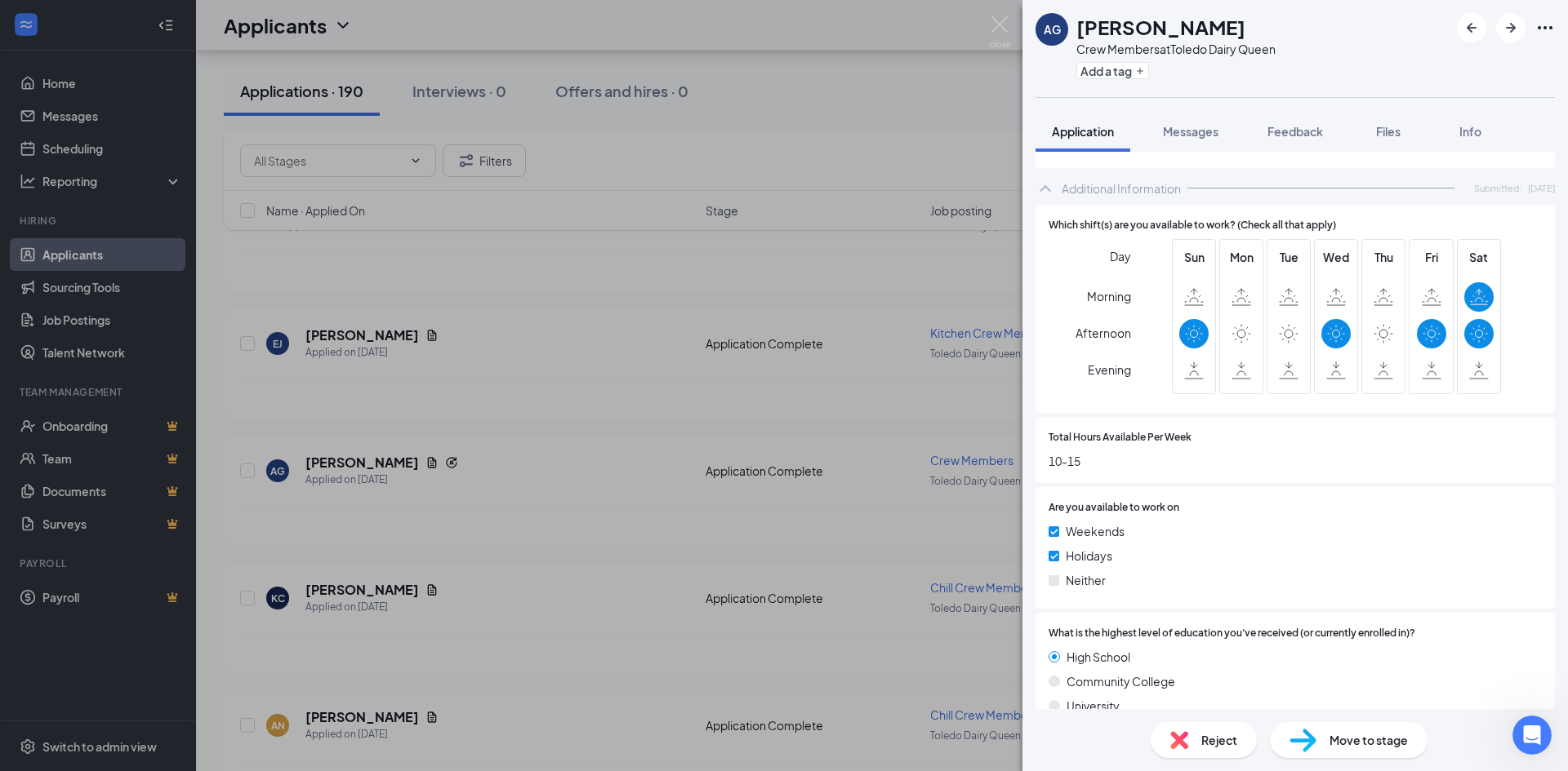
click at [421, 477] on div "AG Amarri Green Crew Members at [GEOGRAPHIC_DATA] Dairy Queen Add a tag Applica…" at bounding box center [784, 386] width 1568 height 771
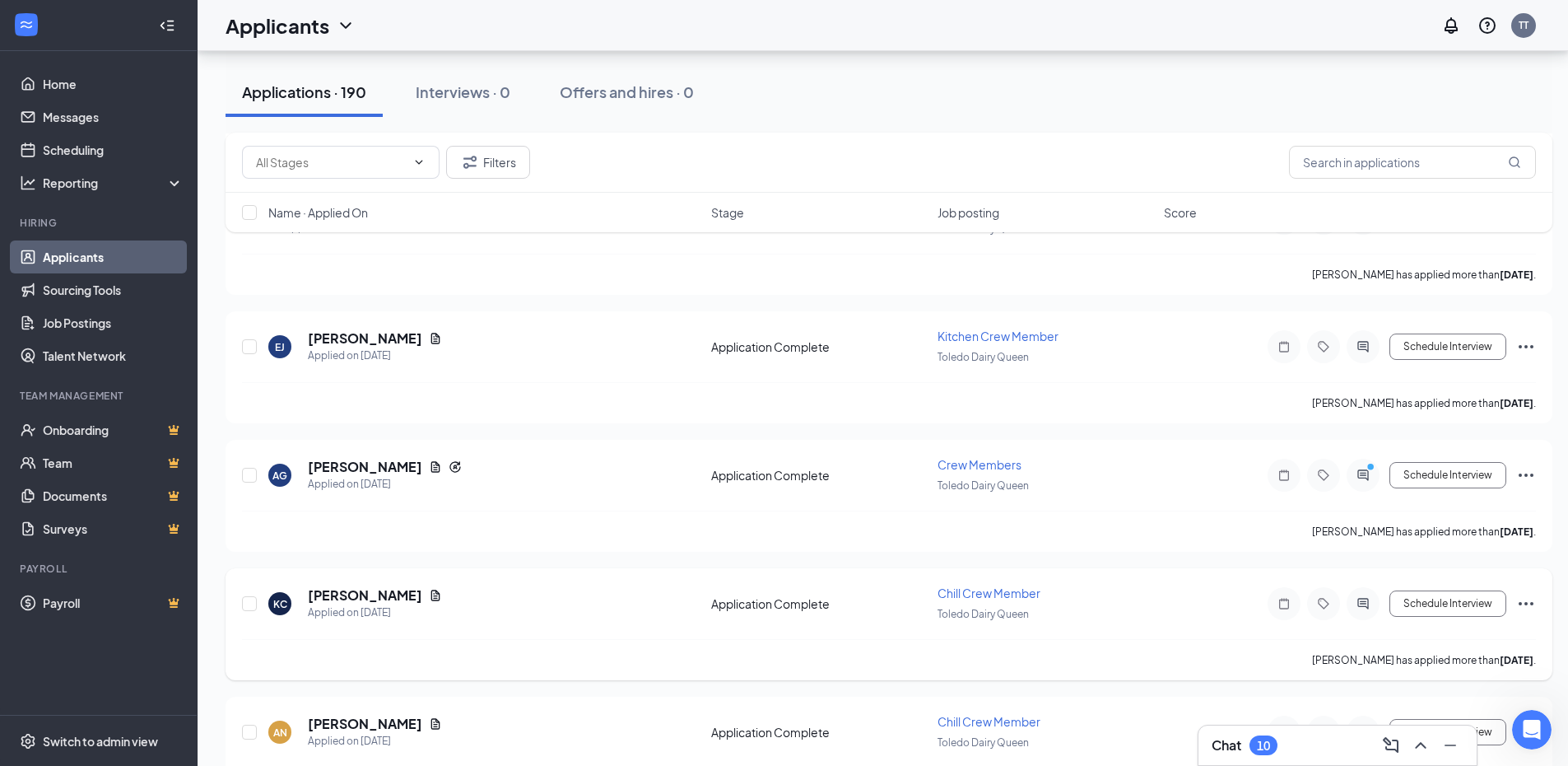
click at [346, 595] on h5 "[PERSON_NAME]" at bounding box center [365, 595] width 114 height 18
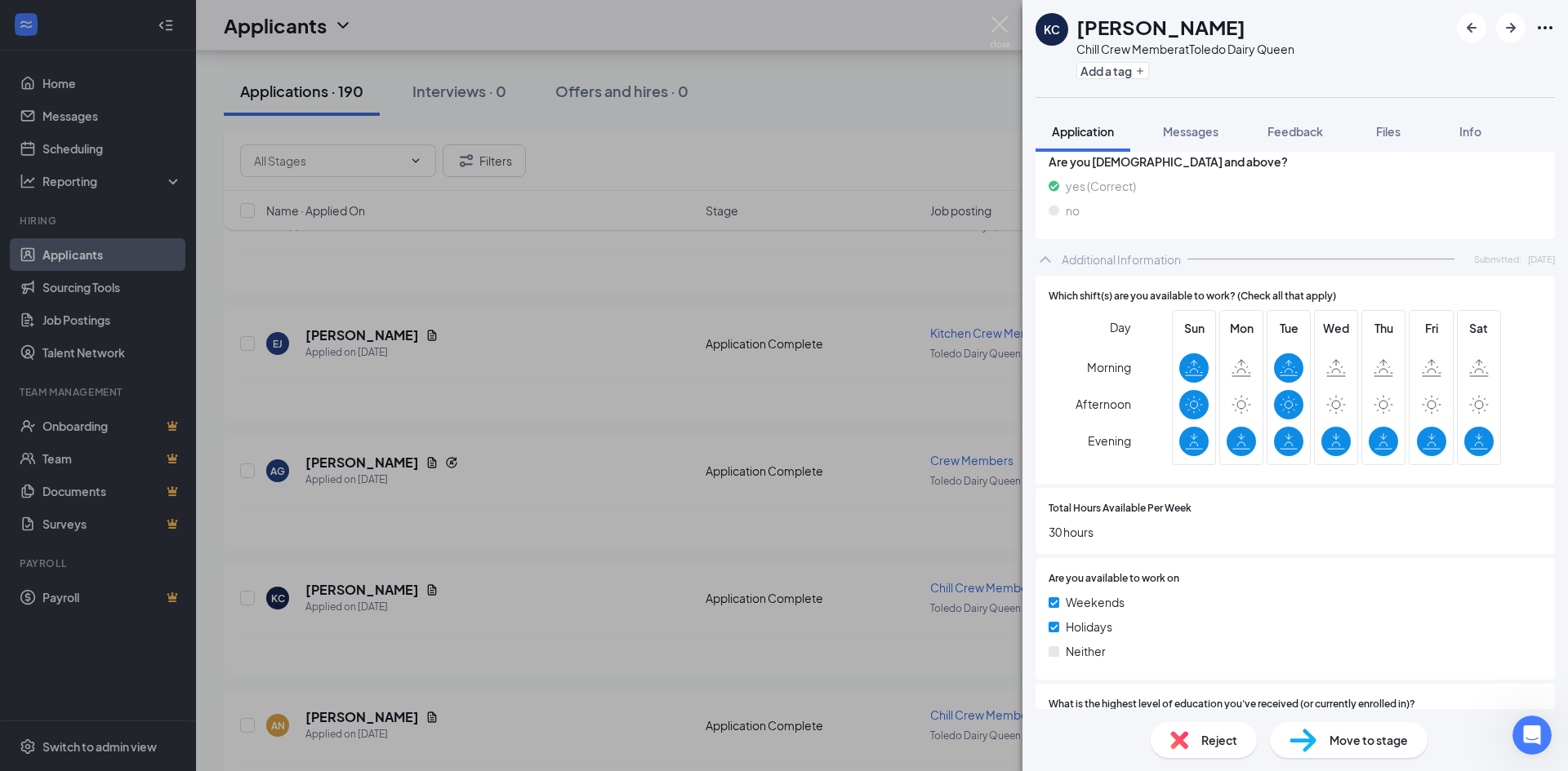
scroll to position [817, 0]
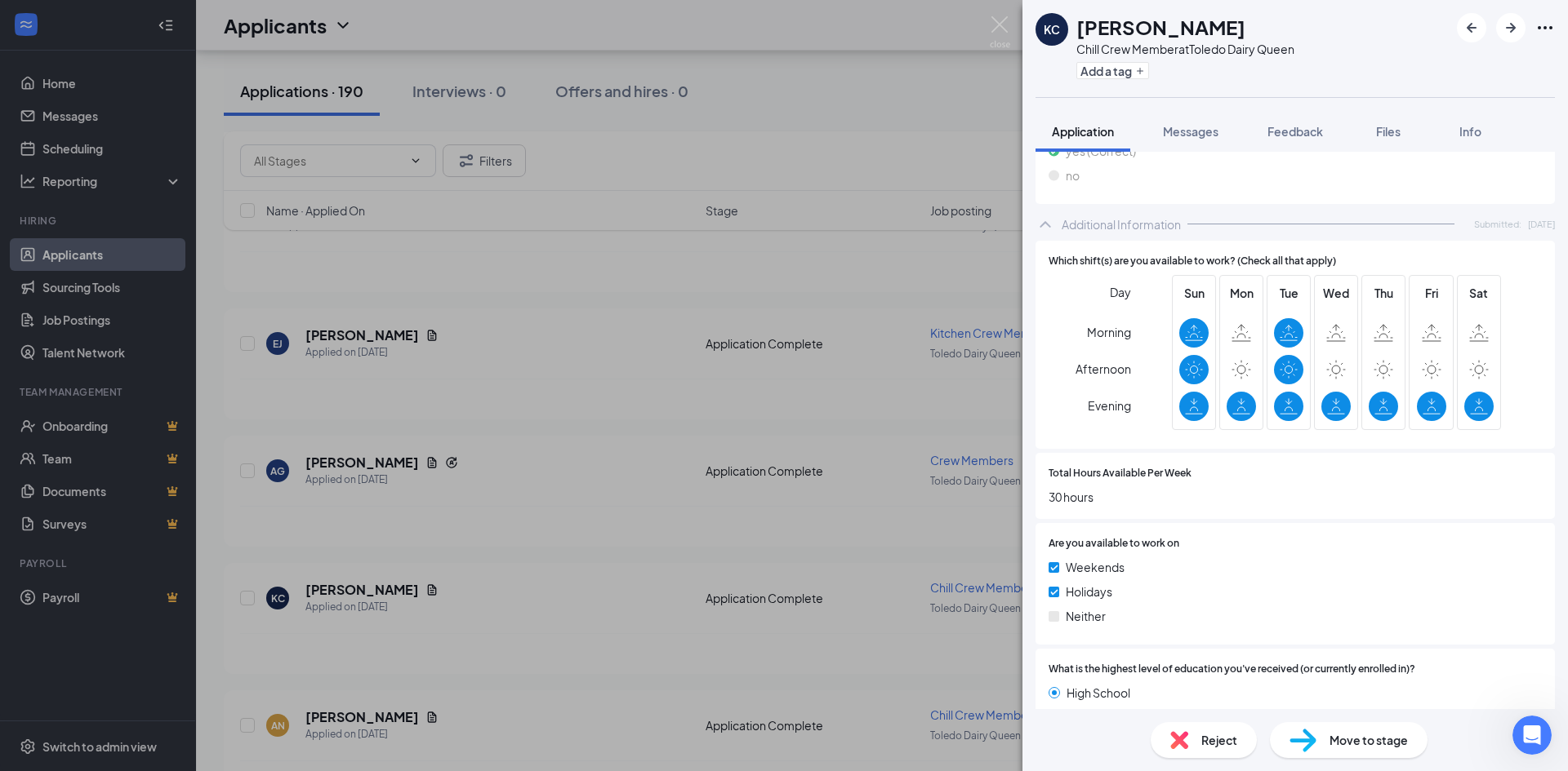
click at [554, 454] on div "KC [PERSON_NAME] Chill Crew Member at [GEOGRAPHIC_DATA] Dairy Queen Add a tag A…" at bounding box center [784, 386] width 1568 height 771
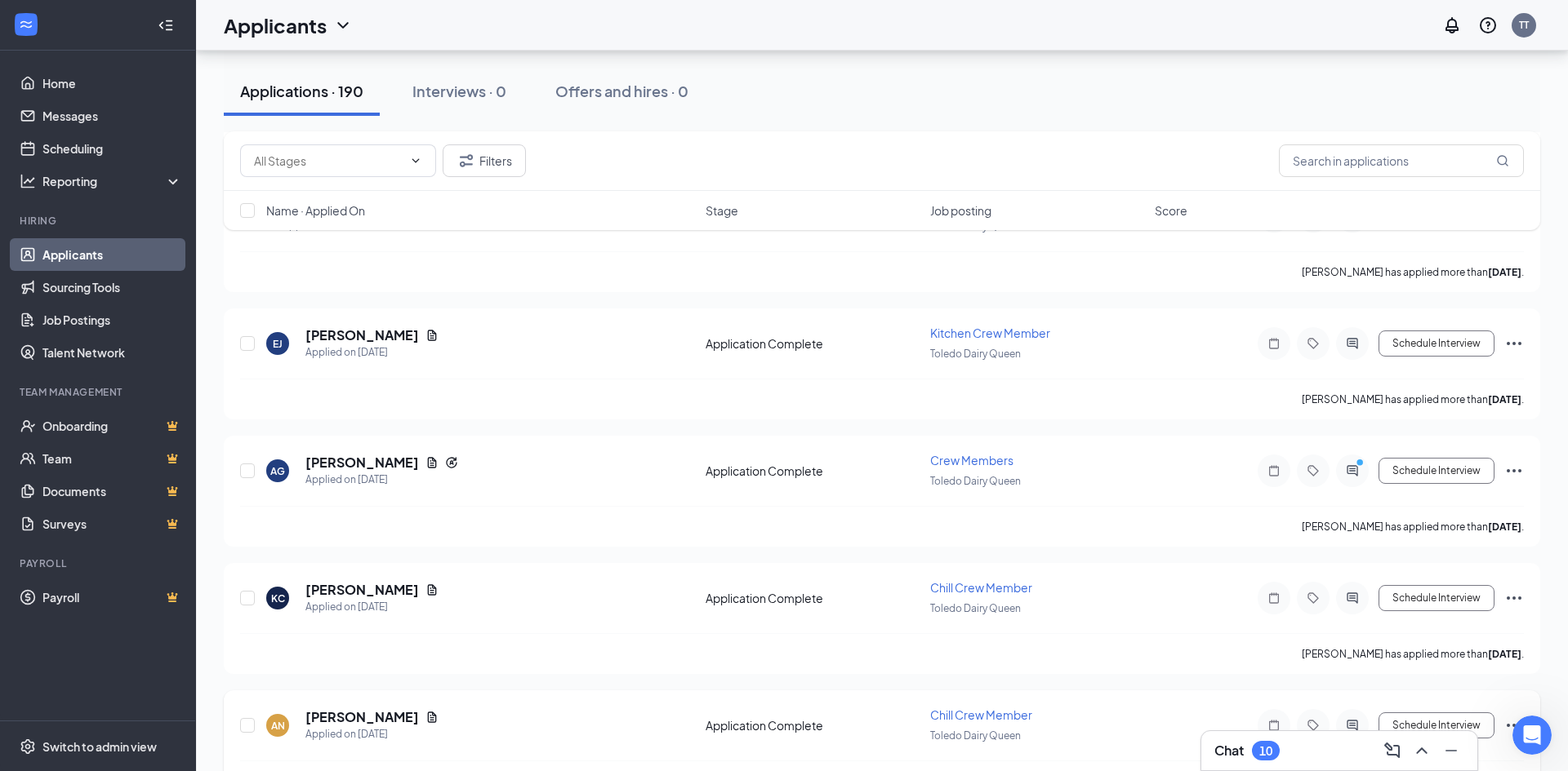
scroll to position [6233, 0]
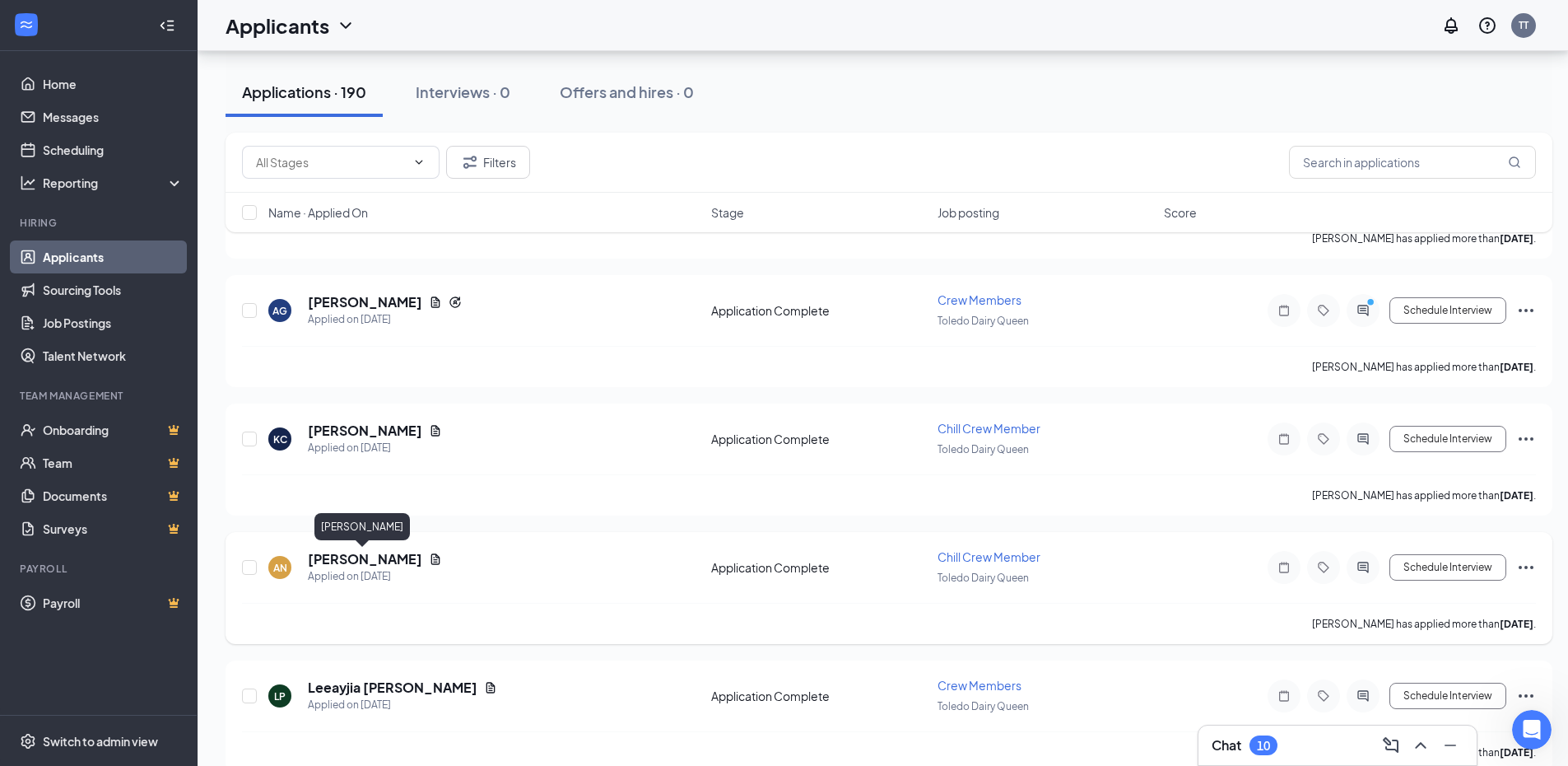
click at [356, 558] on h5 "[PERSON_NAME]" at bounding box center [365, 558] width 114 height 18
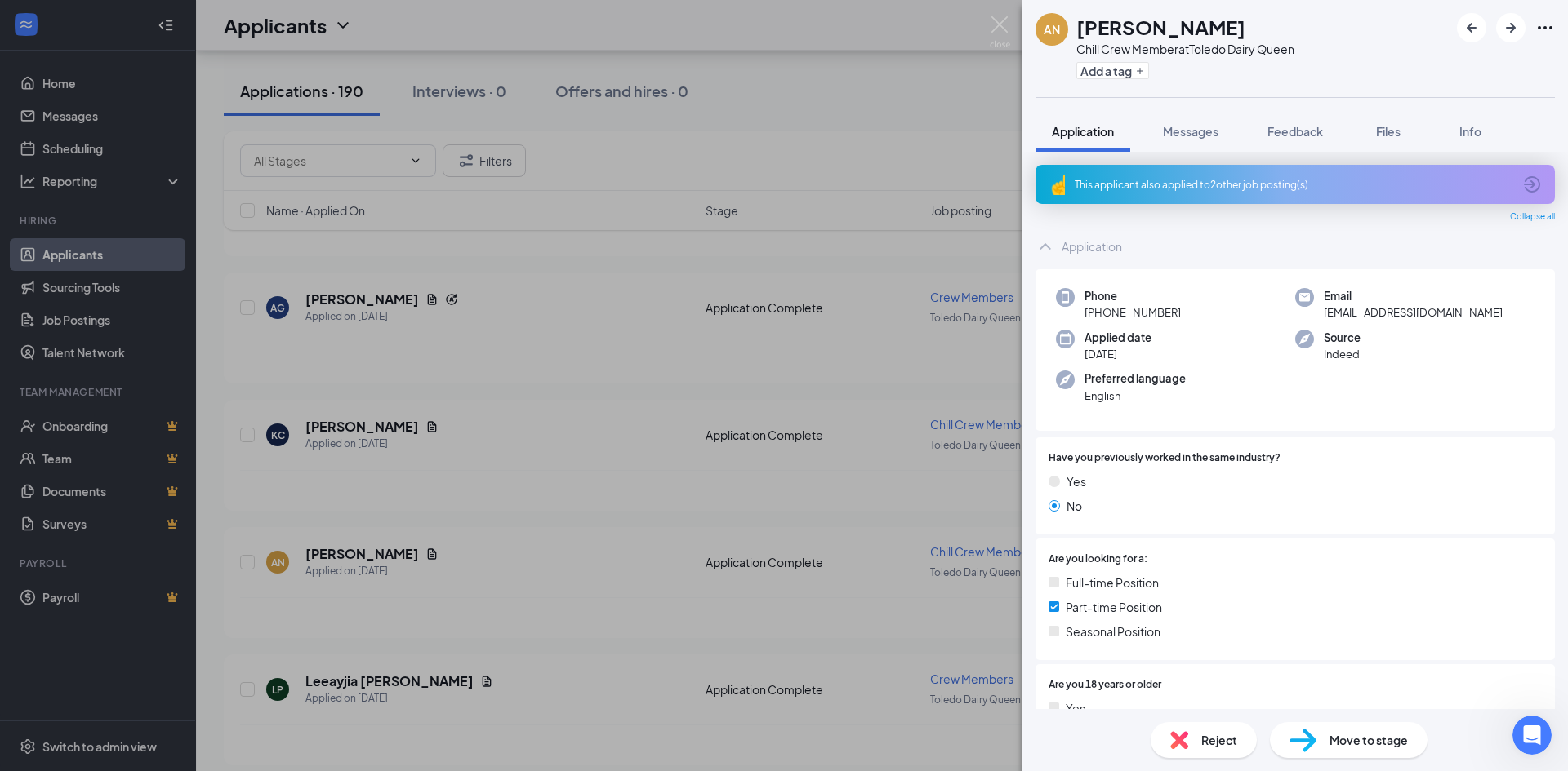
drag, startPoint x: 457, startPoint y: 520, endPoint x: 708, endPoint y: 154, distance: 443.8
click at [457, 520] on div "AN [PERSON_NAME] Chill Crew Member at Toledo Dairy Queen Add a tag Application …" at bounding box center [784, 386] width 1568 height 771
